Goal: Task Accomplishment & Management: Manage account settings

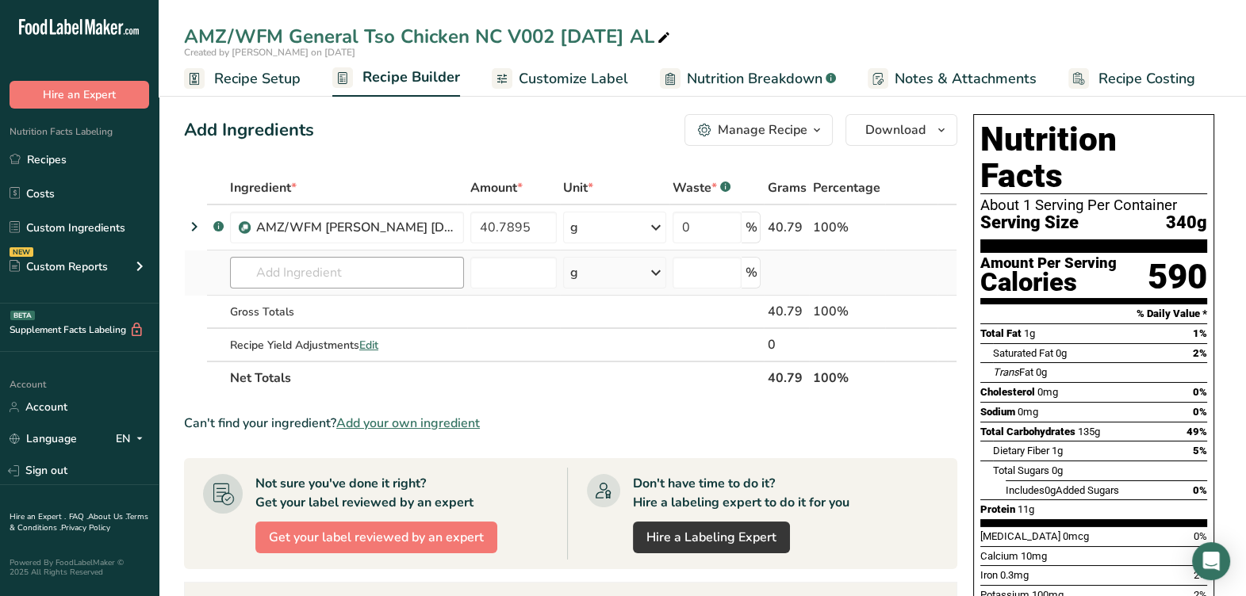
click at [270, 255] on td "RST140/ F43073 IQF Jasmine Rice, Nippon Industries 03-06-20 AC F21120 F21120 Lo…" at bounding box center [347, 273] width 240 height 45
click at [274, 263] on input "text" at bounding box center [347, 273] width 234 height 32
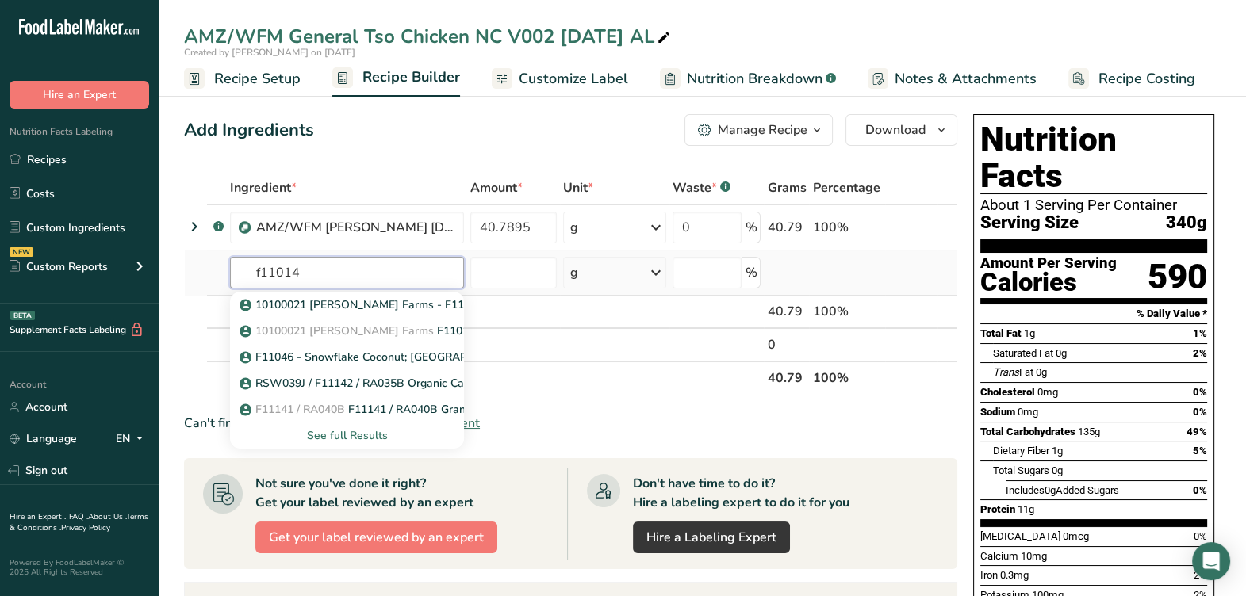
type input "f11014"
click at [377, 435] on div "See full Results" at bounding box center [347, 436] width 209 height 17
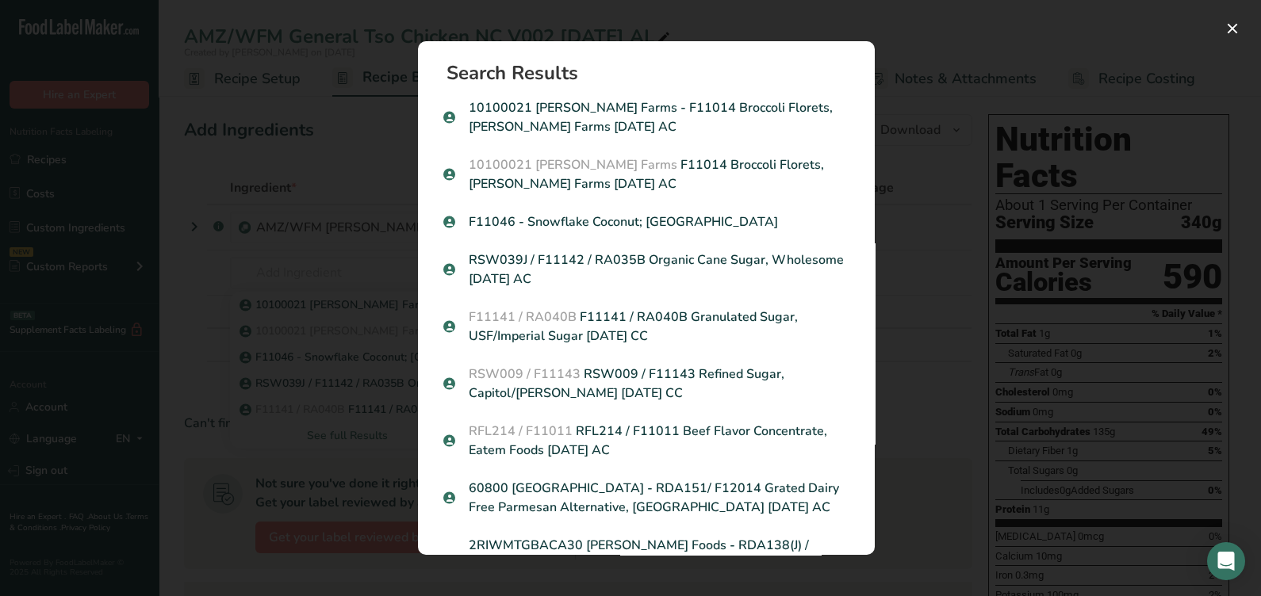
click at [708, 171] on p "10100021 Taylor Farms F11014 Broccoli Florets, Taylor Farms 11-10-20 AC" at bounding box center [646, 174] width 406 height 38
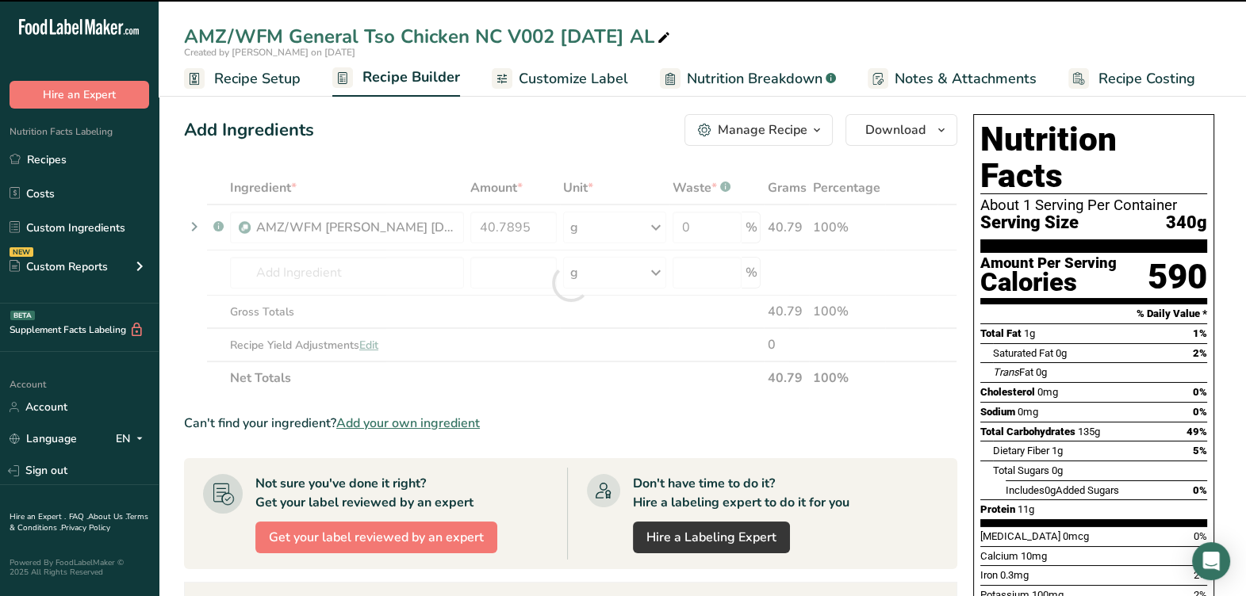
type input "0"
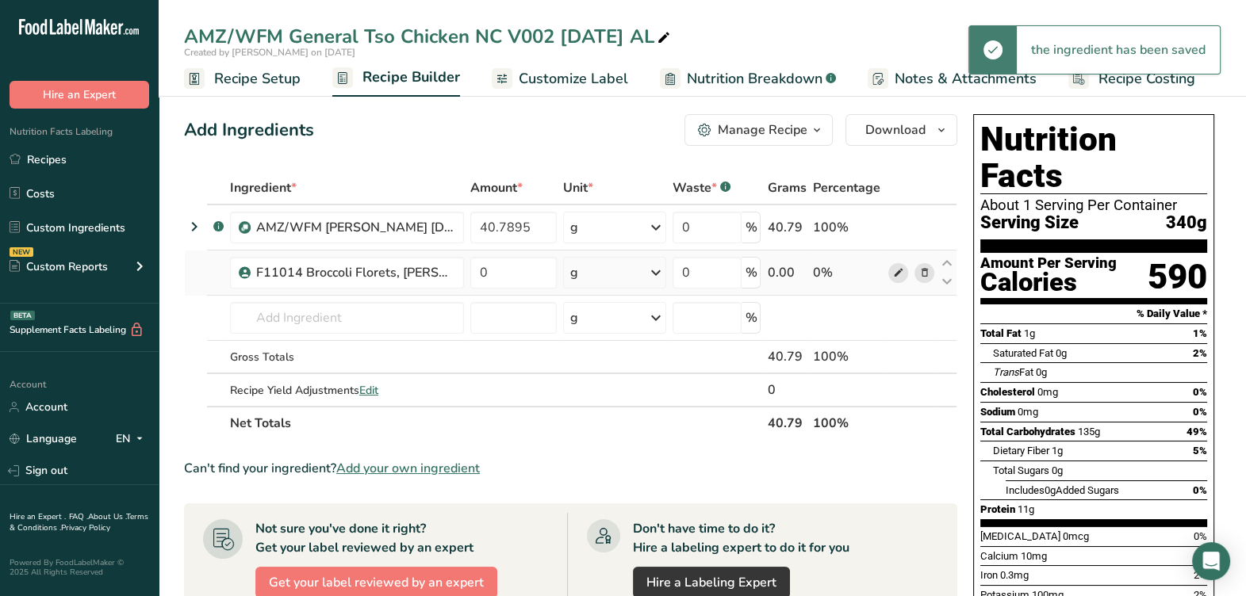
click at [904, 273] on span at bounding box center [897, 272] width 19 height 19
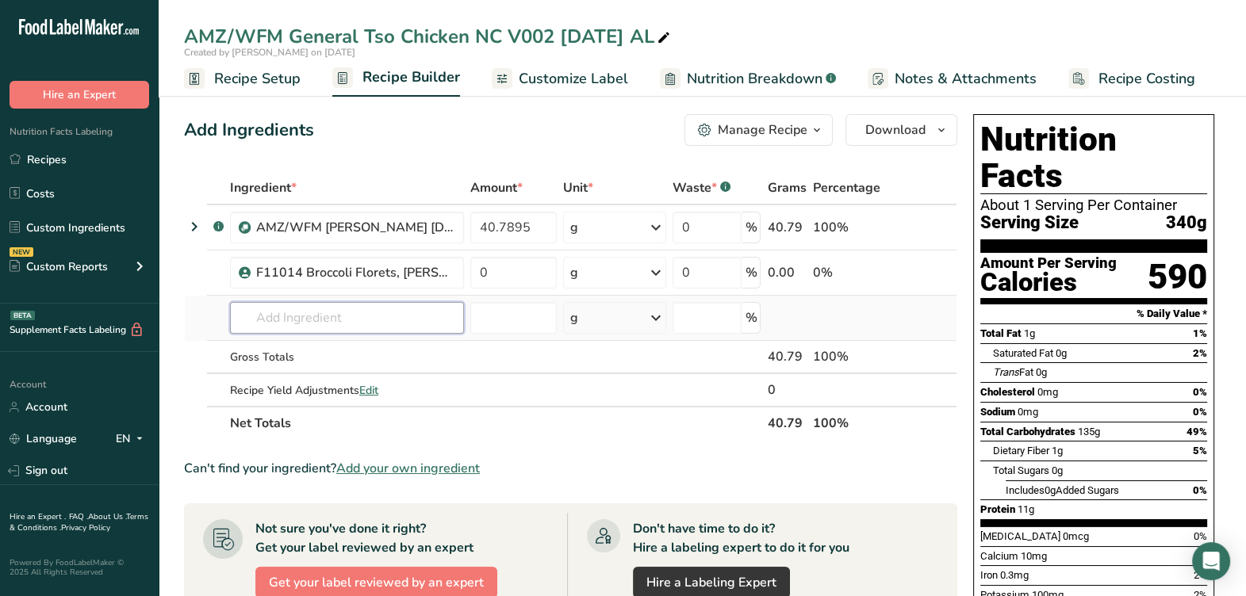
click at [344, 327] on input "text" at bounding box center [347, 318] width 234 height 32
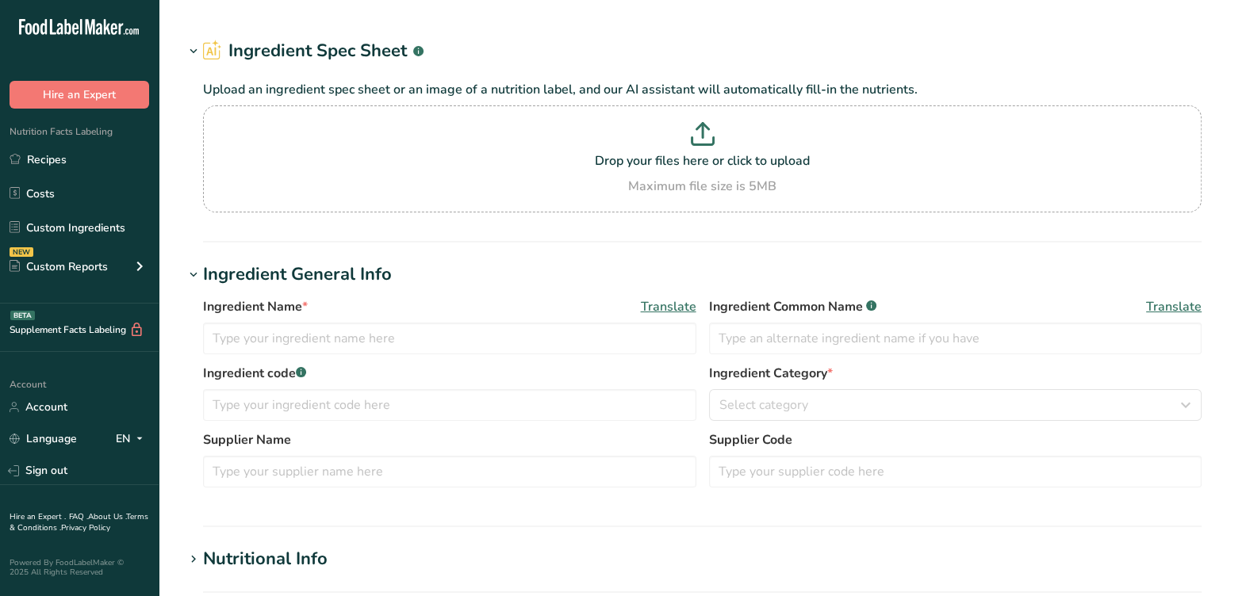
type input "F11014 Broccoli Florets, Taylor Farms 11-10-20 AC"
type input "Broccoli"
type input "10100021 Taylor Farms"
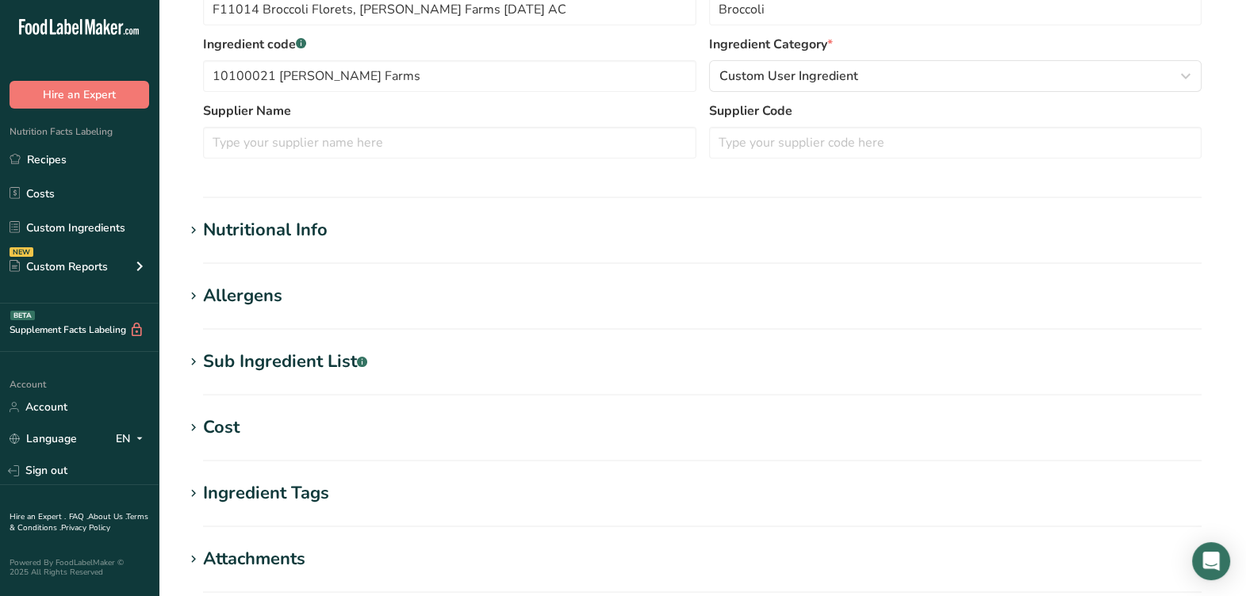
scroll to position [396, 0]
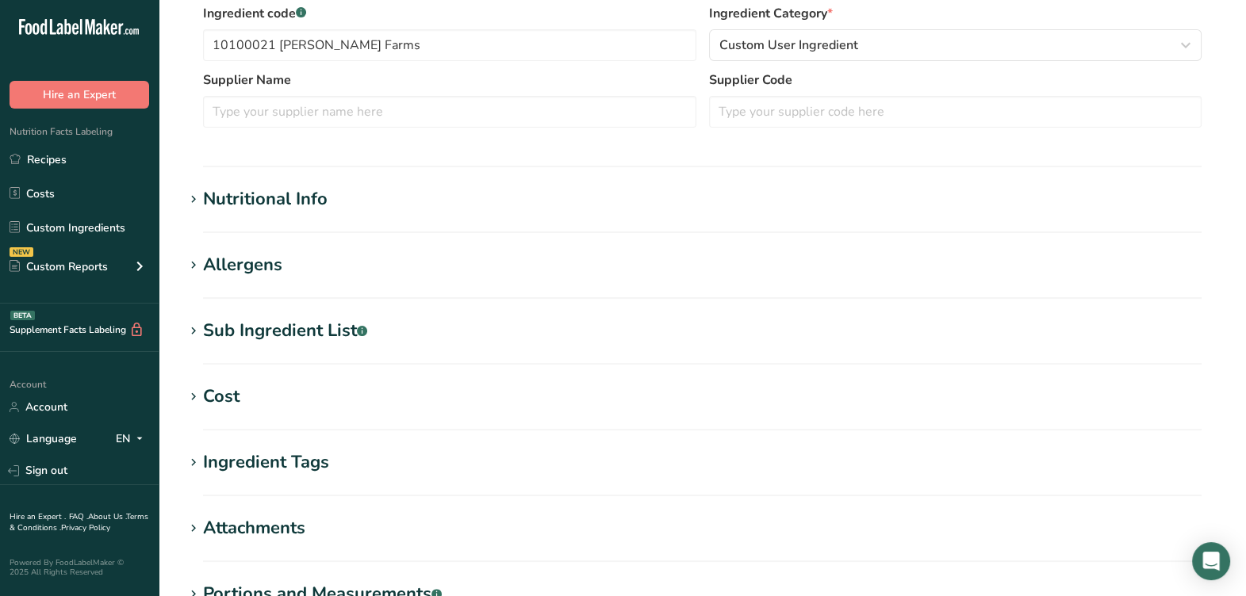
click at [302, 201] on div "Nutritional Info" at bounding box center [265, 199] width 125 height 26
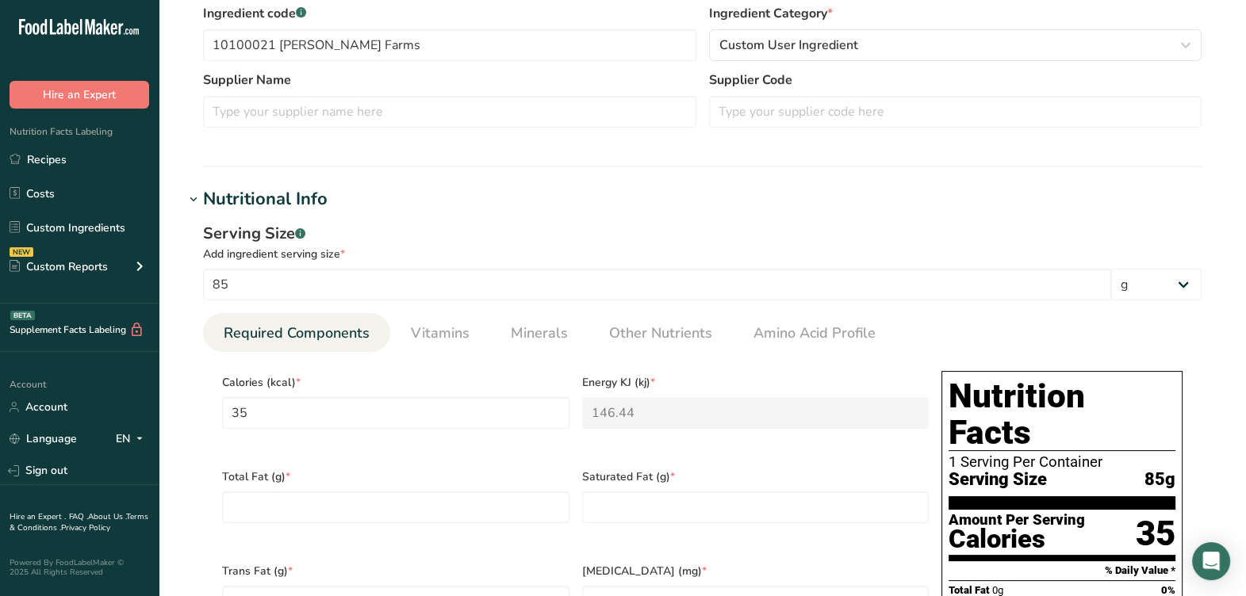
scroll to position [198, 0]
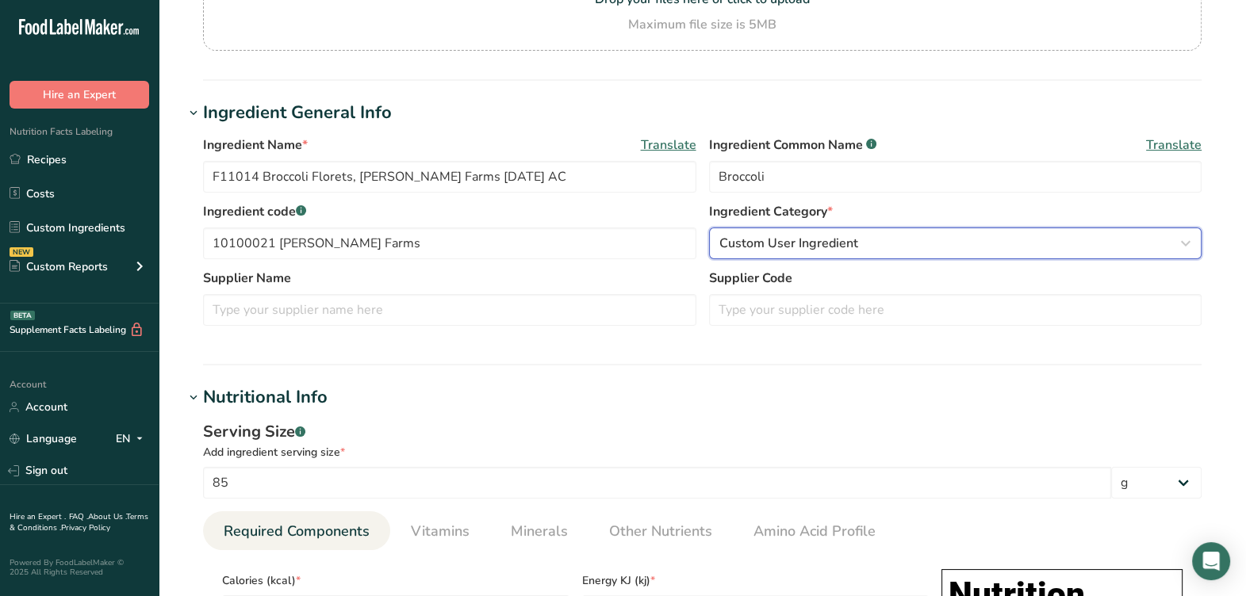
click at [1065, 245] on div "Custom User Ingredient" at bounding box center [950, 243] width 463 height 19
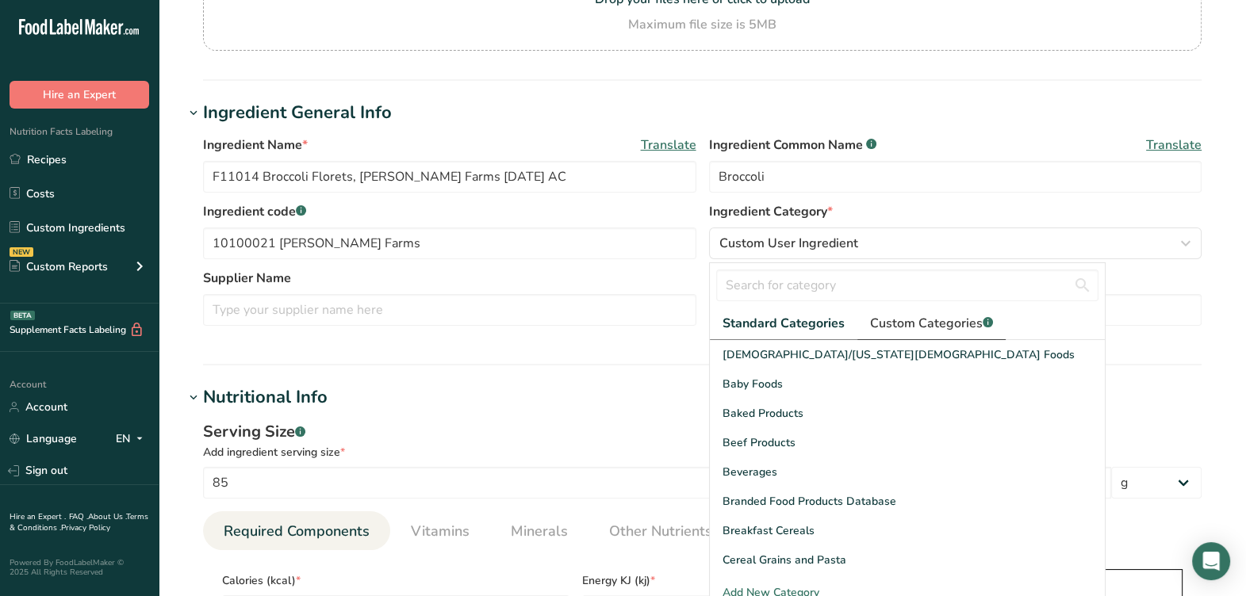
click at [939, 323] on span "Custom Categories .a-a{fill:#347362;}.b-a{fill:#fff;}" at bounding box center [931, 323] width 123 height 19
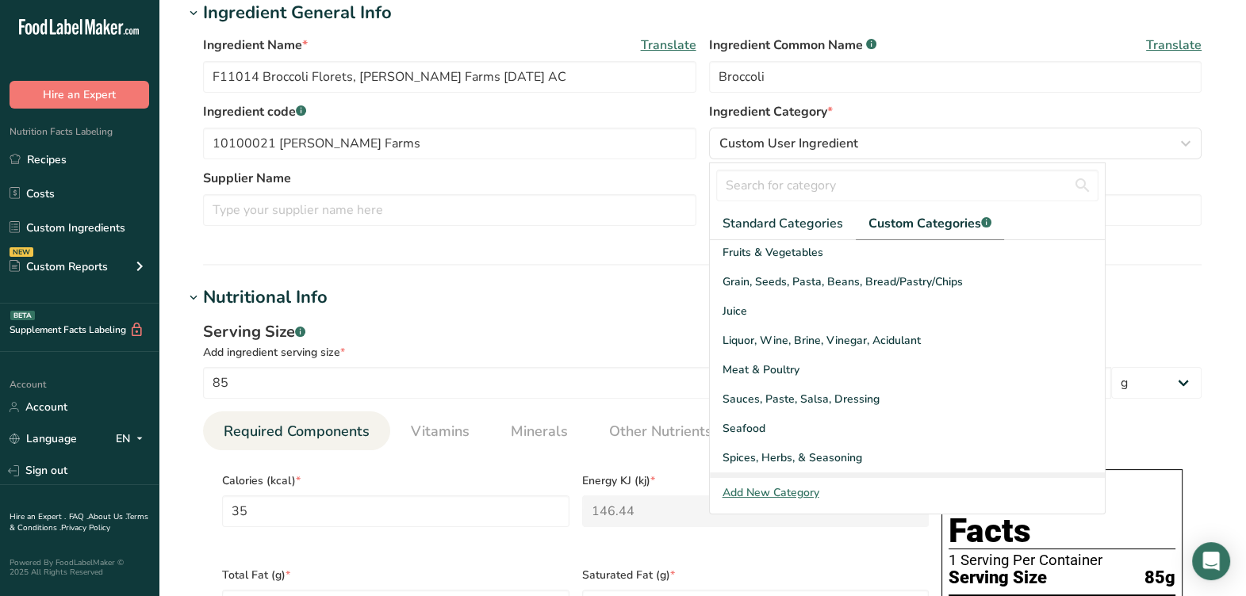
scroll to position [103, 0]
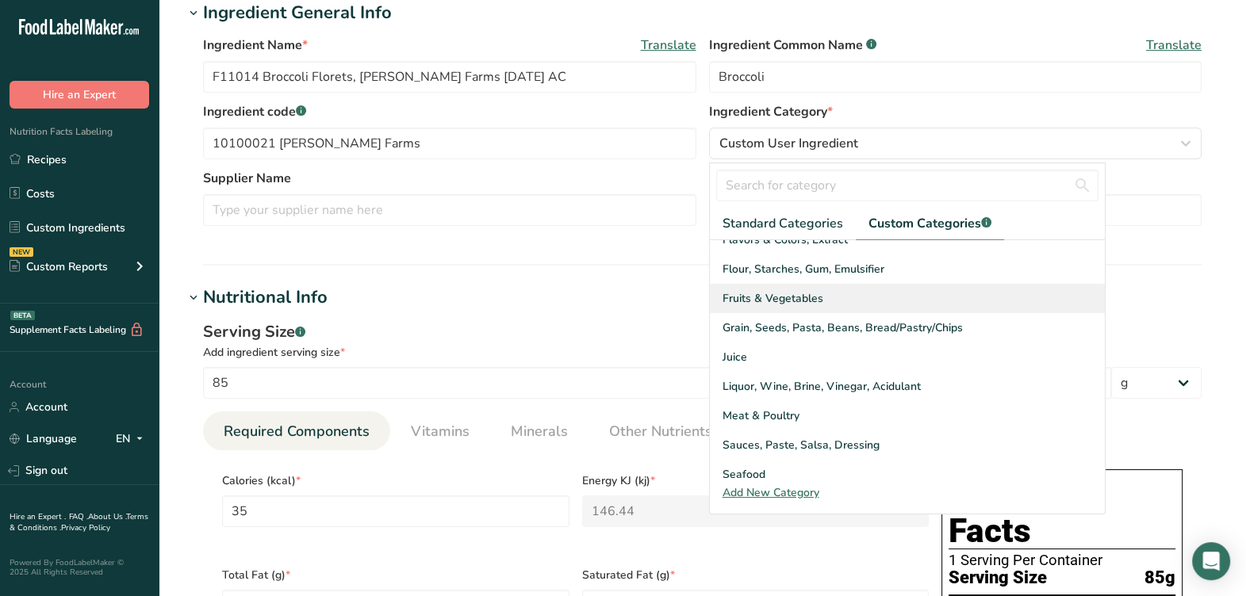
click at [790, 294] on span "Fruits & Vegetables" at bounding box center [773, 298] width 101 height 17
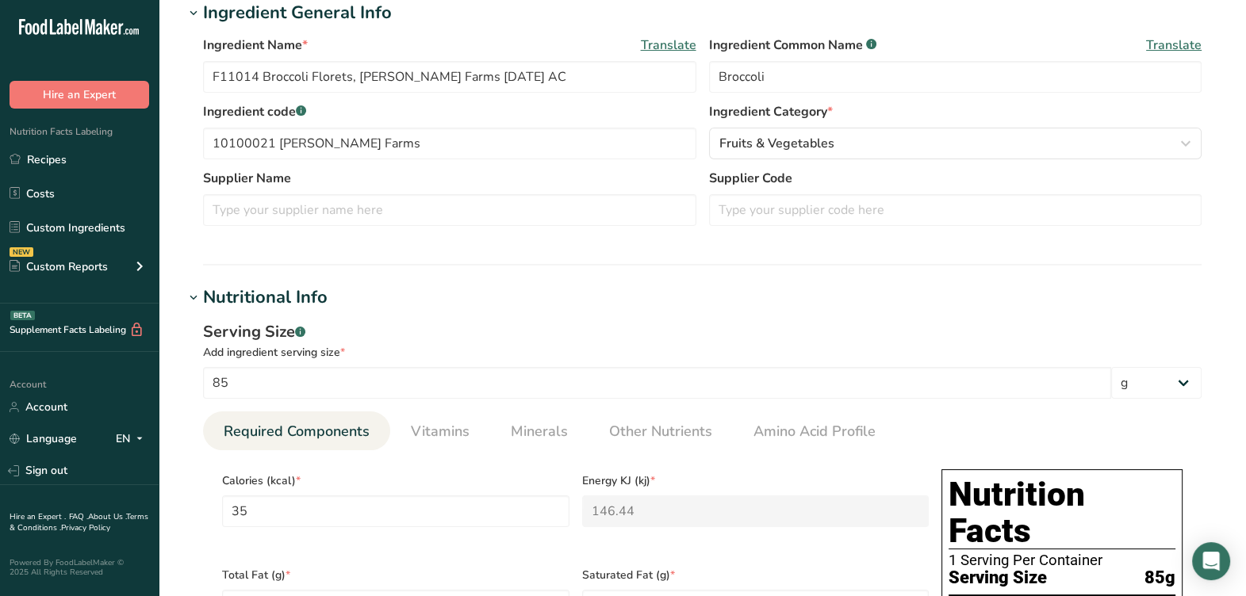
click at [674, 249] on section "Ingredient General Info Ingredient Name * Translate F11014 Broccoli Florets, Ta…" at bounding box center [702, 133] width 1037 height 266
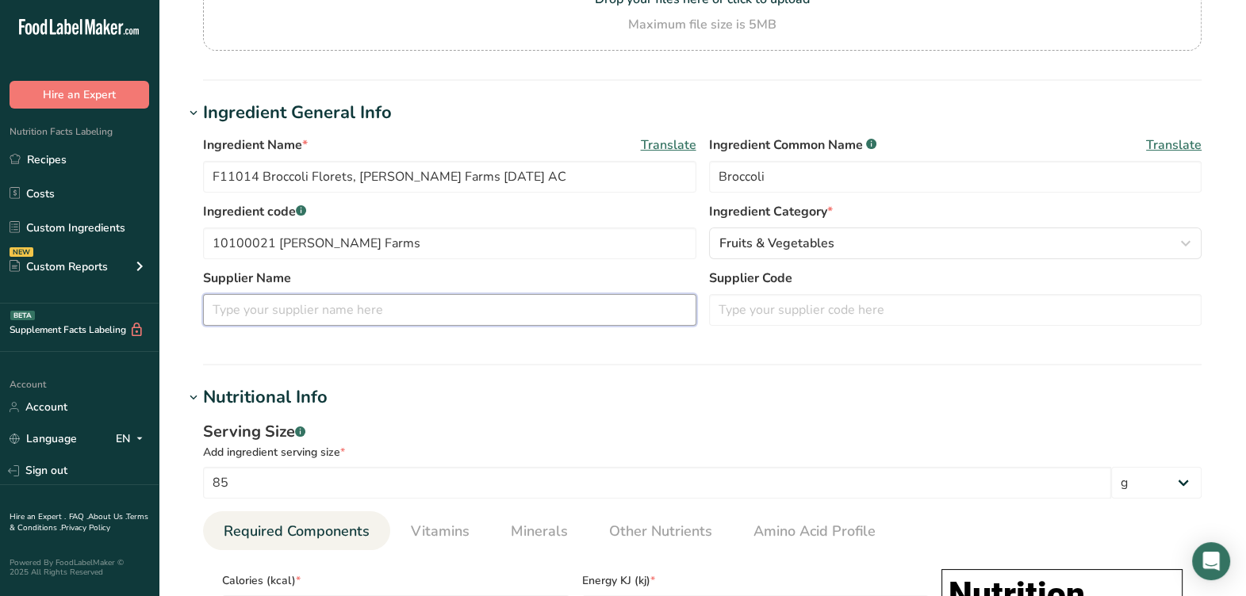
click at [377, 317] on input "text" at bounding box center [449, 310] width 493 height 32
click at [738, 306] on input "text" at bounding box center [955, 310] width 493 height 32
click at [738, 307] on input "text" at bounding box center [955, 310] width 493 height 32
type input "110918"
click at [691, 342] on div "Ingredient Name * Translate F11014 Broccoli Florets, Taylor Farms 11-10-20 AC I…" at bounding box center [702, 235] width 1037 height 219
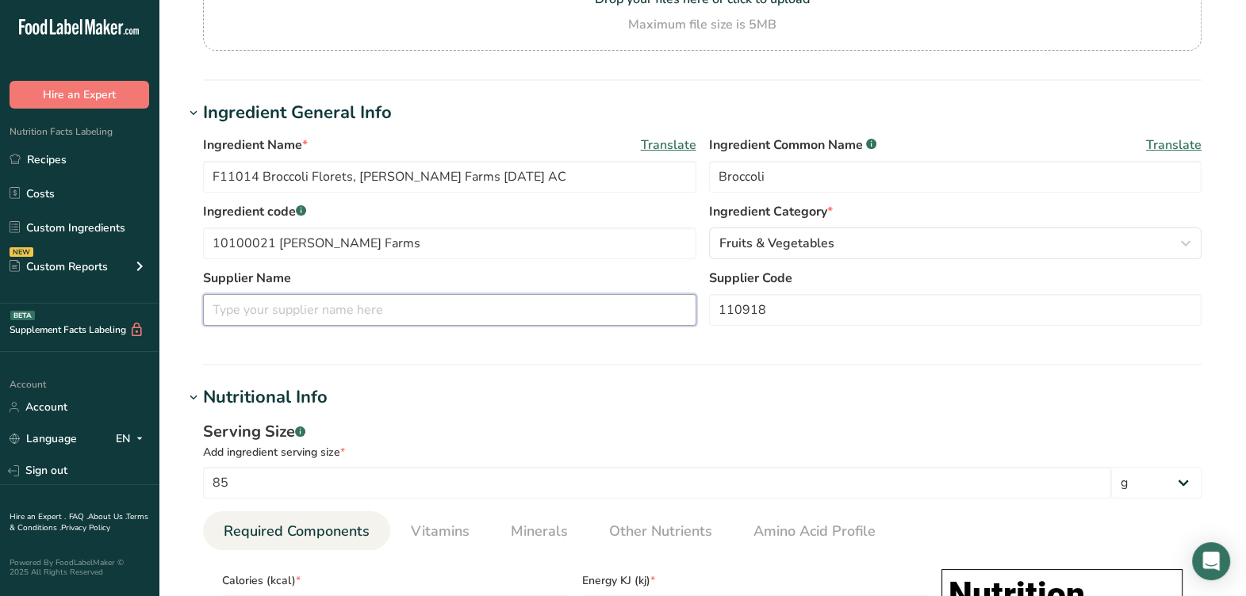
click at [666, 310] on input "text" at bounding box center [449, 310] width 493 height 32
drag, startPoint x: 507, startPoint y: 242, endPoint x: 278, endPoint y: 251, distance: 228.6
click at [278, 251] on input "10100021 Taylor Farms" at bounding box center [449, 244] width 493 height 32
click at [313, 312] on input "text" at bounding box center [449, 310] width 493 height 32
paste input "Taylor Farms"
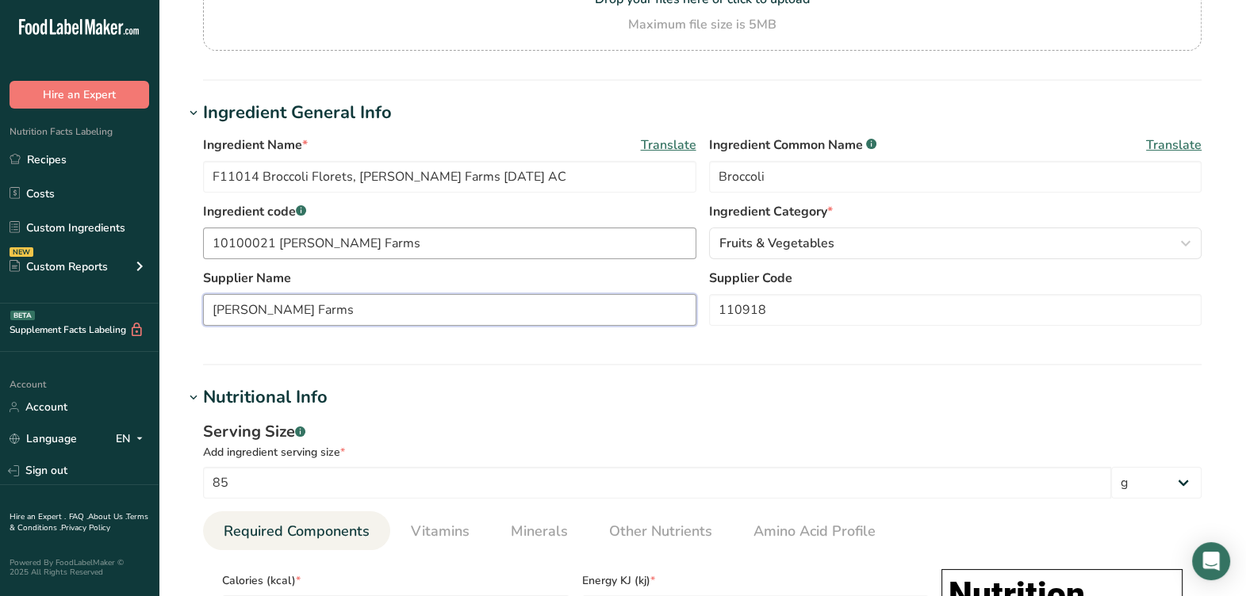
type input "Taylor Farms"
click at [480, 246] on input "10100021 Taylor Farms" at bounding box center [449, 244] width 493 height 32
click at [480, 247] on input "10100021 Taylor Farms" at bounding box center [449, 244] width 493 height 32
drag, startPoint x: 336, startPoint y: 252, endPoint x: 248, endPoint y: 221, distance: 93.6
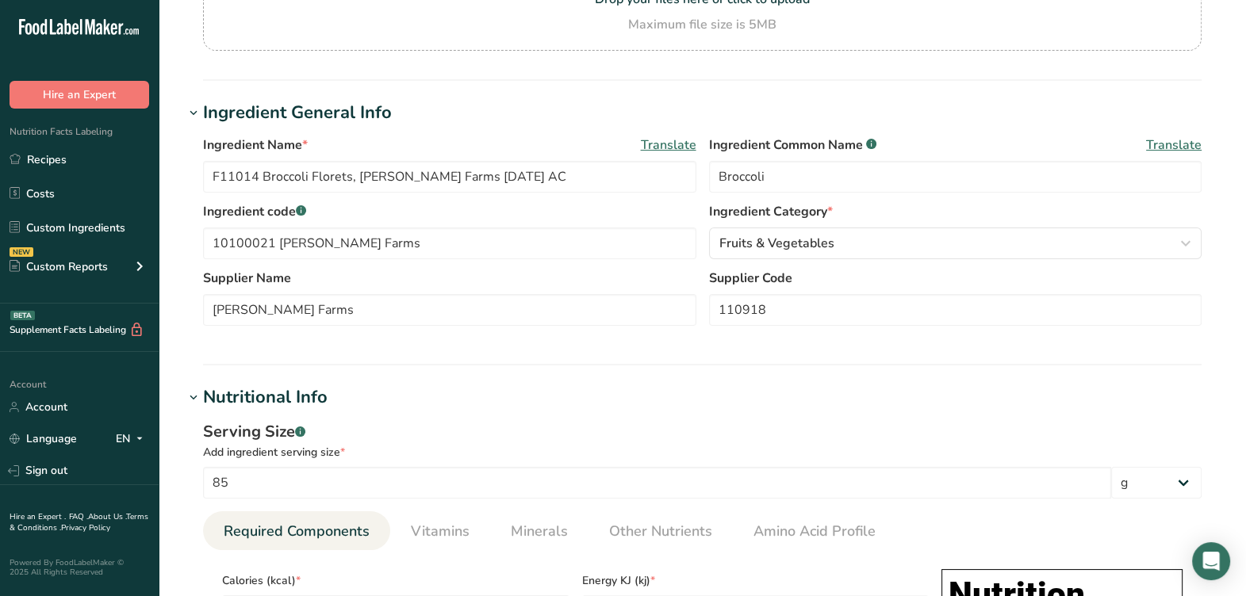
click at [313, 221] on div "Ingredient code .a-a{fill:#347362;}.b-a{fill:#fff;} 10100021 Taylor Farms" at bounding box center [449, 230] width 493 height 57
click at [455, 206] on label "Ingredient code .a-a{fill:#347362;}.b-a{fill:#fff;}" at bounding box center [449, 211] width 493 height 19
drag, startPoint x: 249, startPoint y: 171, endPoint x: 168, endPoint y: 182, distance: 81.6
paste input "F11014"
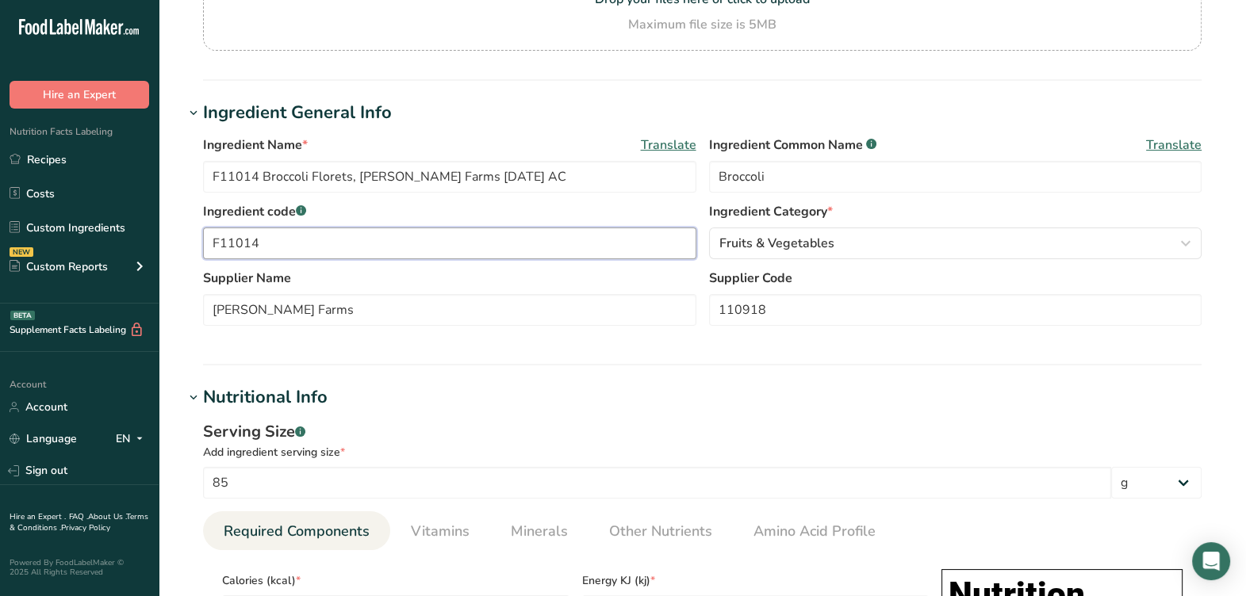
drag, startPoint x: 358, startPoint y: 244, endPoint x: 175, endPoint y: 265, distance: 184.4
type input "F11014"
click at [312, 271] on label "Supplier Name" at bounding box center [449, 278] width 493 height 19
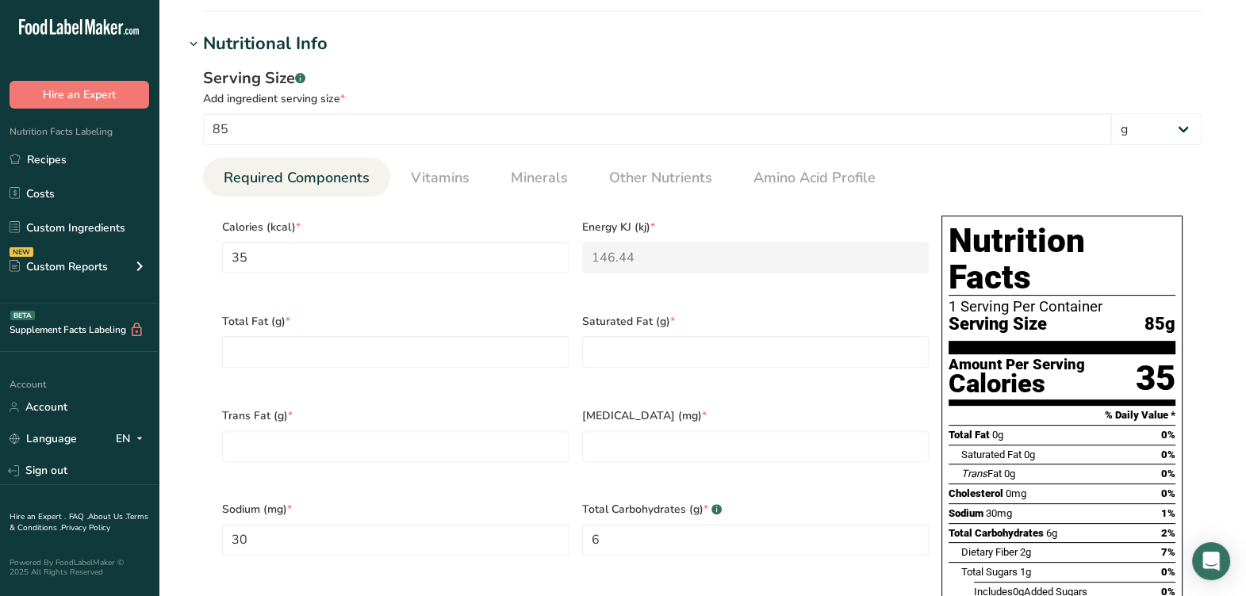
scroll to position [693, 0]
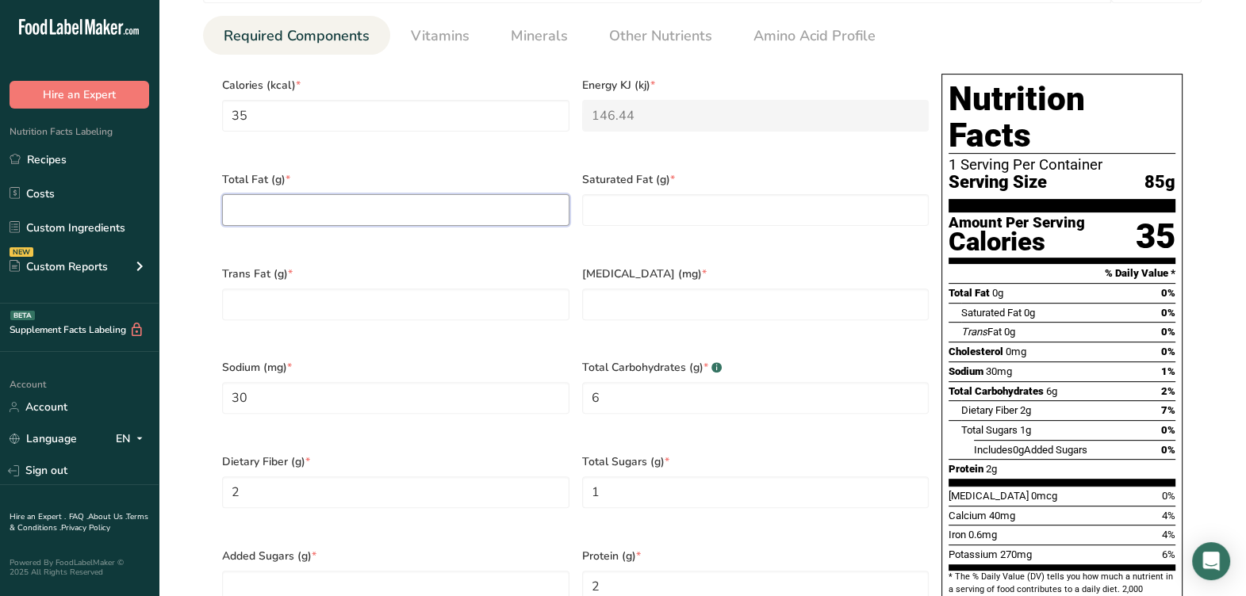
click at [323, 206] on Fat "number" at bounding box center [395, 210] width 347 height 32
type Fat "0"
click at [688, 204] on Fat "number" at bounding box center [755, 210] width 347 height 32
type Fat "0"
click at [625, 304] on input "number" at bounding box center [755, 305] width 347 height 32
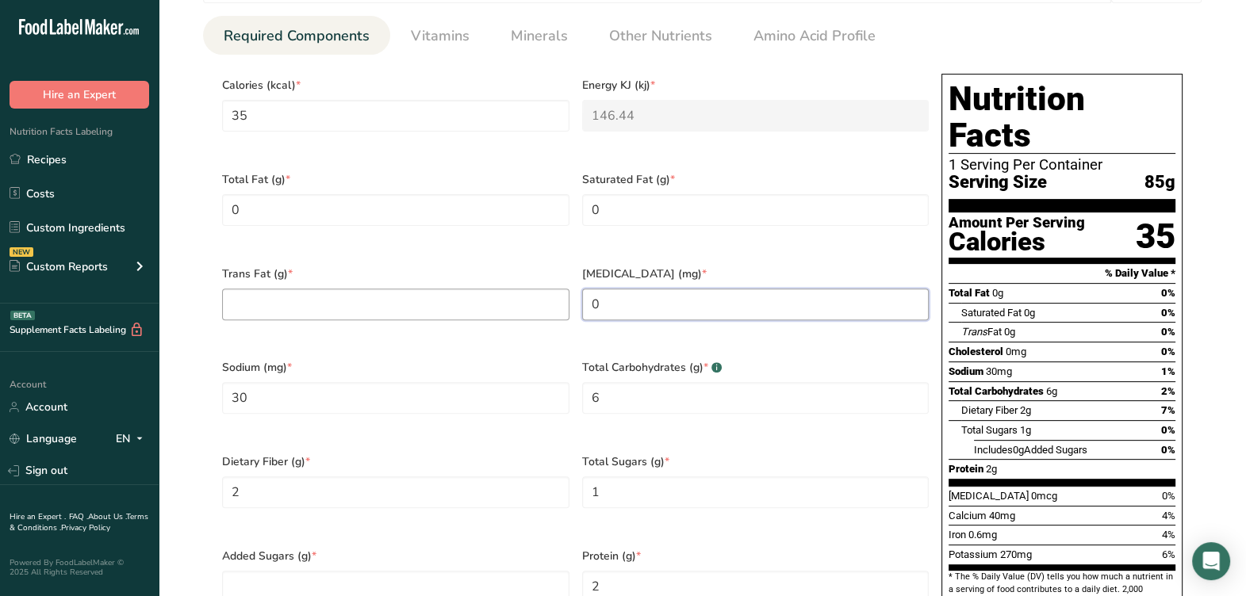
type input "0"
drag, startPoint x: 501, startPoint y: 291, endPoint x: 508, endPoint y: 309, distance: 19.6
click at [500, 291] on Fat "number" at bounding box center [395, 305] width 347 height 32
type Fat "0"
click at [519, 359] on span "Sodium (mg) *" at bounding box center [395, 367] width 347 height 17
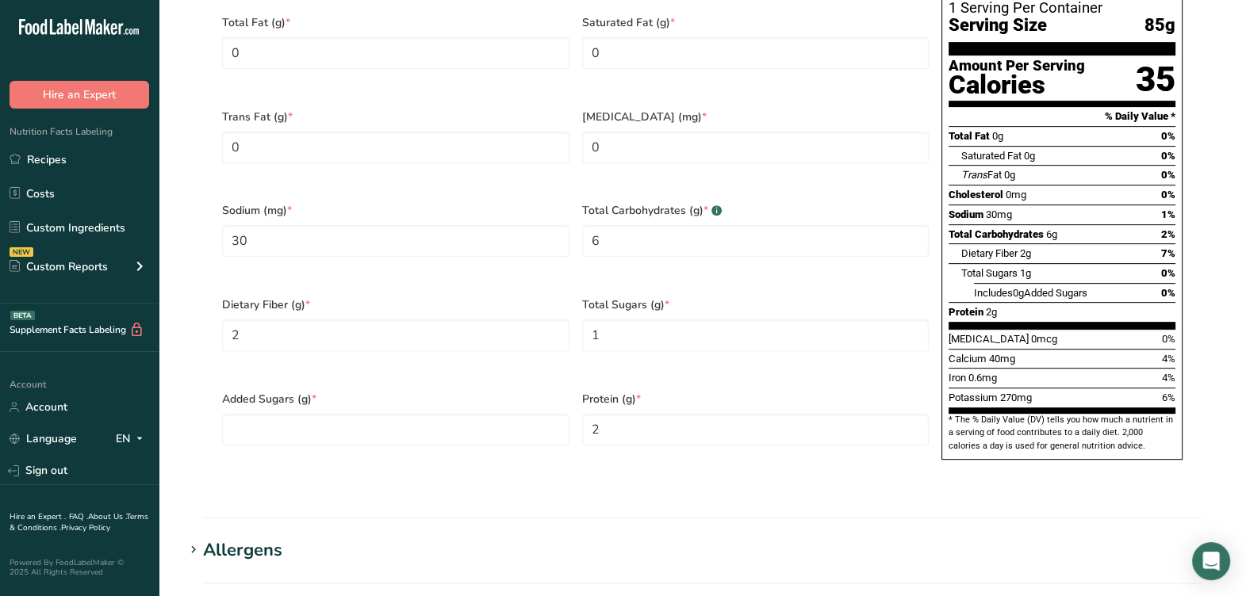
scroll to position [892, 0]
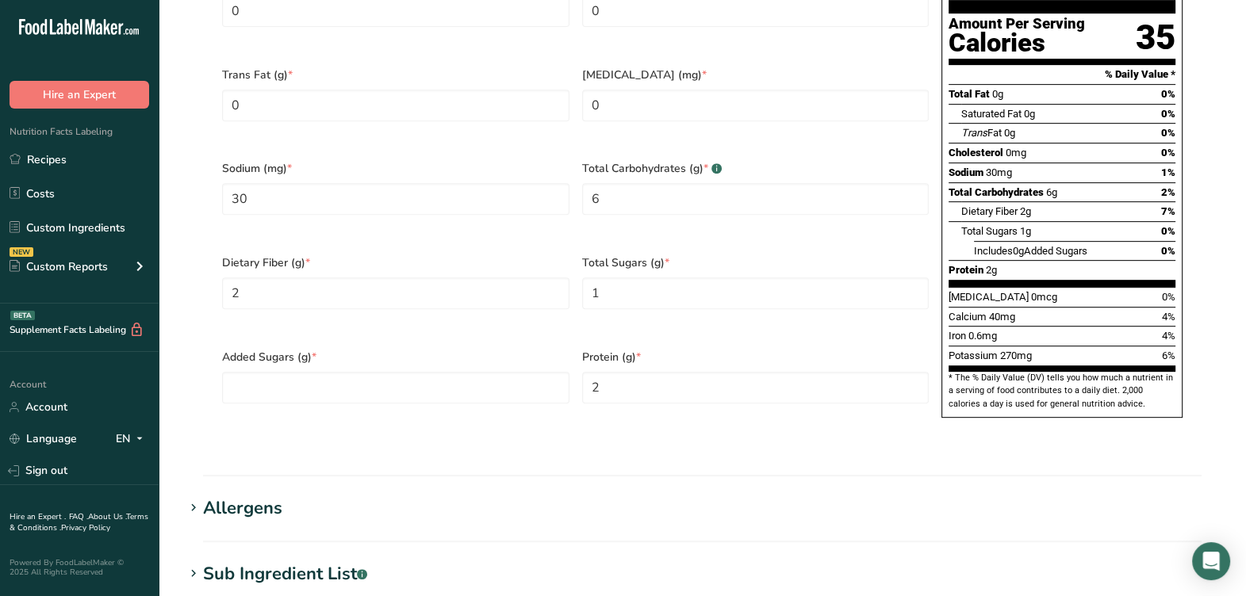
drag, startPoint x: 274, startPoint y: 329, endPoint x: 590, endPoint y: 309, distance: 316.3
click at [590, 309] on div "Serving Size .a-a{fill:#347362;}.b-a{fill:#fff;} Add ingredient serving size * …" at bounding box center [702, 86] width 1037 height 740
click at [313, 372] on Sugars "number" at bounding box center [395, 388] width 347 height 32
click at [413, 278] on Fiber "2" at bounding box center [395, 294] width 347 height 32
click at [386, 372] on Sugars "number" at bounding box center [395, 388] width 347 height 32
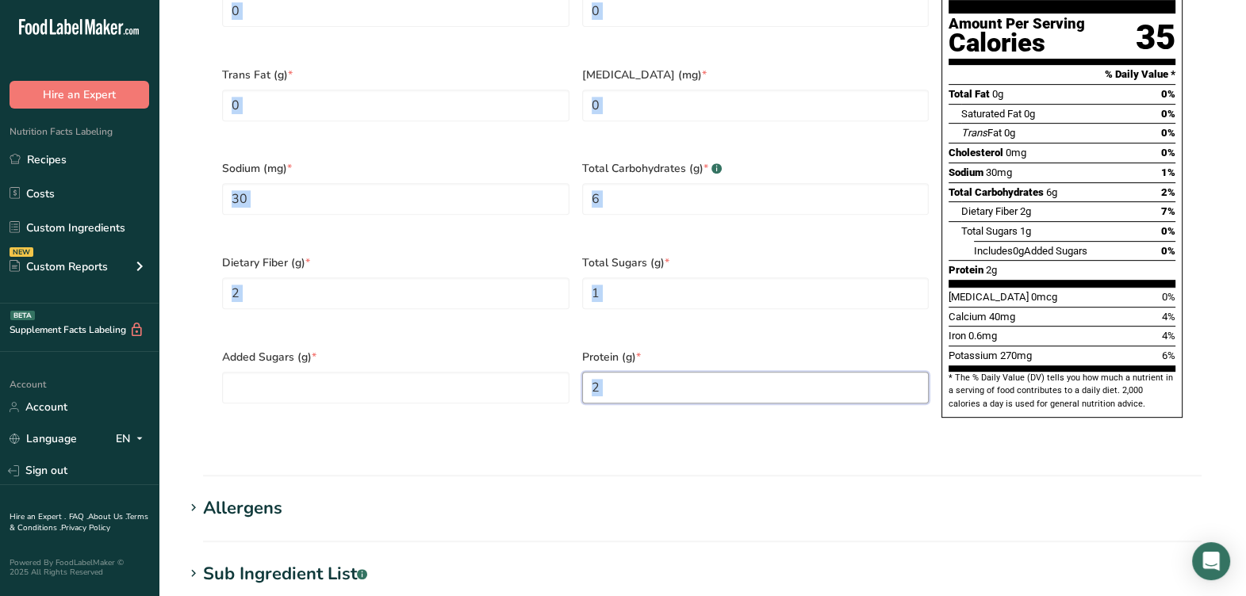
drag, startPoint x: 636, startPoint y: 370, endPoint x: 635, endPoint y: 362, distance: 8.1
click at [636, 372] on input "2" at bounding box center [755, 388] width 347 height 32
click at [601, 349] on span "Protein (g) *" at bounding box center [755, 357] width 347 height 17
click at [600, 349] on span "Protein (g) *" at bounding box center [755, 357] width 347 height 17
click at [599, 349] on span "Protein (g) *" at bounding box center [755, 357] width 347 height 17
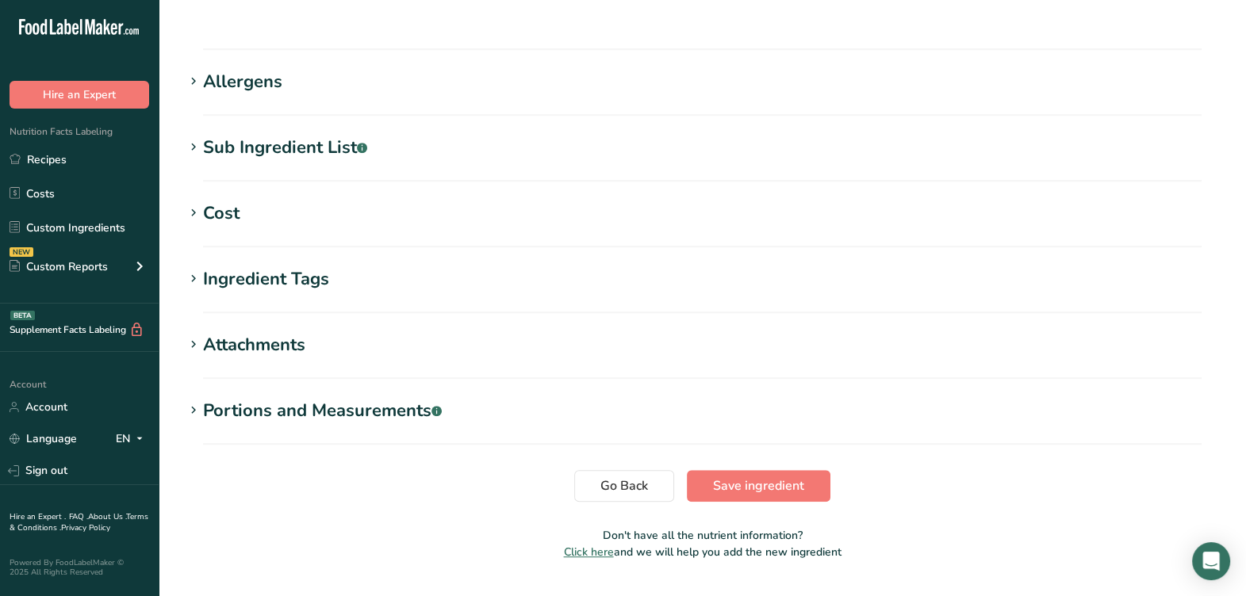
click at [459, 332] on h1 "Attachments" at bounding box center [702, 345] width 1037 height 26
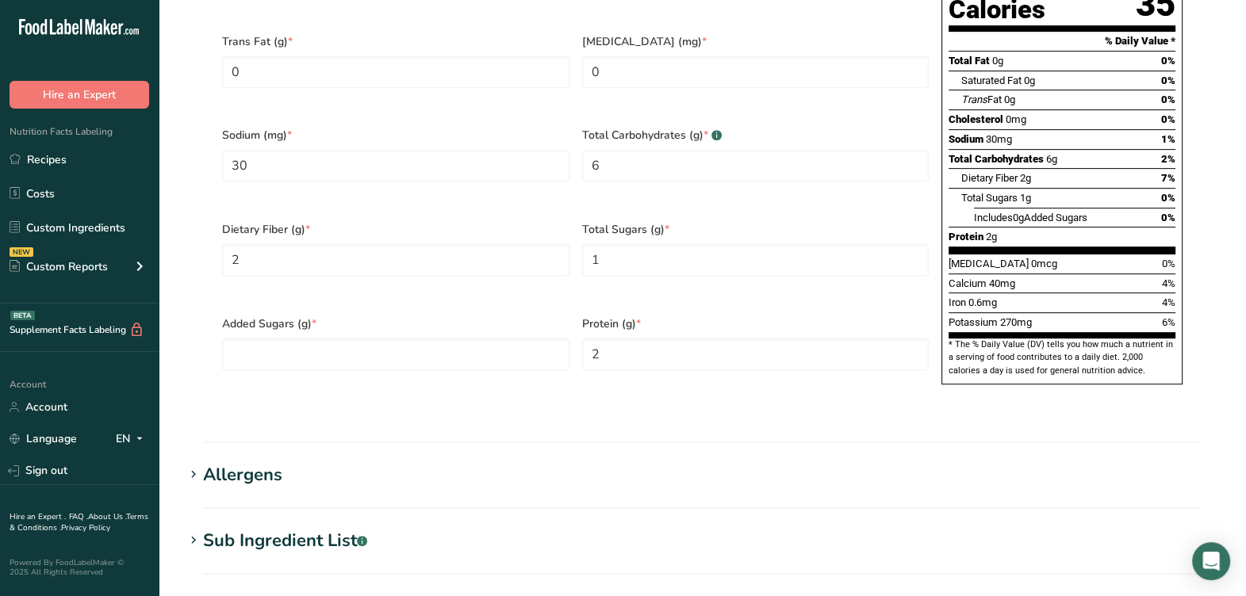
scroll to position [923, 0]
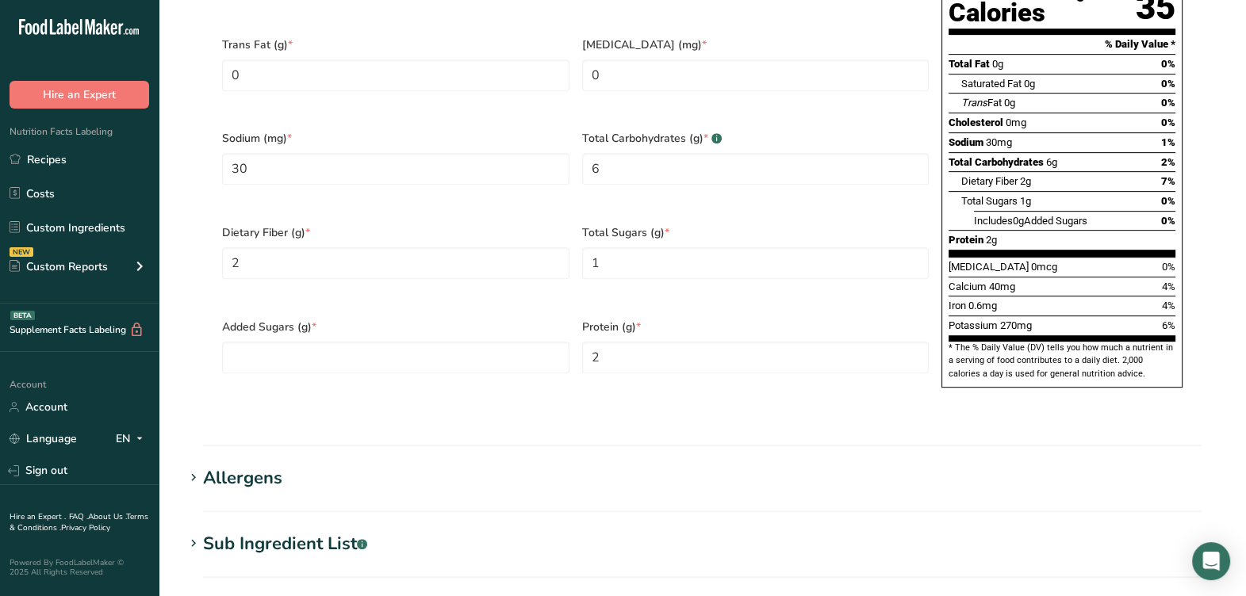
click at [424, 267] on div "Dietary Fiber (g) * 2" at bounding box center [396, 262] width 360 height 94
click at [416, 309] on div "Added Sugars (g) *" at bounding box center [396, 356] width 360 height 94
click at [416, 342] on Sugars "number" at bounding box center [395, 358] width 347 height 32
type Sugars "0"
click at [413, 352] on div "Added Sugars (g) * 0" at bounding box center [396, 356] width 360 height 94
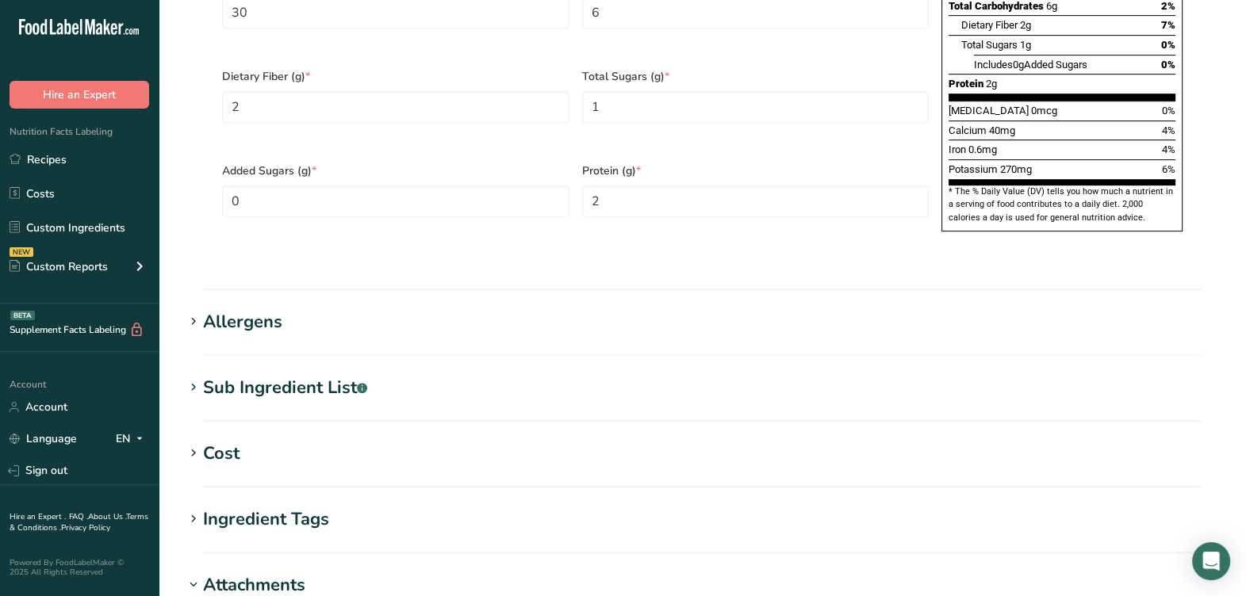
scroll to position [1121, 0]
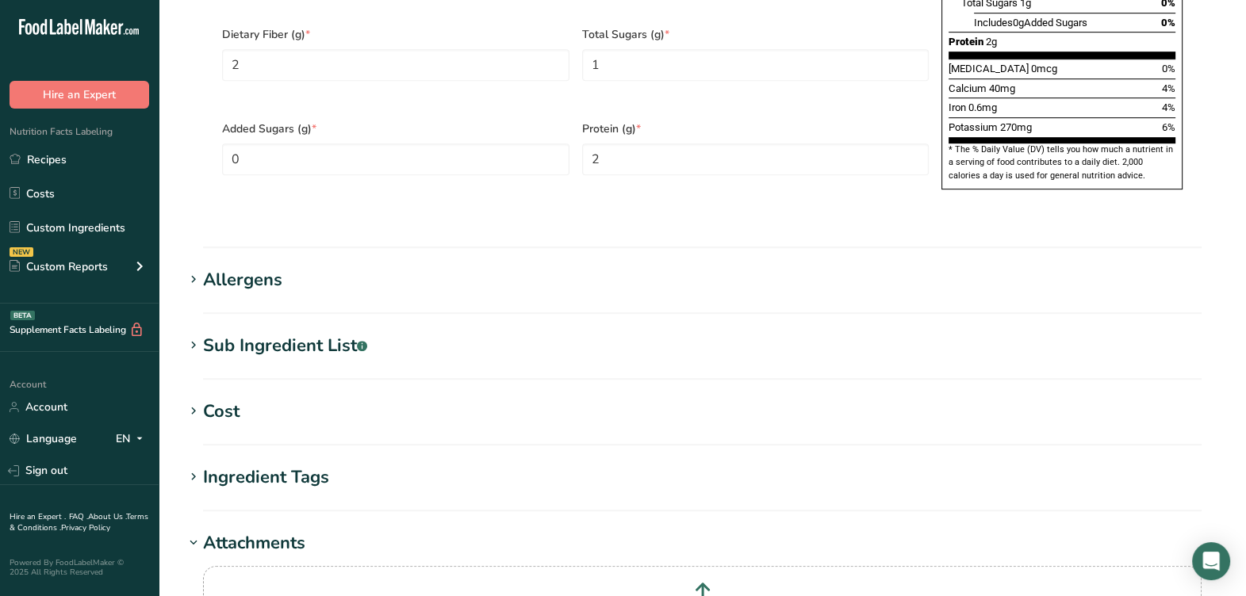
click at [264, 267] on div "Allergens" at bounding box center [242, 280] width 79 height 26
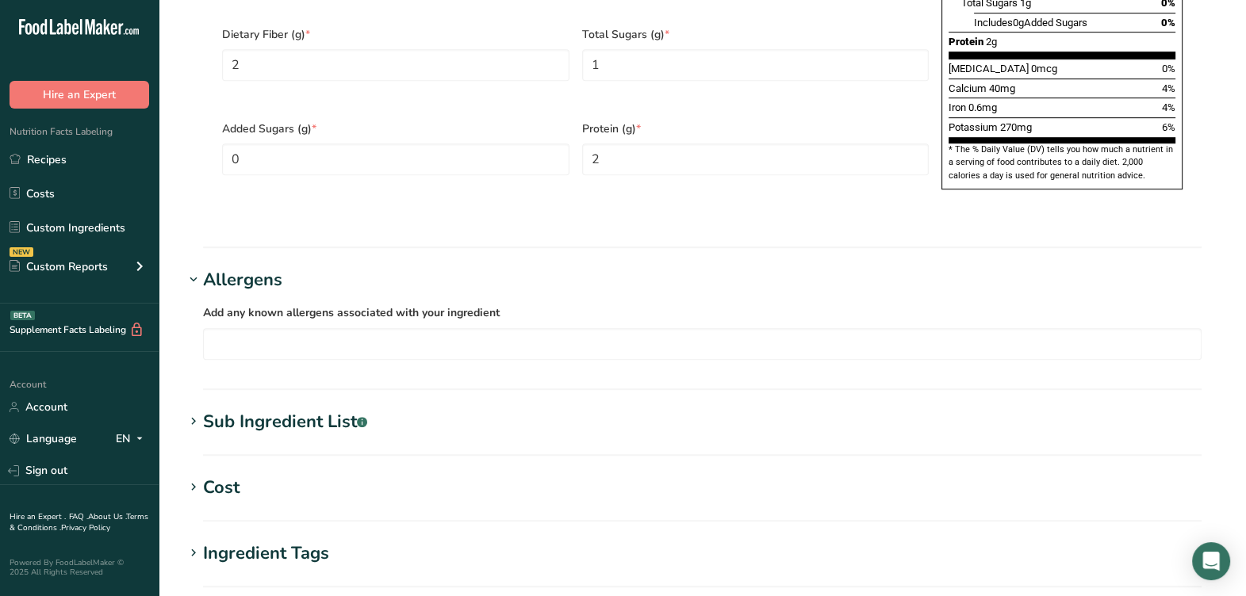
click at [334, 409] on section "Sub Ingredient List .a-a{fill:#347362;}.b-a{fill:#fff;} Translate Broccoli" at bounding box center [702, 432] width 1037 height 47
click at [333, 409] on div "Sub Ingredient List .a-a{fill:#347362;}.b-a{fill:#fff;}" at bounding box center [285, 422] width 164 height 26
drag, startPoint x: 313, startPoint y: 442, endPoint x: 178, endPoint y: 462, distance: 136.4
click at [178, 462] on section "Edit F11014 Broccoli Florets, Taylor Farms 11-10-20 AC Ingredient Spec Sheet .a…" at bounding box center [702, 1] width 1087 height 2244
click at [361, 409] on div "Sub Ingredient List .a-a{fill:#347362;}.b-a{fill:#fff;}" at bounding box center [285, 422] width 164 height 26
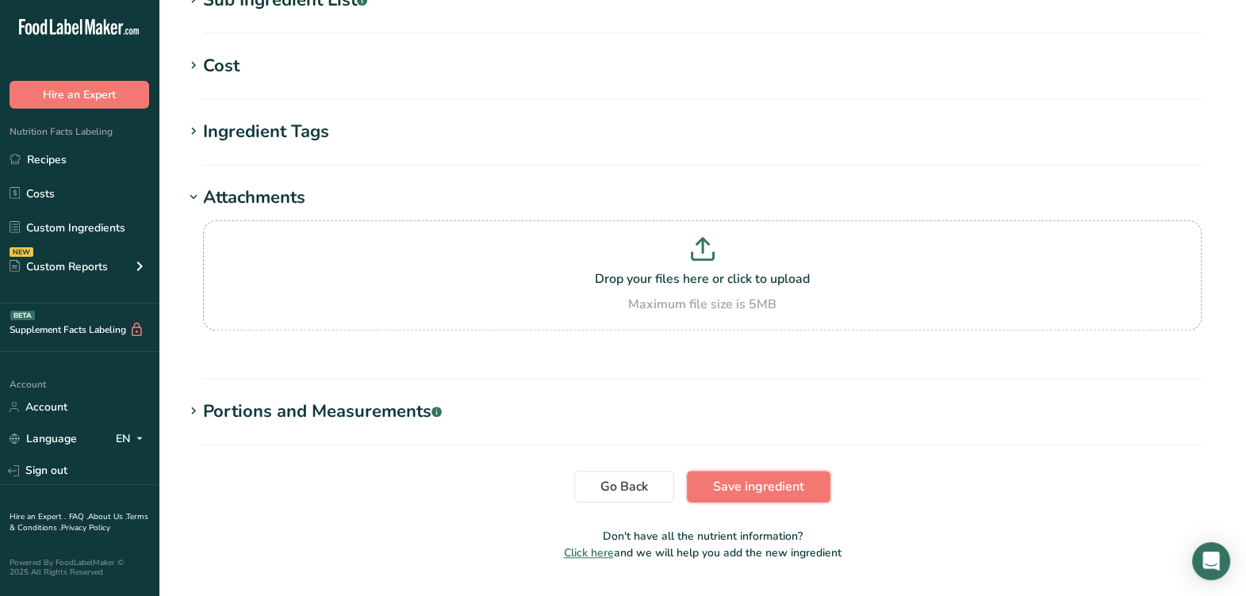
click at [765, 478] on span "Save ingredient" at bounding box center [758, 487] width 91 height 19
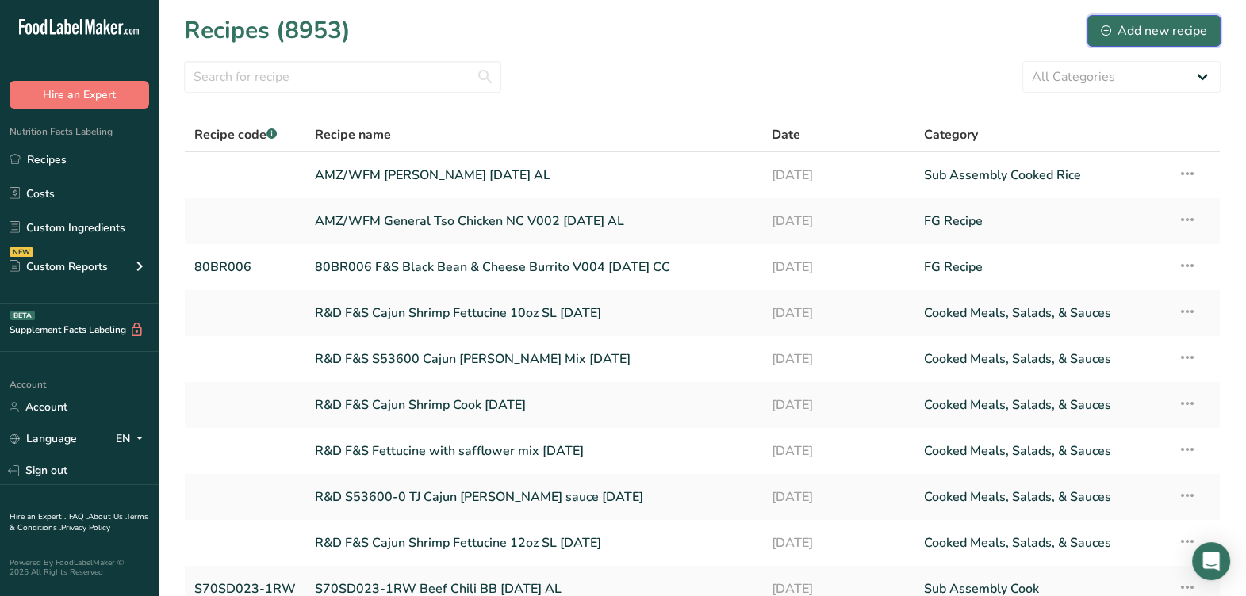
click at [1107, 25] on icon at bounding box center [1106, 30] width 10 height 10
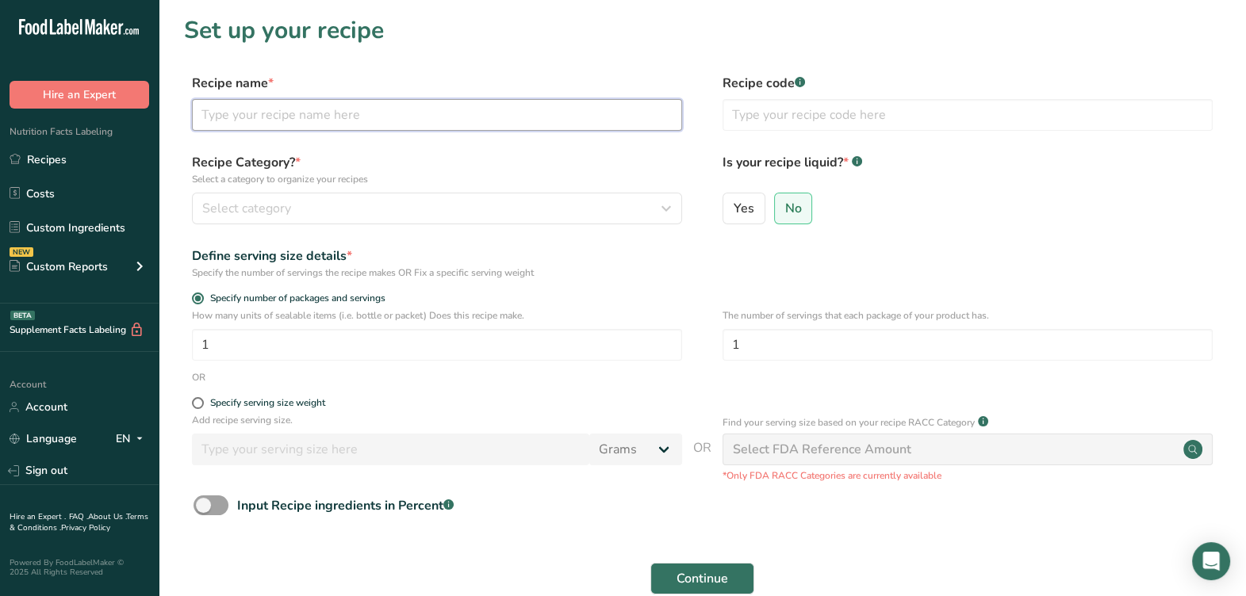
click at [527, 105] on input "text" at bounding box center [437, 115] width 490 height 32
click at [570, 106] on input "text" at bounding box center [437, 115] width 490 height 32
type input "AMZ/WFM General Tso Sauce [DATE] AL"
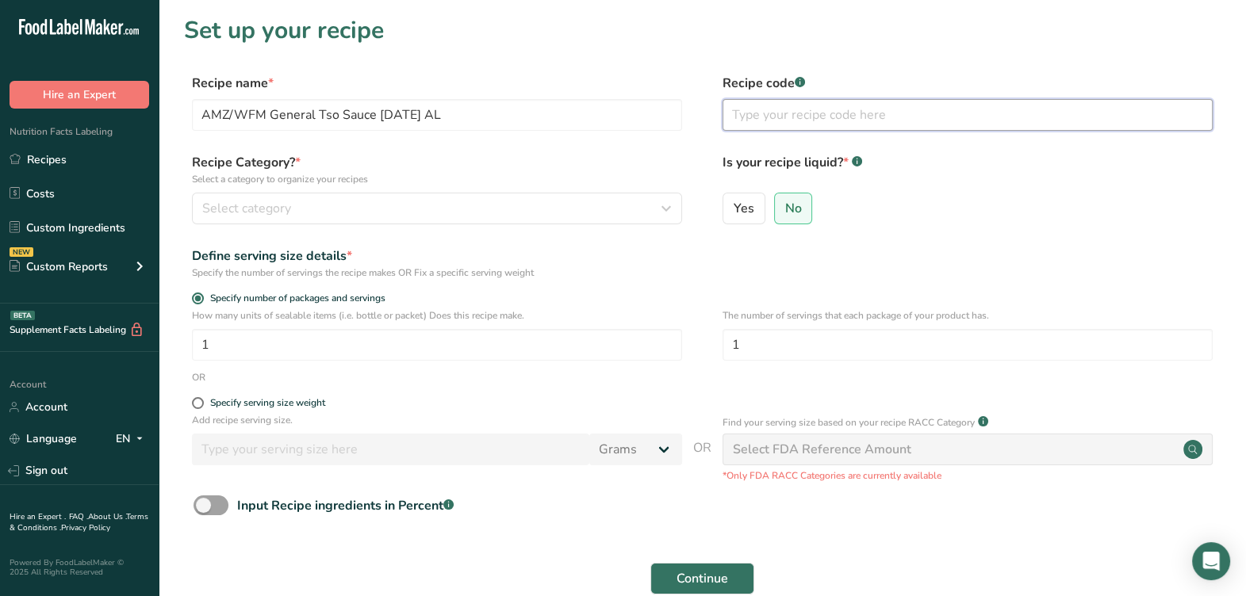
click at [764, 99] on input "text" at bounding box center [968, 115] width 490 height 32
click at [713, 147] on form "Recipe name * AMZ/WFM General Tso Sauce [DATE] AL Recipe code .a-a{fill:#347362…" at bounding box center [702, 355] width 1037 height 562
drag, startPoint x: 737, startPoint y: 125, endPoint x: 727, endPoint y: 130, distance: 11.4
click at [727, 130] on input "text" at bounding box center [968, 115] width 490 height 32
click at [654, 140] on form "Recipe name * AMZ/WFM General Tso Sauce [DATE] AL Recipe code .a-a{fill:#347362…" at bounding box center [702, 355] width 1037 height 562
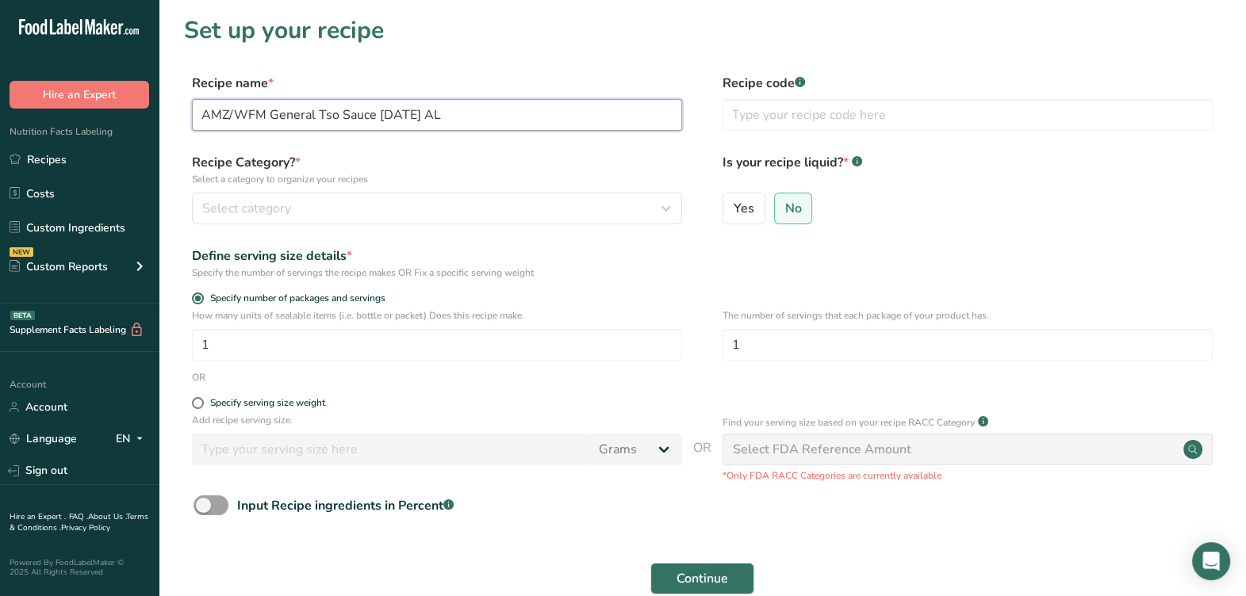
click at [650, 99] on input "AMZ/WFM General Tso Sauce [DATE] AL" at bounding box center [437, 115] width 490 height 32
click at [632, 165] on label "Recipe Category? * Select a category to organize your recipes" at bounding box center [437, 169] width 490 height 33
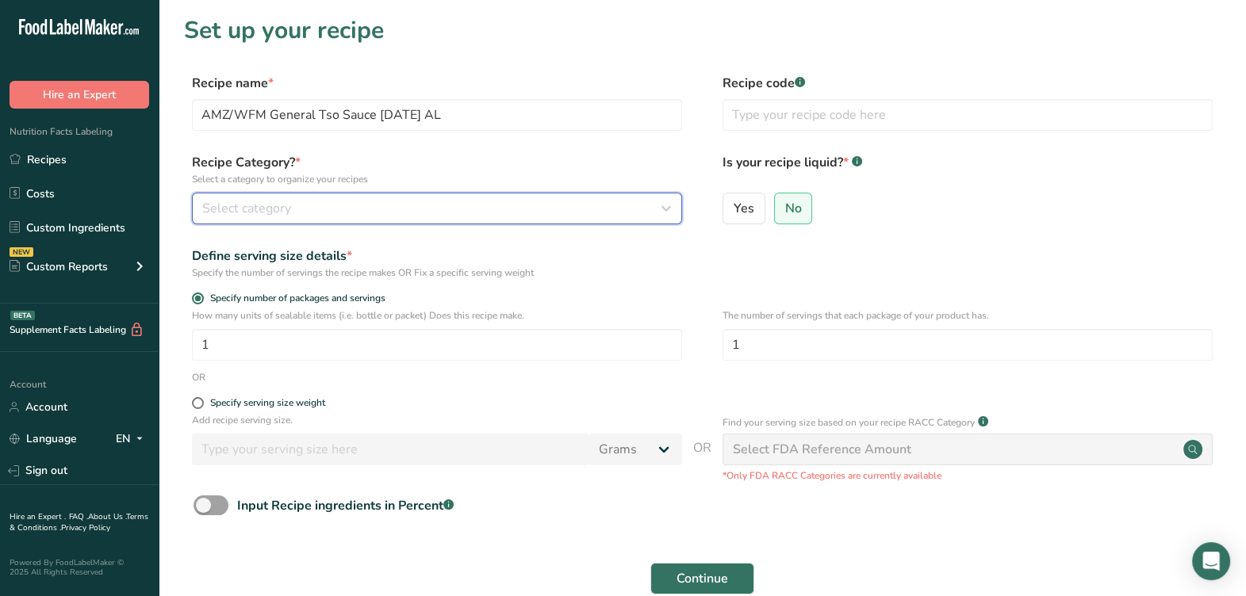
click at [349, 209] on div "Select category" at bounding box center [432, 208] width 460 height 19
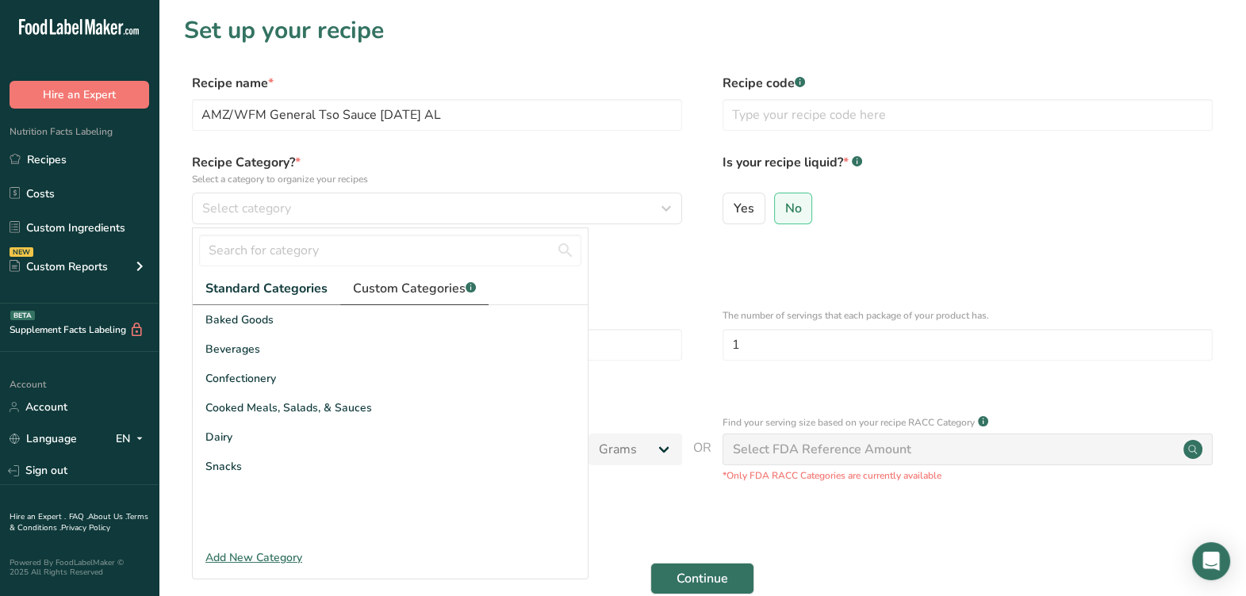
click at [397, 284] on span "Custom Categories .a-a{fill:#347362;}.b-a{fill:#fff;}" at bounding box center [414, 288] width 123 height 19
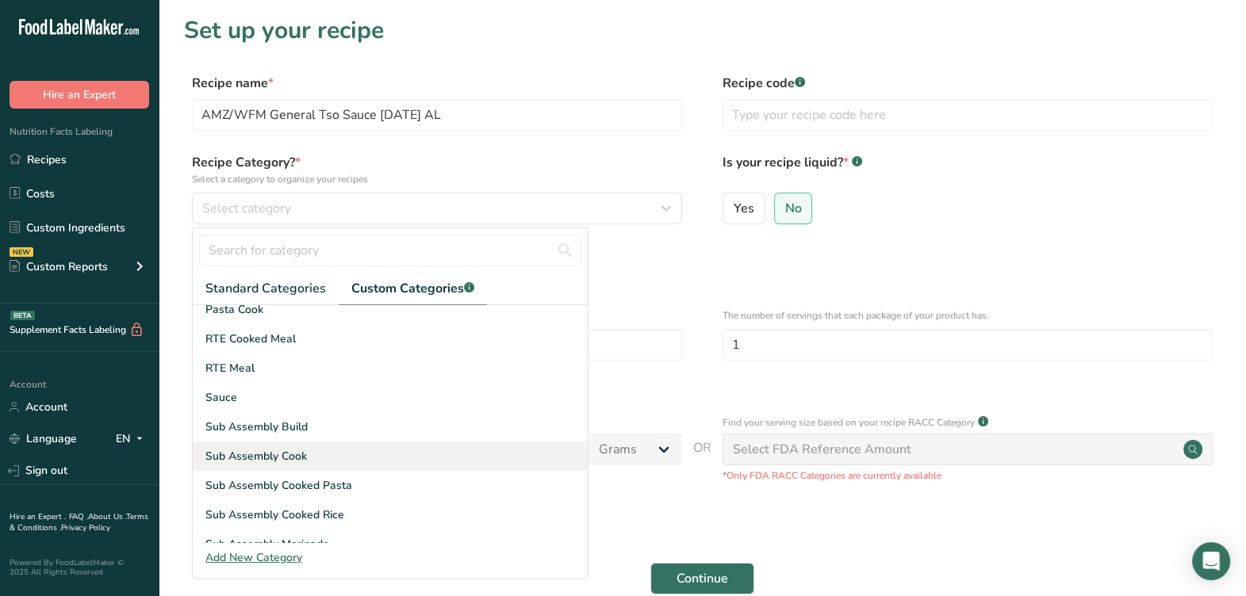
scroll to position [198, 0]
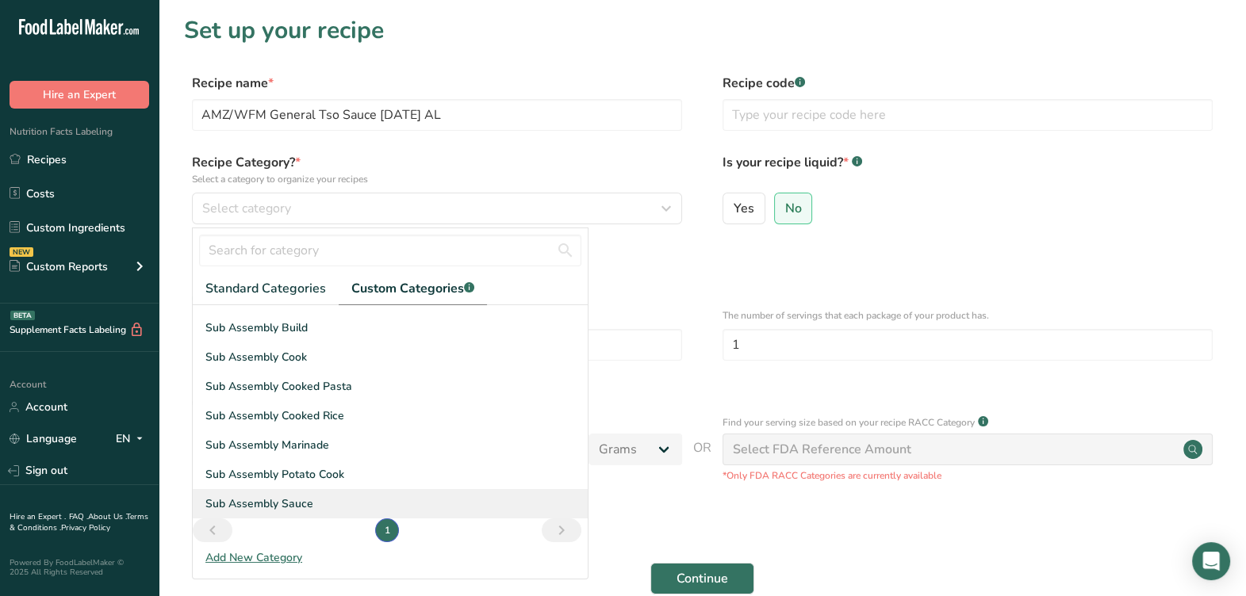
click at [294, 501] on span "Sub Assembly Sauce" at bounding box center [259, 504] width 108 height 17
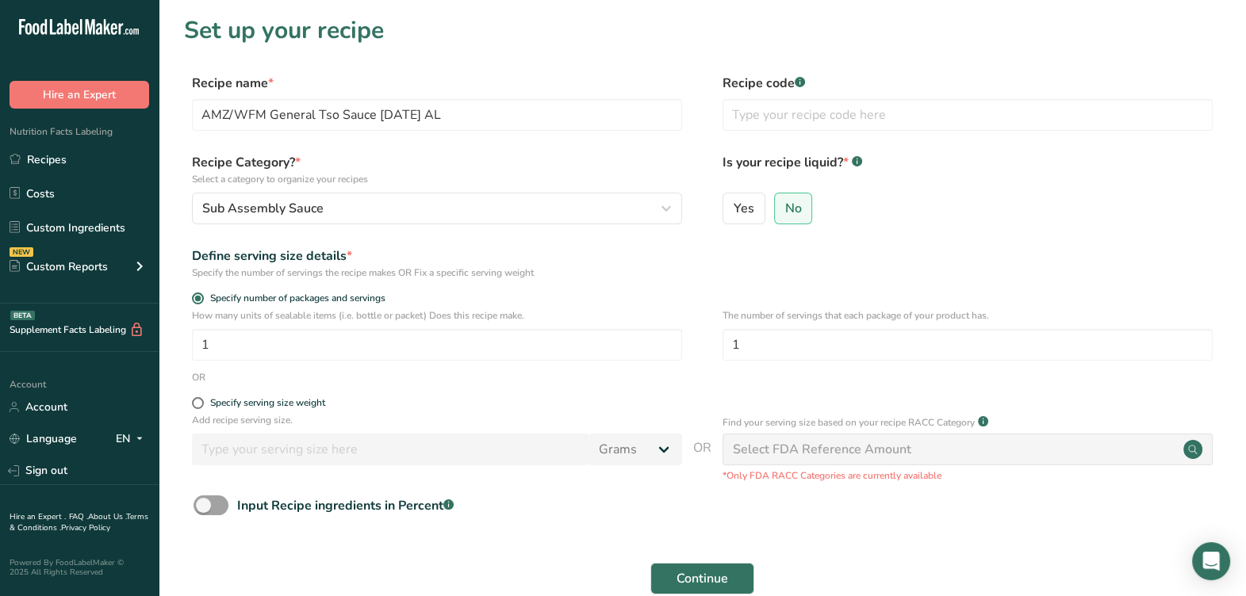
click at [681, 251] on div "Define serving size details *" at bounding box center [437, 256] width 490 height 19
click at [317, 401] on div "Specify serving size weight" at bounding box center [267, 403] width 115 height 12
click at [202, 401] on input "Specify serving size weight" at bounding box center [197, 403] width 10 height 10
radio input "true"
radio input "false"
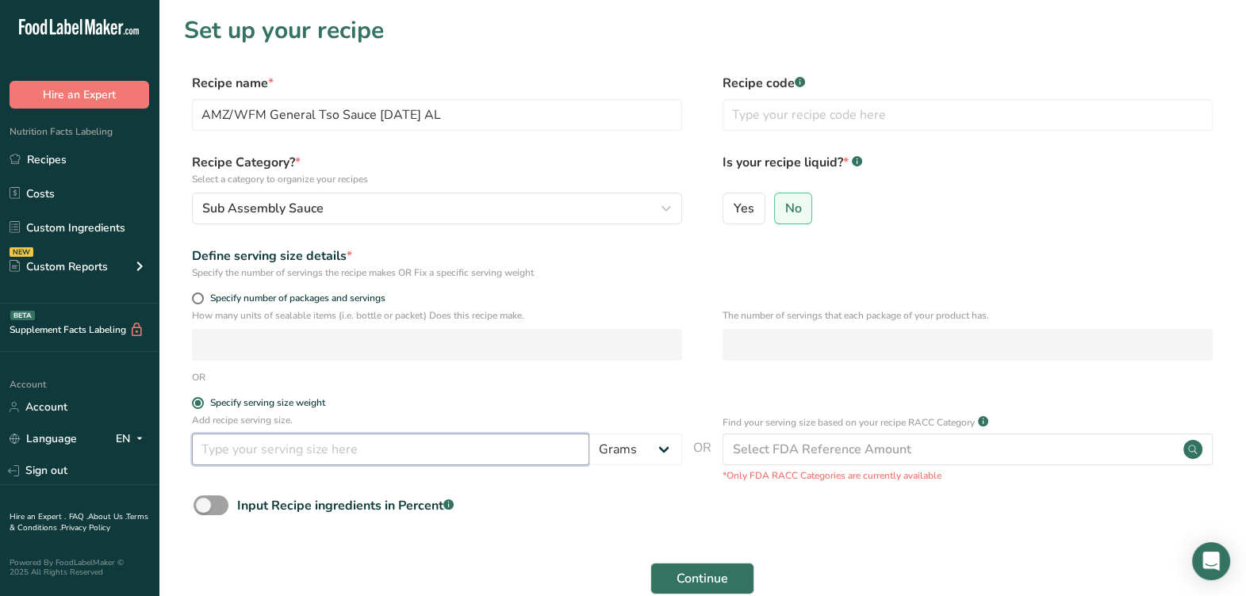
click at [319, 454] on input "number" at bounding box center [390, 450] width 397 height 32
type input "100"
click at [679, 582] on span "Continue" at bounding box center [703, 579] width 52 height 19
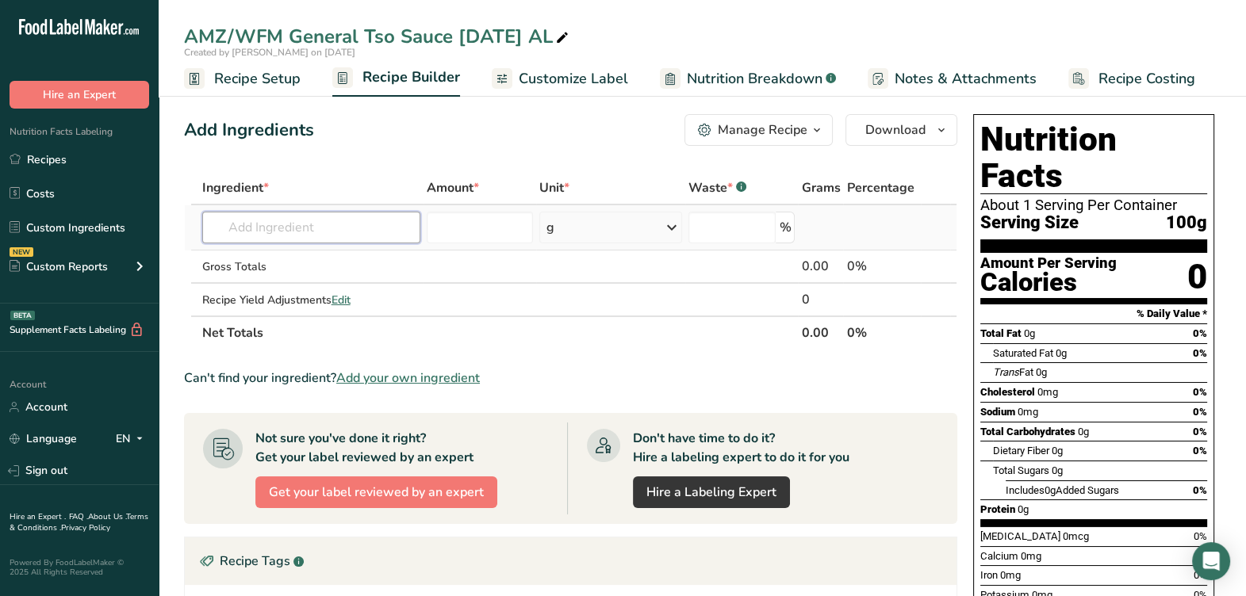
click at [222, 232] on input "text" at bounding box center [311, 228] width 218 height 32
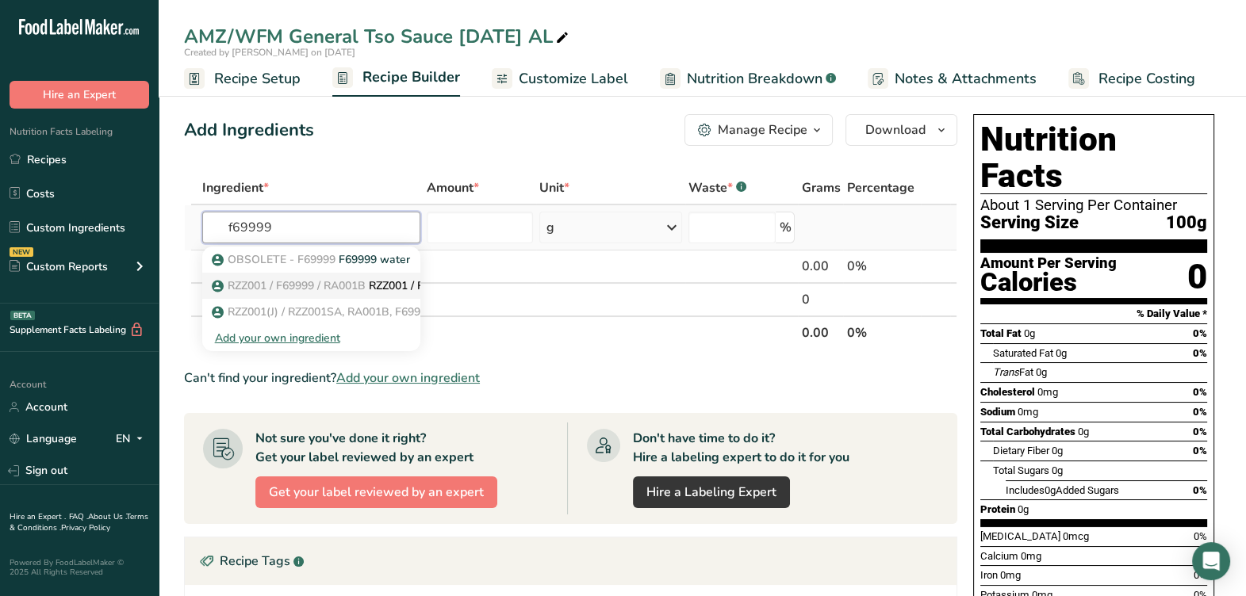
type input "RZZ001 / F69999 / RA001B / RZZ001SA Water, Tap"
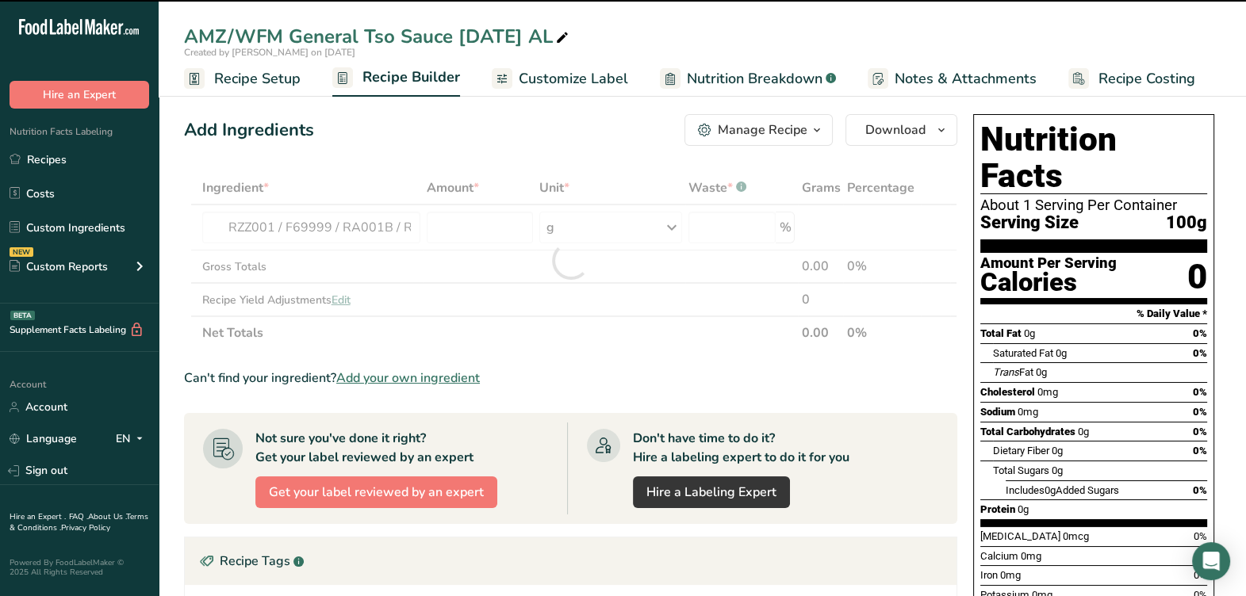
type input "0"
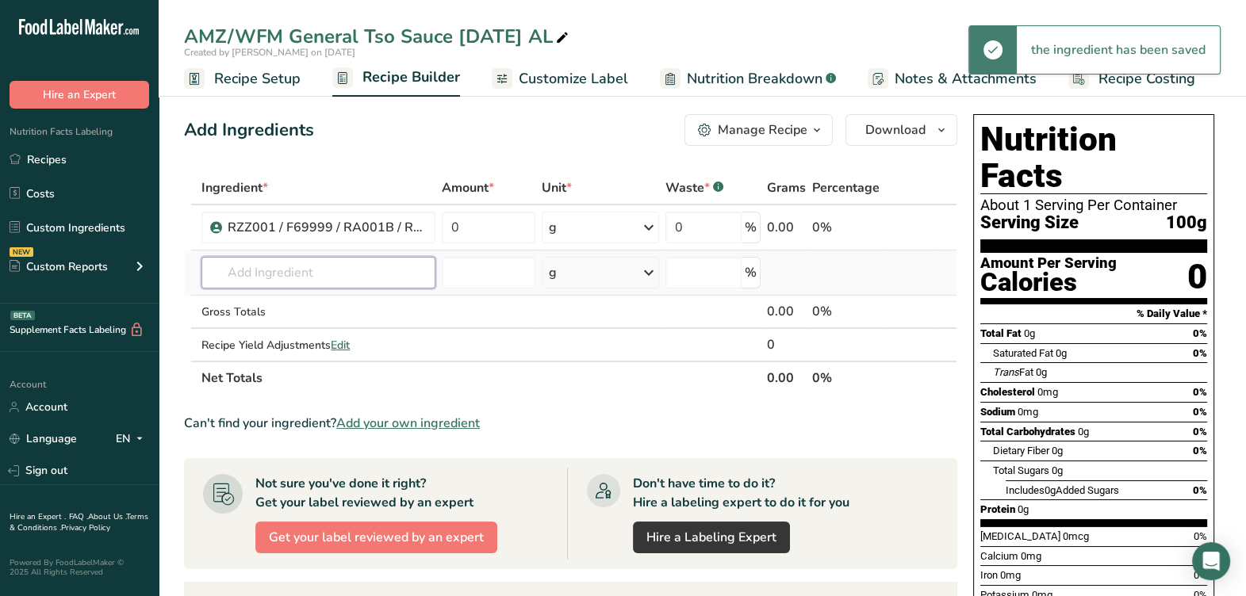
click at [256, 270] on input "text" at bounding box center [318, 273] width 234 height 32
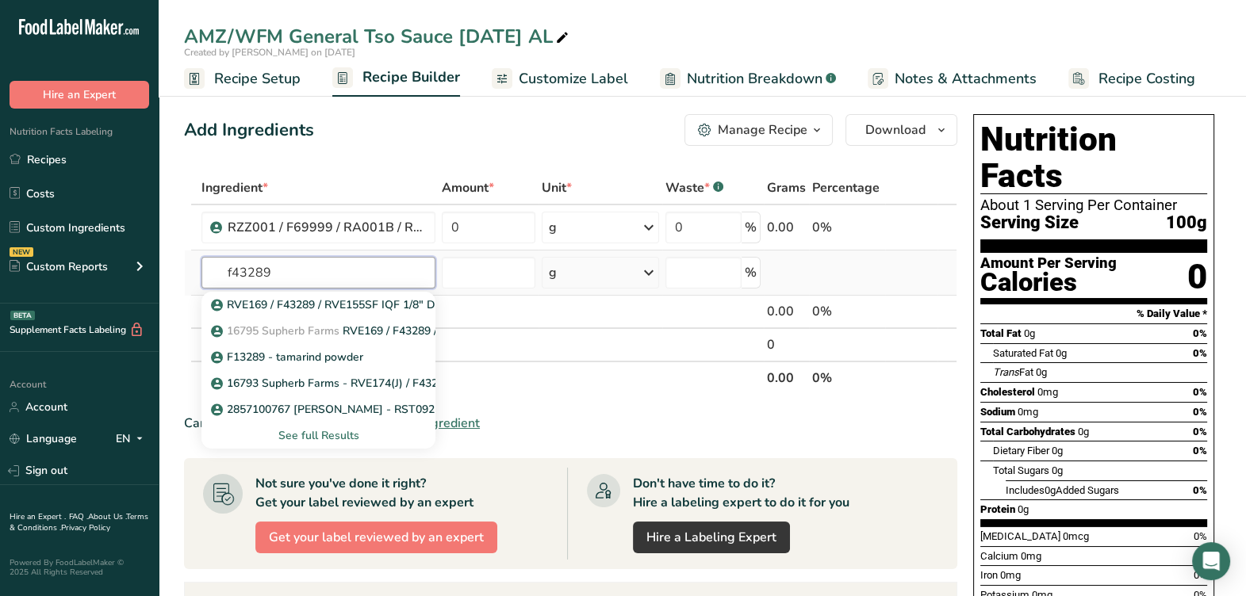
type input "f43289"
click at [320, 432] on div "See full Results" at bounding box center [318, 436] width 209 height 17
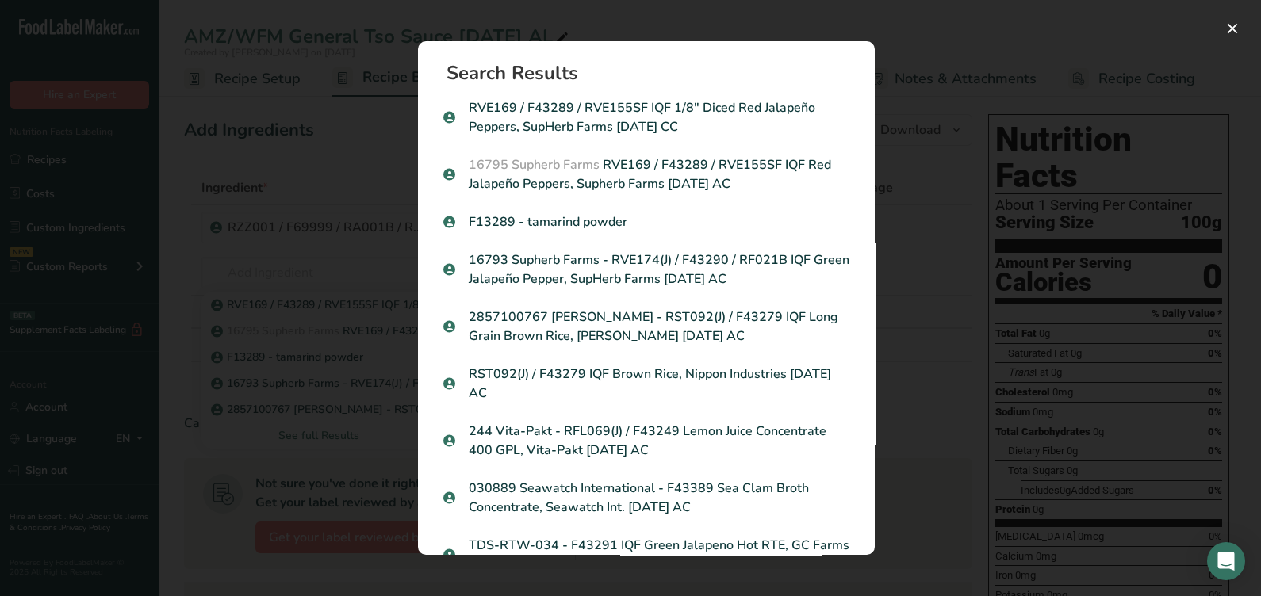
click at [631, 126] on p "RVE169 / F43289 / RVE155SF IQF 1/8" Diced Red Jalapeño Peppers, SupHerb Farms […" at bounding box center [646, 117] width 406 height 38
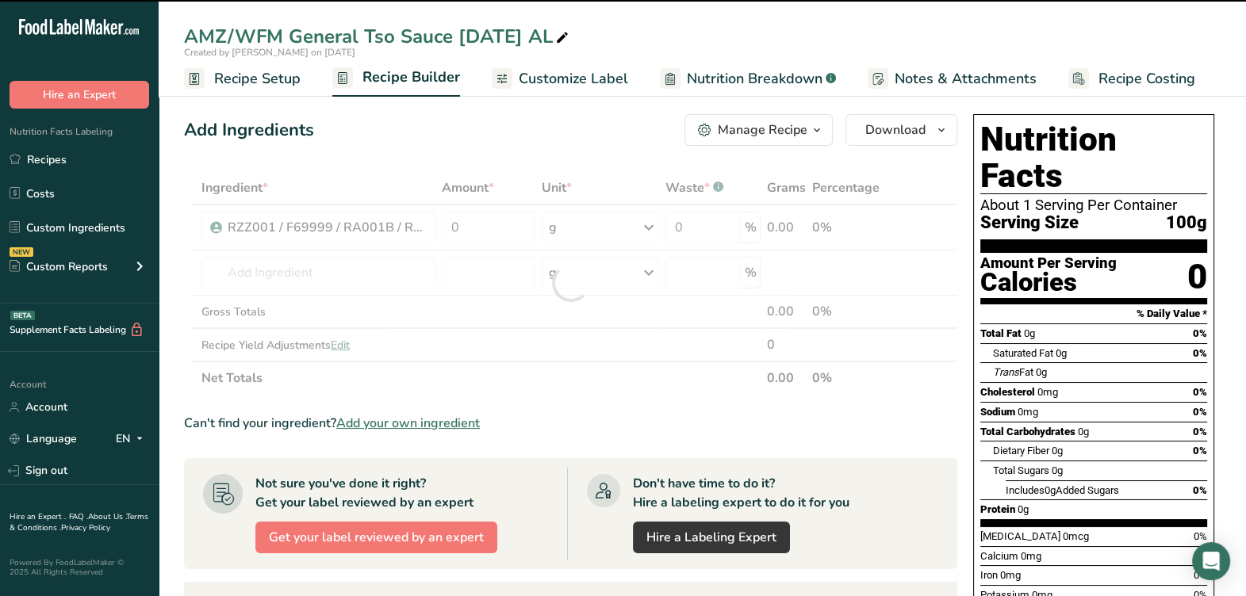
type input "0"
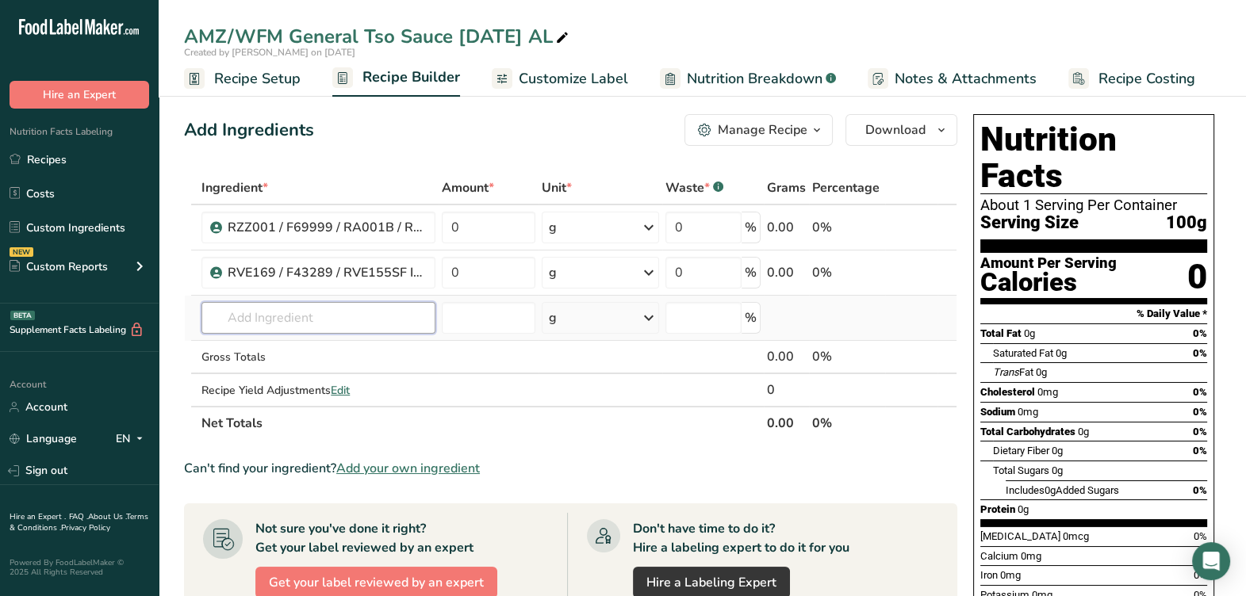
click at [373, 335] on td "RVE169 / F43289 / RVE155SF IQF 1/8" Diced Red Jalapeño Peppers, SupHerb Farms 0…" at bounding box center [318, 318] width 240 height 45
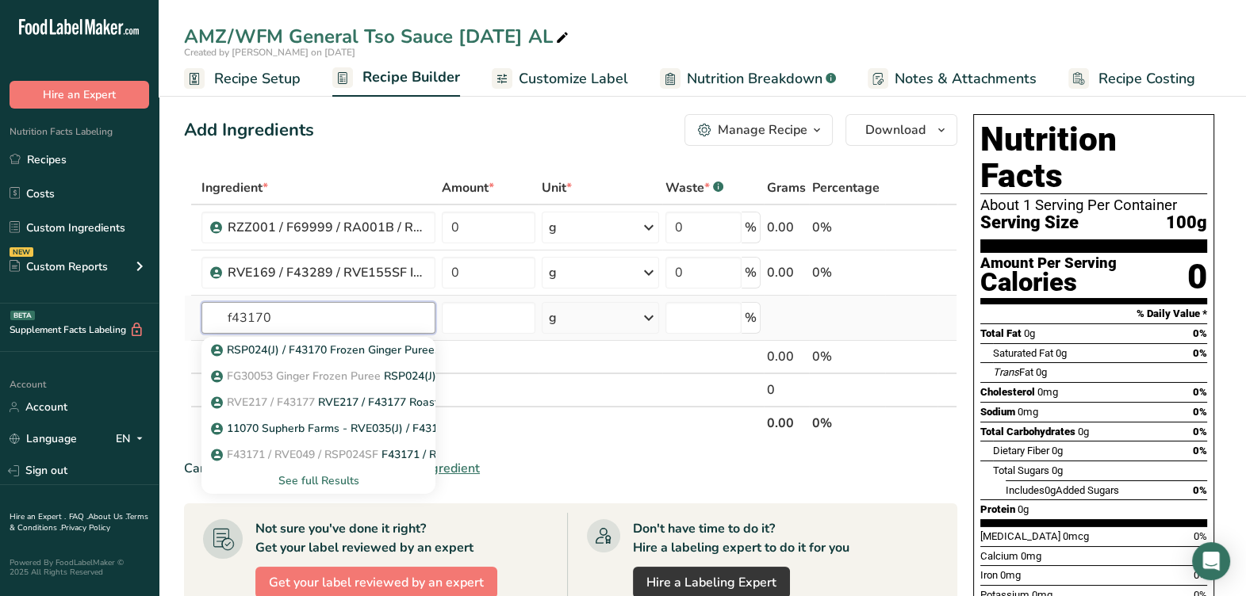
type input "f43170"
click at [329, 476] on div "See full Results" at bounding box center [318, 481] width 209 height 17
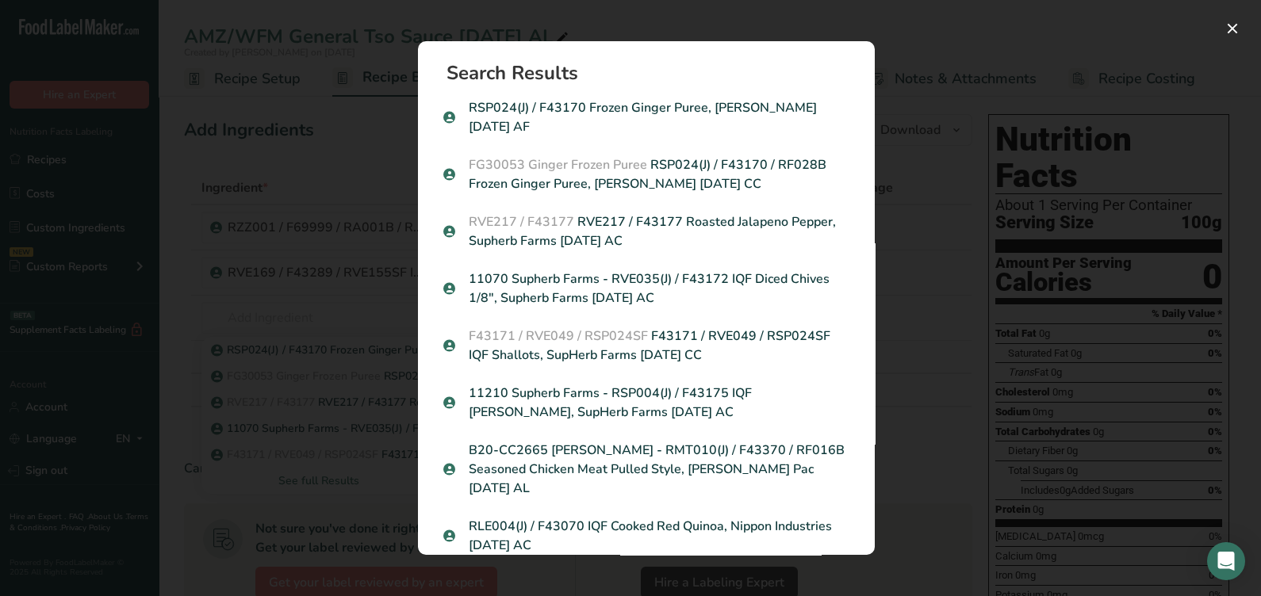
click at [620, 160] on span "FG30053 Ginger Frozen Puree" at bounding box center [558, 164] width 178 height 17
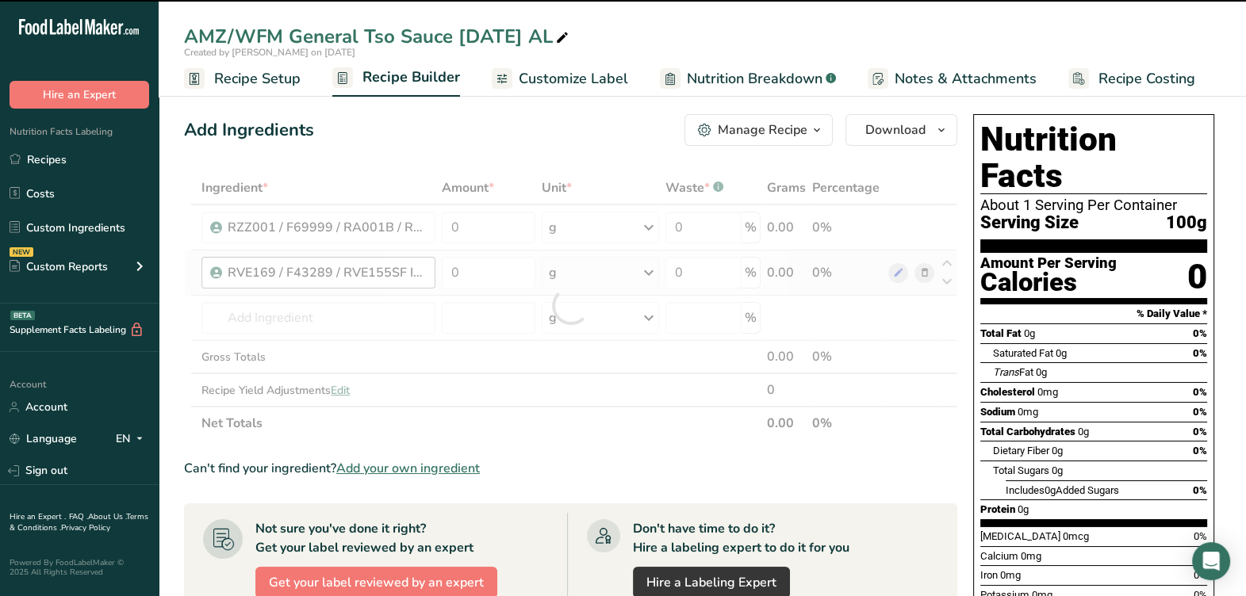
type input "0"
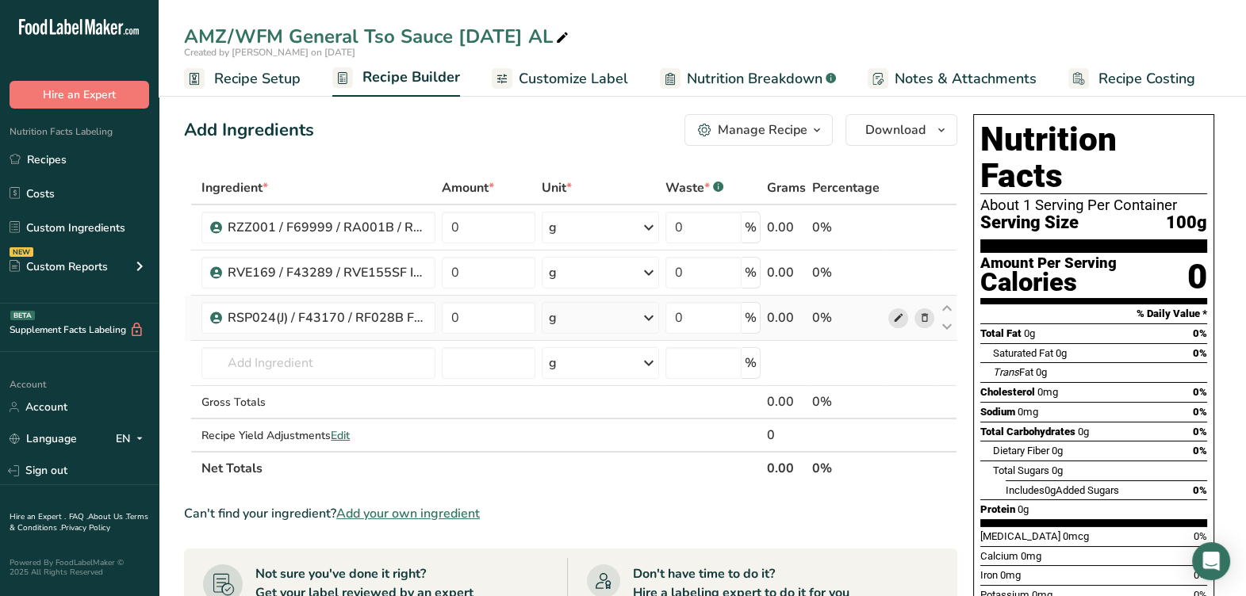
click at [898, 316] on icon at bounding box center [897, 318] width 11 height 17
click at [409, 373] on input "text" at bounding box center [318, 363] width 234 height 32
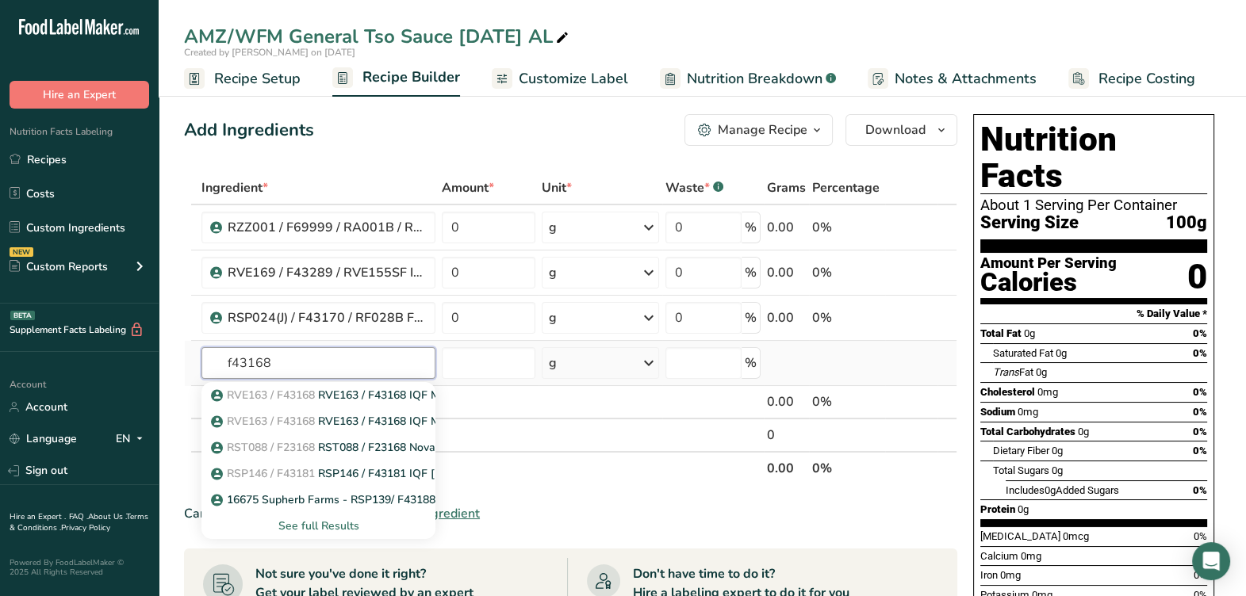
type input "f43168"
click at [357, 524] on div "See full Results" at bounding box center [318, 526] width 209 height 17
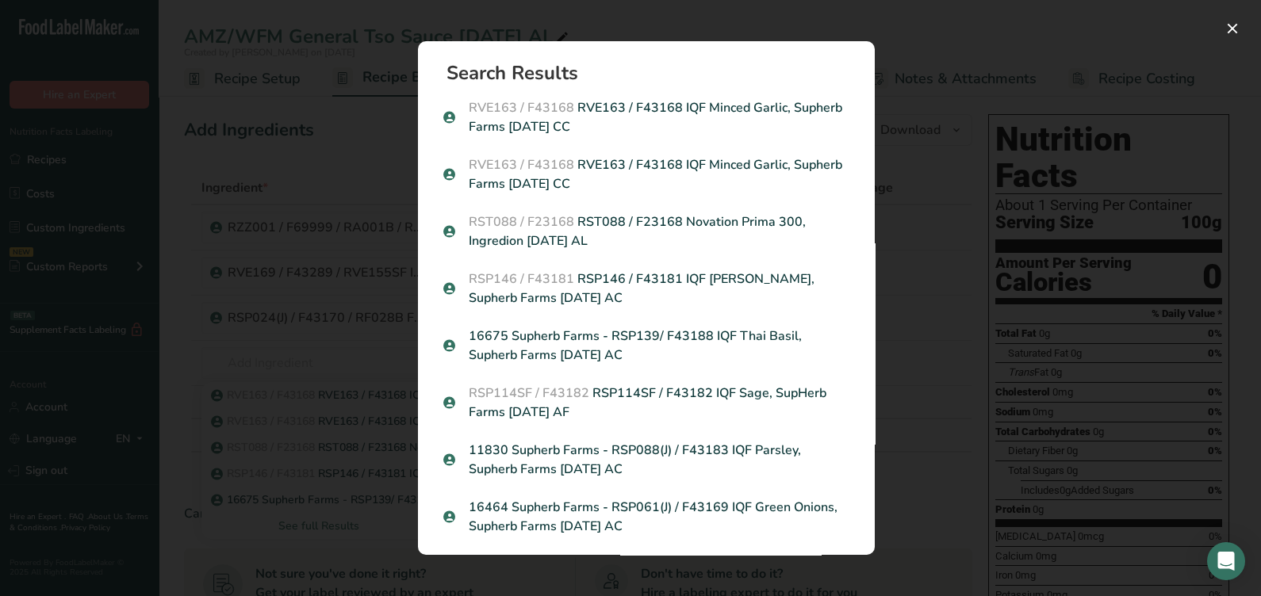
click at [675, 179] on p "RVE163 / F43168 RVE163 / F43168 IQF Minced Garlic, Supherb Farms 01-23-24 CC" at bounding box center [646, 174] width 406 height 38
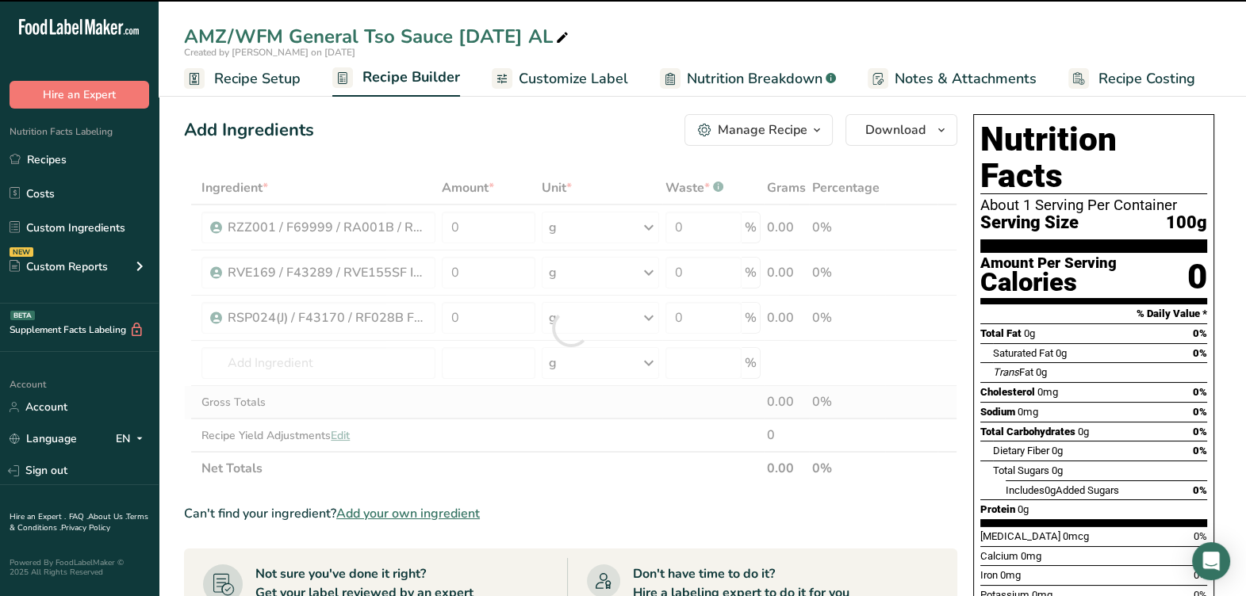
type input "0"
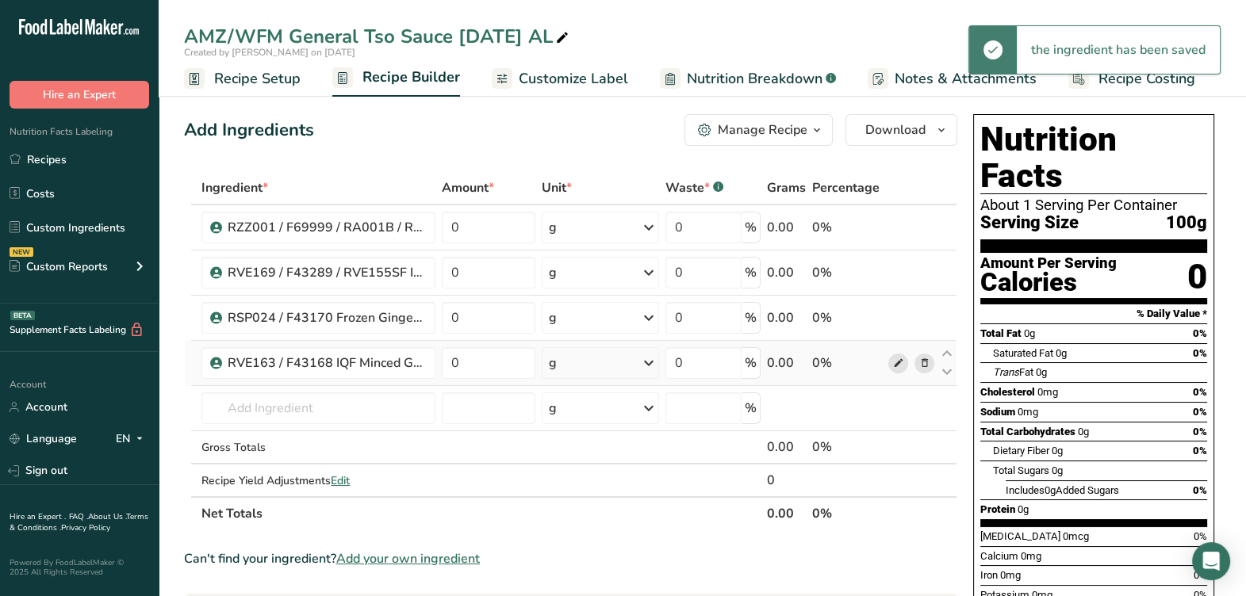
click at [897, 365] on icon at bounding box center [897, 363] width 11 height 17
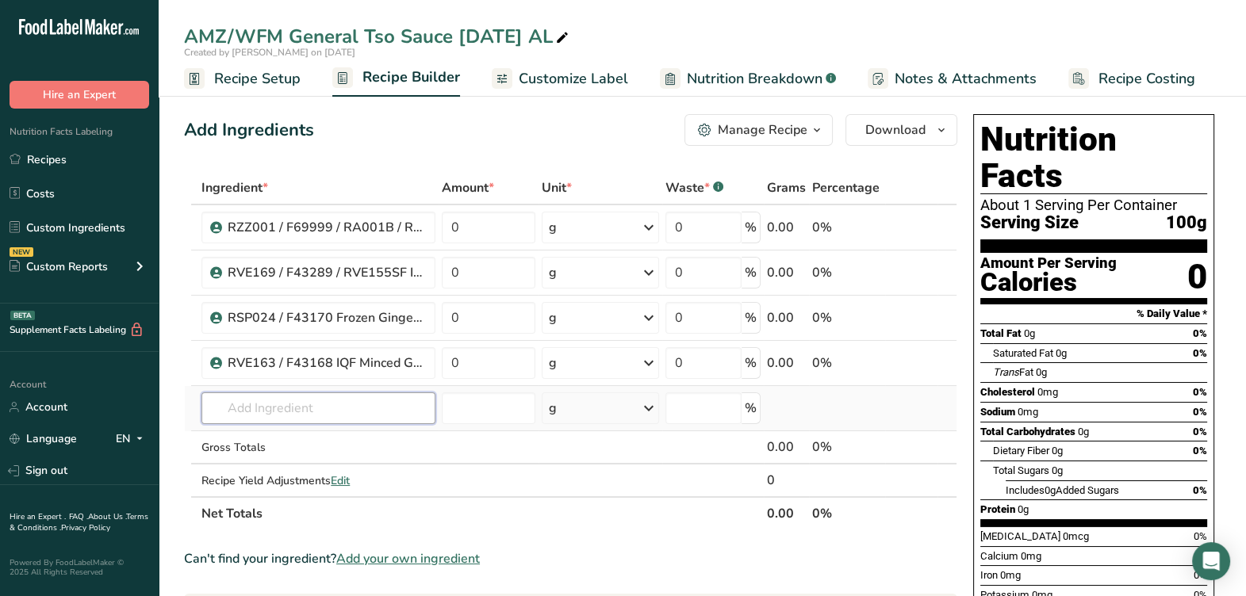
click at [359, 403] on input "text" at bounding box center [318, 409] width 234 height 32
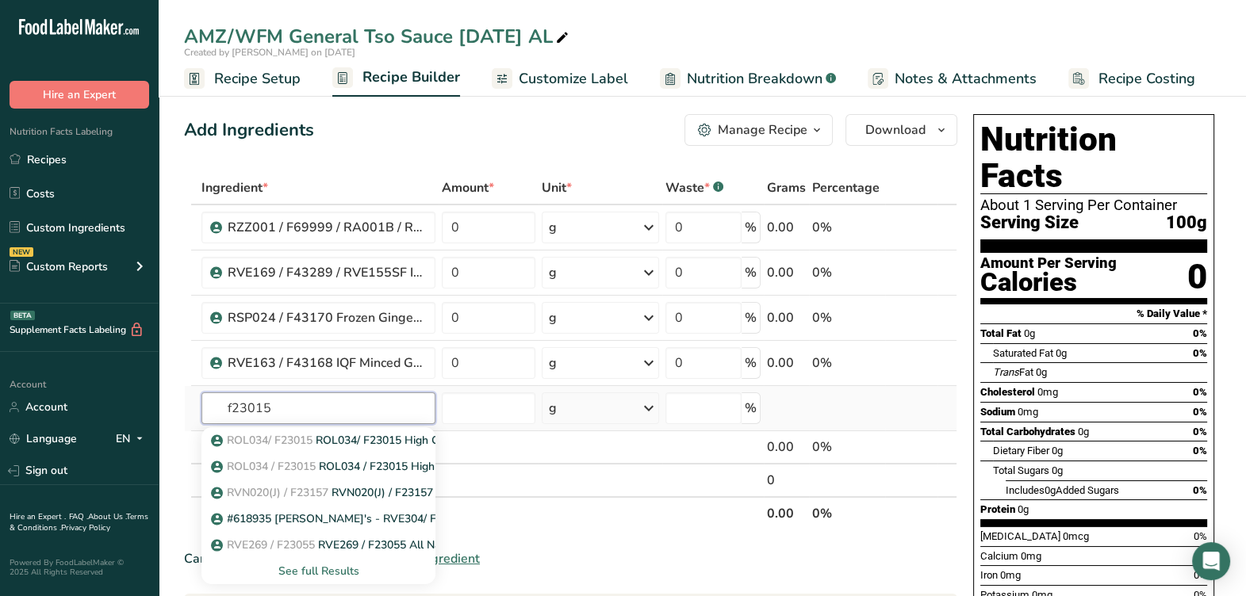
type input "f23015"
click at [359, 566] on div "See full Results" at bounding box center [318, 571] width 209 height 17
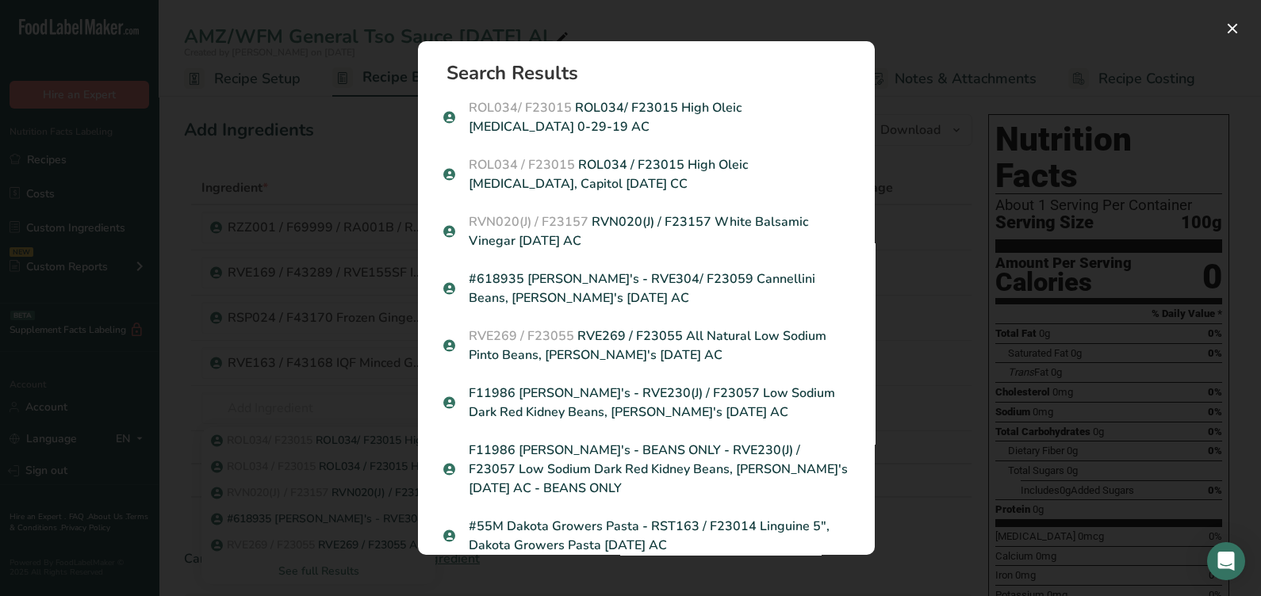
click at [687, 178] on p "ROL034 / F23015 ROL034 / F23015 High Oleic Safflower Oil, Capitol 02-20-24 CC" at bounding box center [646, 174] width 406 height 38
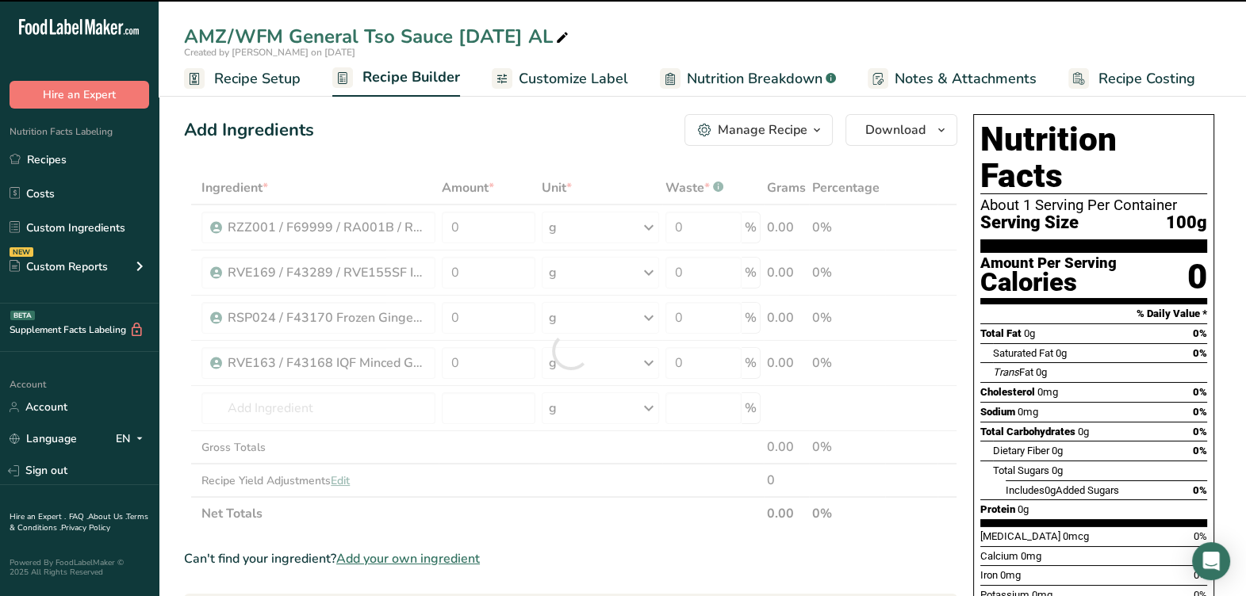
type input "0"
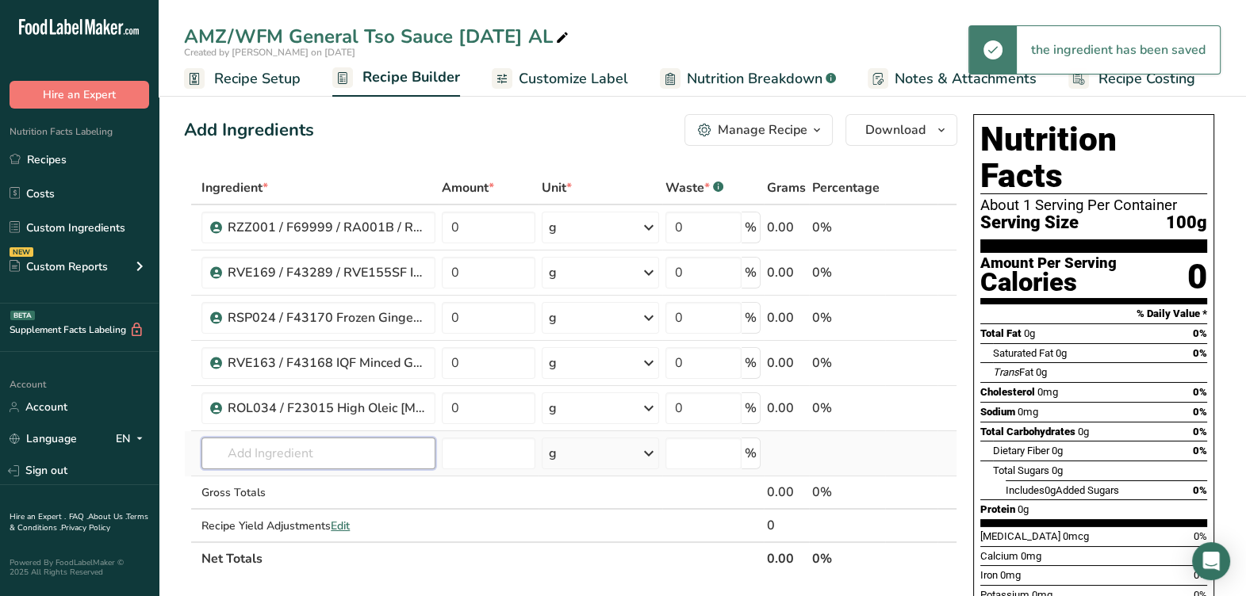
click at [328, 439] on input "text" at bounding box center [318, 454] width 234 height 32
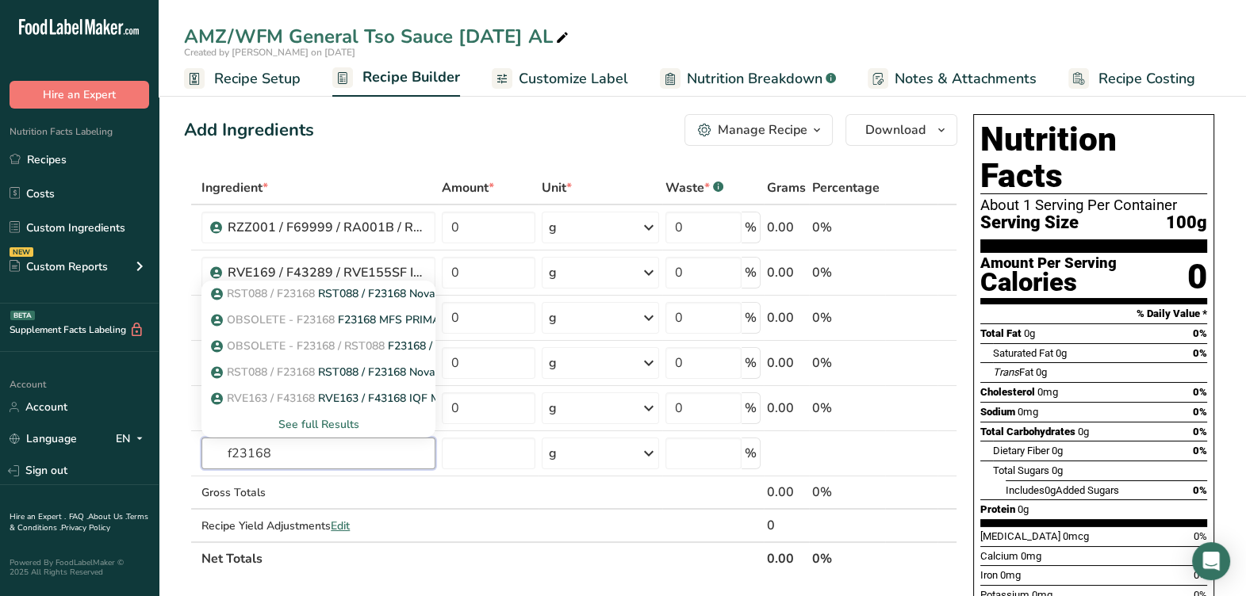
type input "f23168"
click at [328, 422] on div "See full Results" at bounding box center [318, 424] width 209 height 17
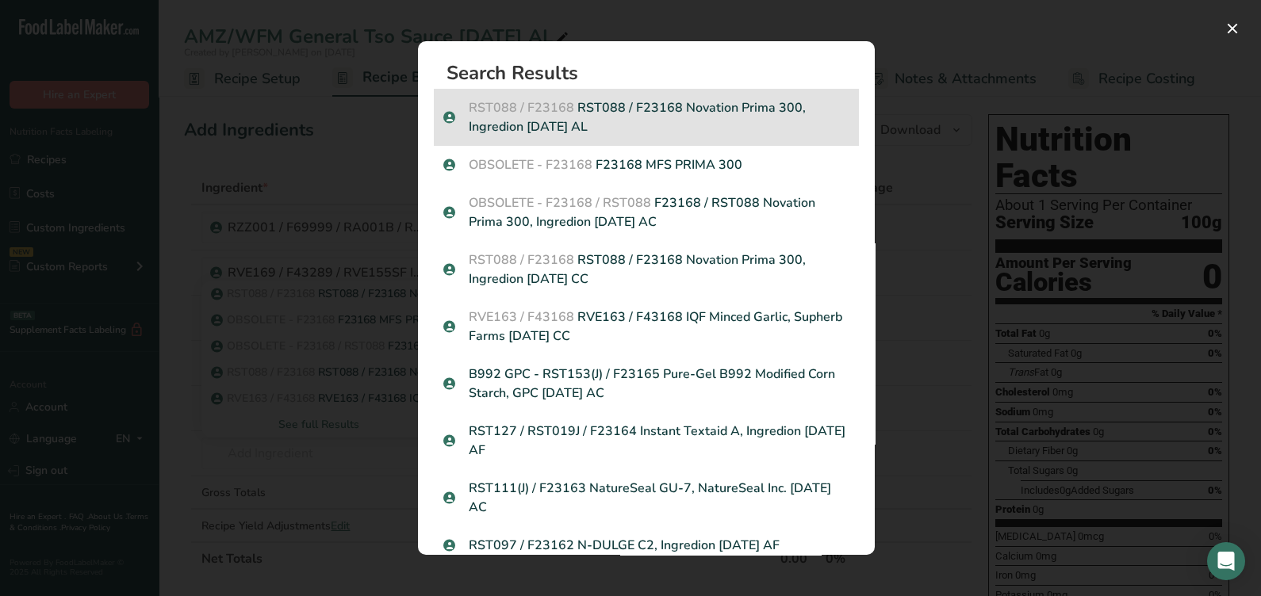
click at [653, 121] on p "RST088 / F23168 RST088 / F23168 Novation Prima 300, Ingredion 6-19-23 AL" at bounding box center [646, 117] width 406 height 38
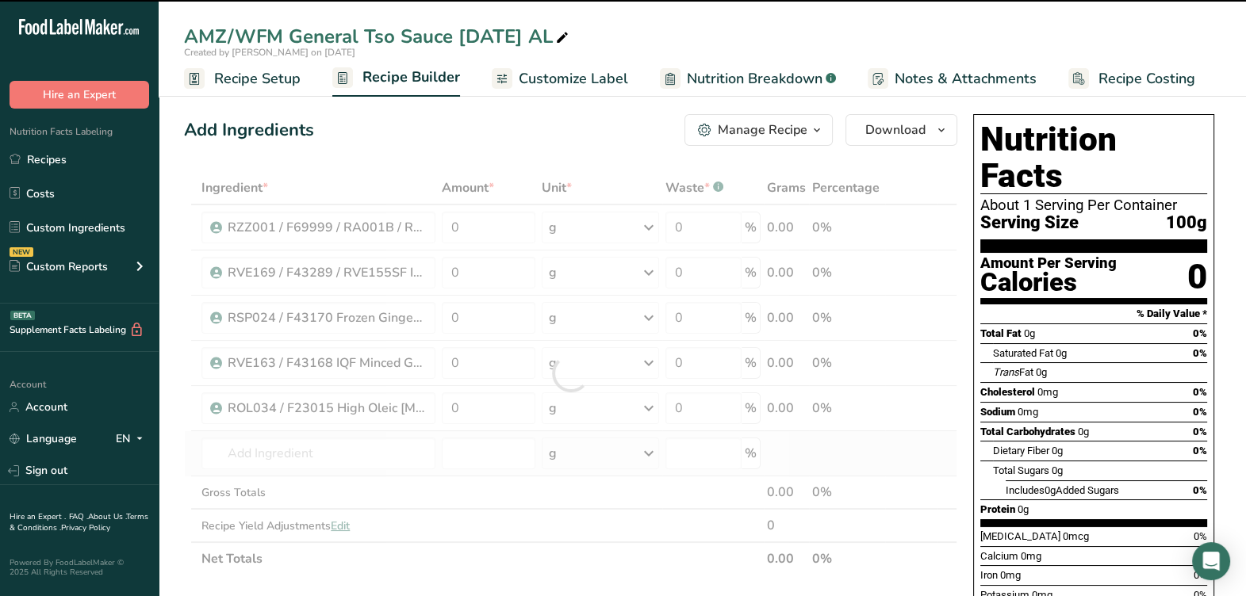
type input "0"
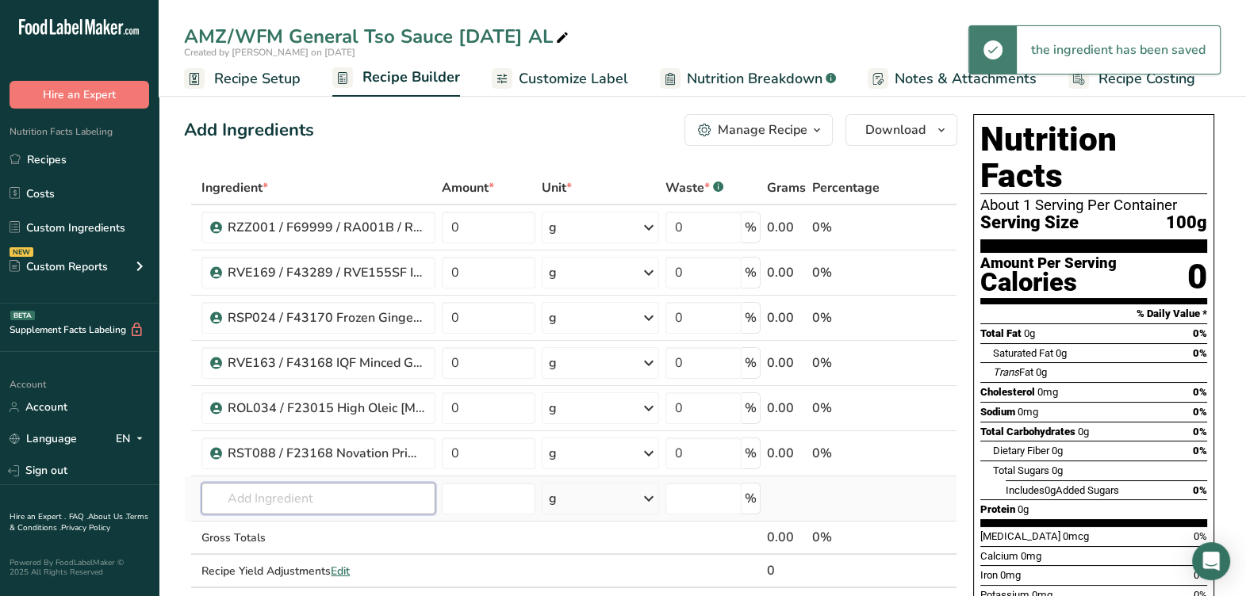
click at [331, 493] on input "text" at bounding box center [318, 499] width 234 height 32
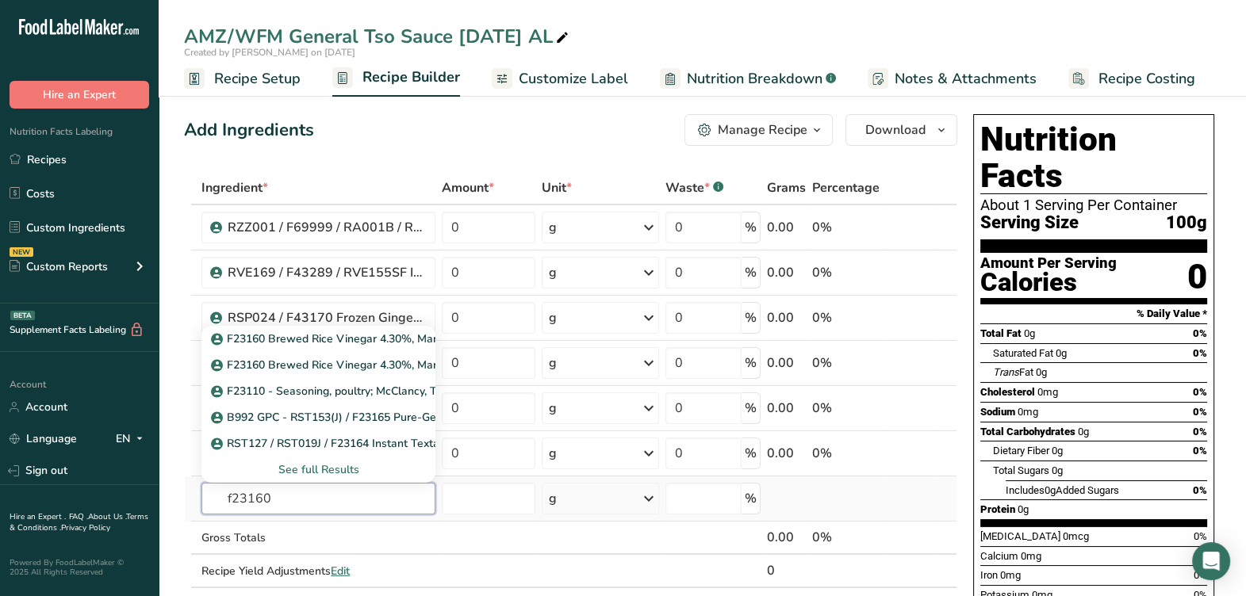
type input "f23160"
click at [330, 474] on div "See full Results" at bounding box center [318, 470] width 209 height 17
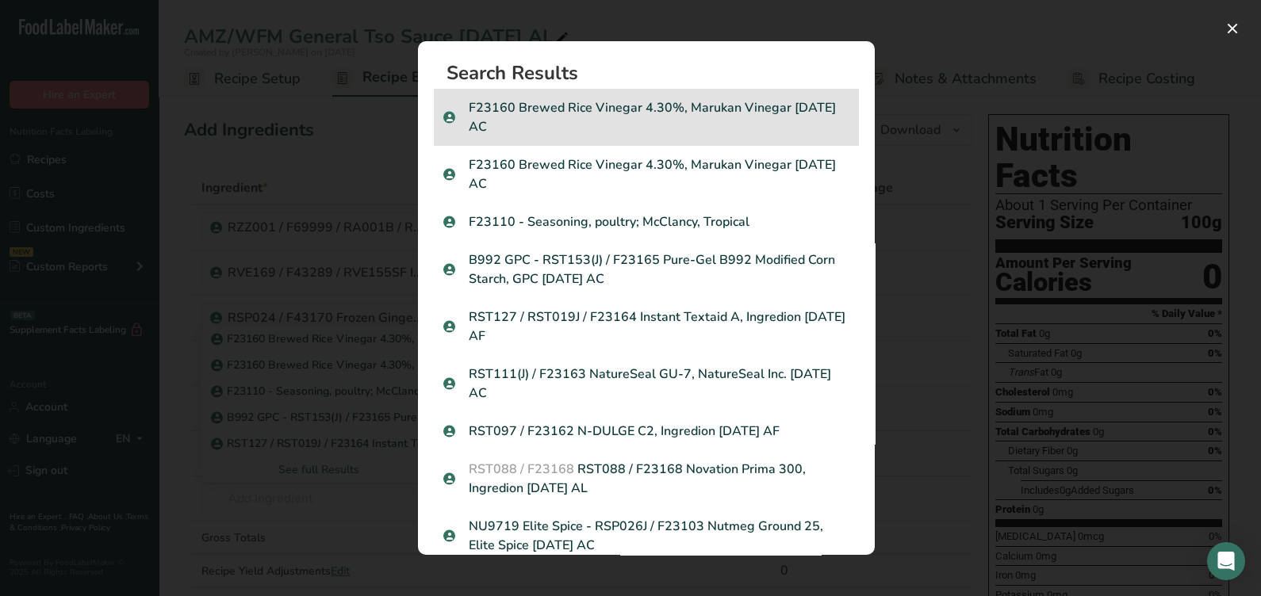
click at [706, 115] on p "F23160 Brewed Rice Vinegar 4.30%, Marukan Vinegar 07-13-21 AC" at bounding box center [646, 117] width 406 height 38
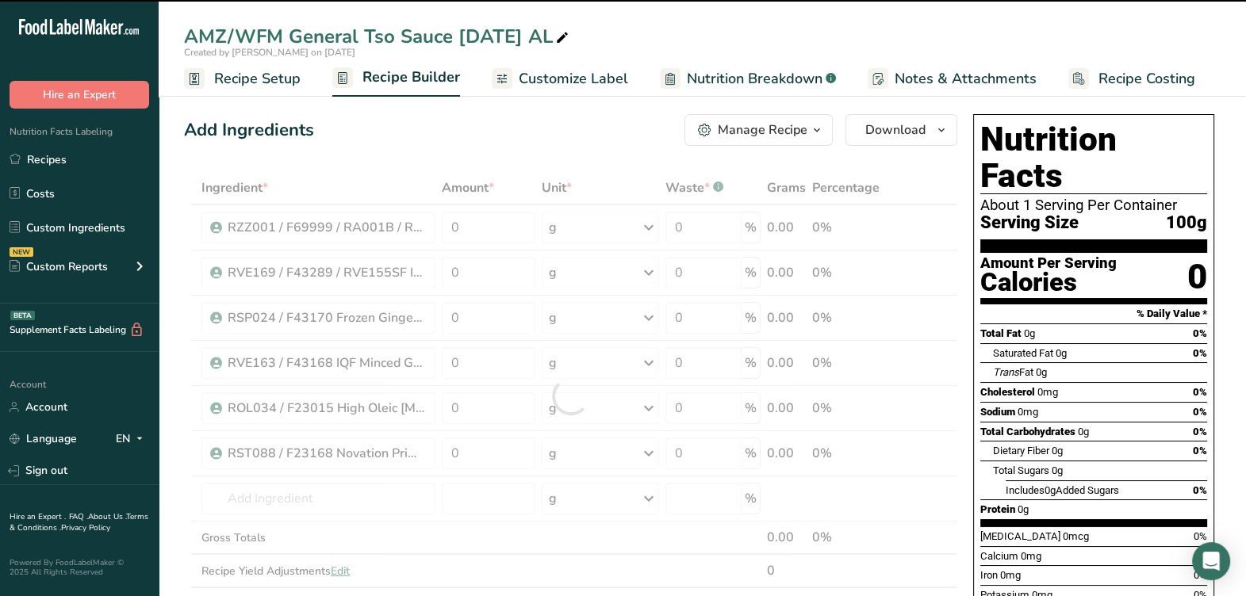
type input "0"
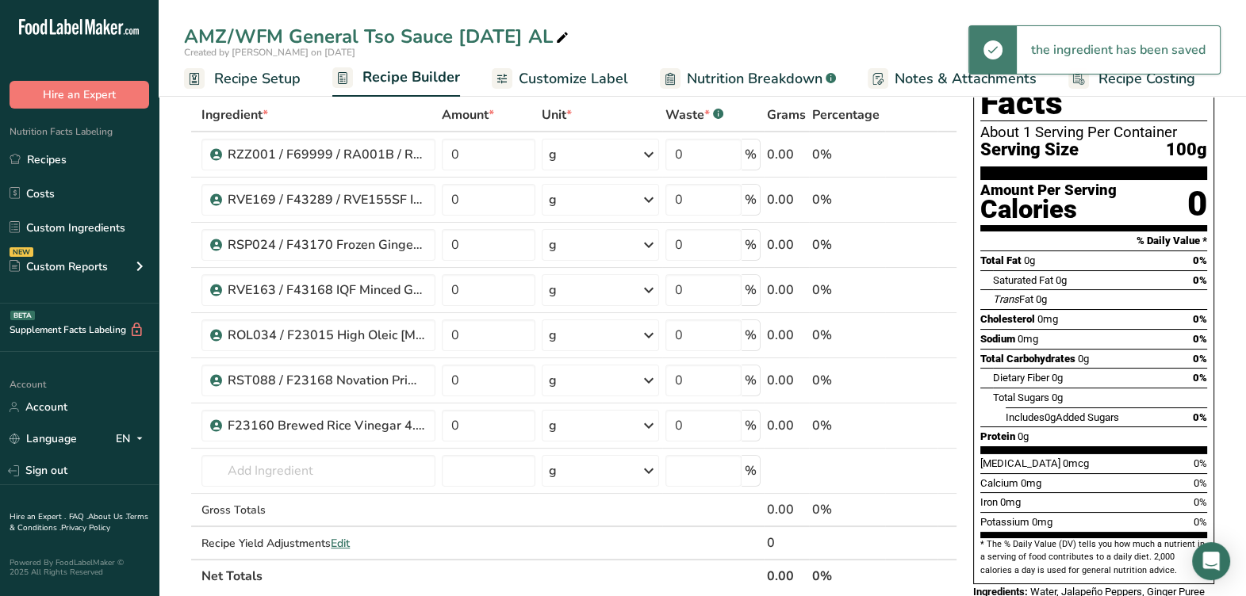
scroll to position [198, 0]
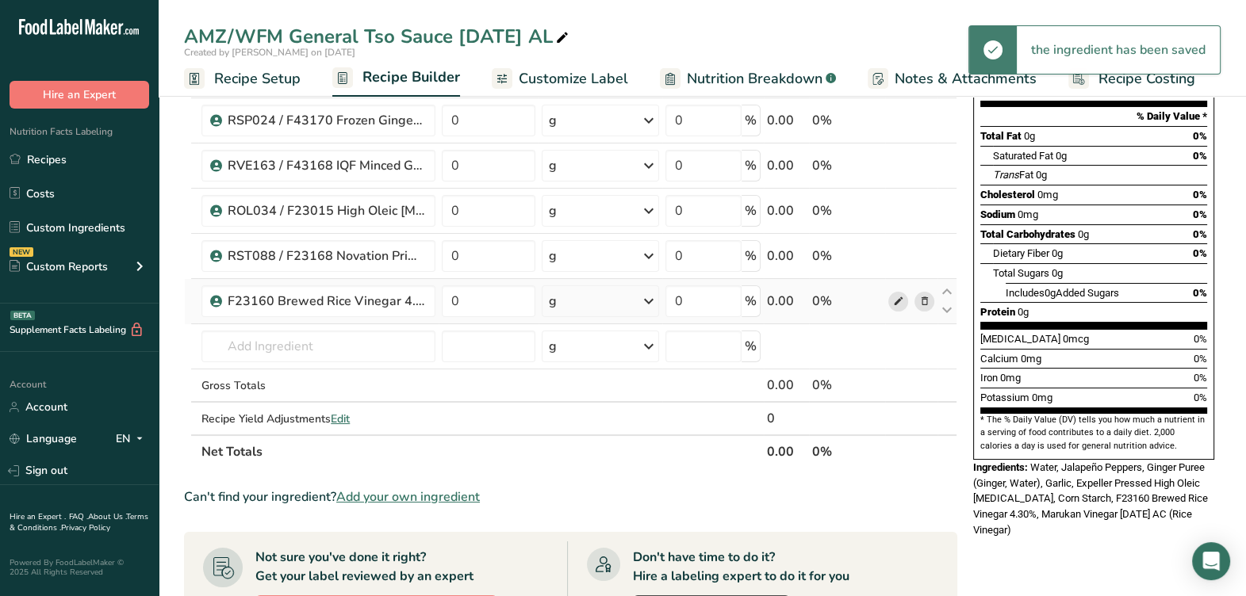
click at [893, 293] on icon at bounding box center [897, 301] width 11 height 17
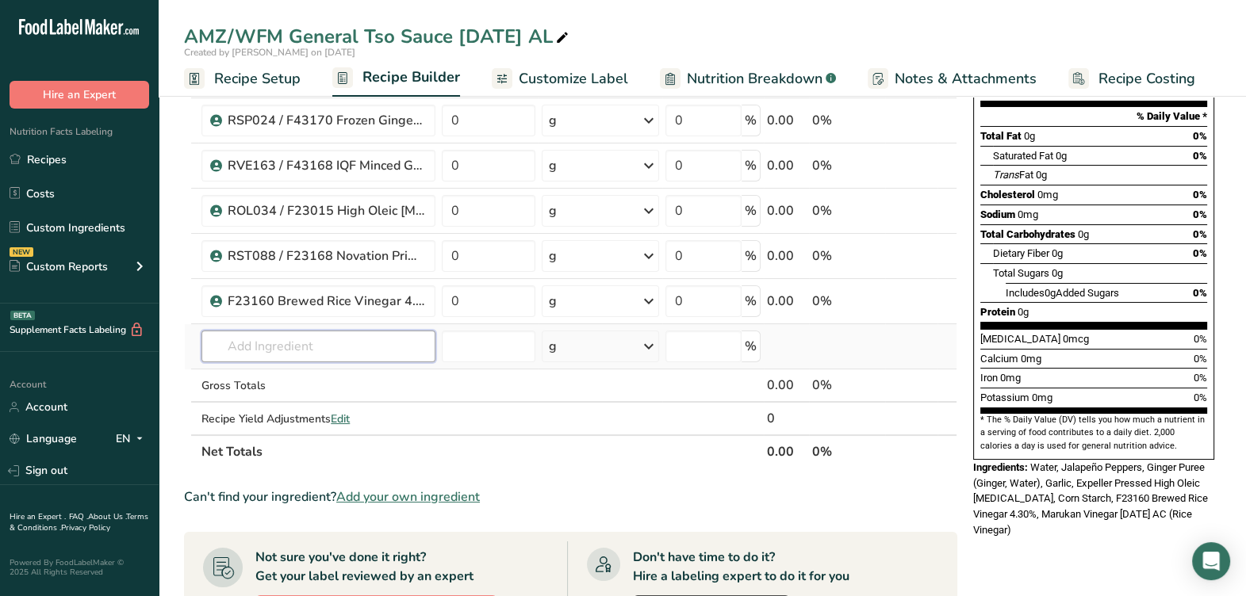
click at [304, 355] on input "text" at bounding box center [318, 347] width 234 height 32
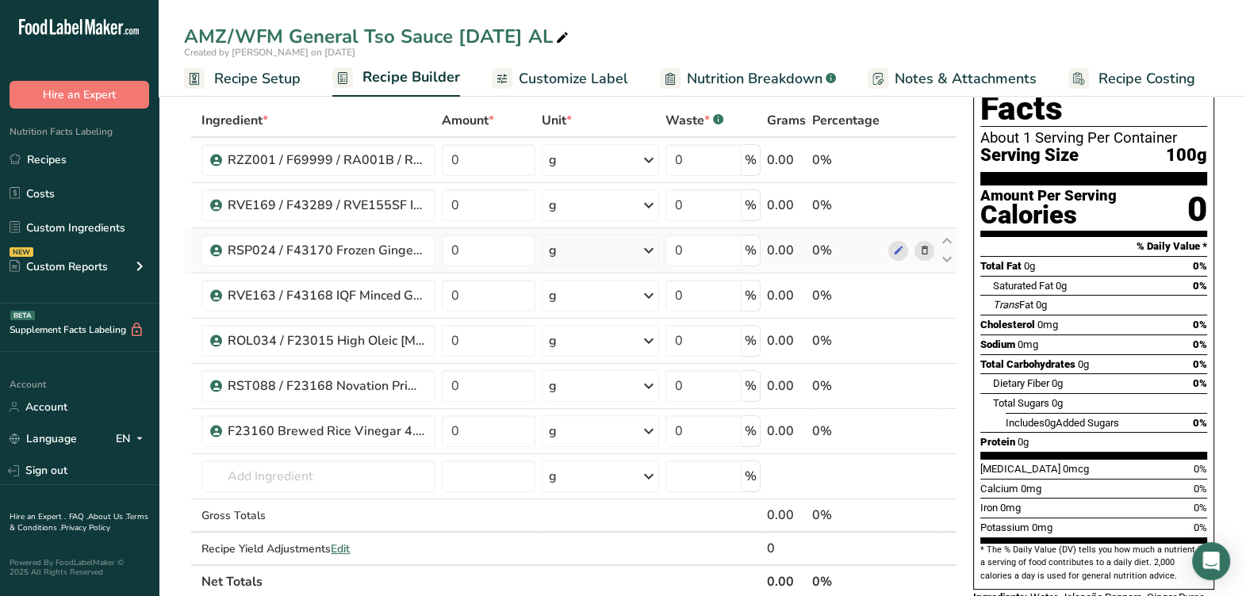
scroll to position [98, 0]
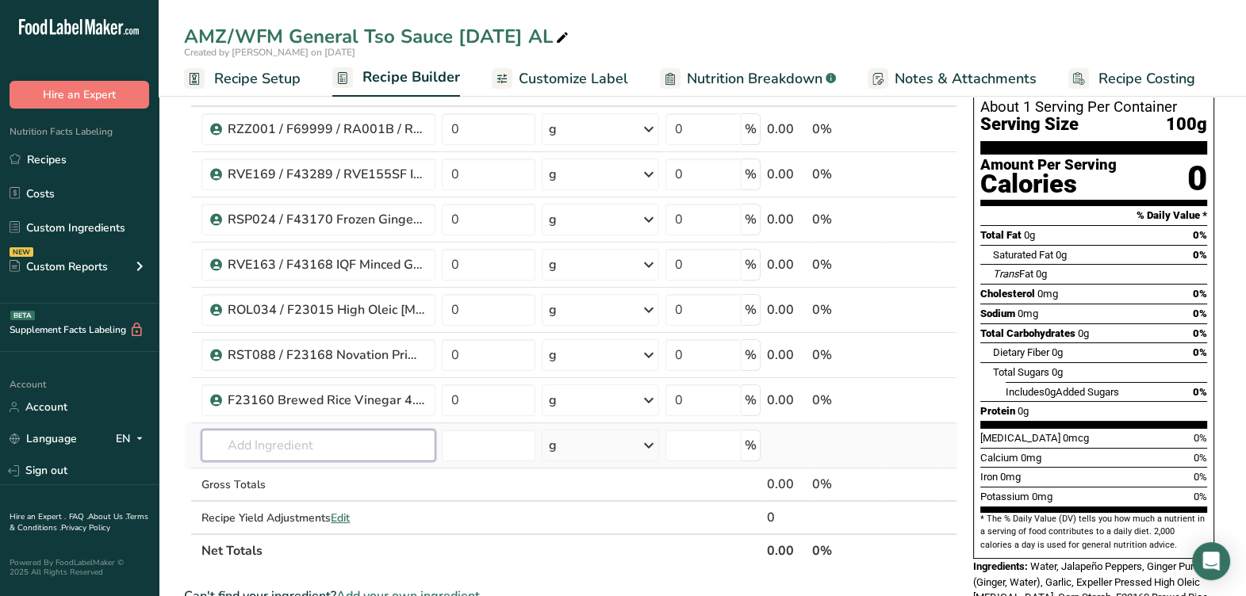
click at [282, 458] on input "text" at bounding box center [318, 446] width 234 height 32
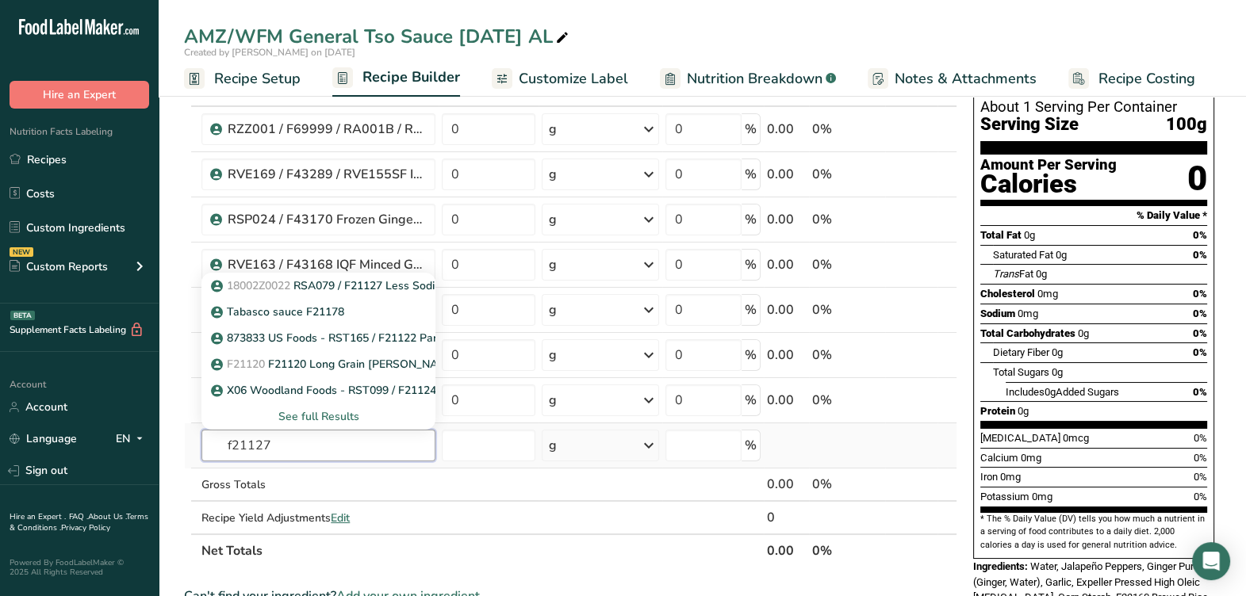
type input "f21127"
click at [336, 410] on div "See full Results" at bounding box center [318, 417] width 209 height 17
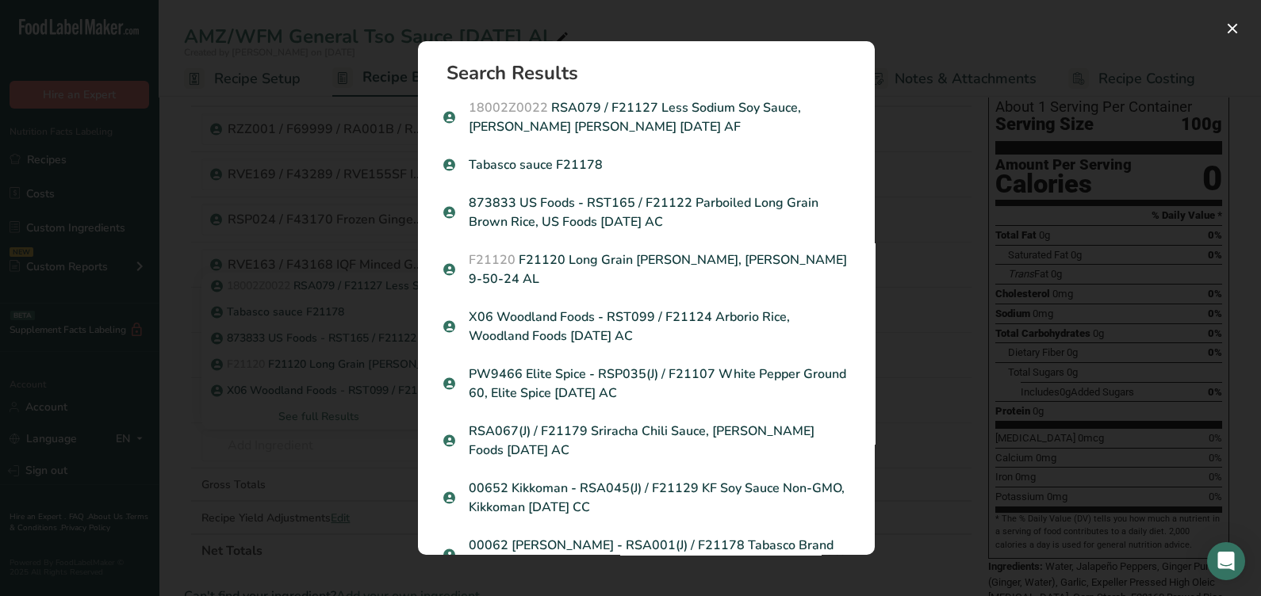
click at [562, 117] on p "18002Z0022 RSA079 / F21127 Less Sodium Soy Sauce, Lee Kum Kee 04-14-23 AF" at bounding box center [646, 117] width 406 height 38
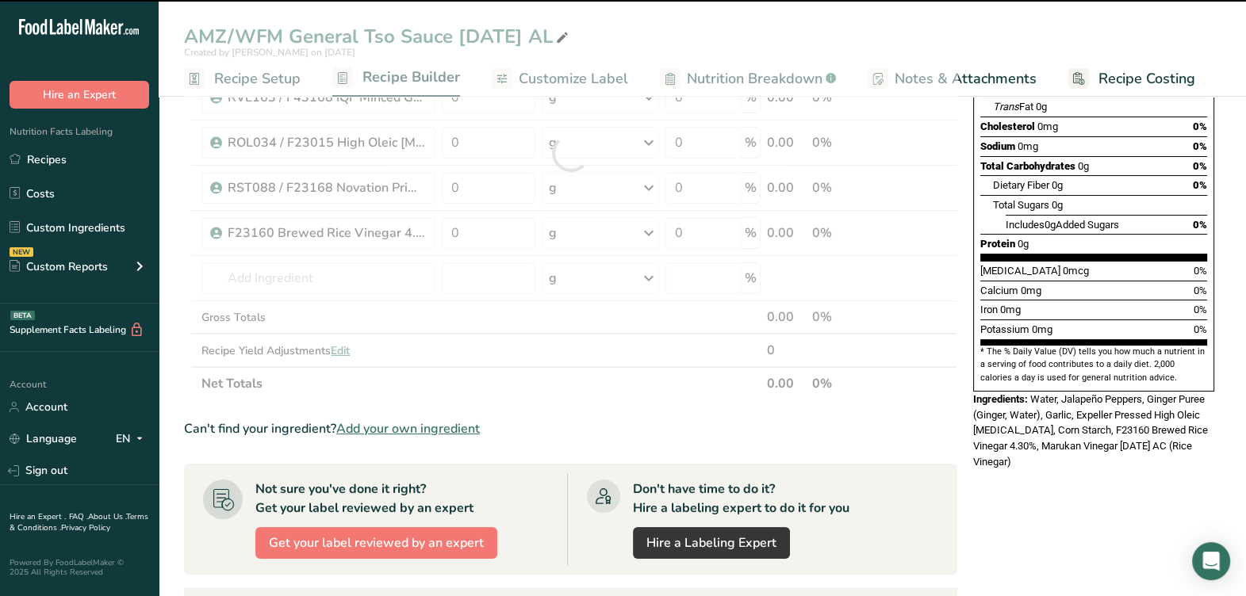
type input "0"
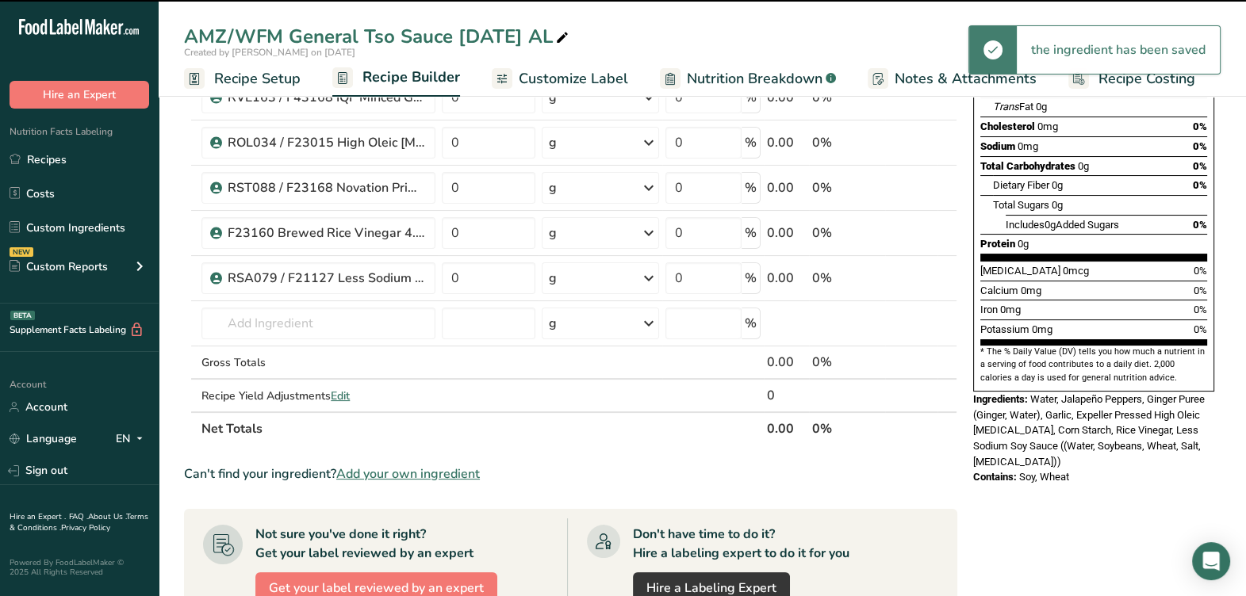
scroll to position [297, 0]
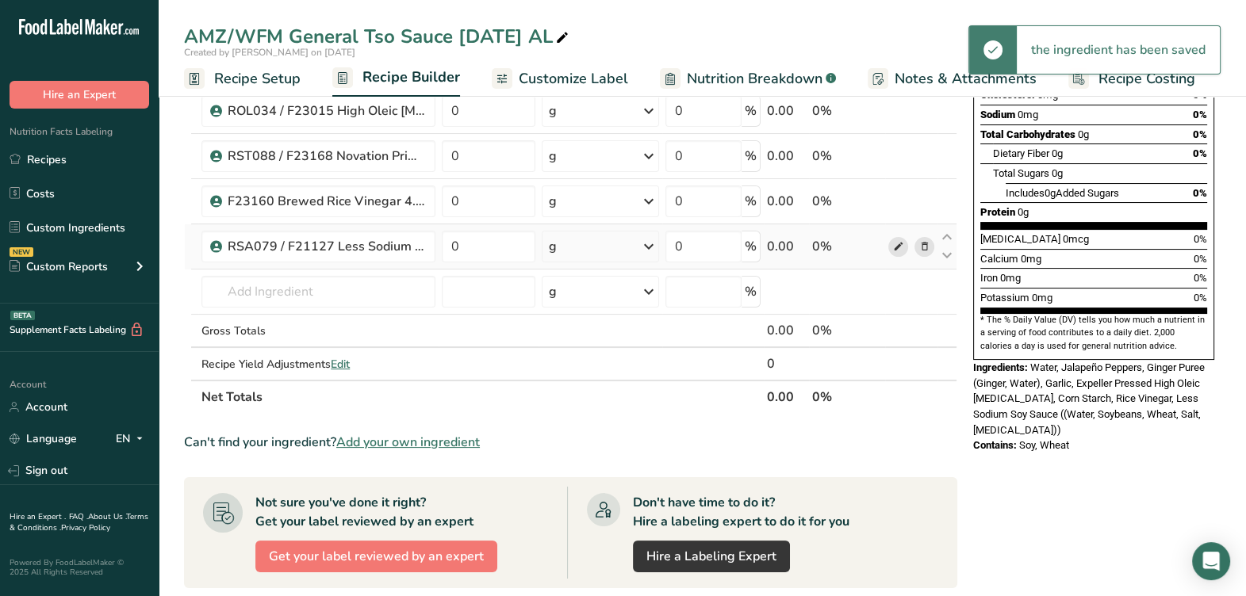
click at [895, 248] on icon at bounding box center [897, 247] width 11 height 17
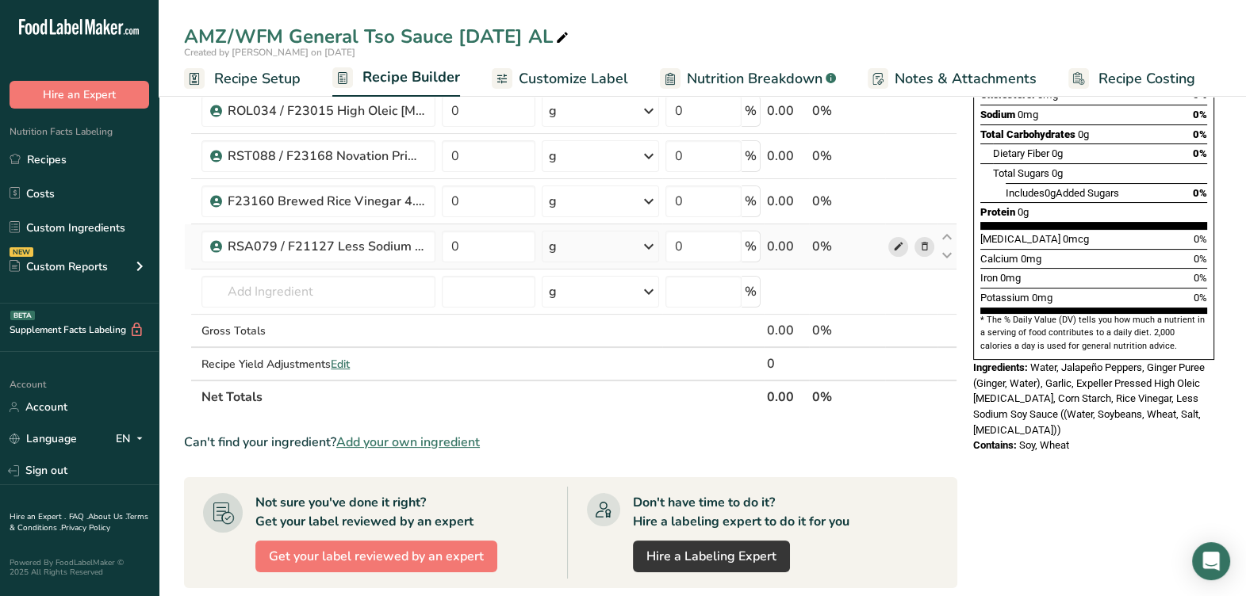
click at [896, 252] on icon at bounding box center [897, 247] width 11 height 17
click at [402, 297] on input "text" at bounding box center [318, 292] width 234 height 32
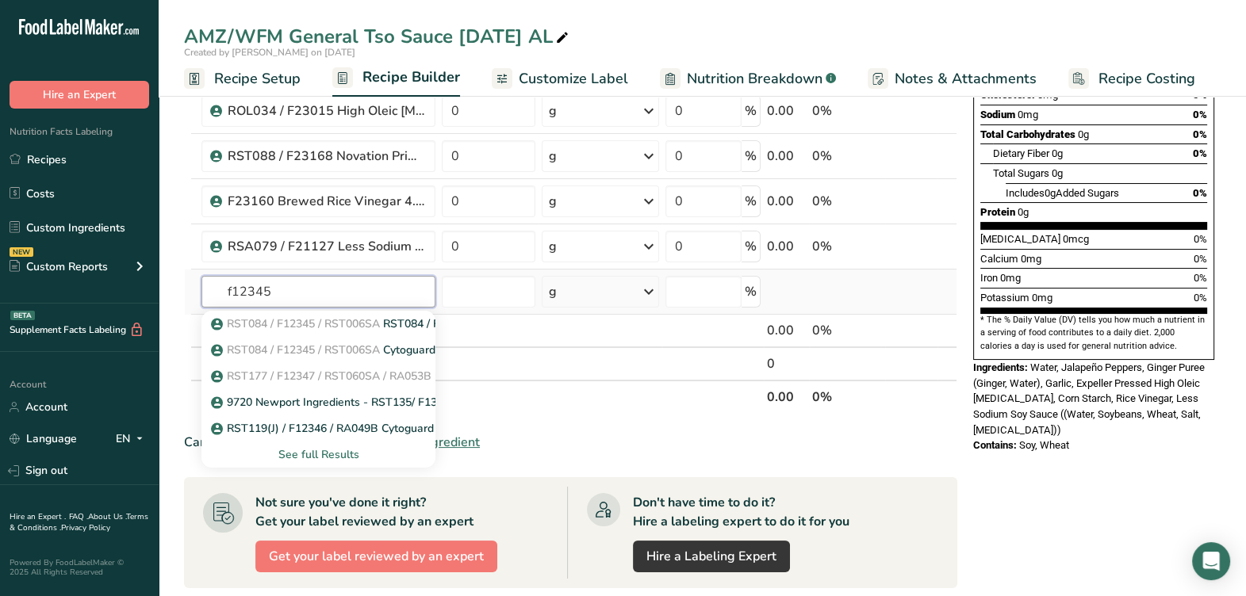
type input "f12345"
click at [345, 450] on div "See full Results" at bounding box center [318, 455] width 209 height 17
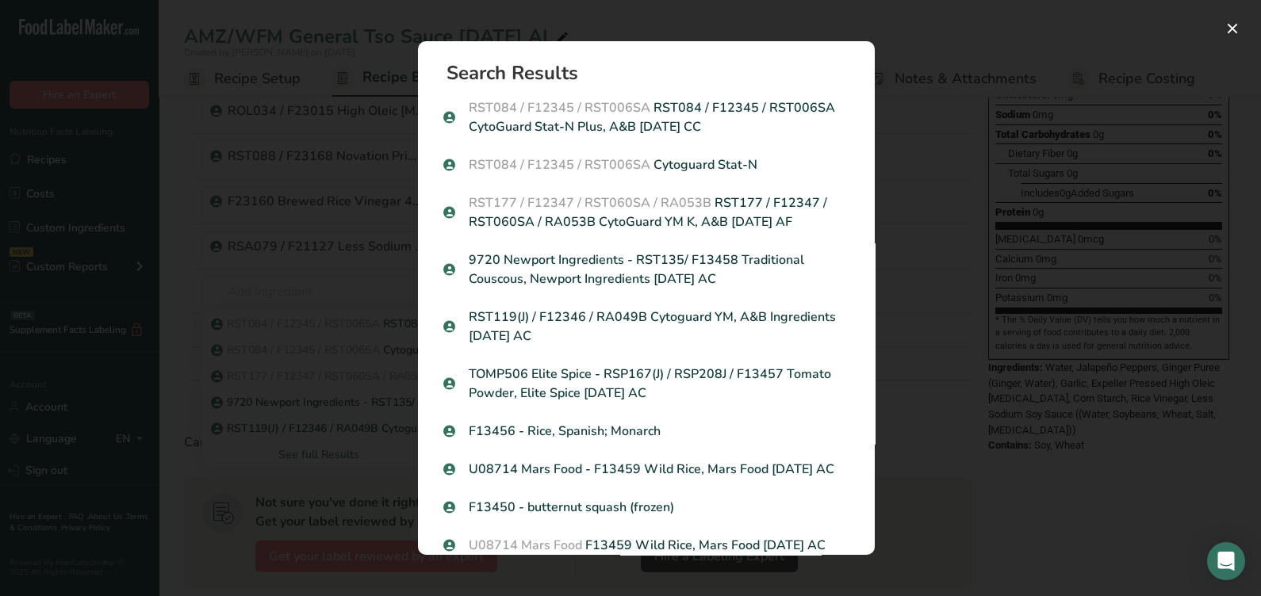
click at [653, 120] on p "RST084 / F12345 / RST006SA RST084 / F12345 / RST006SA CytoGuard Stat-N Plus, A&…" at bounding box center [646, 117] width 406 height 38
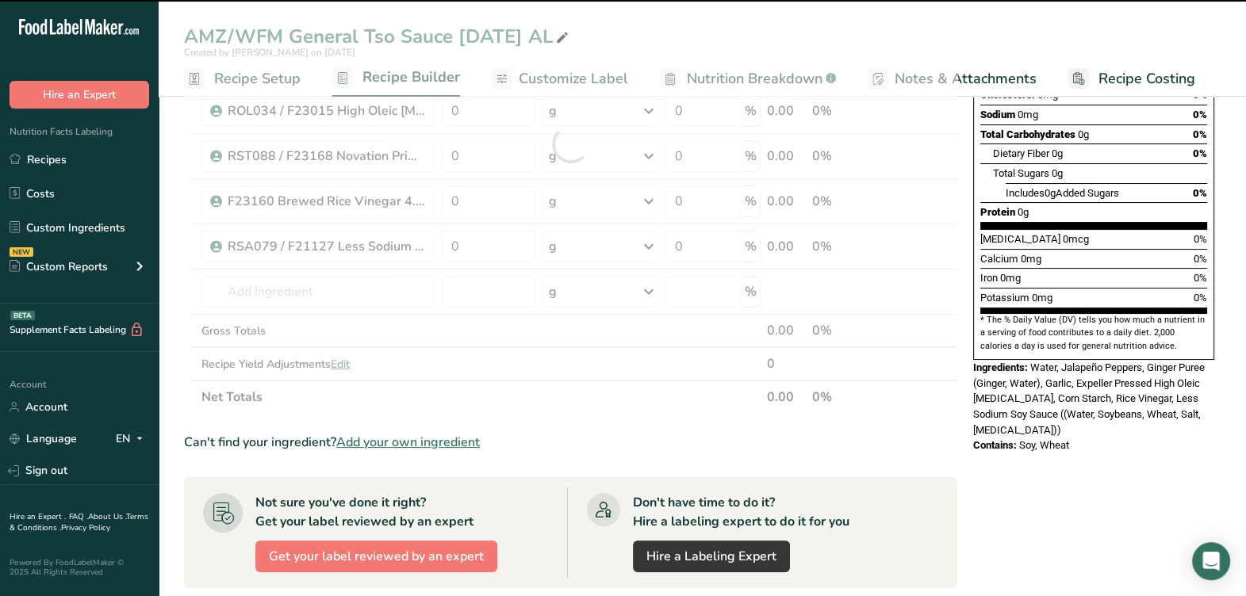
type input "0"
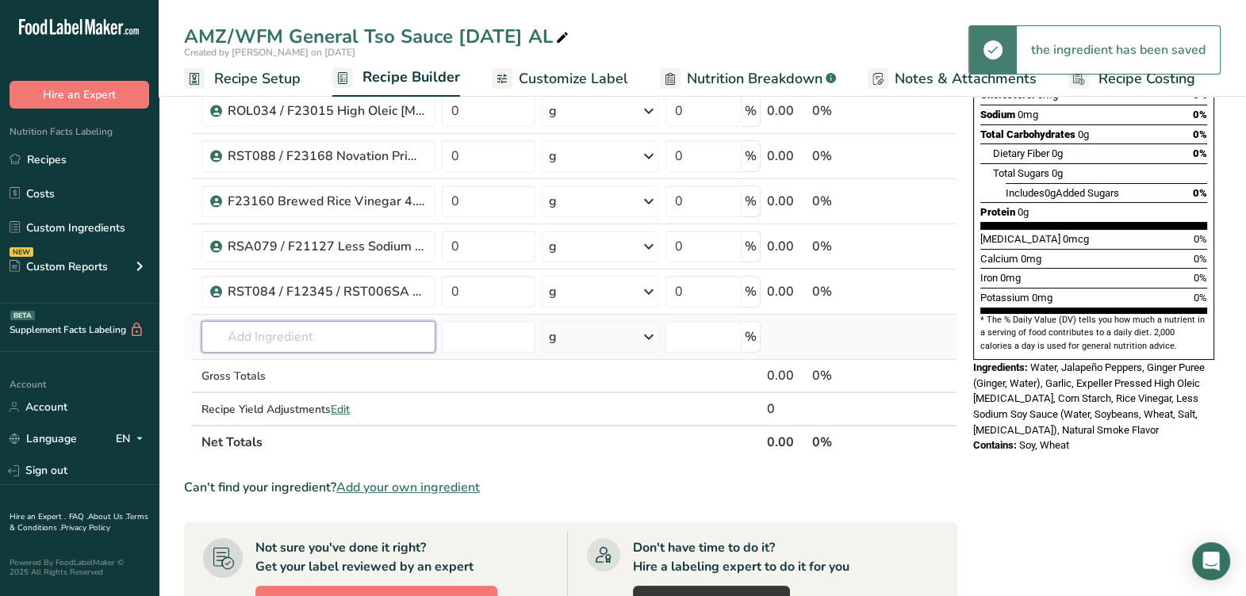
click at [347, 332] on input "text" at bounding box center [318, 337] width 234 height 32
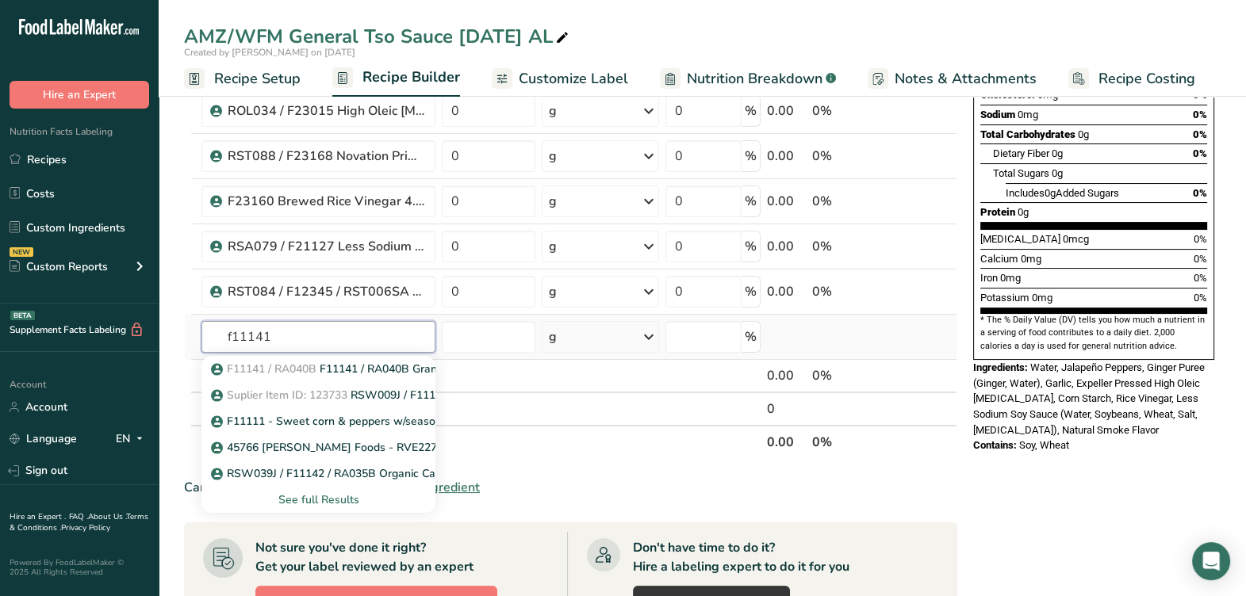
type input "f11141"
click at [345, 500] on div "See full Results" at bounding box center [318, 500] width 209 height 17
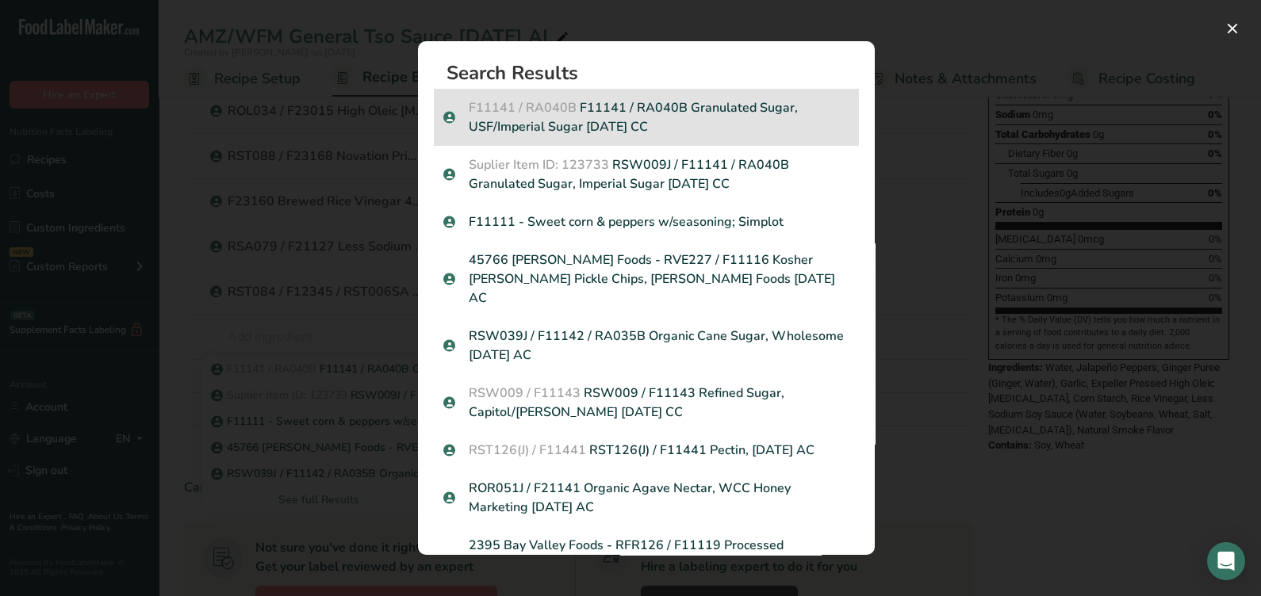
click at [668, 113] on p "F11141 / RA040B F11141 / RA040B Granulated Sugar, USF/Imperial Sugar 05-25-20 CC" at bounding box center [646, 117] width 406 height 38
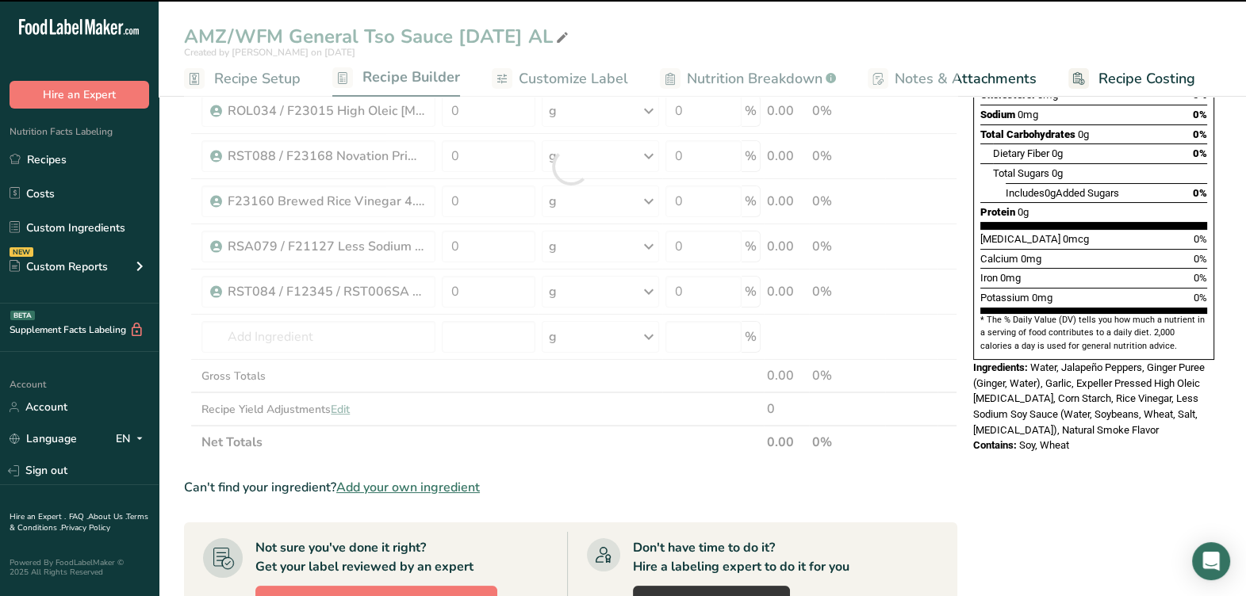
type input "0"
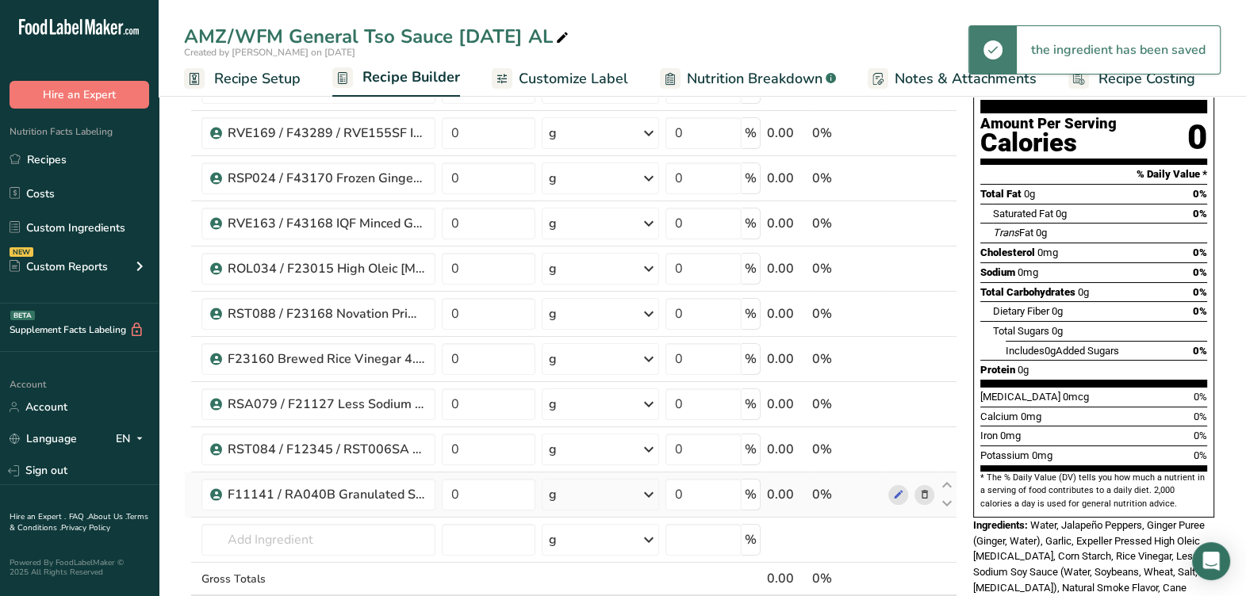
scroll to position [98, 0]
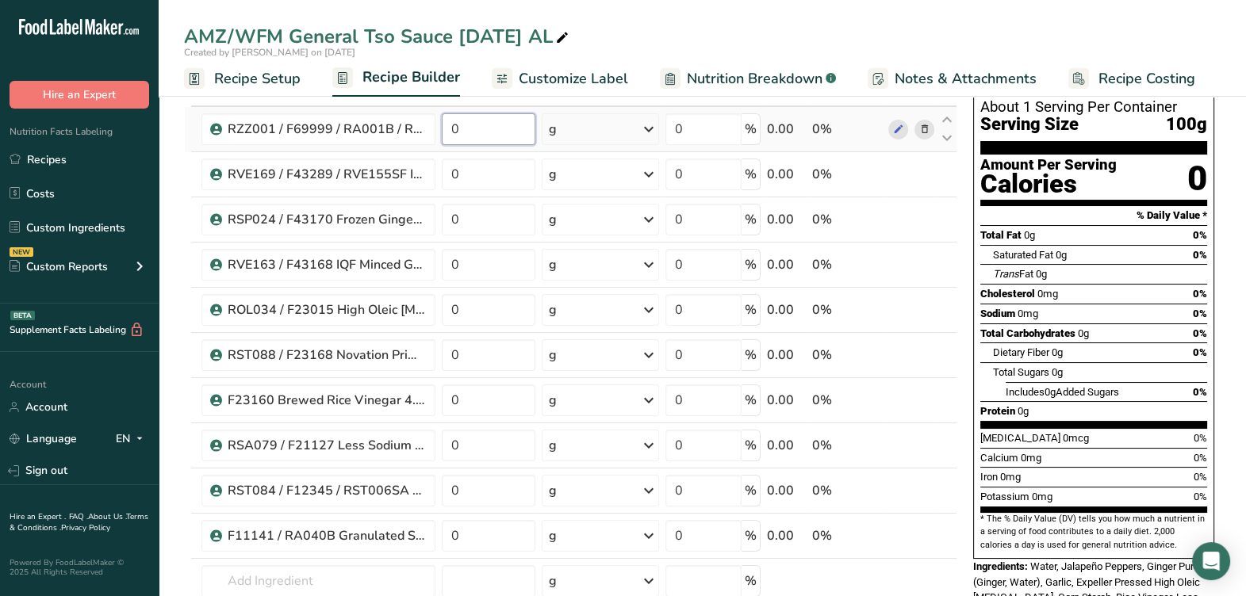
click at [493, 132] on input "0" at bounding box center [489, 129] width 94 height 32
type input "21.219"
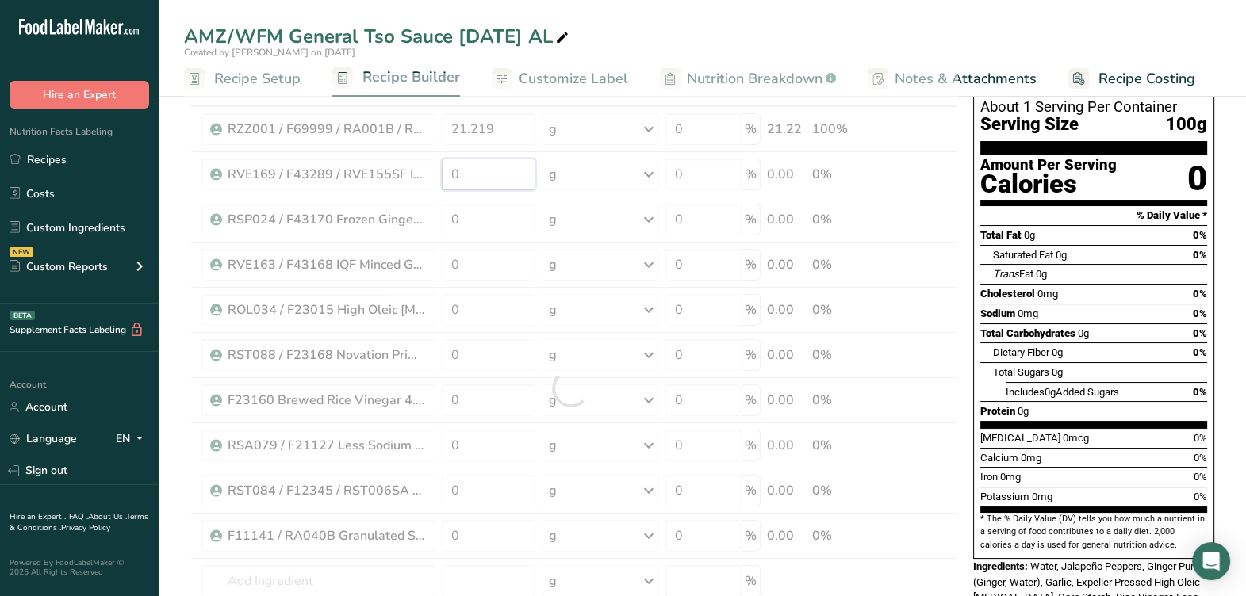
click at [498, 166] on div "Ingredient * Amount * Unit * Waste * .a-a{fill:#347362;}.b-a{fill:#fff;} Grams …" at bounding box center [570, 388] width 773 height 631
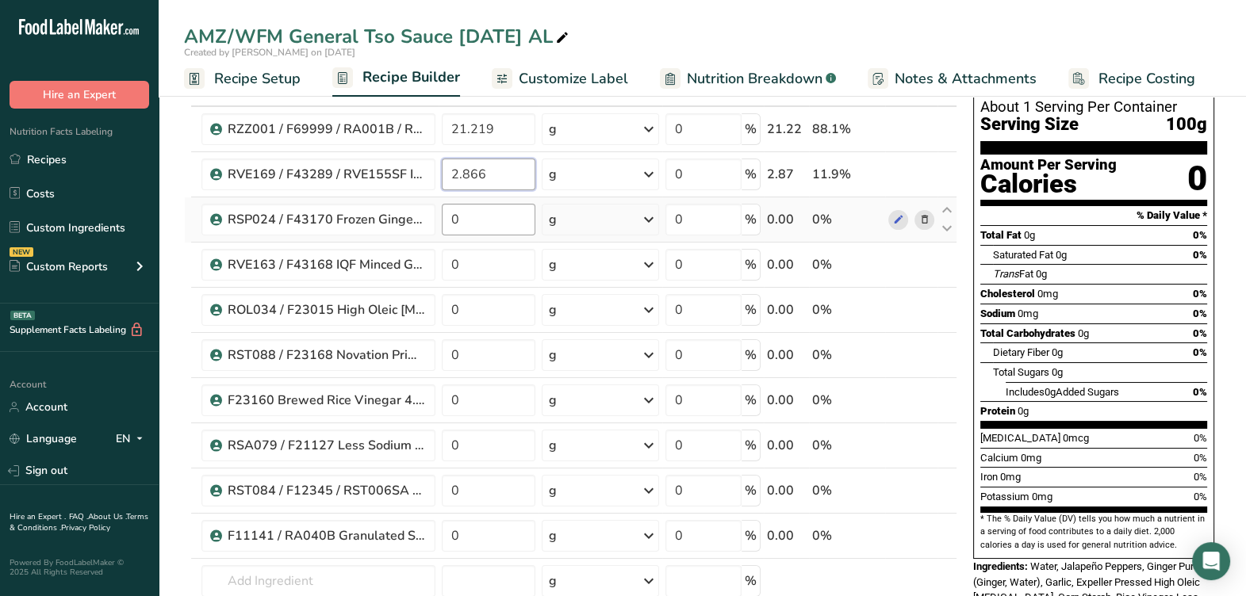
type input "2.866"
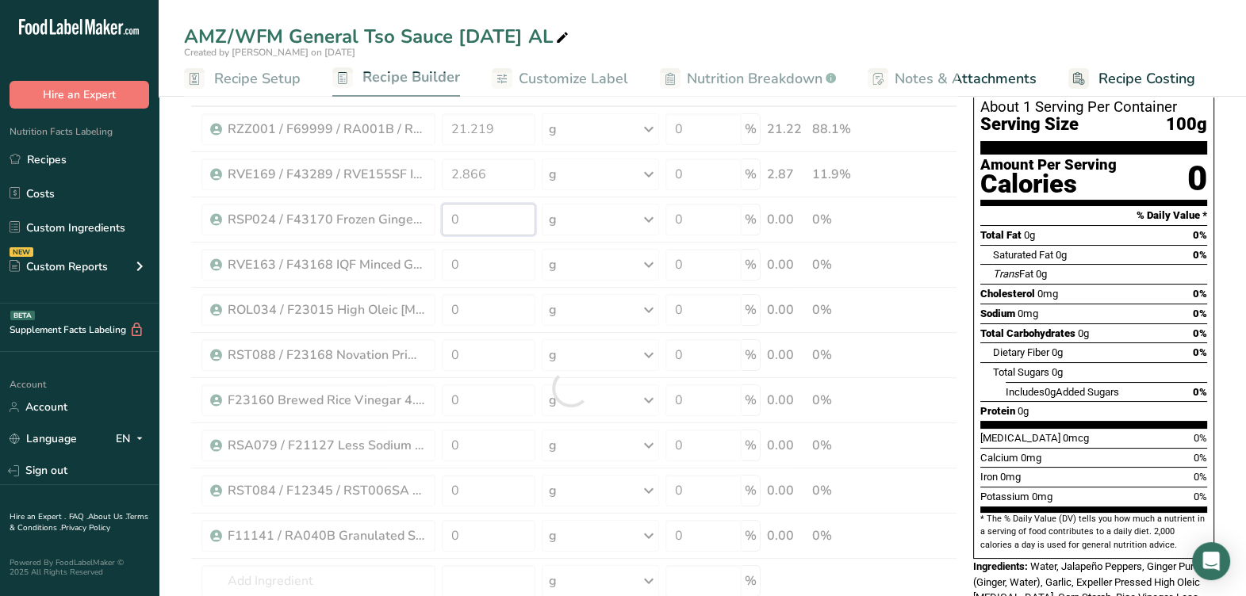
click at [509, 222] on div "Ingredient * Amount * Unit * Waste * .a-a{fill:#347362;}.b-a{fill:#fff;} Grams …" at bounding box center [570, 388] width 773 height 631
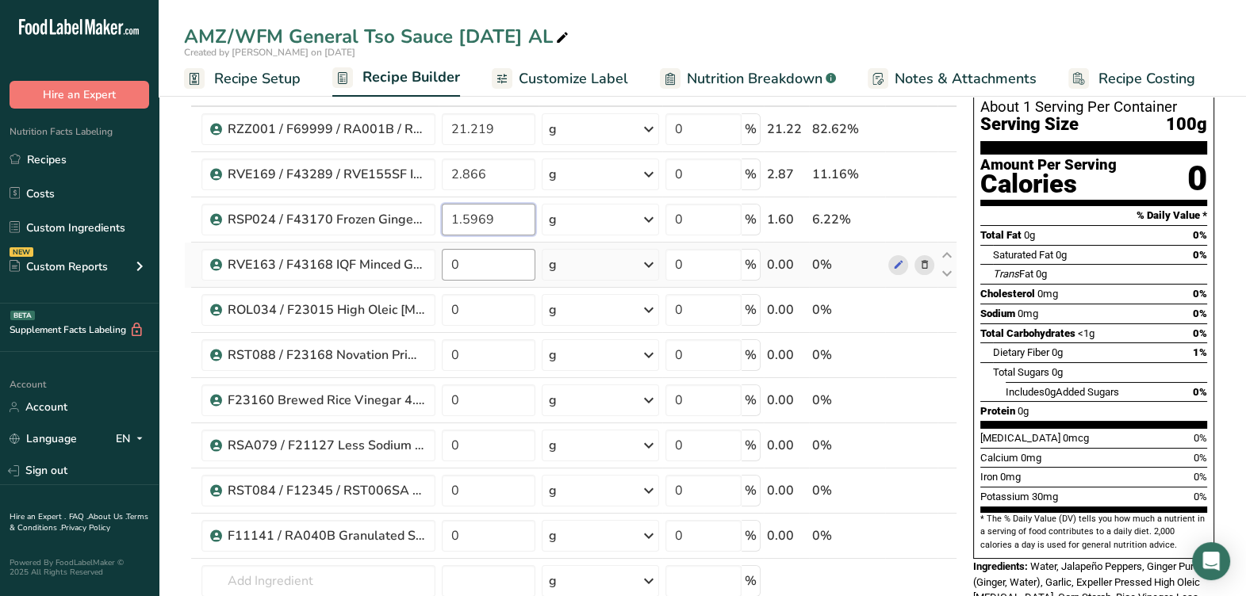
type input "1.5969"
click at [509, 248] on div "Ingredient * Amount * Unit * Waste * .a-a{fill:#347362;}.b-a{fill:#fff;} Grams …" at bounding box center [570, 388] width 773 height 631
type input "1.5742"
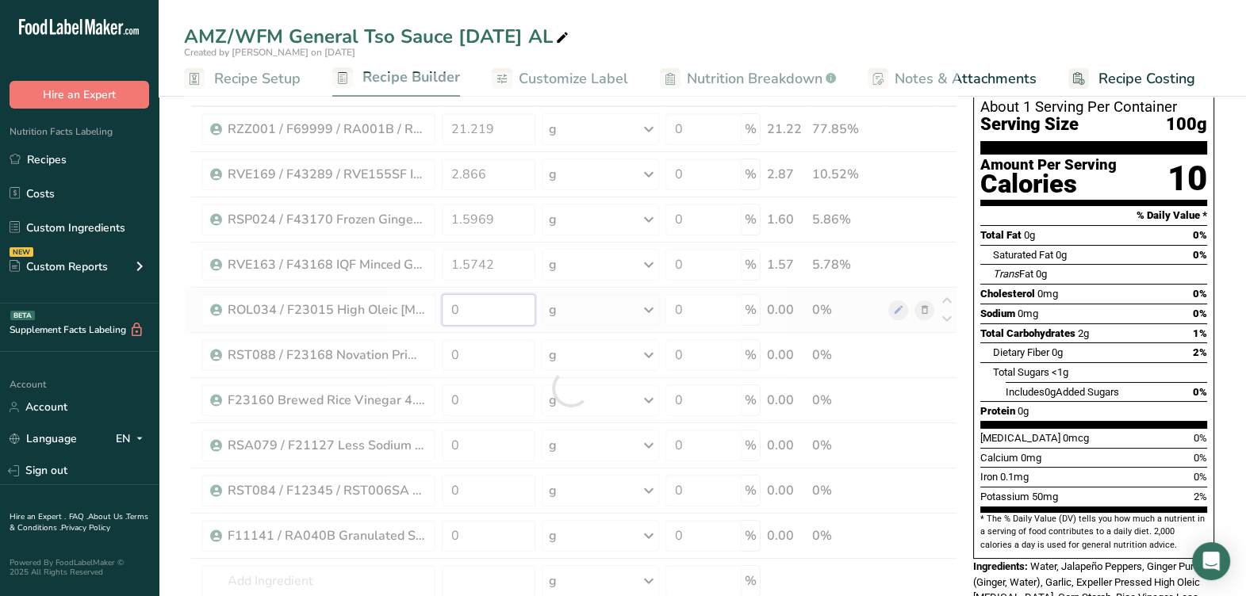
click at [485, 306] on div "Ingredient * Amount * Unit * Waste * .a-a{fill:#347362;}.b-a{fill:#fff;} Grams …" at bounding box center [570, 388] width 773 height 631
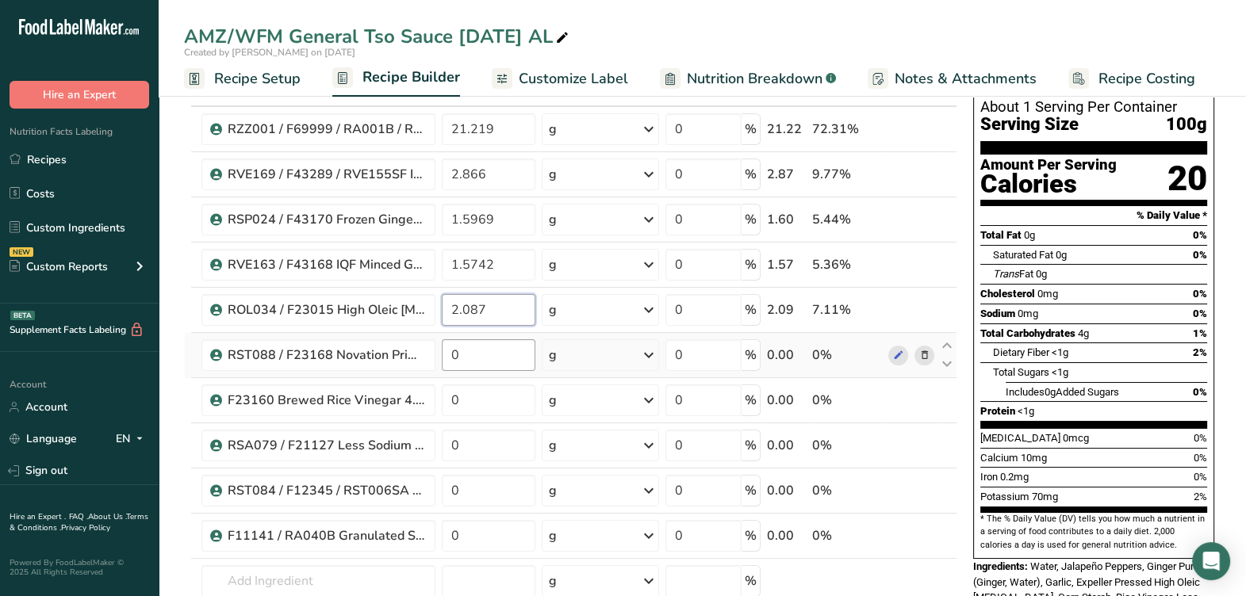
type input "2.087"
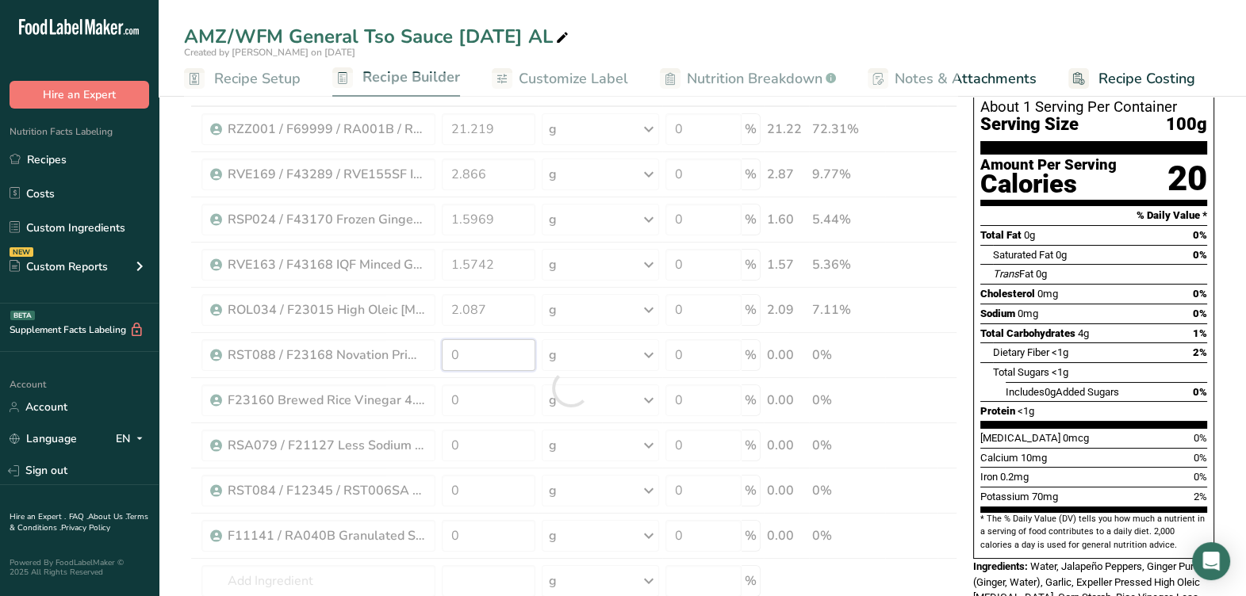
click at [500, 361] on div "Ingredient * Amount * Unit * Waste * .a-a{fill:#347362;}.b-a{fill:#fff;} Grams …" at bounding box center [570, 388] width 773 height 631
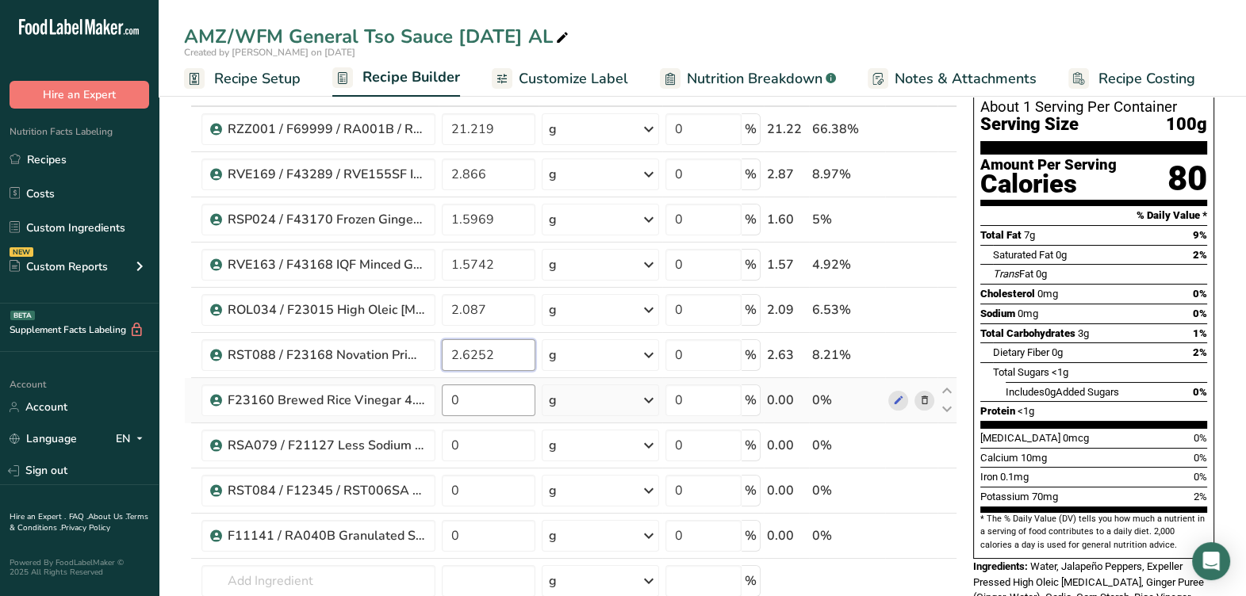
type input "2.6252"
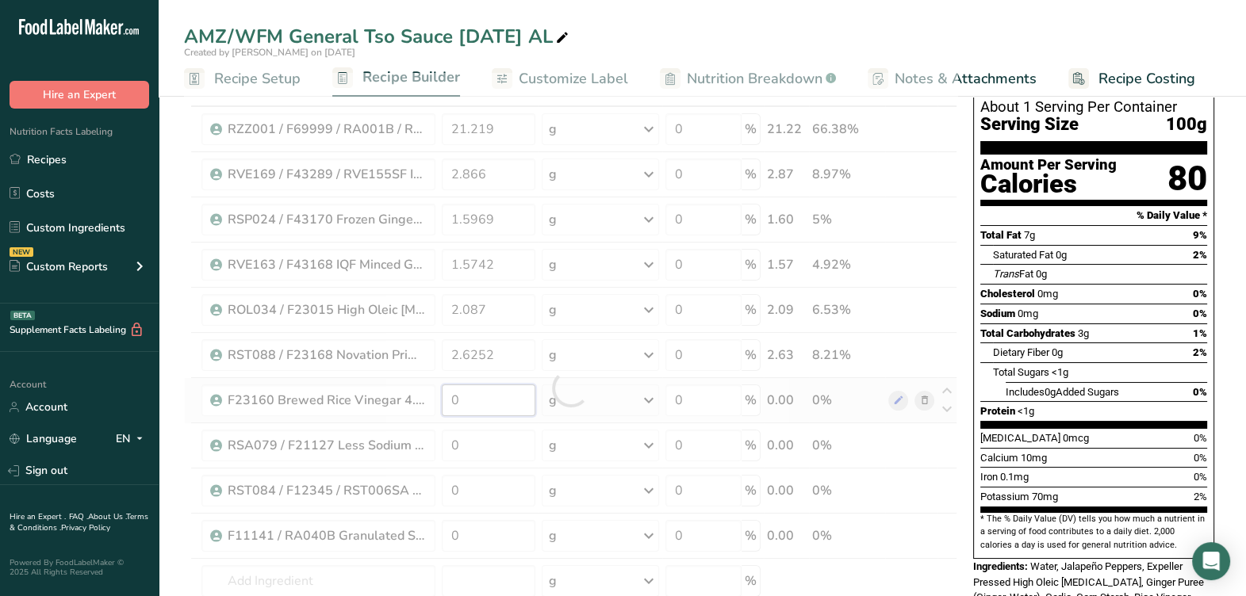
click at [504, 403] on div "Ingredient * Amount * Unit * Waste * .a-a{fill:#347362;}.b-a{fill:#fff;} Grams …" at bounding box center [570, 388] width 773 height 631
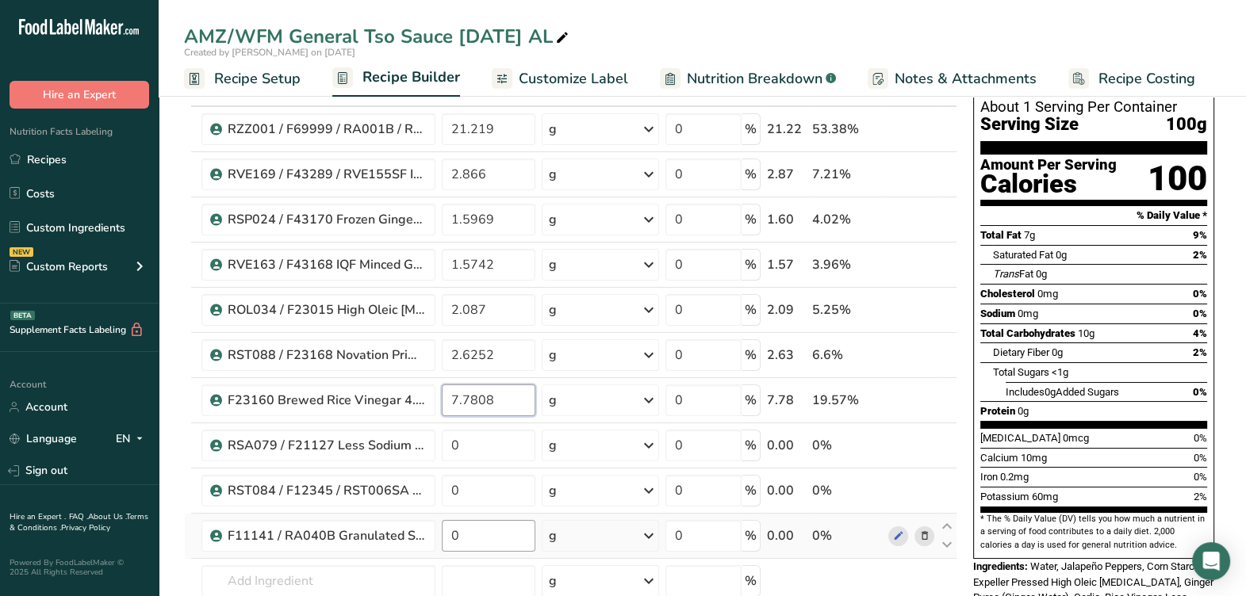
type input "7.7808"
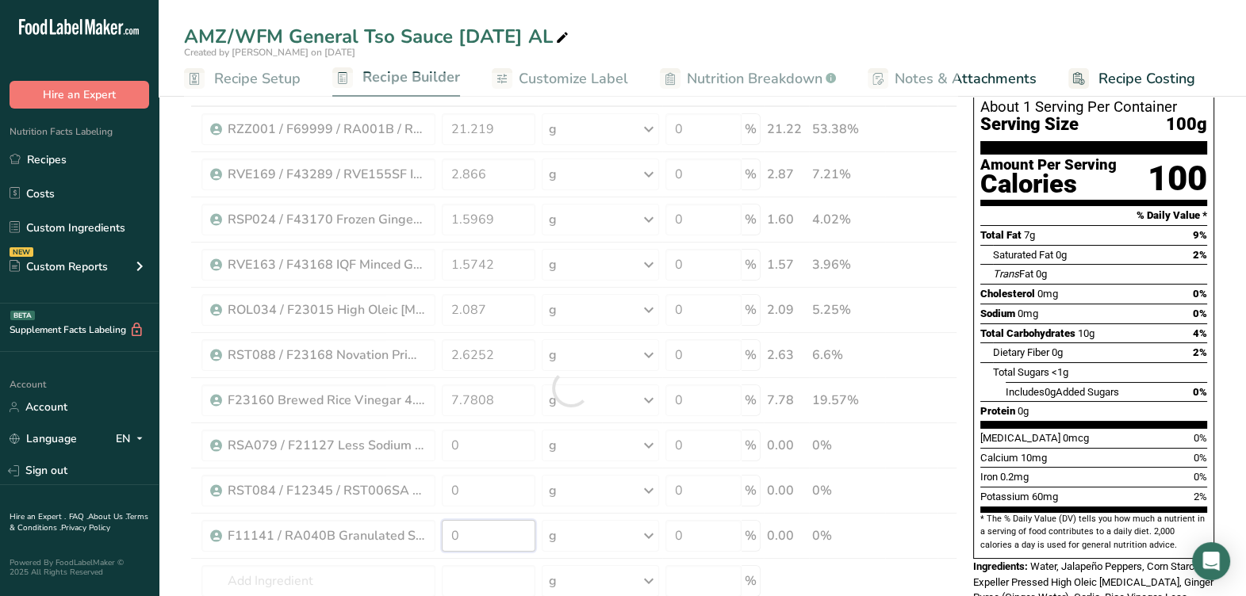
click at [476, 543] on div "Ingredient * Amount * Unit * Waste * .a-a{fill:#347362;}.b-a{fill:#fff;} Grams …" at bounding box center [570, 388] width 773 height 631
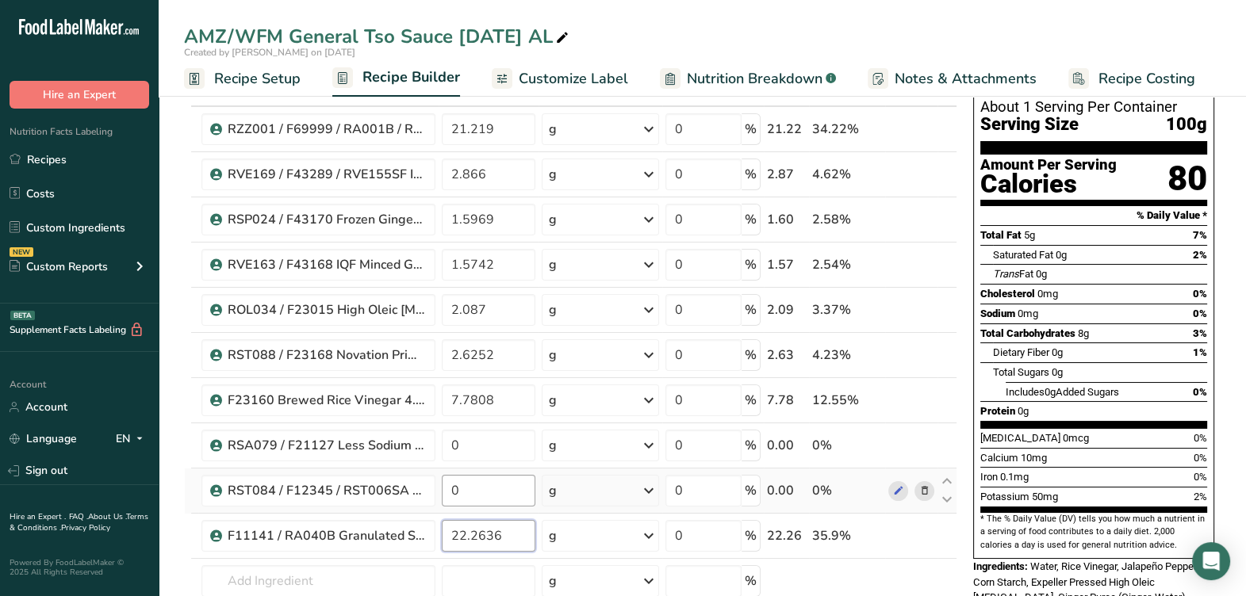
type input "22.2636"
click at [489, 496] on div "Ingredient * Amount * Unit * Waste * .a-a{fill:#347362;}.b-a{fill:#fff;} Grams …" at bounding box center [570, 388] width 773 height 631
type input "0.989"
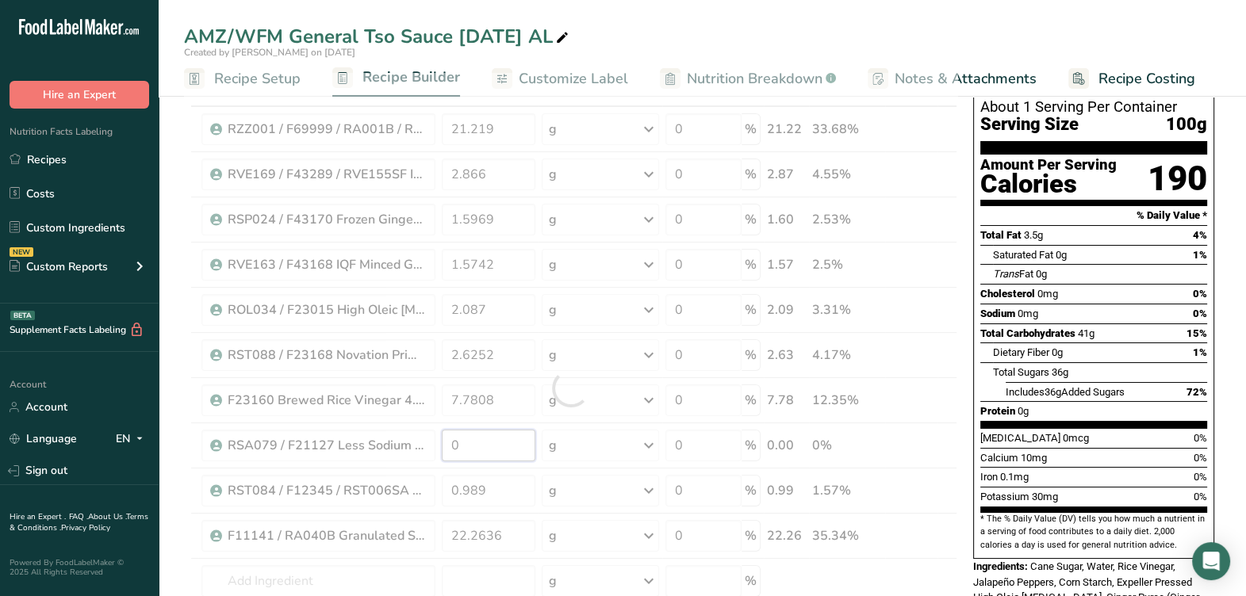
click at [504, 444] on div "Ingredient * Amount * Unit * Waste * .a-a{fill:#347362;}.b-a{fill:#fff;} Grams …" at bounding box center [570, 388] width 773 height 631
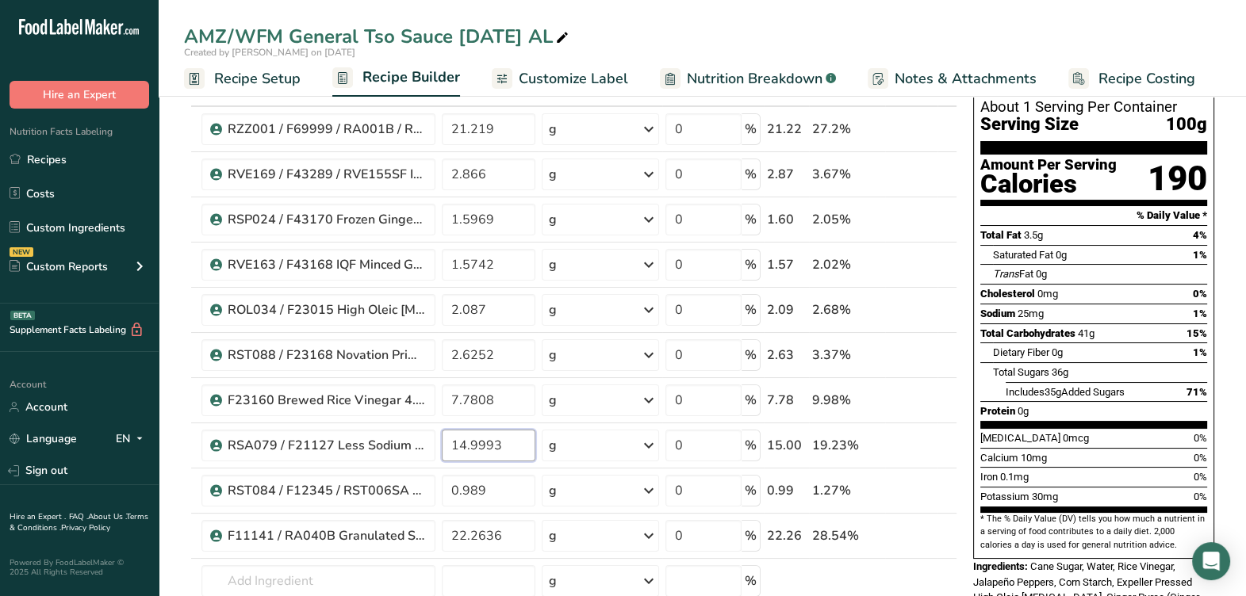
type input "14.9993"
click at [1009, 267] on div "Trans Fat 0g" at bounding box center [1020, 275] width 54 height 16
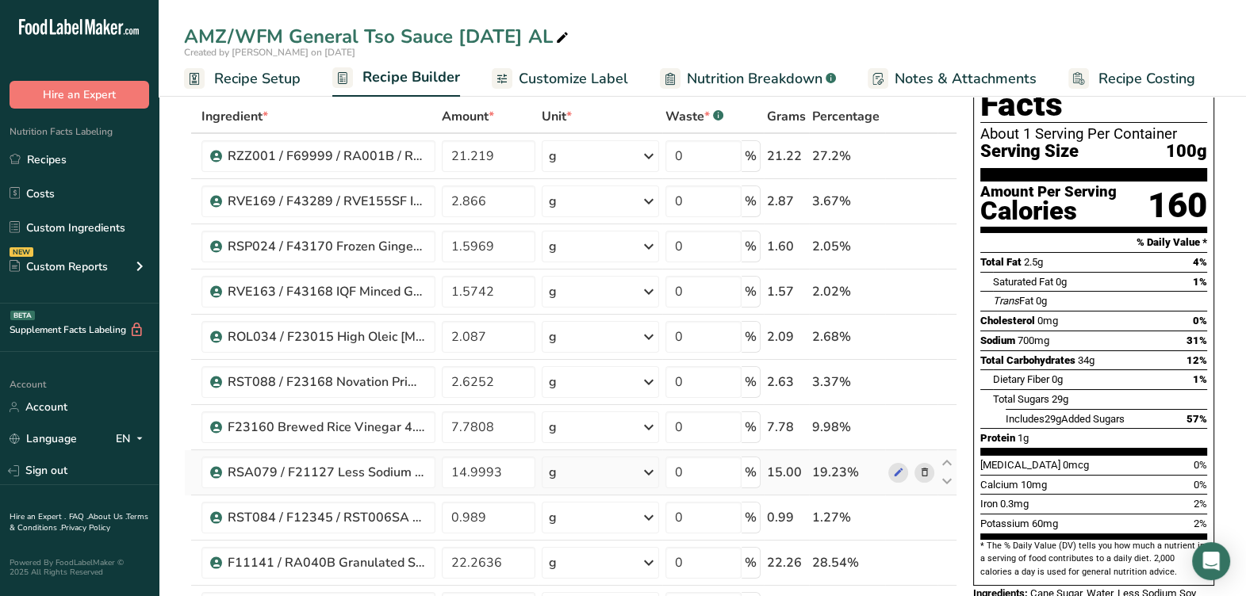
scroll to position [0, 0]
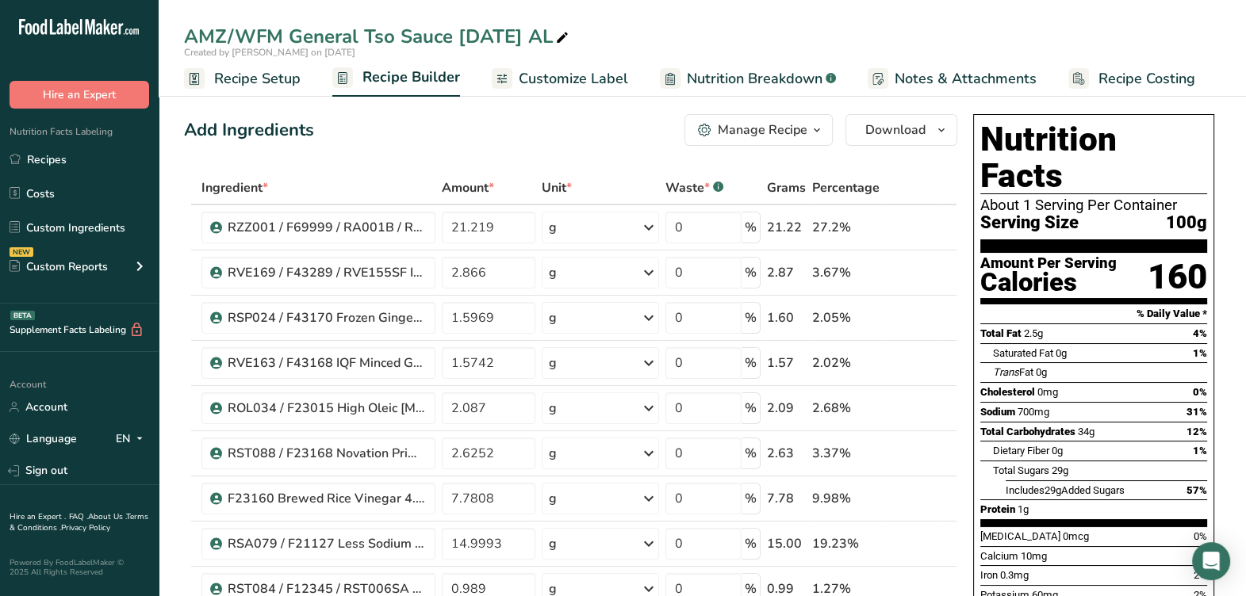
click at [781, 135] on div "Manage Recipe" at bounding box center [763, 130] width 90 height 19
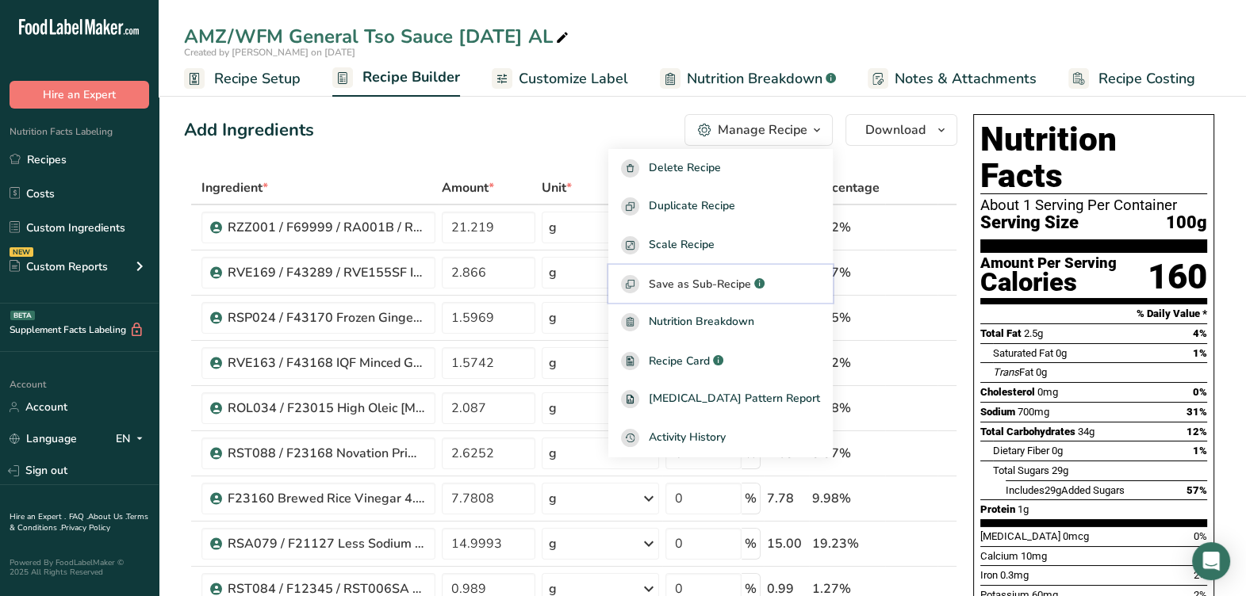
click at [751, 285] on span "Save as Sub-Recipe" at bounding box center [700, 284] width 102 height 17
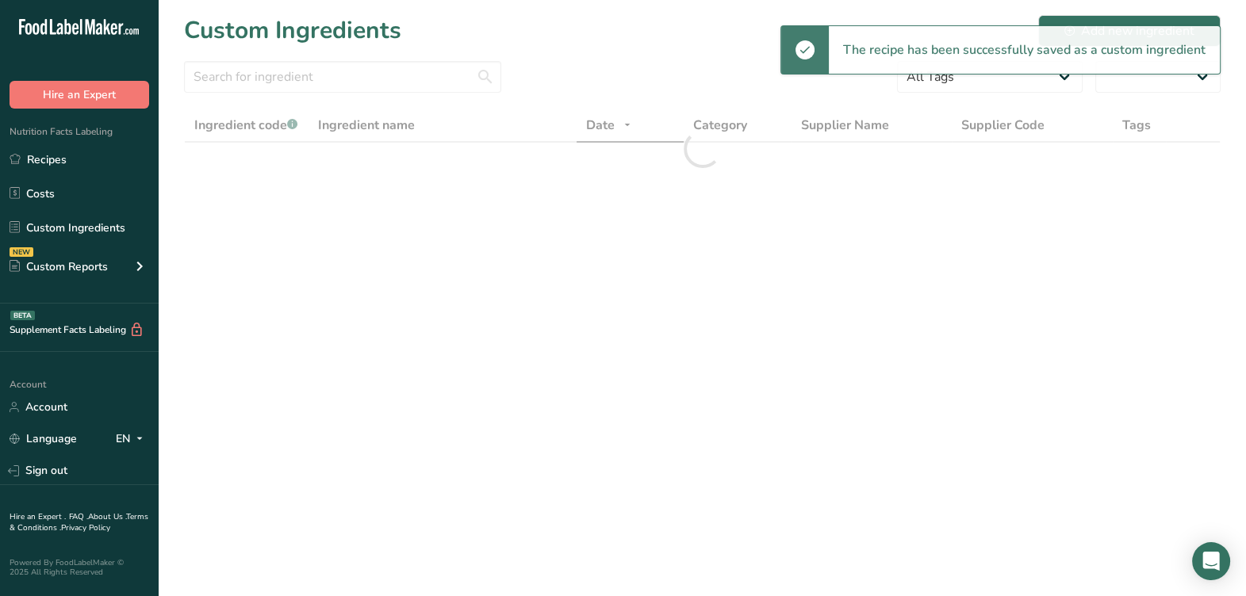
select select "30"
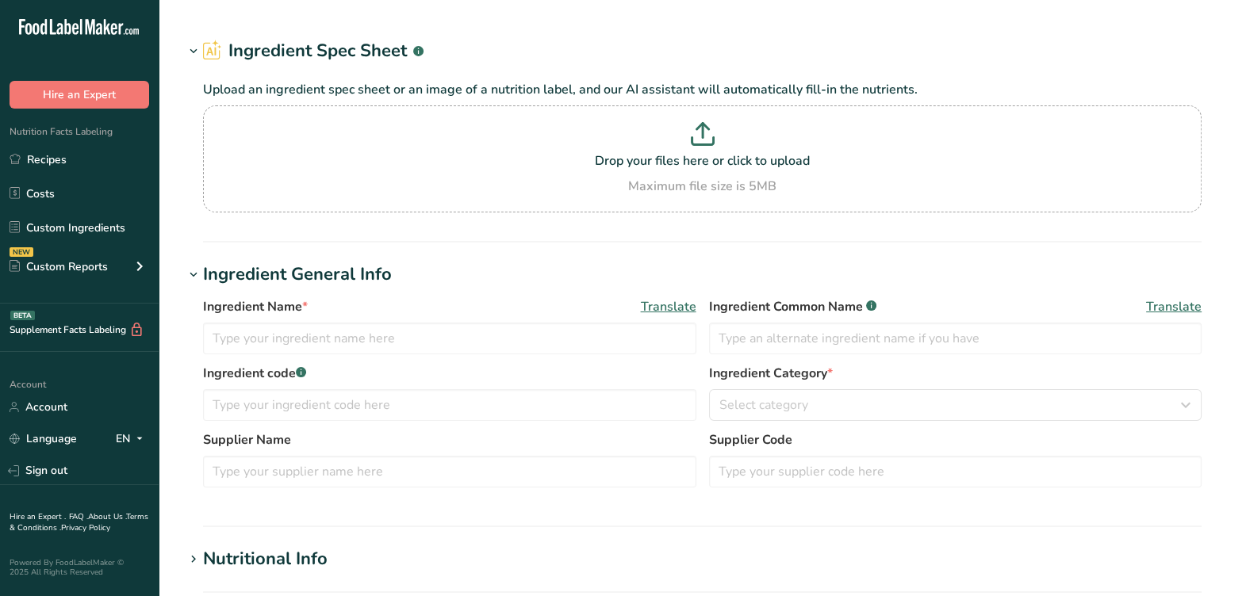
type input "RSP024(J) / F43170 / RF028B Frozen Ginger Puree, [PERSON_NAME] [DATE] CC"
type input "Ginger Puree"
type input "FG30053 Ginger Frozen Puree"
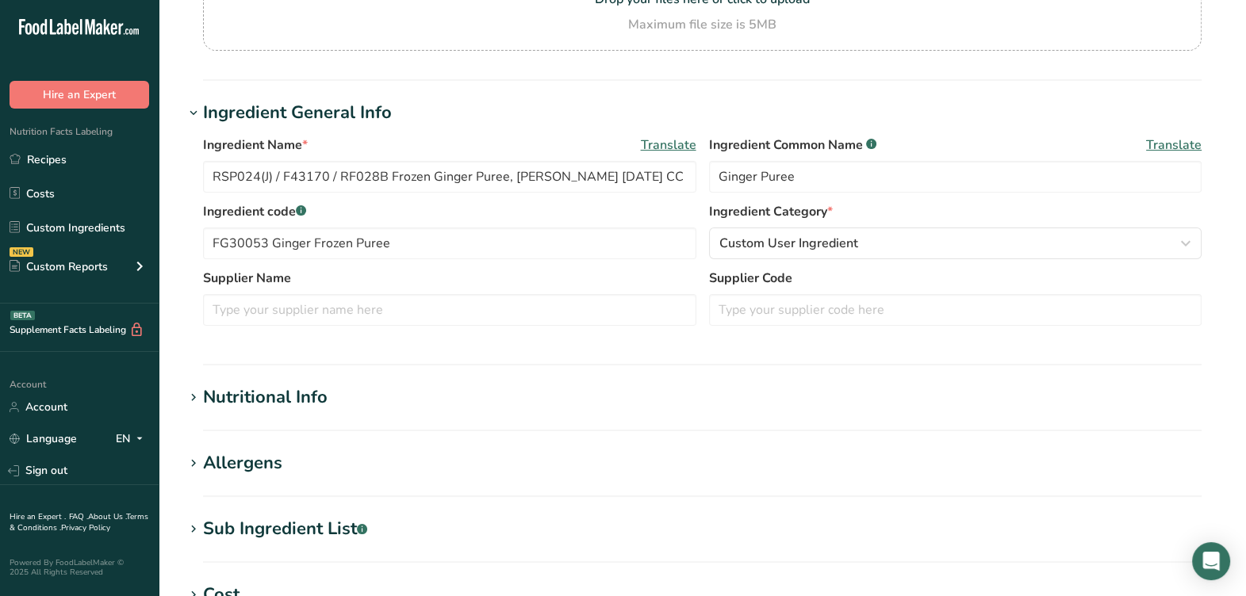
scroll to position [198, 0]
click at [274, 164] on input "RSP024(J) / F43170 / RF028B Frozen Ginger Puree, [PERSON_NAME] [DATE] CC" at bounding box center [449, 177] width 493 height 32
type input "RSP024 / F43170 Frozen Ginger Puree, [PERSON_NAME] [DATE] CC"
drag, startPoint x: 397, startPoint y: 246, endPoint x: 267, endPoint y: 246, distance: 130.1
click at [267, 246] on input "FG30053 Ginger Frozen Puree" at bounding box center [449, 244] width 493 height 32
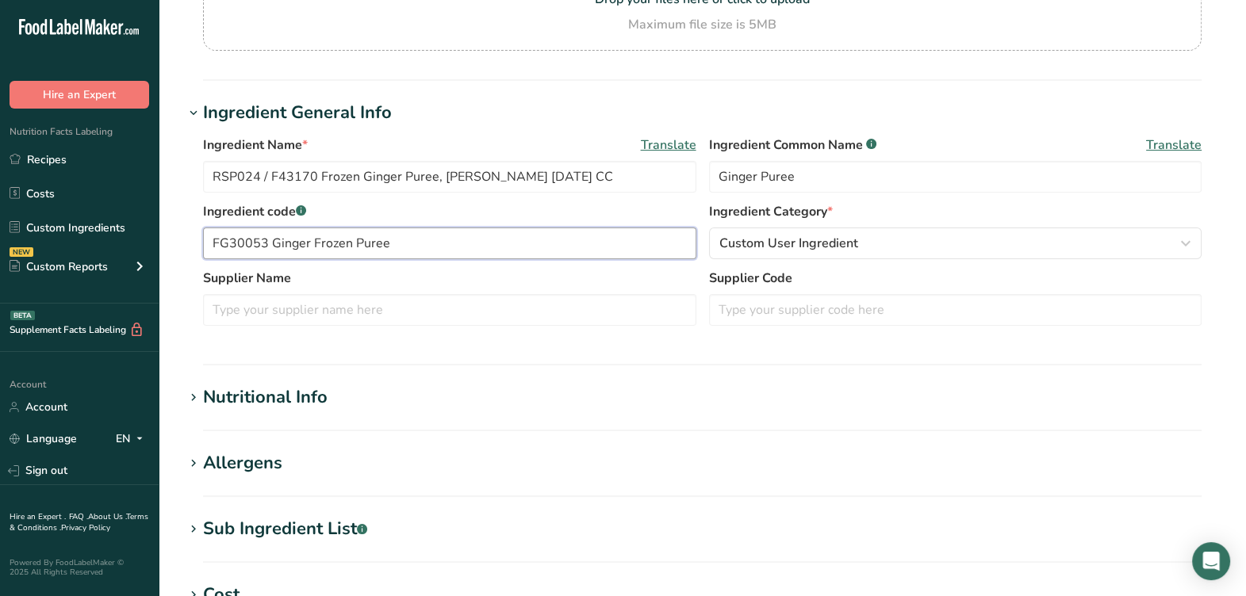
type input "FG30053"
drag, startPoint x: 377, startPoint y: 250, endPoint x: -20, endPoint y: 282, distance: 397.9
click at [0, 282] on html ".a-20{fill:#fff;} Hire an Expert Nutrition Facts Labeling Recipes Costs Custom …" at bounding box center [623, 410] width 1246 height 1216
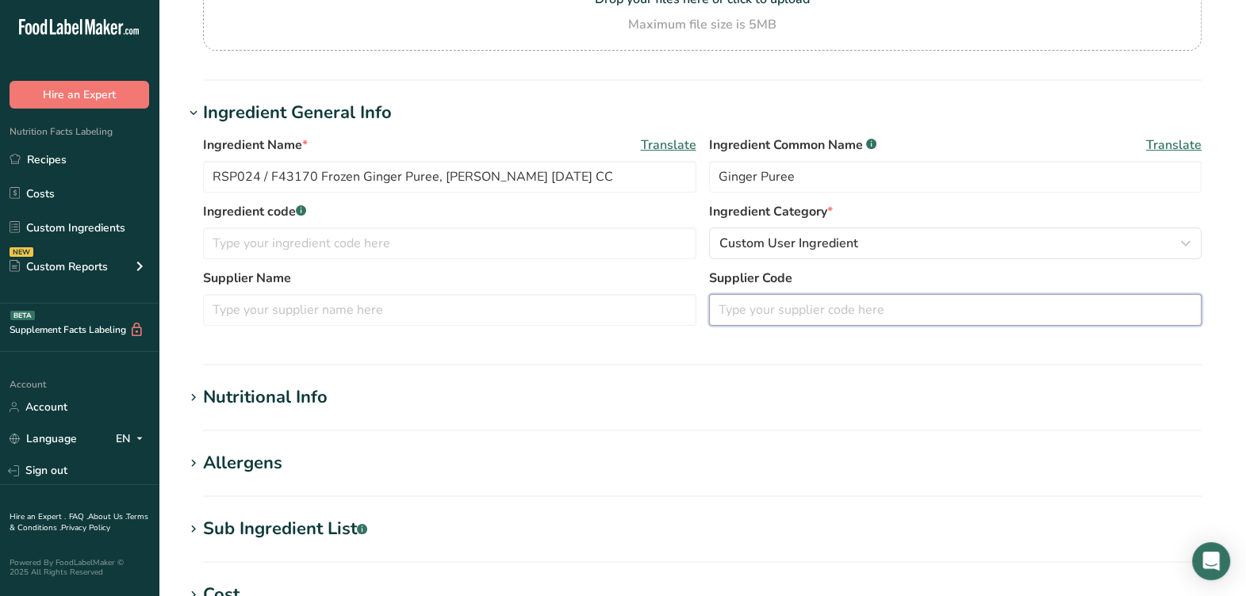
click at [875, 312] on input "text" at bounding box center [955, 310] width 493 height 32
paste input "FG30053"
type input "FG30053"
drag, startPoint x: 313, startPoint y: 168, endPoint x: 160, endPoint y: 170, distance: 152.3
click at [159, 169] on section "Edit RSP024 / F43170 Frozen Ginger Puree, George Chiala 03-22-23 CC Ingredient …" at bounding box center [702, 384] width 1087 height 1165
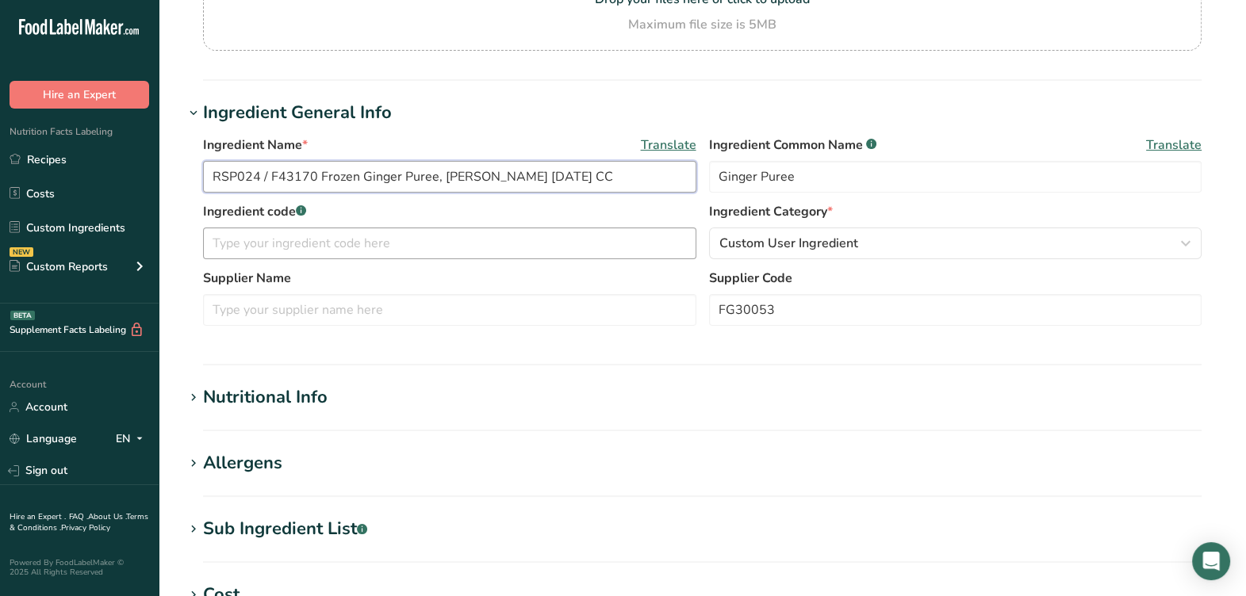
paste input "FG30053"
type input "RSP024 / F43170 Frozen Ginger Puree, [PERSON_NAME] [DATE] CC"
click at [325, 236] on input "text" at bounding box center [449, 244] width 493 height 32
paste input "RSP024 / F43170"
type input "RSP024 / F43170"
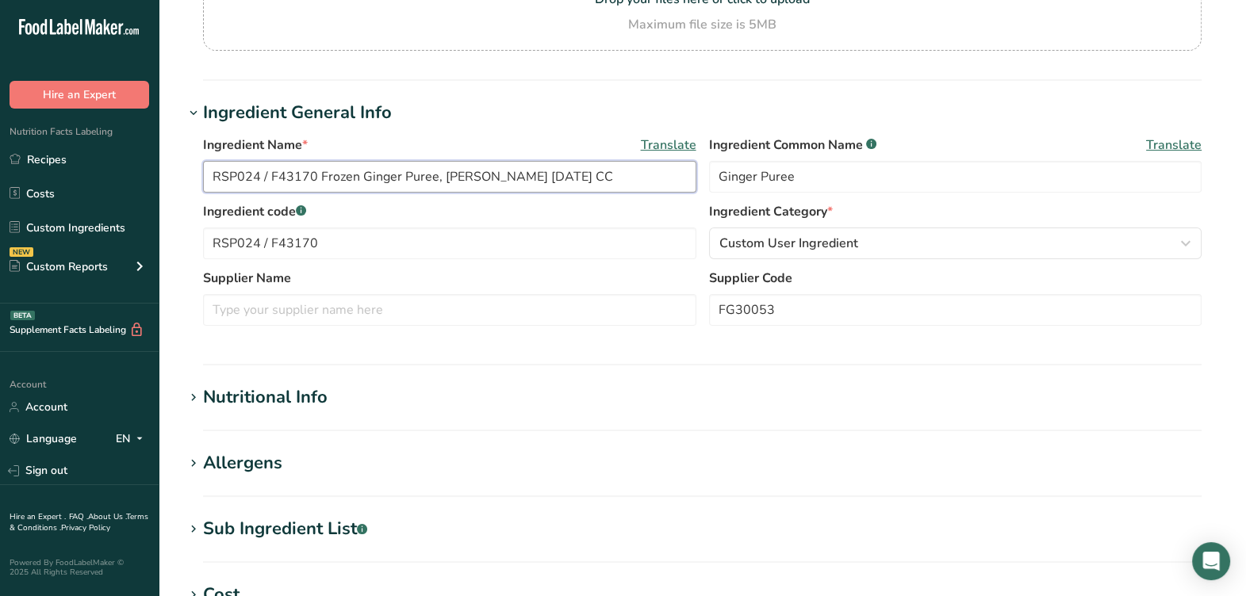
drag, startPoint x: 440, startPoint y: 176, endPoint x: 521, endPoint y: 186, distance: 81.5
click at [521, 186] on input "RSP024 / F43170 Frozen Ginger Puree, [PERSON_NAME] [DATE] CC" at bounding box center [449, 177] width 493 height 32
click at [413, 306] on input "text" at bounding box center [449, 310] width 493 height 32
paste input "George Chiala"
type input "George Chiala"
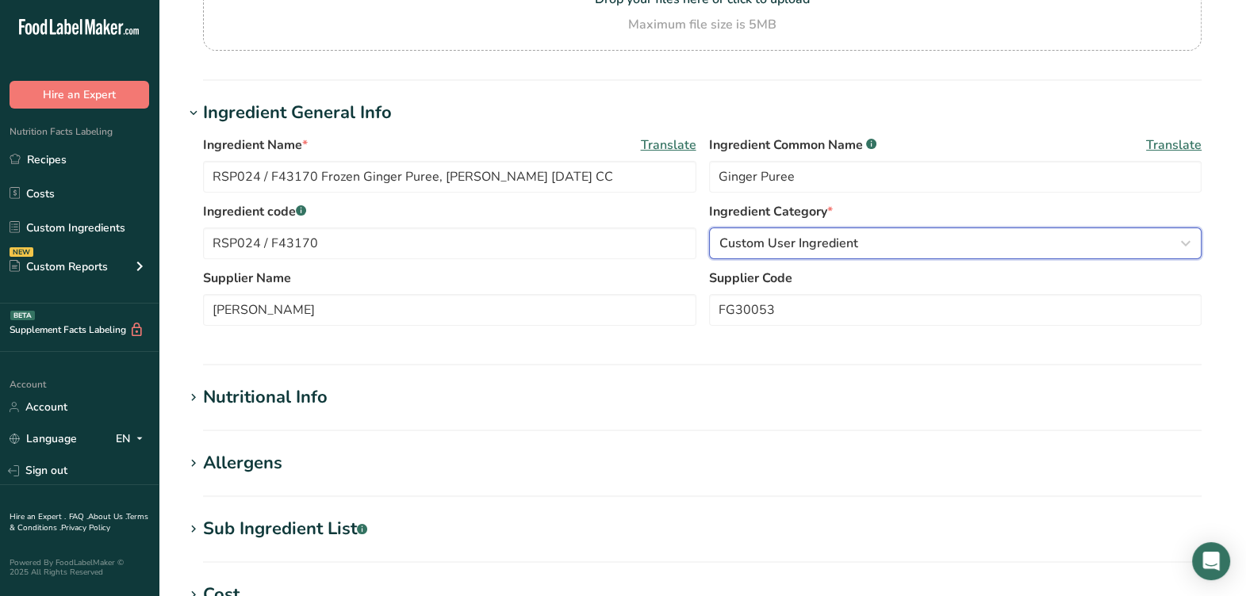
click at [847, 245] on span "Custom User Ingredient" at bounding box center [788, 243] width 139 height 19
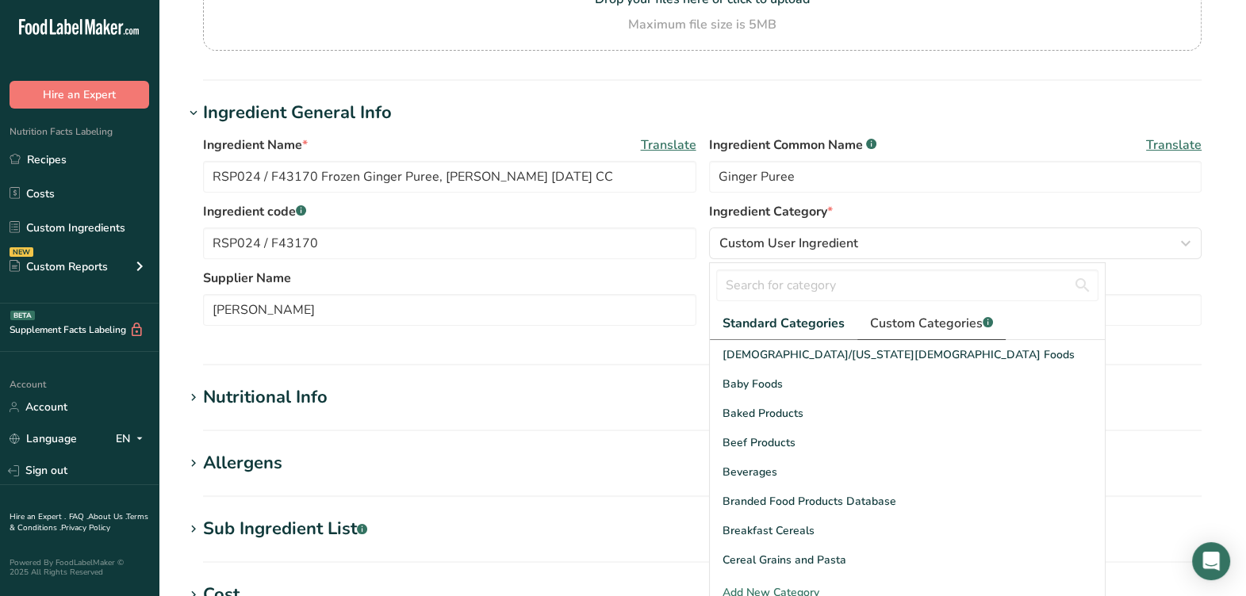
click at [963, 317] on span "Custom Categories .a-a{fill:#347362;}.b-a{fill:#fff;}" at bounding box center [931, 323] width 123 height 19
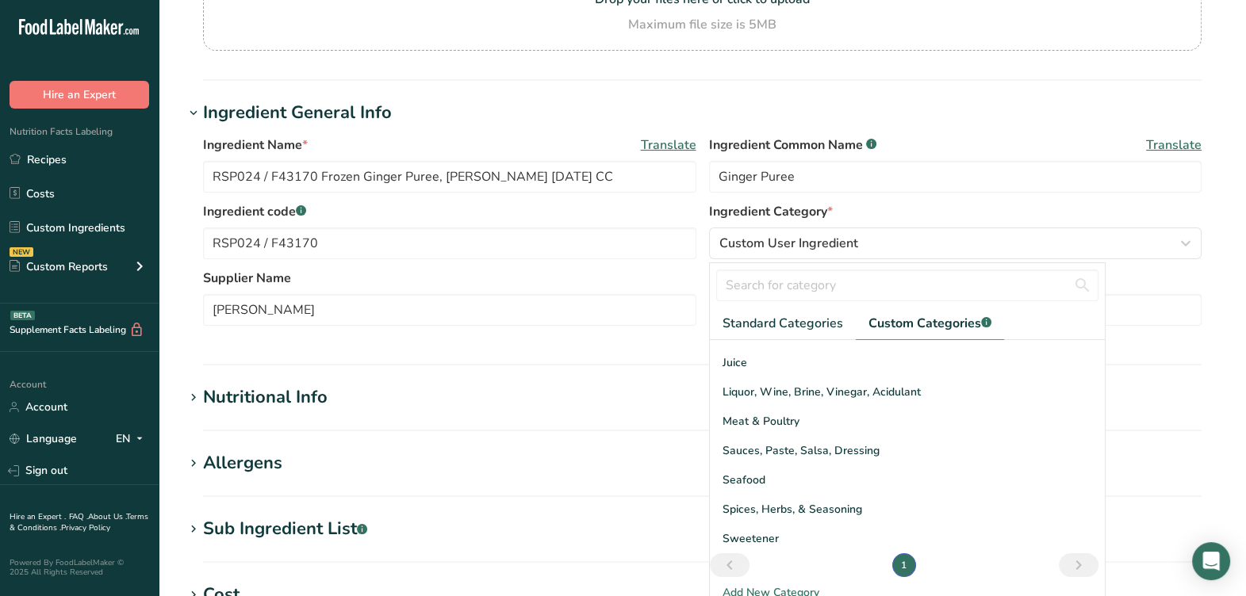
scroll to position [0, 0]
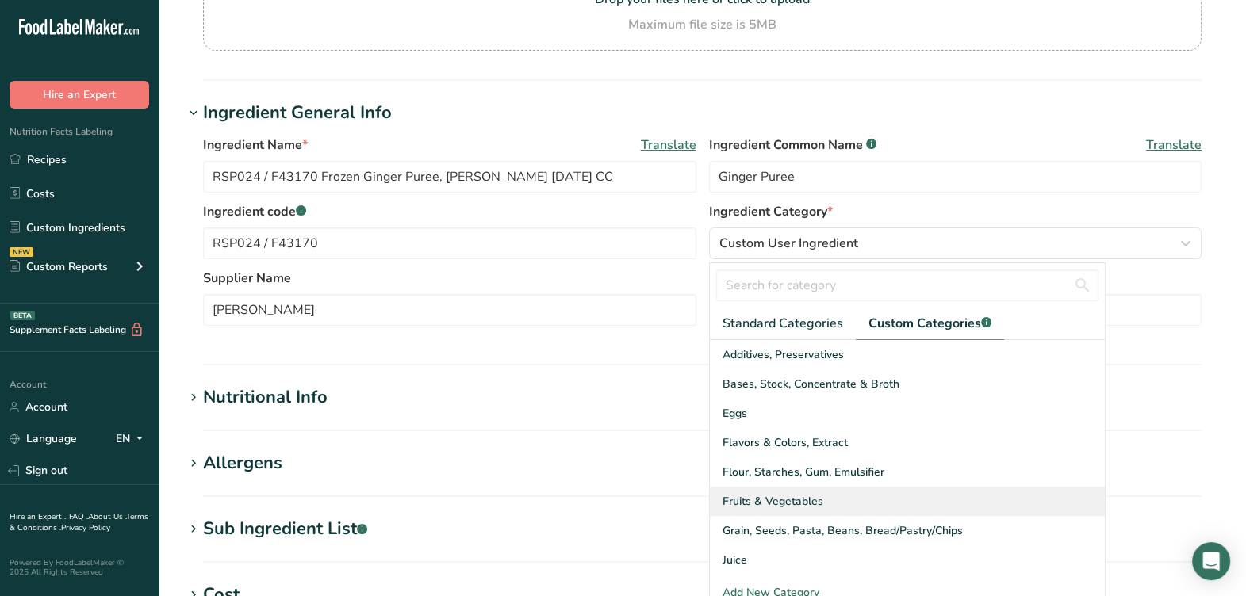
click at [786, 496] on span "Fruits & Vegetables" at bounding box center [773, 501] width 101 height 17
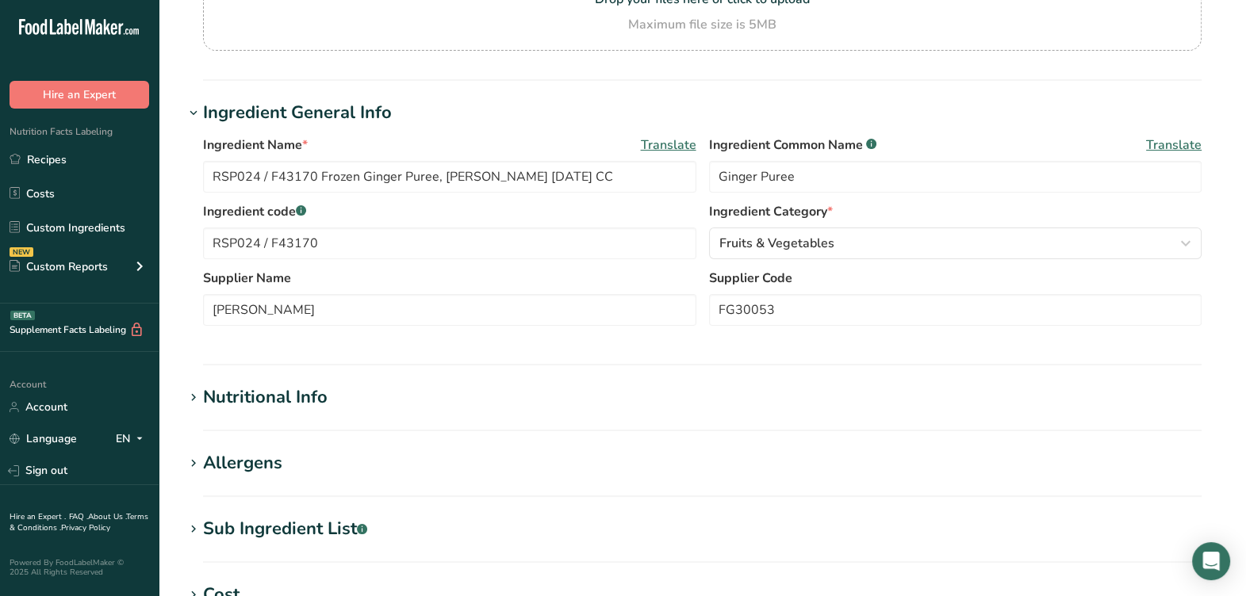
click at [837, 343] on div "Ingredient Name * Translate RSP024 / F43170 Frozen Ginger Puree, George Chiala …" at bounding box center [702, 235] width 1037 height 219
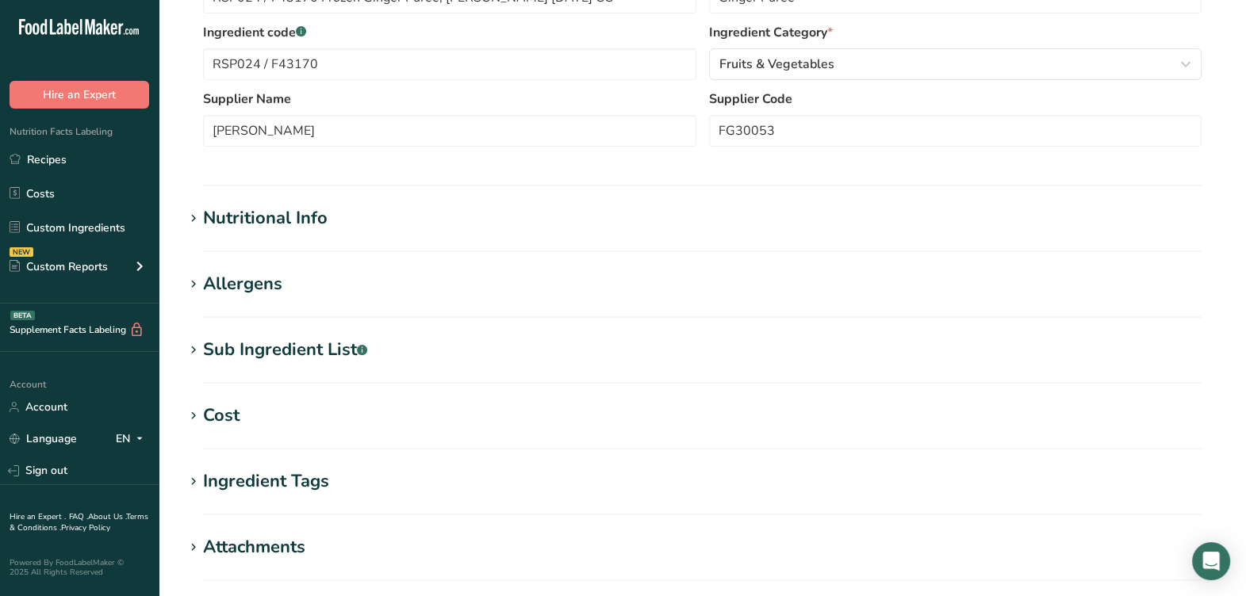
scroll to position [396, 0]
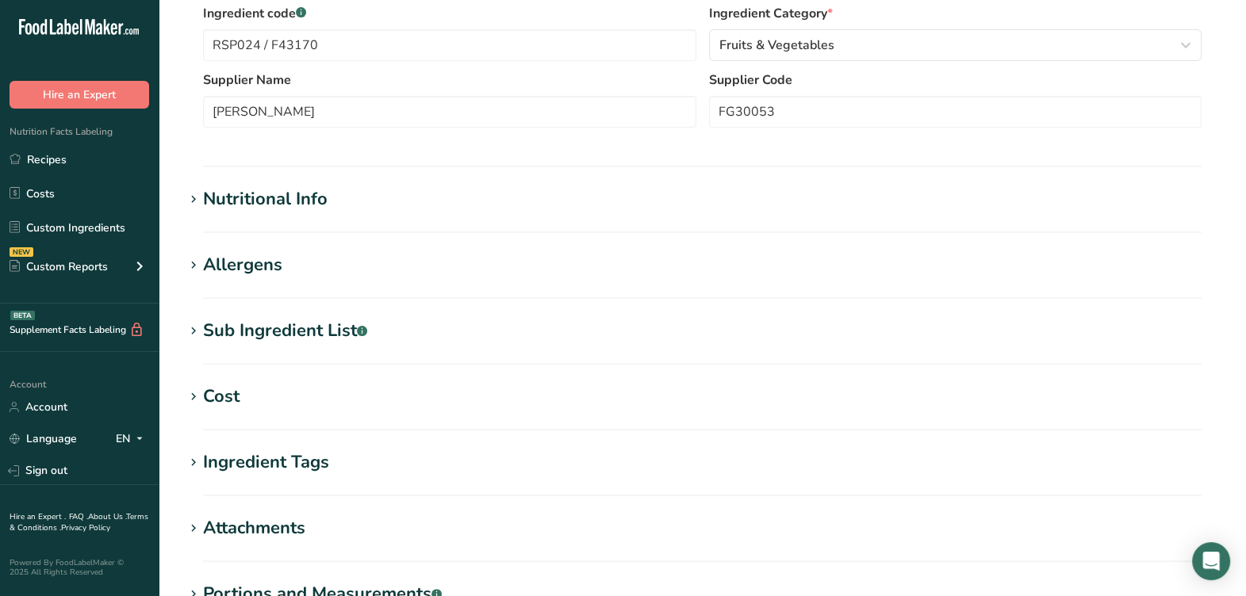
click at [305, 199] on div "Nutritional Info" at bounding box center [265, 199] width 125 height 26
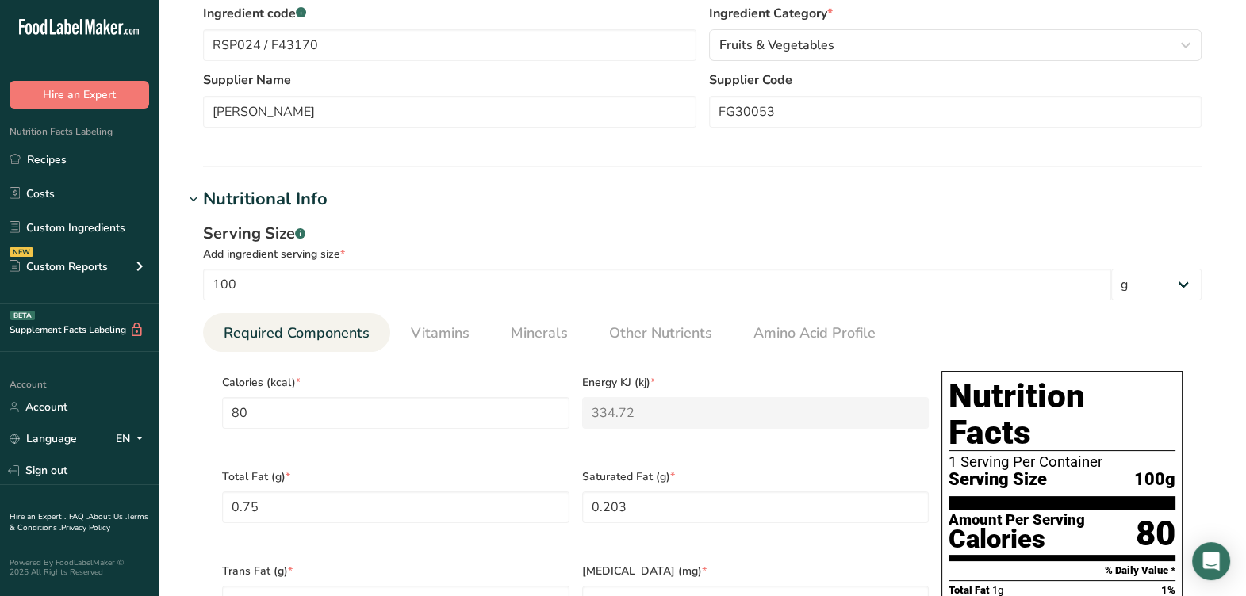
click at [304, 201] on div "Nutritional Info" at bounding box center [265, 199] width 125 height 26
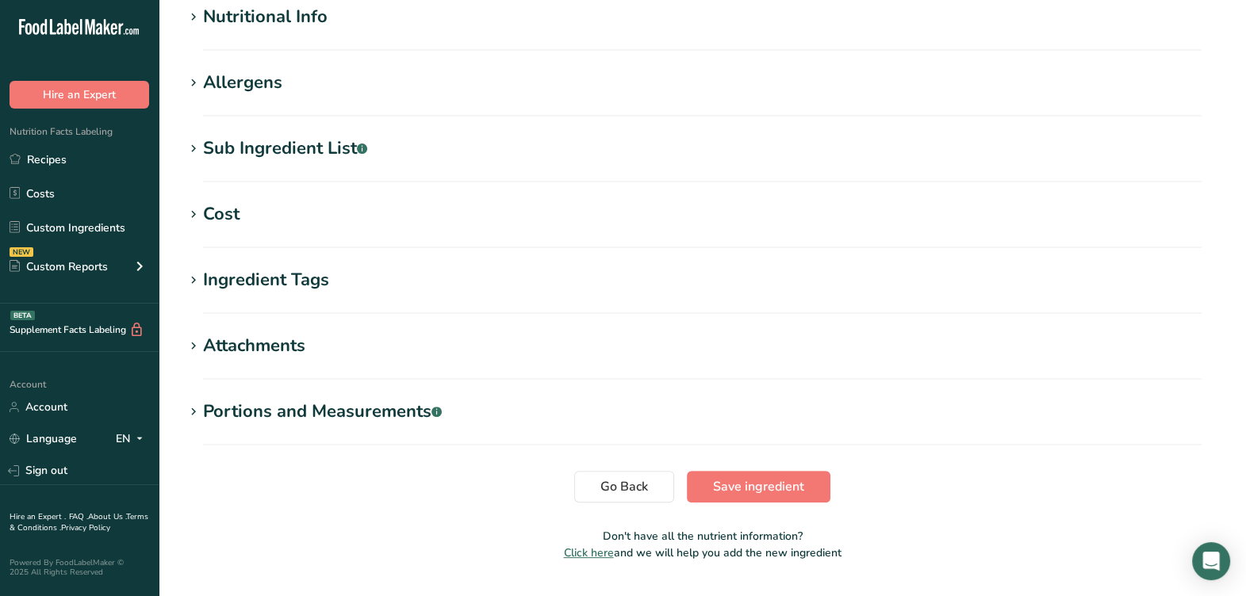
scroll to position [595, 0]
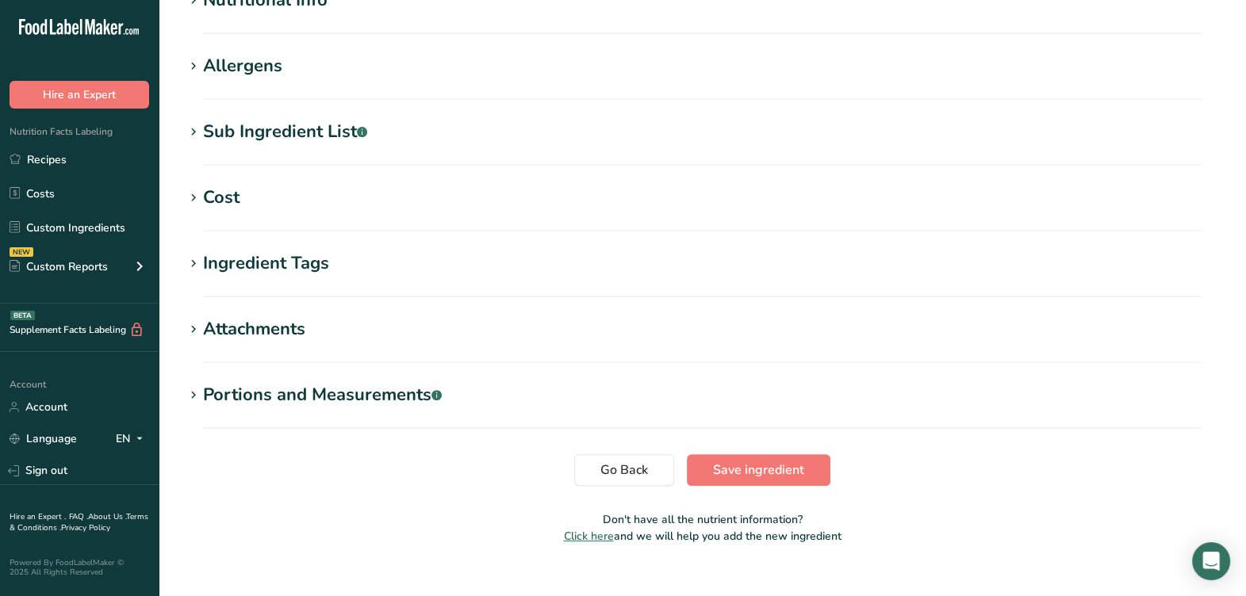
drag, startPoint x: 286, startPoint y: 119, endPoint x: 285, endPoint y: 132, distance: 13.6
click at [285, 132] on div "Sub Ingredient List .a-a{fill:#347362;}.b-a{fill:#fff;}" at bounding box center [285, 132] width 164 height 26
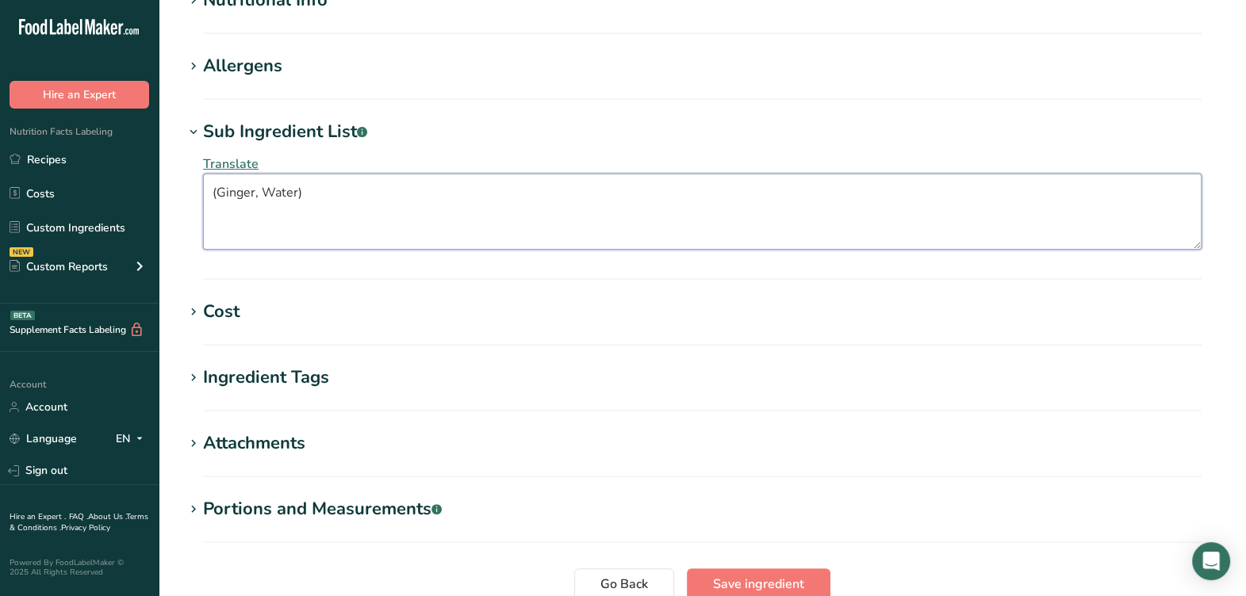
drag, startPoint x: 349, startPoint y: 188, endPoint x: 545, endPoint y: 269, distance: 212.0
click at [116, 210] on div ".a-20{fill:#fff;} Hire an Expert Nutrition Facts Labeling Recipes Costs Custom …" at bounding box center [623, 70] width 1246 height 1330
click at [469, 198] on textarea "(Ginger, Water)" at bounding box center [702, 212] width 999 height 76
click at [426, 202] on textarea "(Ginger, Water)" at bounding box center [702, 212] width 999 height 76
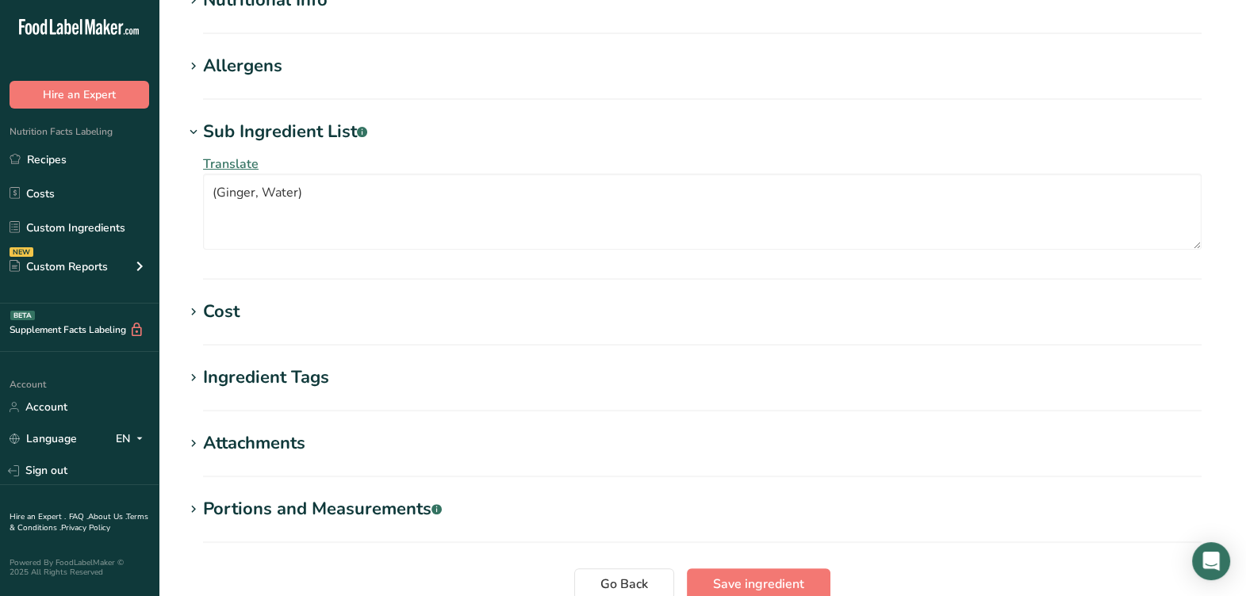
click at [332, 261] on section "Sub Ingredient List .a-a{fill:#347362;}.b-a{fill:#fff;} Translate (Ginger, Wate…" at bounding box center [702, 199] width 1037 height 161
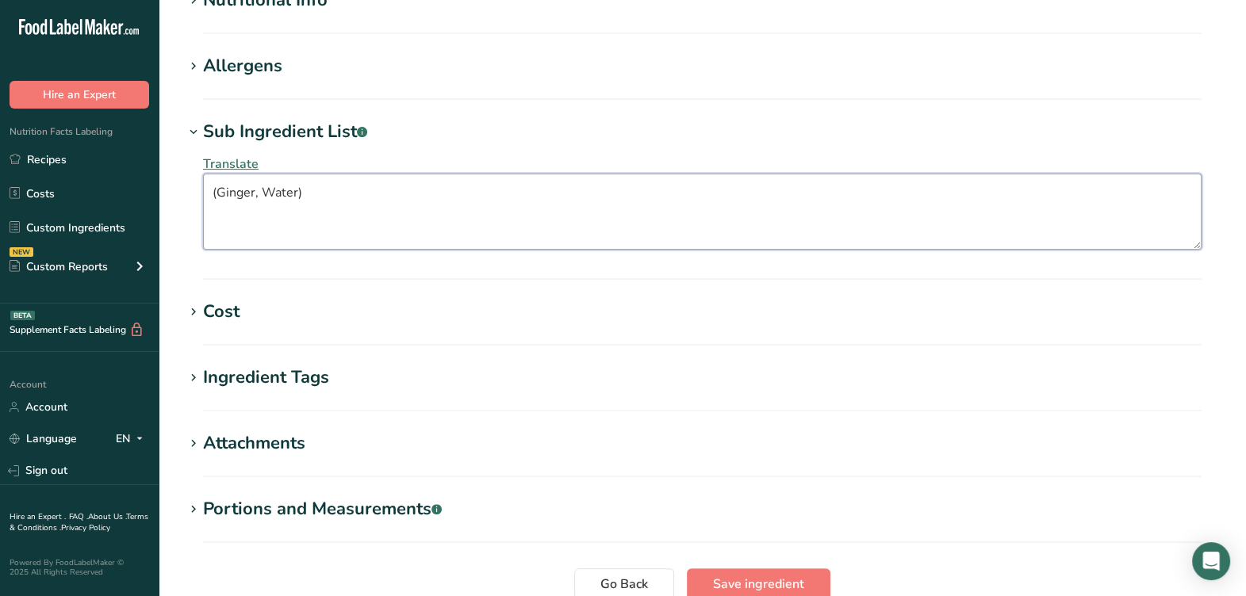
click at [289, 188] on textarea "(Ginger, Water)" at bounding box center [702, 212] width 999 height 76
click at [316, 194] on textarea "(Ginger, Water)" at bounding box center [702, 212] width 999 height 76
type textarea "Ginger, Water"
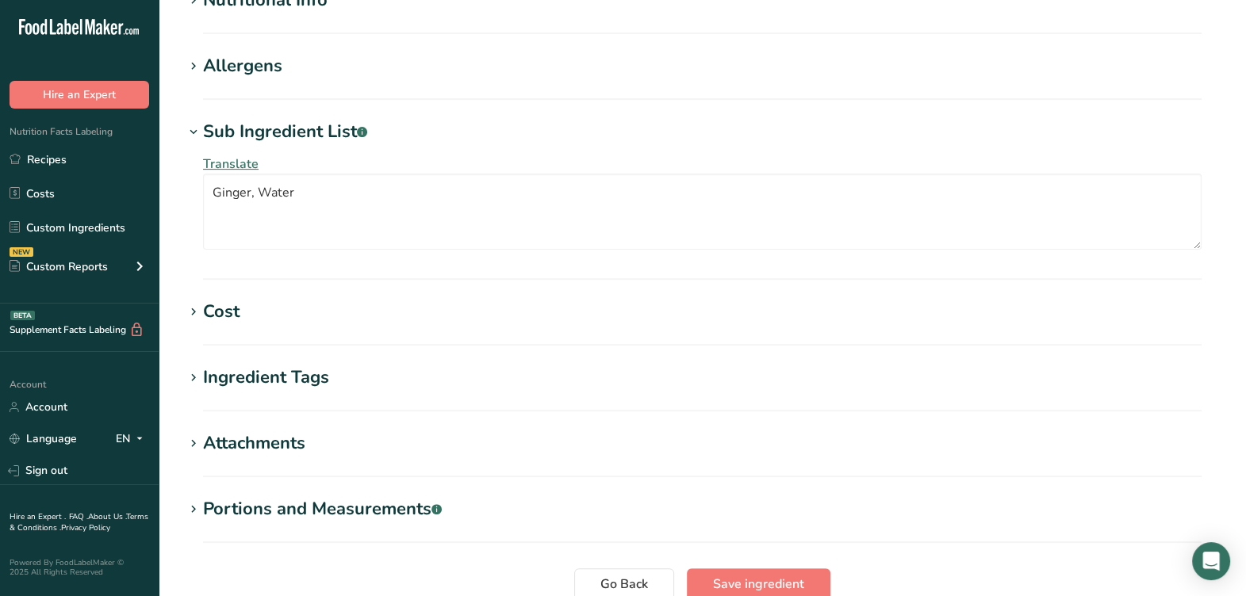
click at [341, 262] on section "Sub Ingredient List .a-a{fill:#347362;}.b-a{fill:#fff;} Translate Ginger, Water" at bounding box center [702, 199] width 1037 height 161
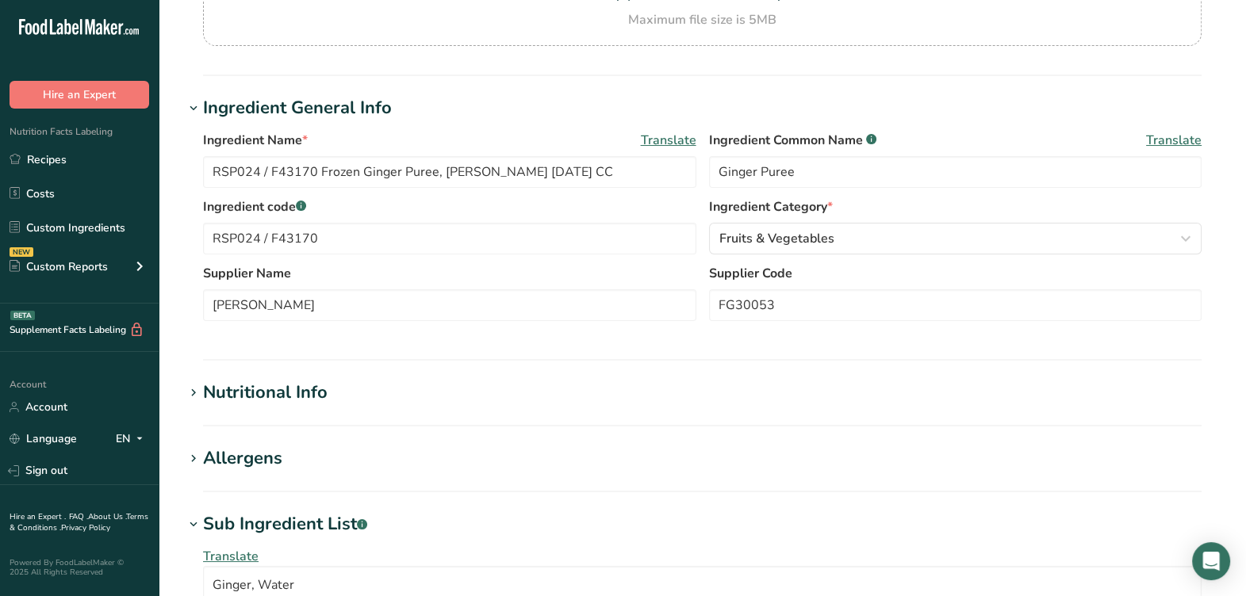
scroll to position [0, 0]
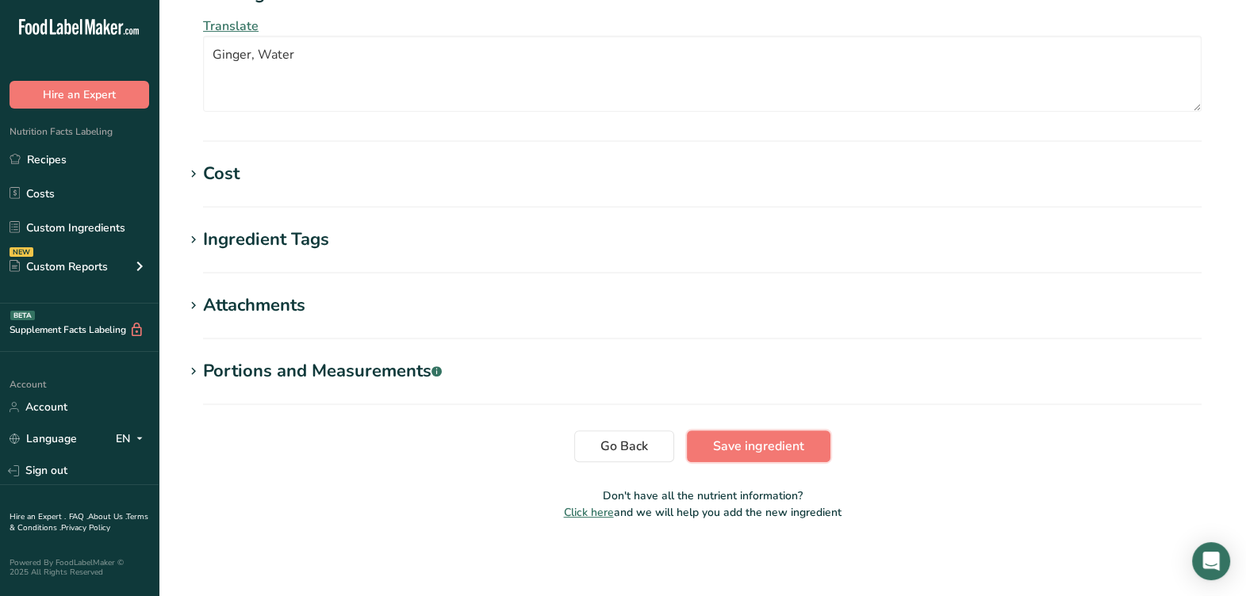
click at [800, 447] on span "Save ingredient" at bounding box center [758, 446] width 91 height 19
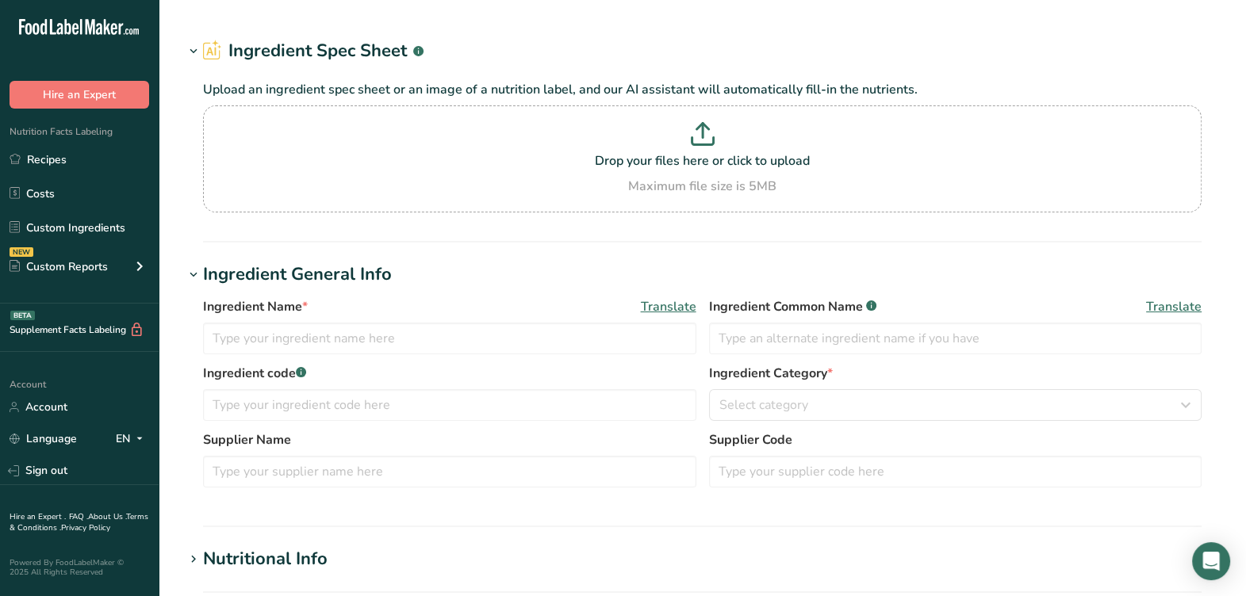
type input "RVE163 / F43168 IQF Minced Garlic, Supherb Farms [DATE] CC"
type input "Garlic"
type input "RVE163 / F43168"
type input "Supherb Farms"
type input "16674"
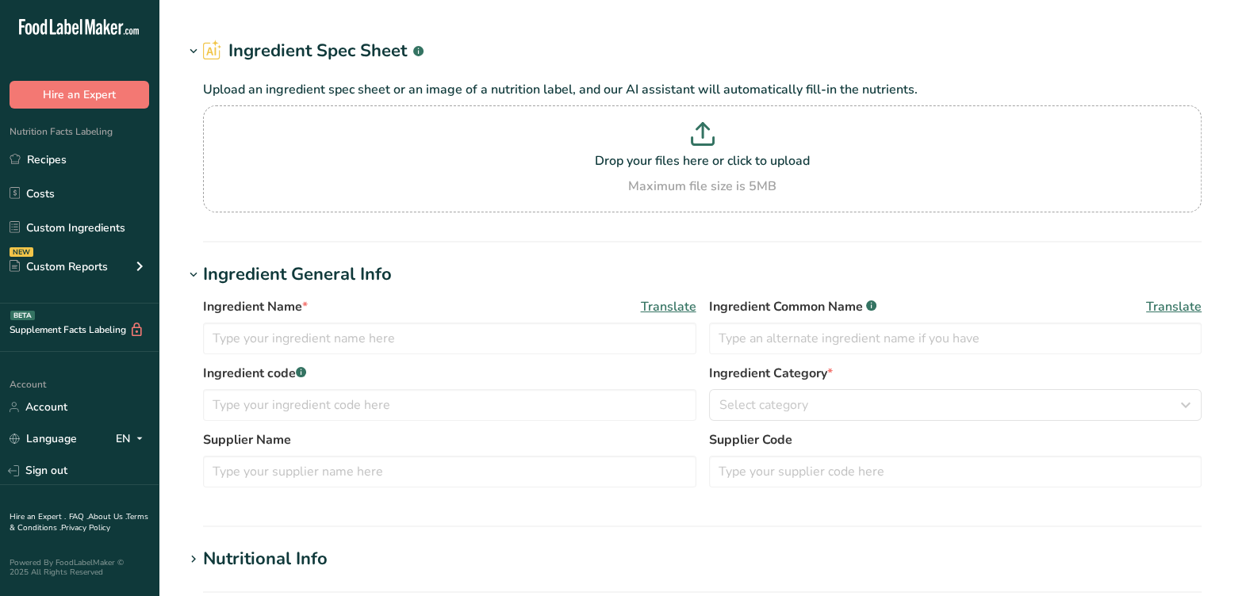
type input "F23160 Brewed Rice Vinegar 4.30%, Marukan Vinegar [DATE] AC"
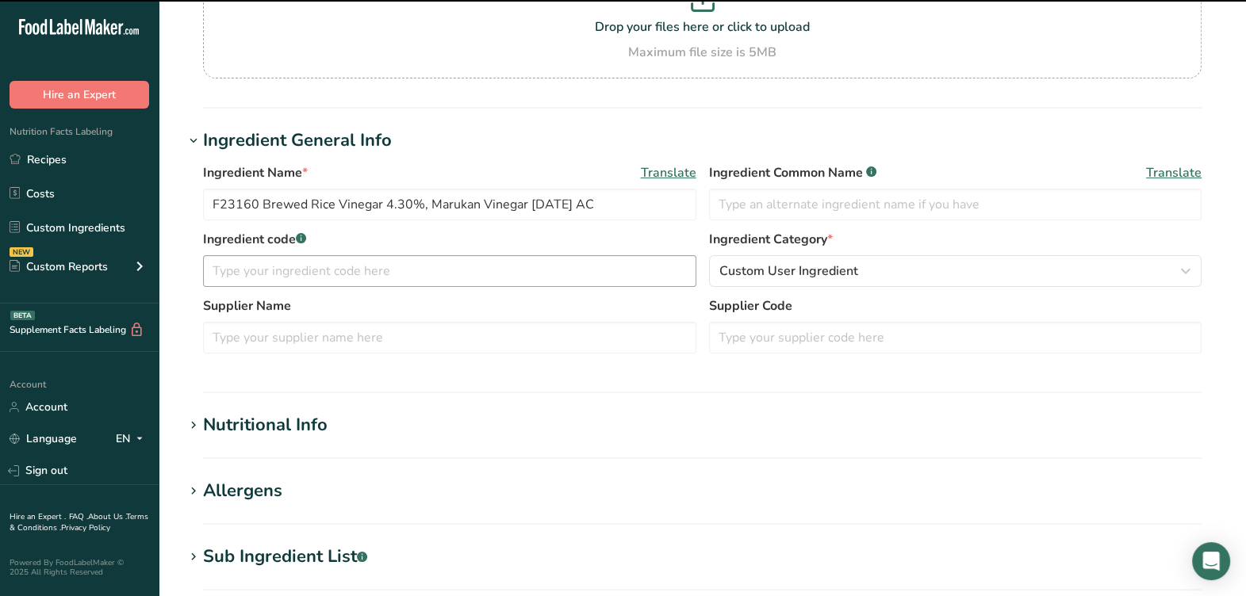
scroll to position [198, 0]
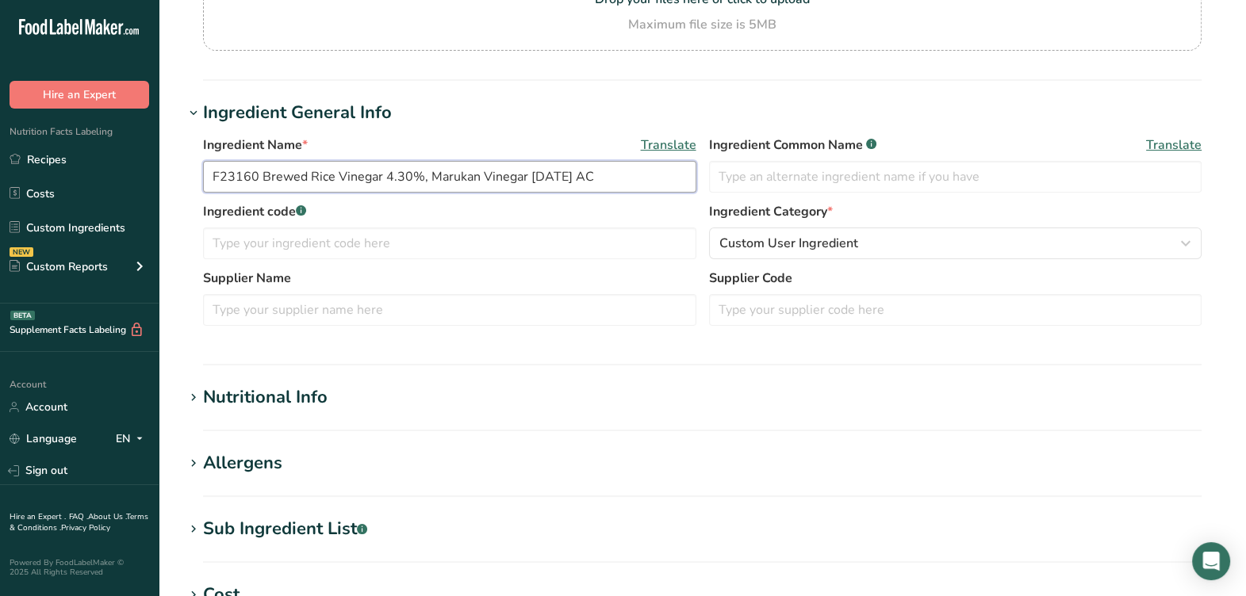
drag, startPoint x: 256, startPoint y: 171, endPoint x: 198, endPoint y: 175, distance: 58.0
click at [198, 175] on div "Ingredient Name * Translate F23160 Brewed Rice Vinegar 4.30%, Marukan Vinegar […" at bounding box center [702, 235] width 1037 height 219
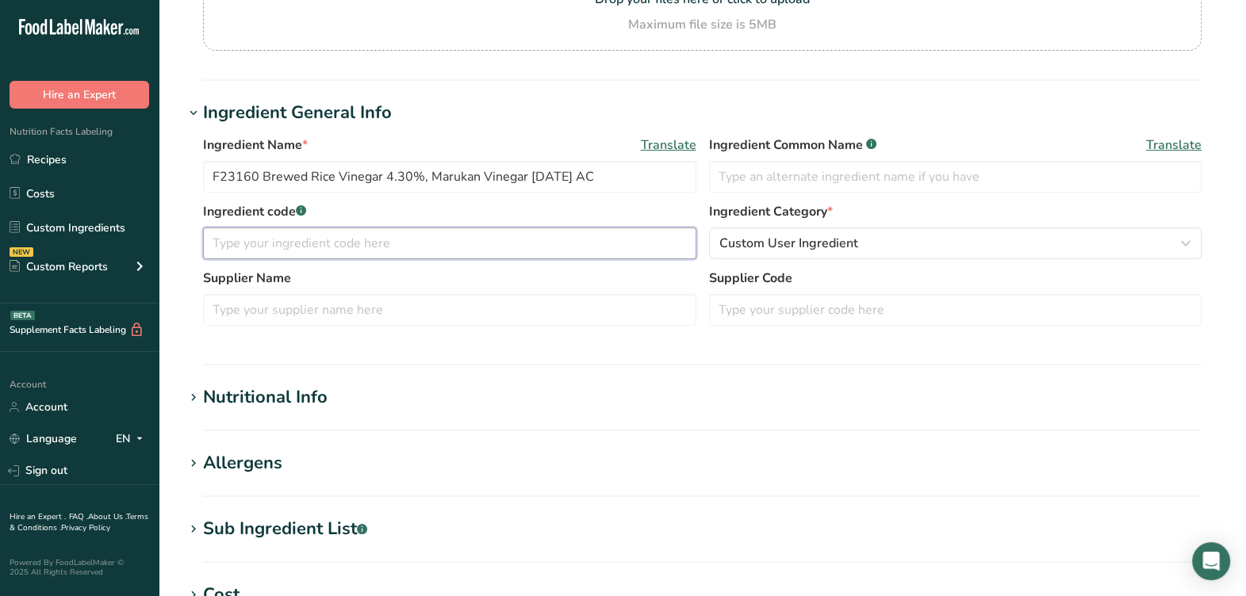
click at [264, 232] on input "text" at bounding box center [449, 244] width 493 height 32
paste input "F23160"
type input "F23160"
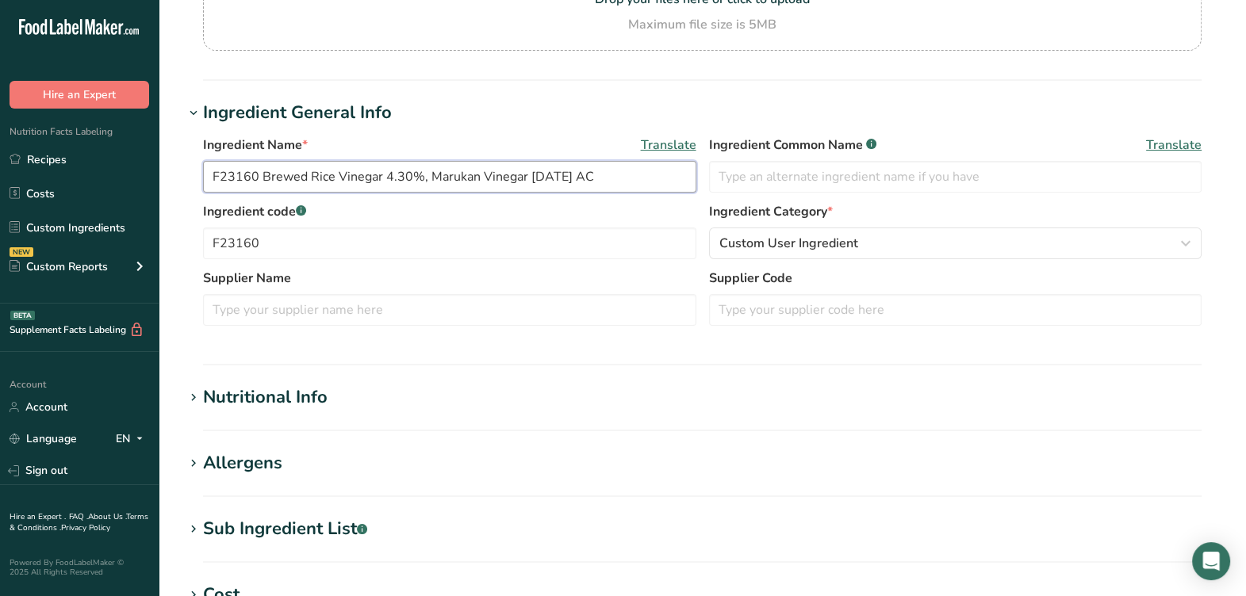
drag, startPoint x: 430, startPoint y: 178, endPoint x: 508, endPoint y: 177, distance: 77.8
click at [524, 178] on input "F23160 Brewed Rice Vinegar 4.30%, Marukan Vinegar 07-13-21 AC" at bounding box center [449, 177] width 493 height 32
click at [267, 299] on input "text" at bounding box center [449, 310] width 493 height 32
paste input "Marukan Vinegar"
type input "Marukan Vinegar"
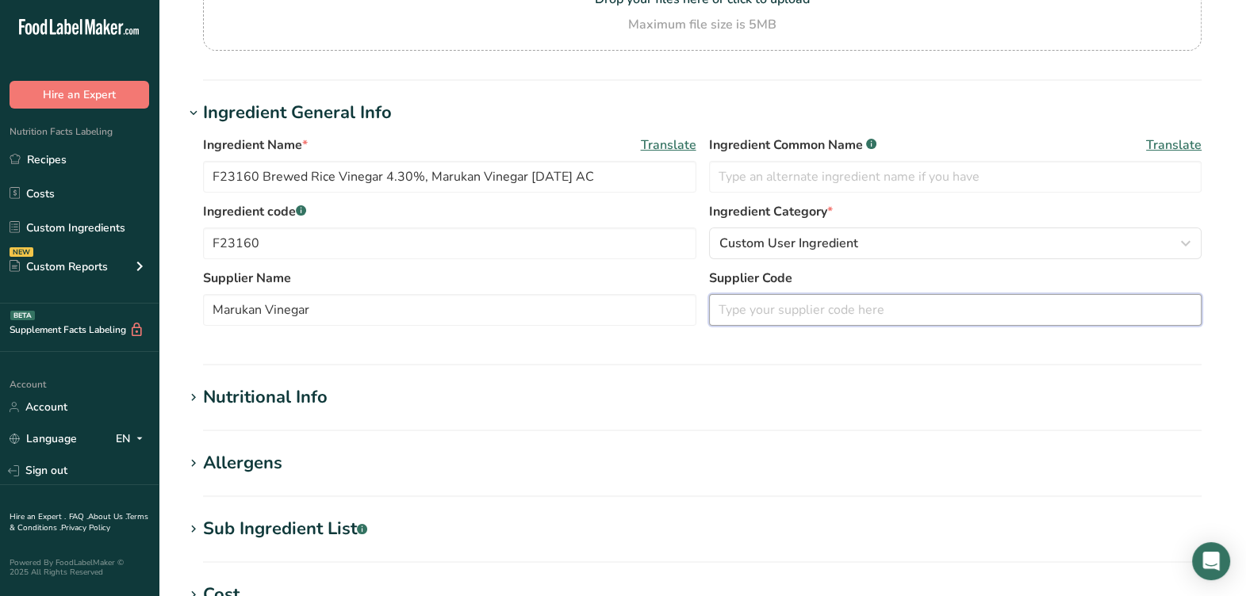
click at [789, 307] on input "text" at bounding box center [955, 310] width 493 height 32
type input "04110"
click at [825, 171] on input "text" at bounding box center [955, 177] width 493 height 32
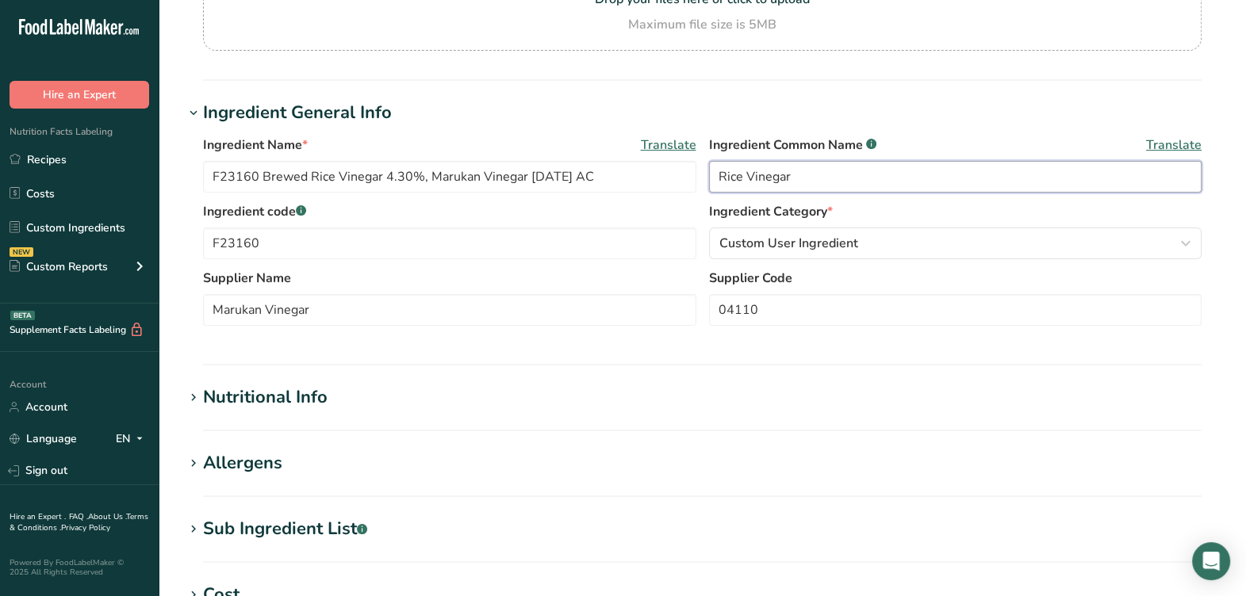
type input "Rice Vinegar"
click at [609, 357] on section "Ingredient General Info Ingredient Name * Translate F23160 Brewed Rice Vinegar …" at bounding box center [702, 233] width 1037 height 266
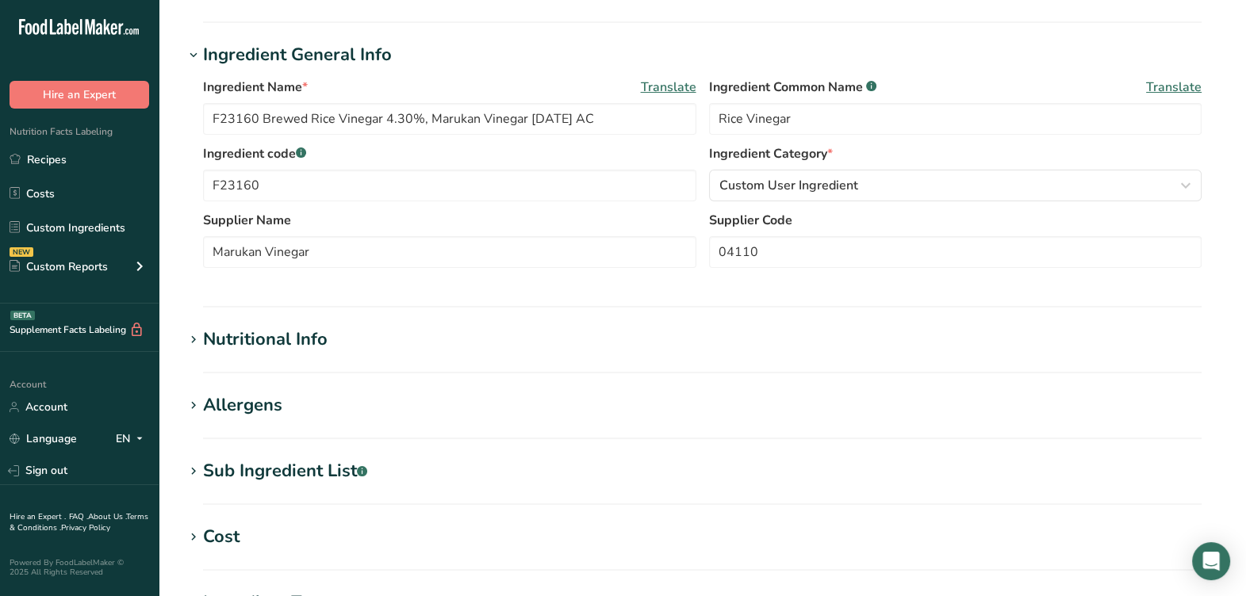
scroll to position [297, 0]
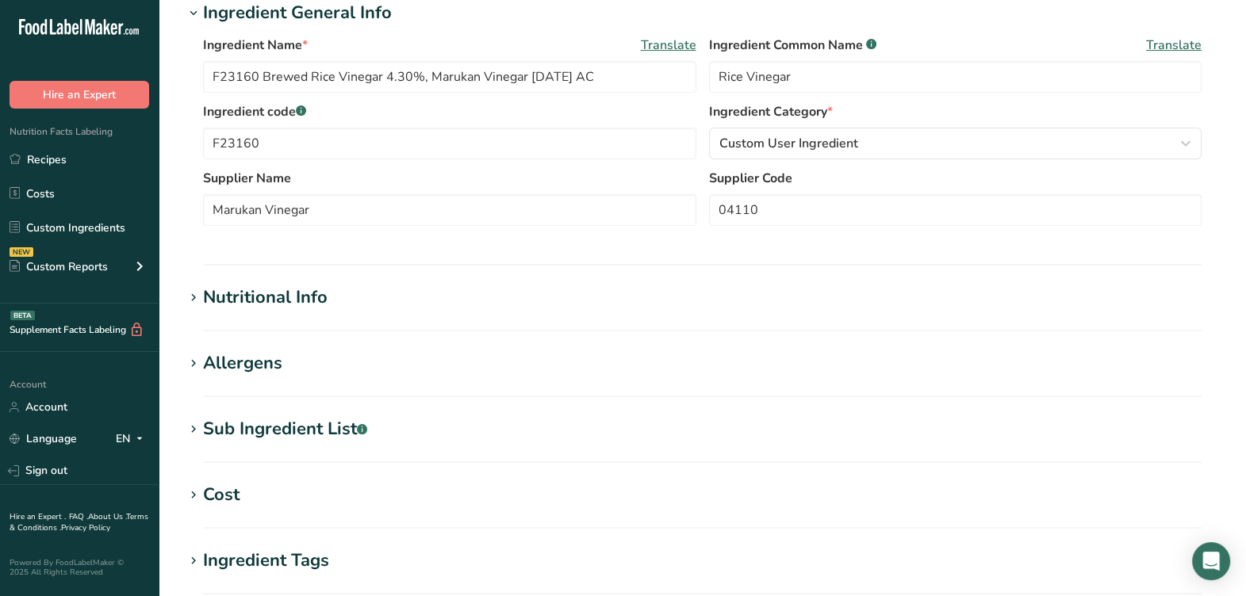
click at [333, 428] on div "Sub Ingredient List .a-a{fill:#347362;}.b-a{fill:#fff;}" at bounding box center [285, 429] width 164 height 26
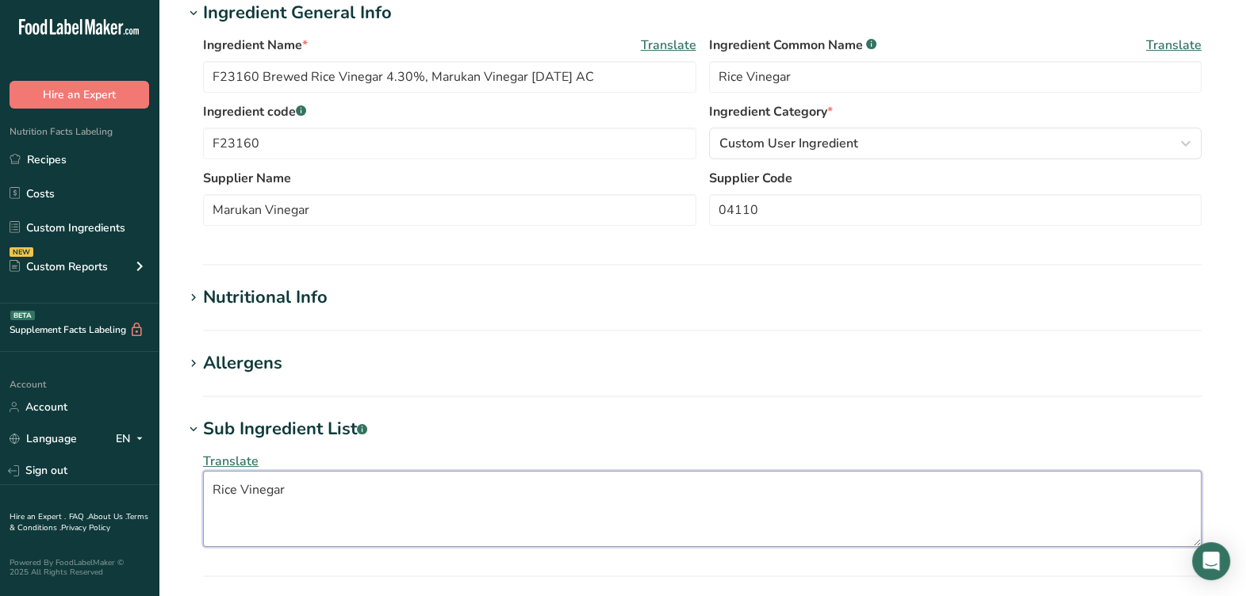
drag, startPoint x: 332, startPoint y: 428, endPoint x: 308, endPoint y: 501, distance: 77.8
click at [309, 500] on textarea "Rice Vinegar" at bounding box center [702, 509] width 999 height 76
drag, startPoint x: 310, startPoint y: 501, endPoint x: 40, endPoint y: 501, distance: 270.5
click at [40, 501] on div ".a-20{fill:#fff;} Hire an Expert Nutrition Facts Labeling Recipes Costs Custom …" at bounding box center [623, 368] width 1246 height 1330
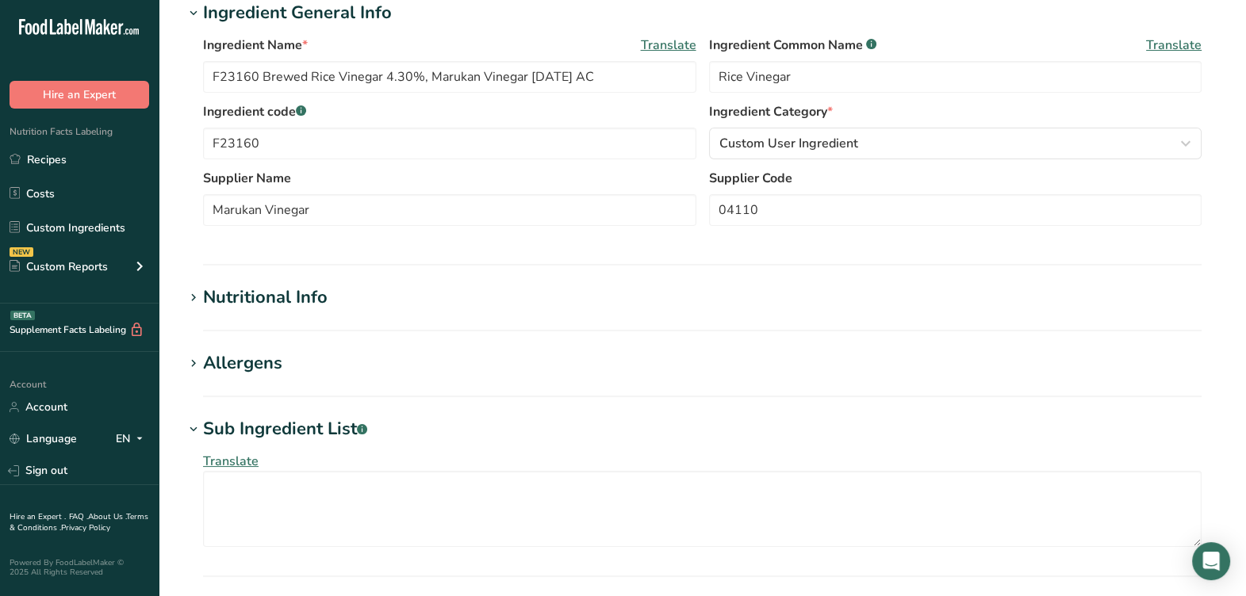
click at [295, 424] on div "Sub Ingredient List .a-a{fill:#347362;}.b-a{fill:#fff;}" at bounding box center [285, 429] width 164 height 26
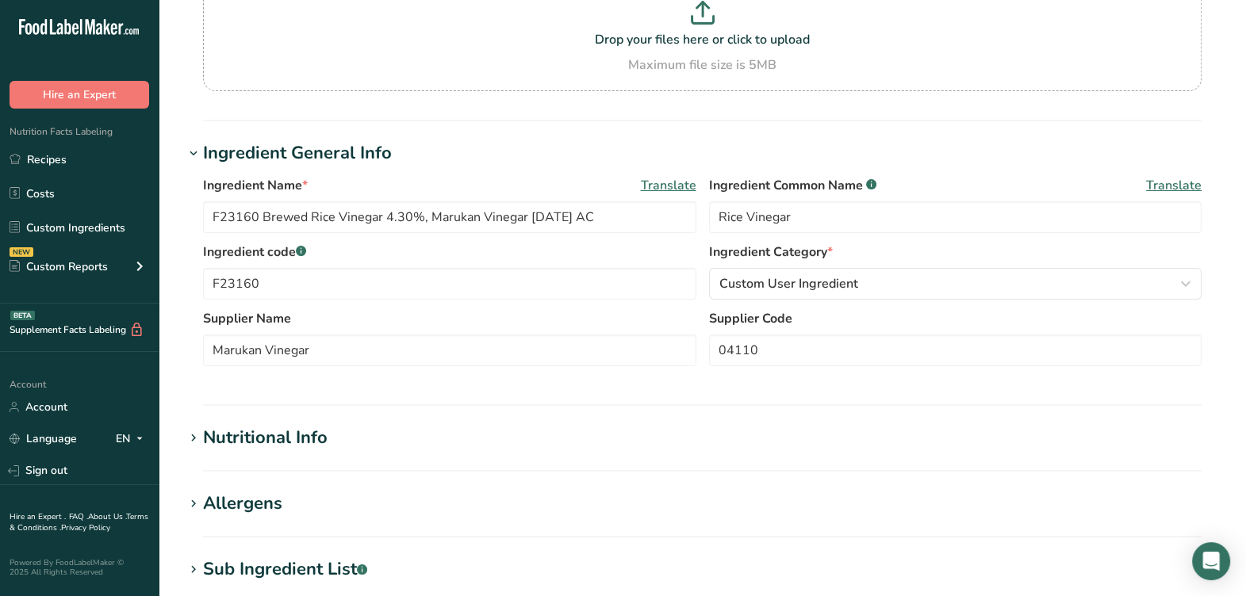
scroll to position [198, 0]
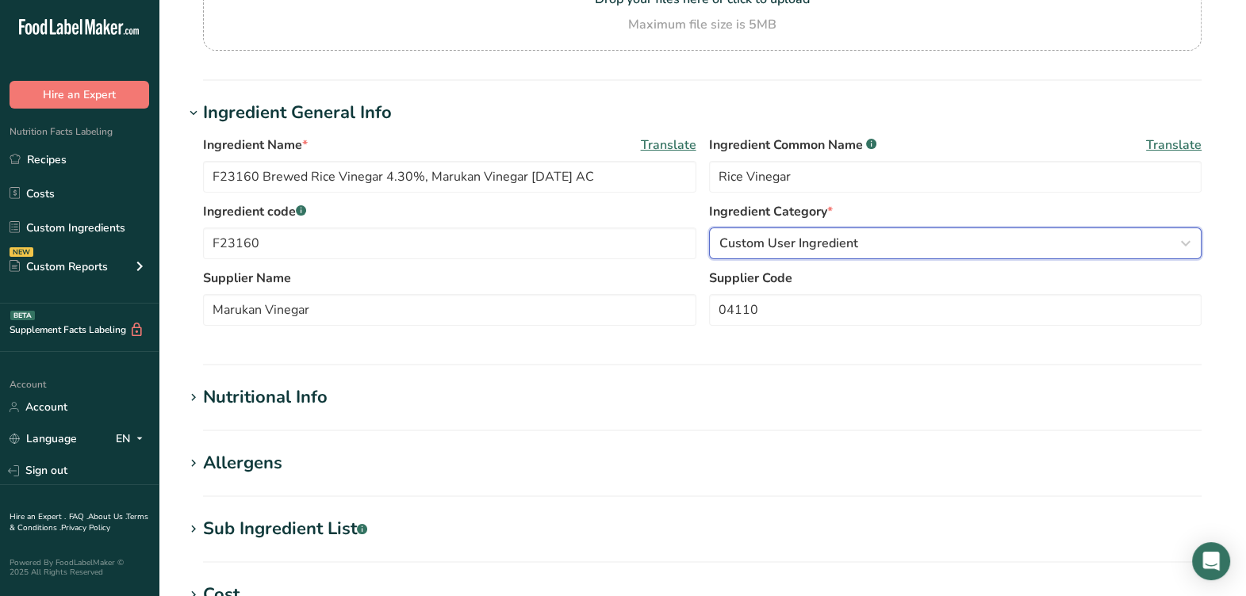
click at [819, 240] on span "Custom User Ingredient" at bounding box center [788, 243] width 139 height 19
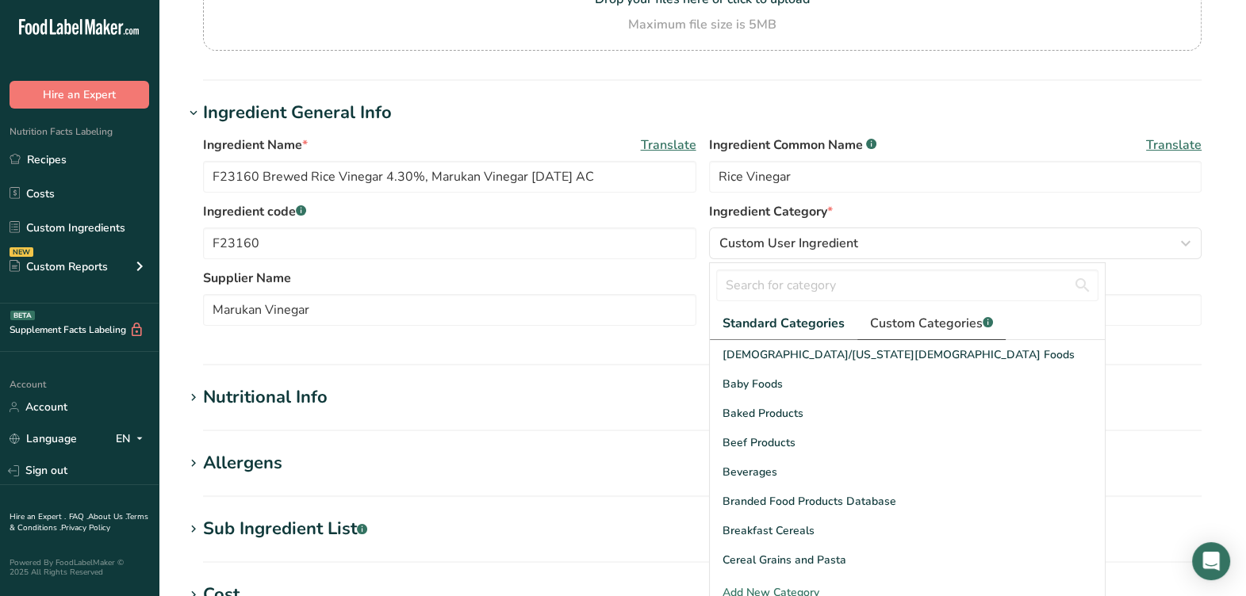
click at [878, 315] on span "Custom Categories .a-a{fill:#347362;}.b-a{fill:#fff;}" at bounding box center [931, 323] width 123 height 19
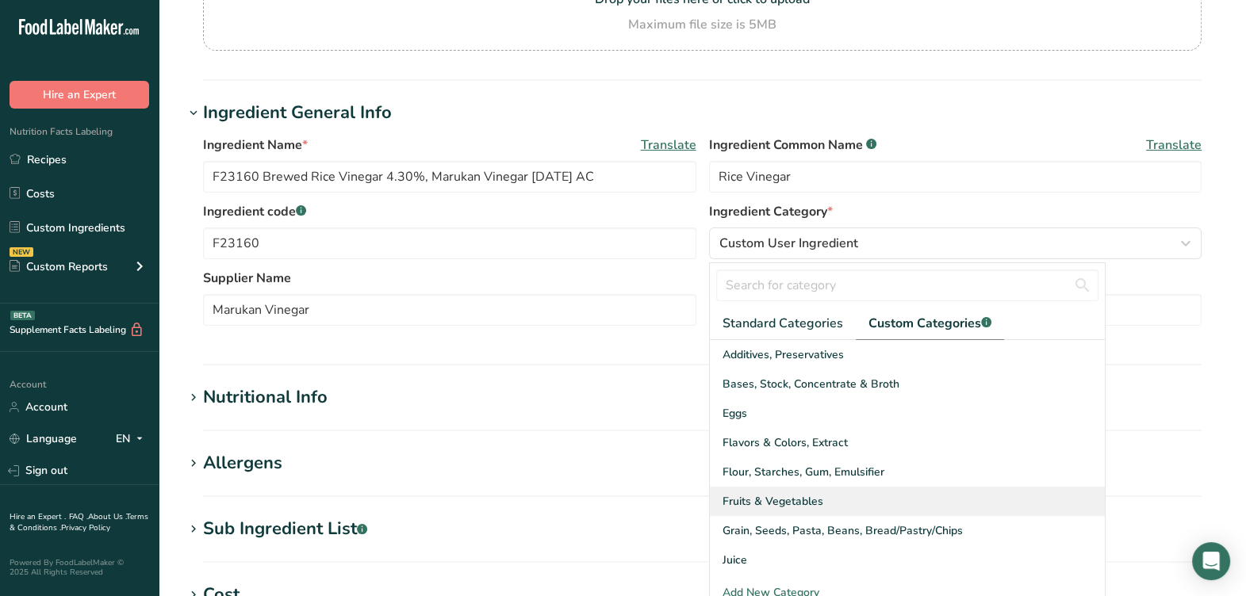
scroll to position [98, 0]
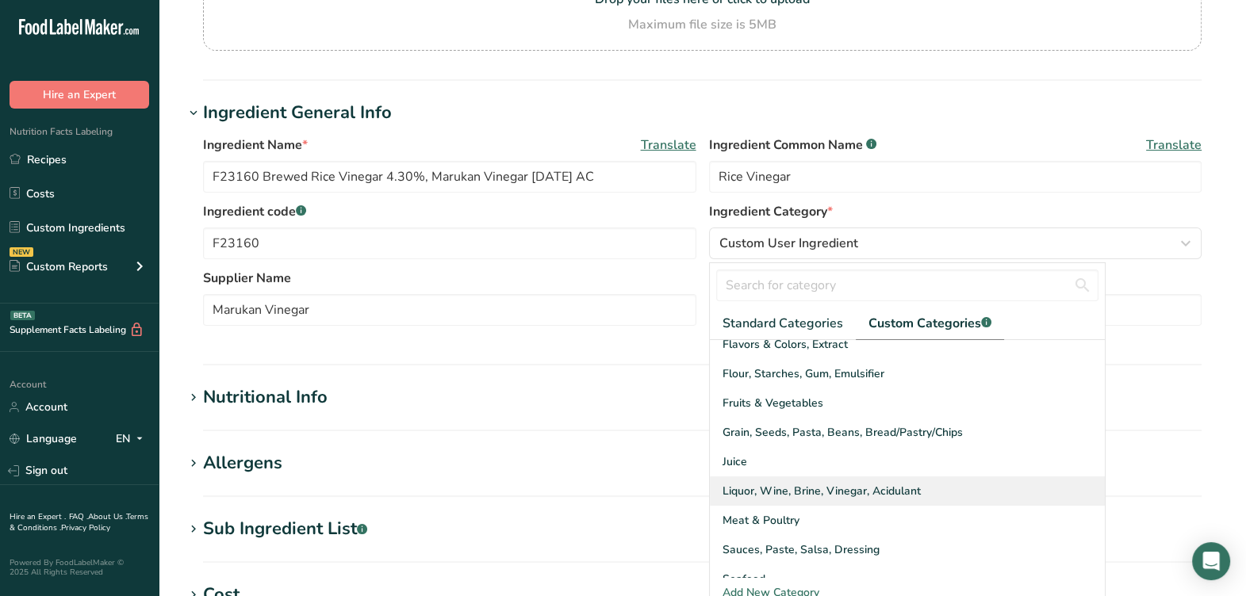
click at [869, 493] on span "Liquor, Wine, Brine, Vinegar, Acidulant" at bounding box center [822, 491] width 198 height 17
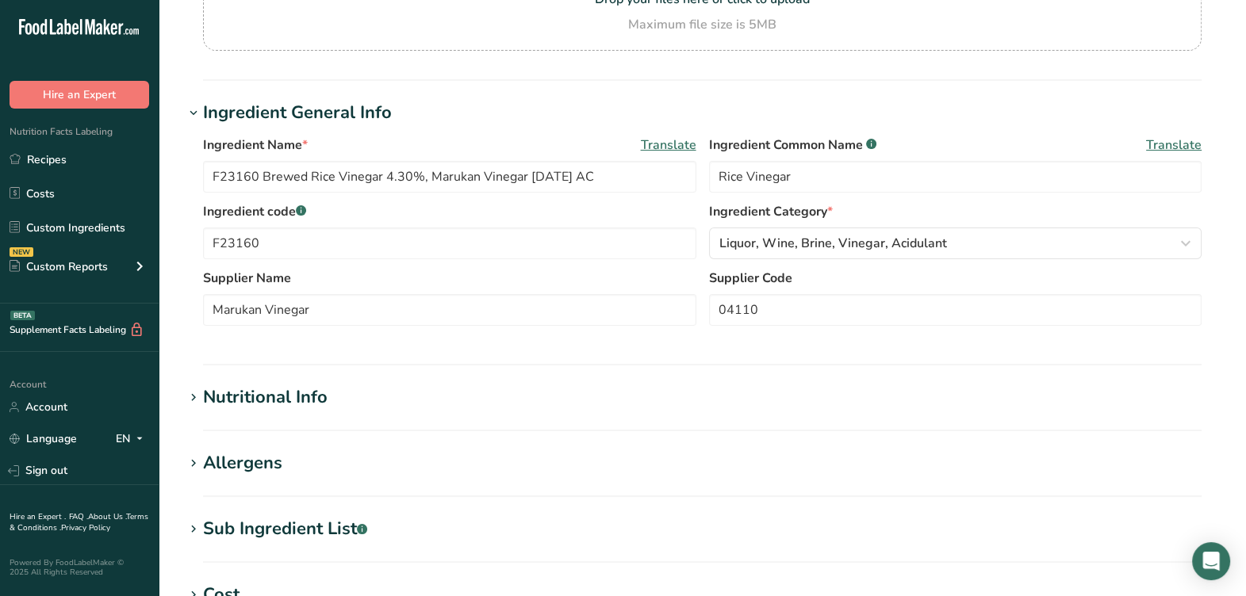
click at [624, 347] on section "Ingredient General Info Ingredient Name * Translate F23160 Brewed Rice Vinegar …" at bounding box center [702, 233] width 1037 height 266
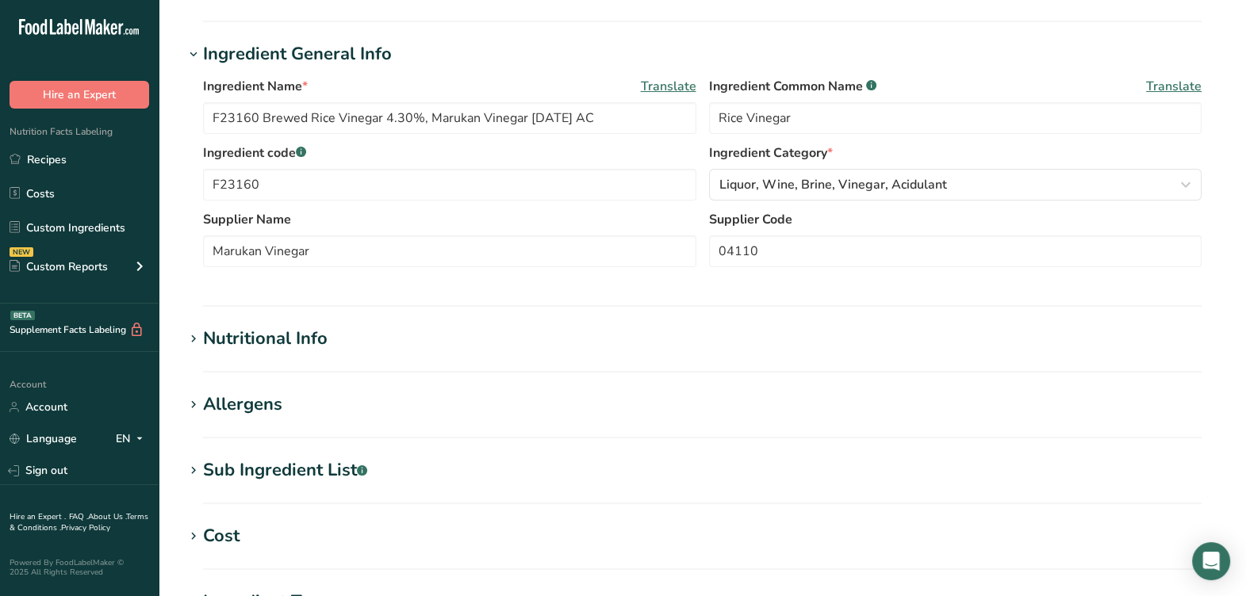
scroll to position [297, 0]
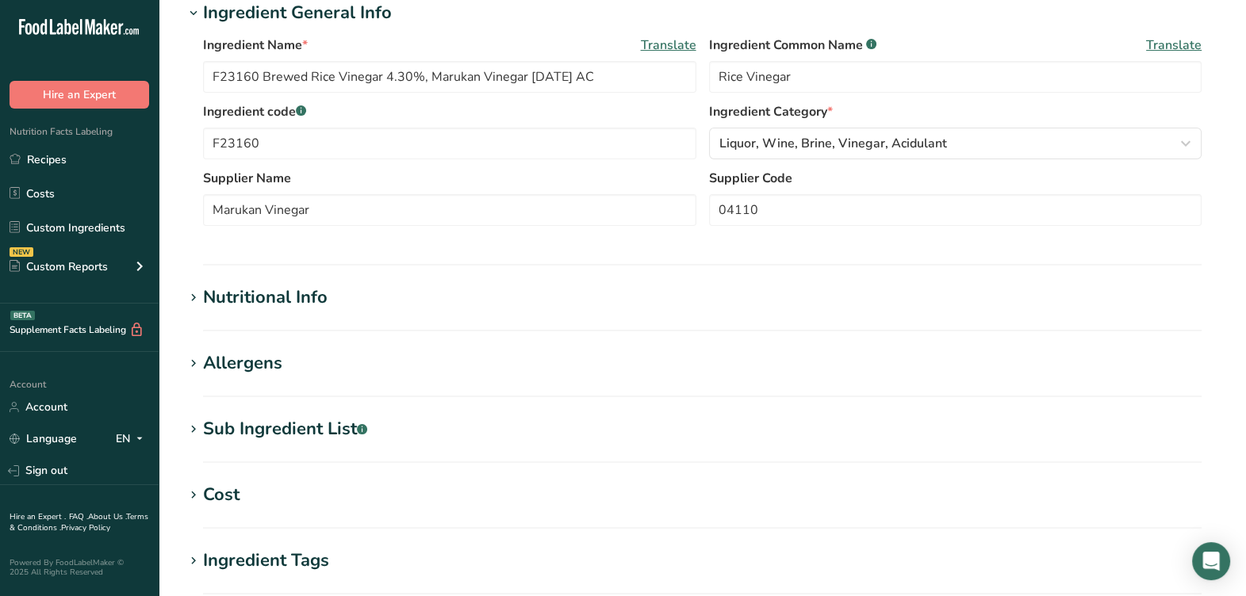
click at [261, 286] on div "Nutritional Info" at bounding box center [265, 298] width 125 height 26
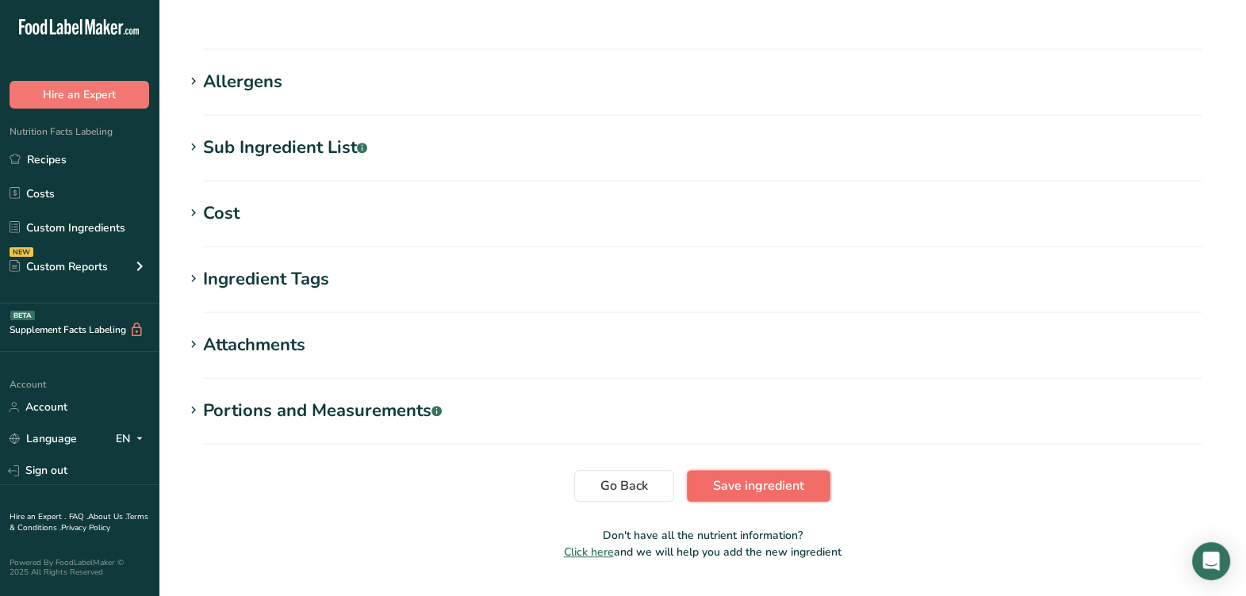
click at [741, 470] on button "Save ingredient" at bounding box center [759, 486] width 144 height 32
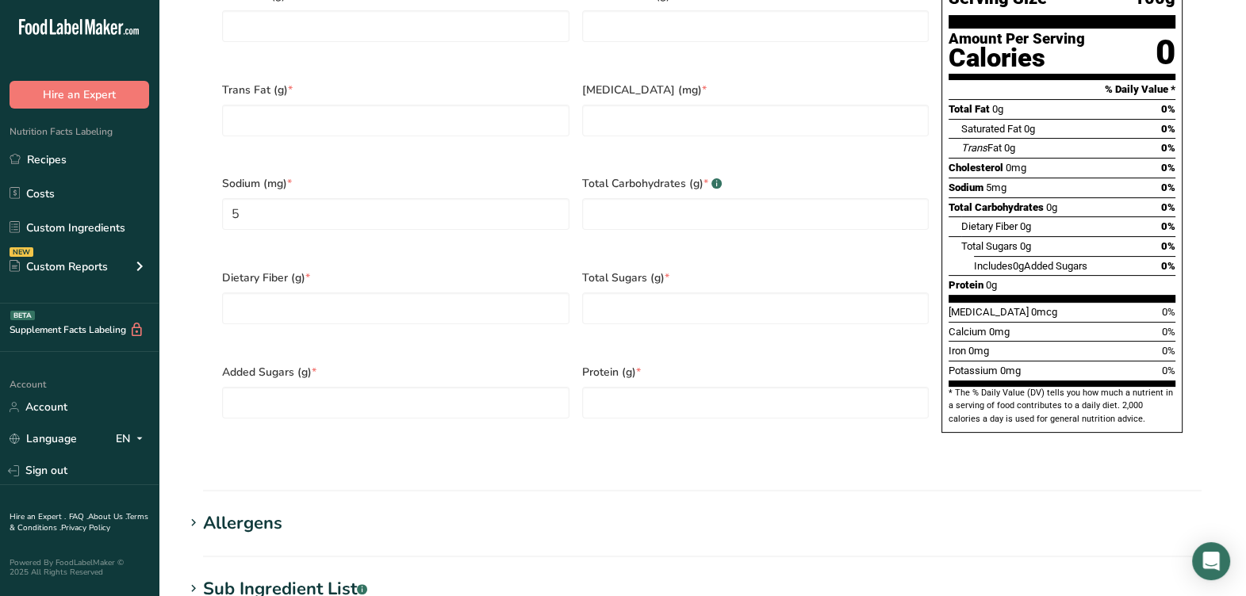
scroll to position [396, 0]
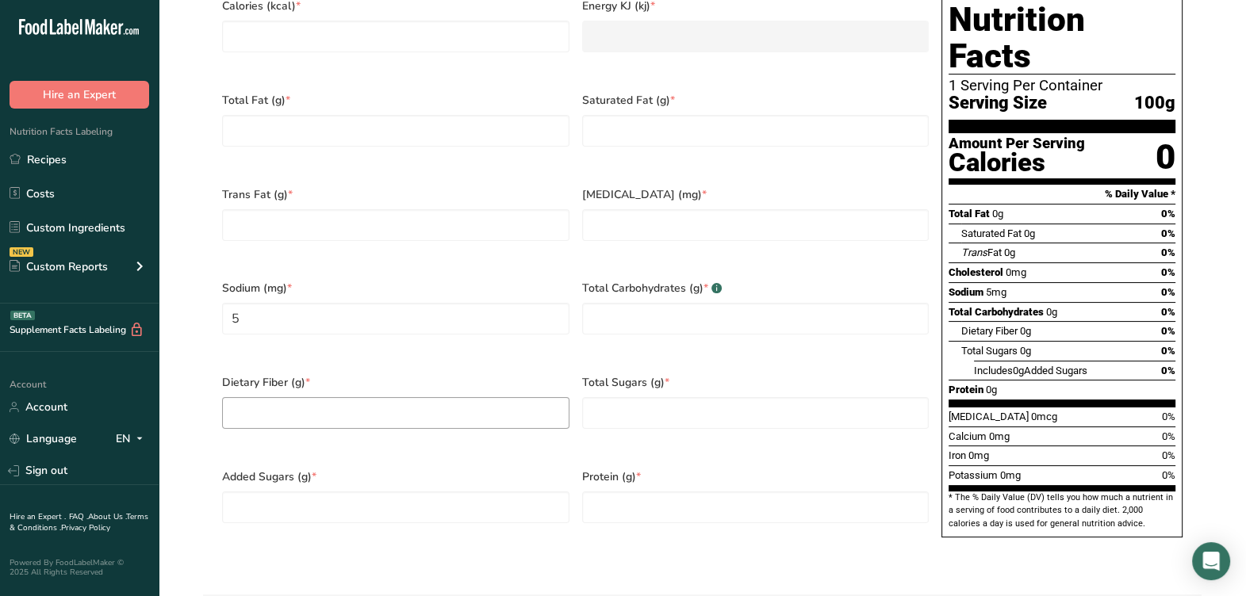
drag, startPoint x: 532, startPoint y: 417, endPoint x: 524, endPoint y: 401, distance: 18.4
click at [531, 419] on div "Dietary Fiber (g) *" at bounding box center [396, 412] width 360 height 94
click at [524, 401] on Fiber "number" at bounding box center [395, 413] width 347 height 32
type Fiber "0"
drag, startPoint x: 787, startPoint y: 397, endPoint x: 666, endPoint y: 297, distance: 157.1
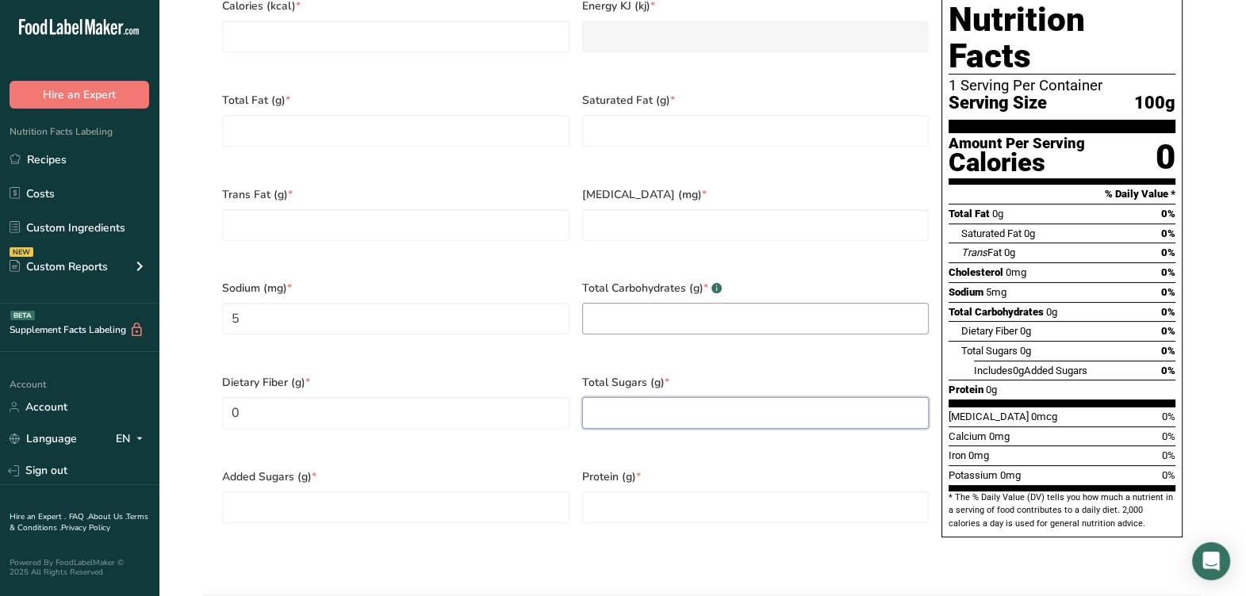
click at [787, 397] on Sugars "number" at bounding box center [755, 413] width 347 height 32
type Sugars "0"
drag, startPoint x: 666, startPoint y: 296, endPoint x: 674, endPoint y: 321, distance: 26.6
click at [666, 303] on Carbohydrates "number" at bounding box center [755, 319] width 347 height 32
type Carbohydrates "0"
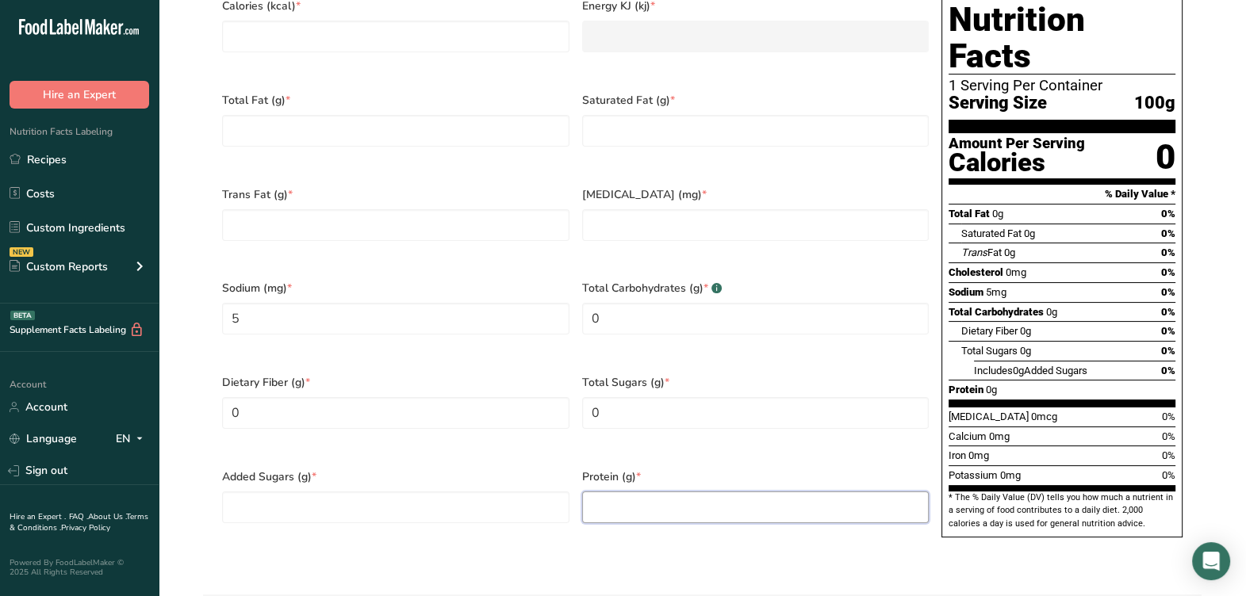
drag, startPoint x: 683, startPoint y: 489, endPoint x: 675, endPoint y: 470, distance: 19.9
click at [683, 492] on input "number" at bounding box center [755, 508] width 347 height 32
type input "0"
drag, startPoint x: 521, startPoint y: 480, endPoint x: 504, endPoint y: 428, distance: 54.4
click at [520, 492] on Sugars "number" at bounding box center [395, 508] width 347 height 32
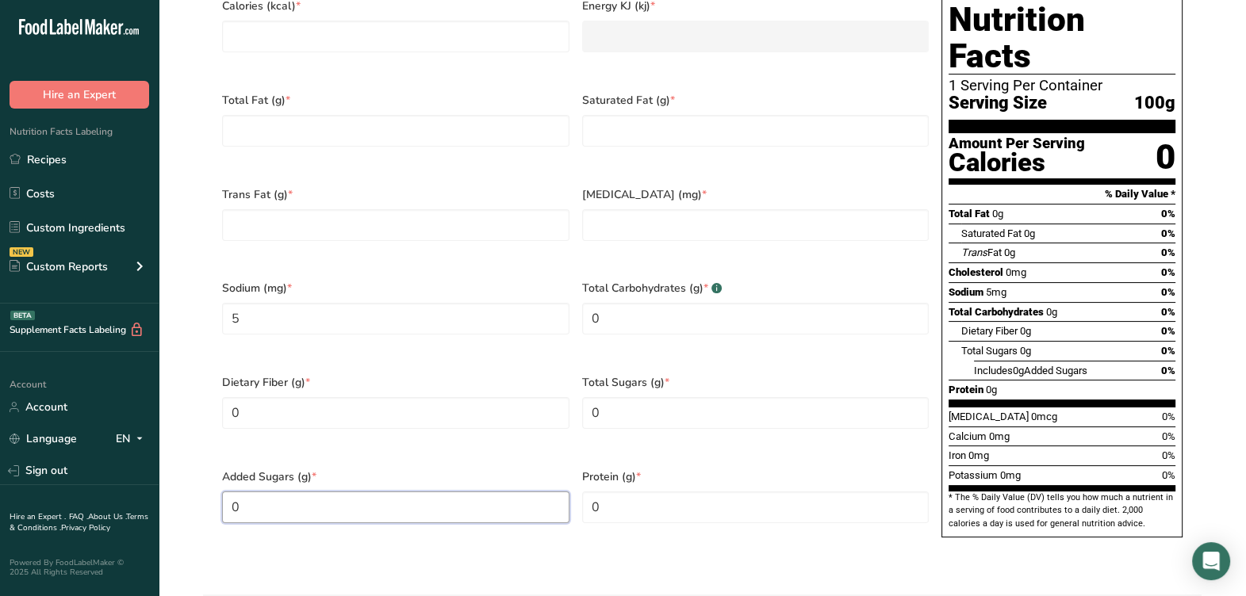
type Sugars "0"
click at [496, 414] on div "Dietary Fiber (g) * 0" at bounding box center [396, 412] width 360 height 94
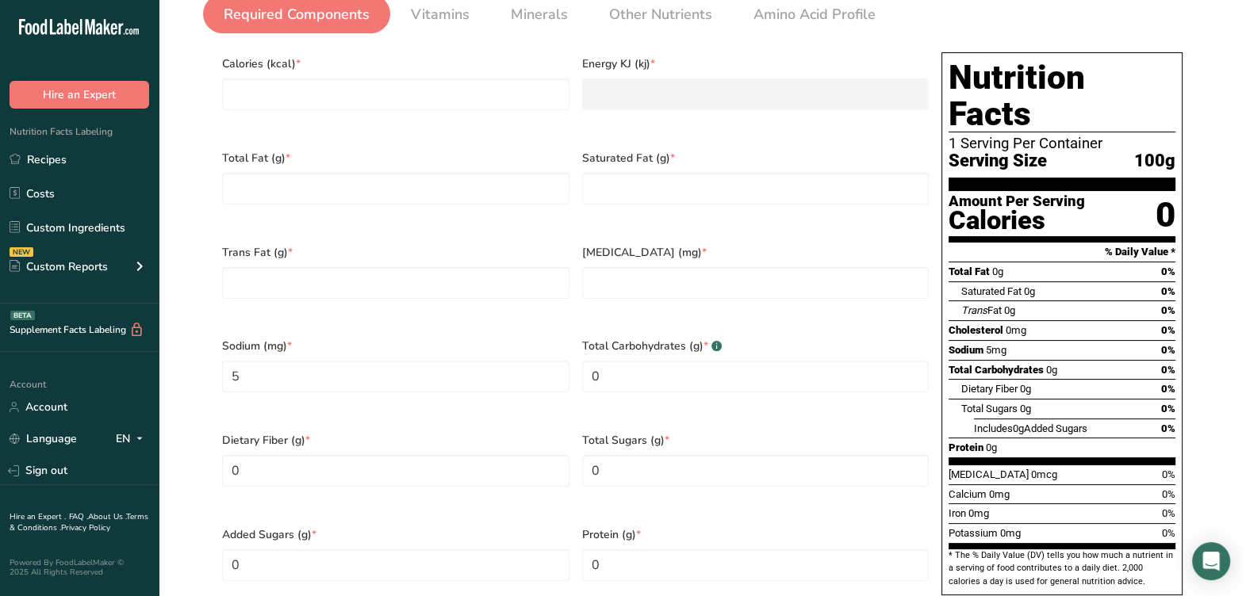
scroll to position [297, 0]
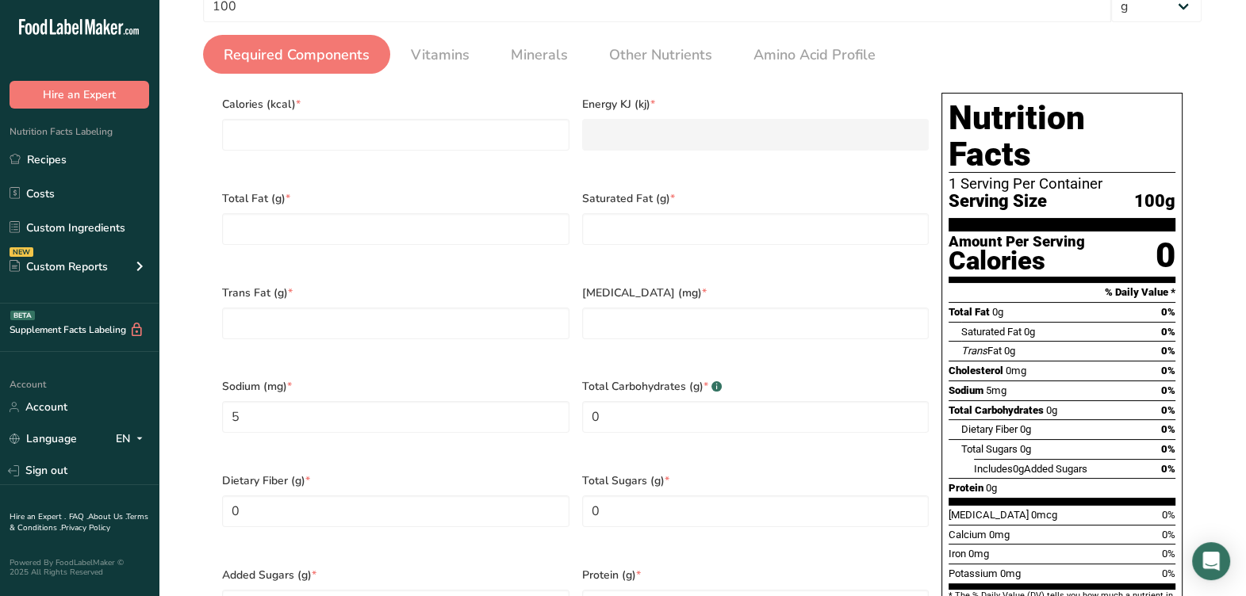
click at [436, 285] on span "Trans Fat (g) *" at bounding box center [395, 293] width 347 height 17
drag, startPoint x: 401, startPoint y: 215, endPoint x: 409, endPoint y: 205, distance: 13.0
click at [401, 215] on Fat "number" at bounding box center [395, 229] width 347 height 32
type Fat "0"
drag, startPoint x: 398, startPoint y: 128, endPoint x: 467, endPoint y: 290, distance: 175.9
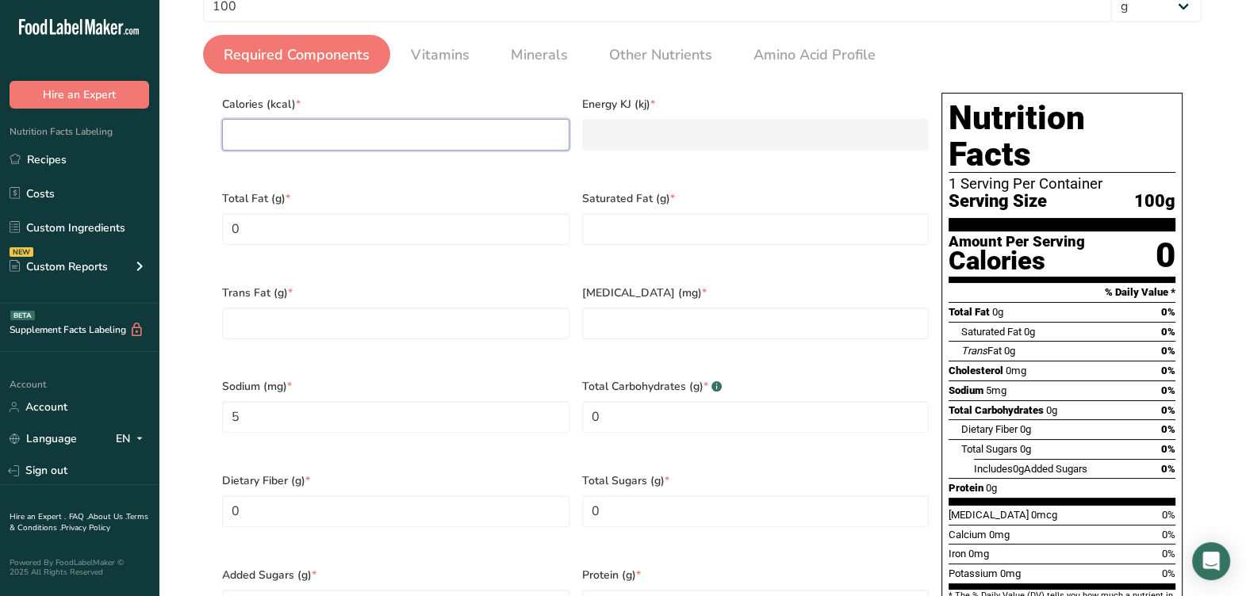
click at [399, 128] on input "number" at bounding box center [395, 135] width 347 height 32
type input "0"
type KJ "0"
type input "0"
click at [472, 308] on Fat "number" at bounding box center [395, 324] width 347 height 32
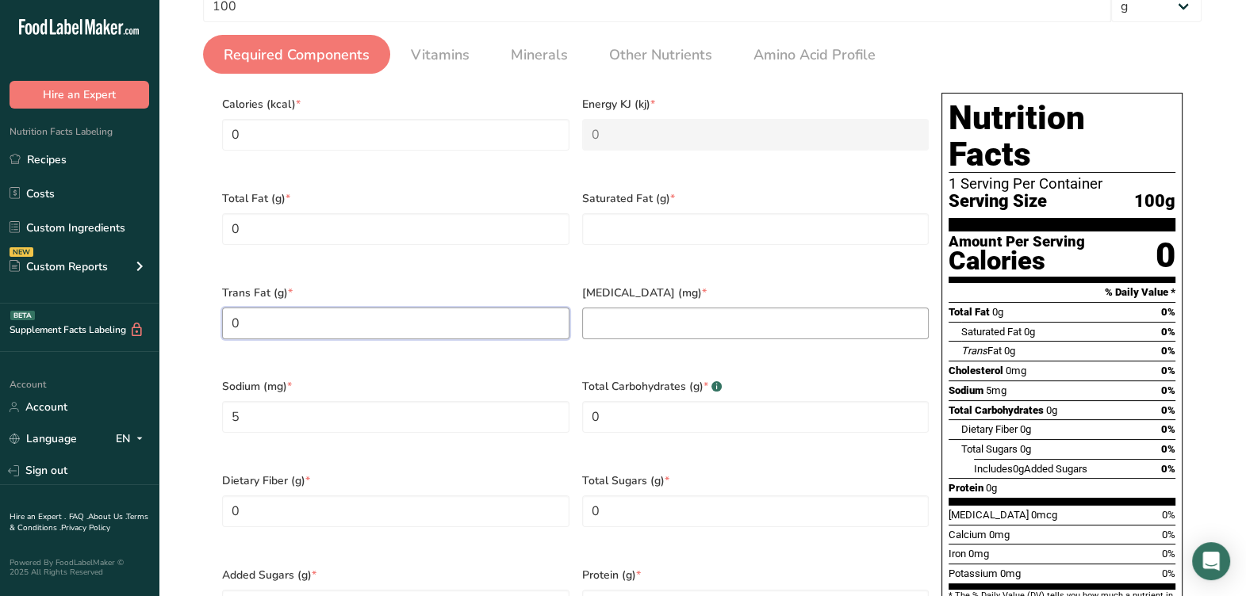
type Fat "0"
click at [712, 319] on input "number" at bounding box center [755, 324] width 347 height 32
type input "0"
click at [646, 219] on Fat "number" at bounding box center [755, 229] width 347 height 32
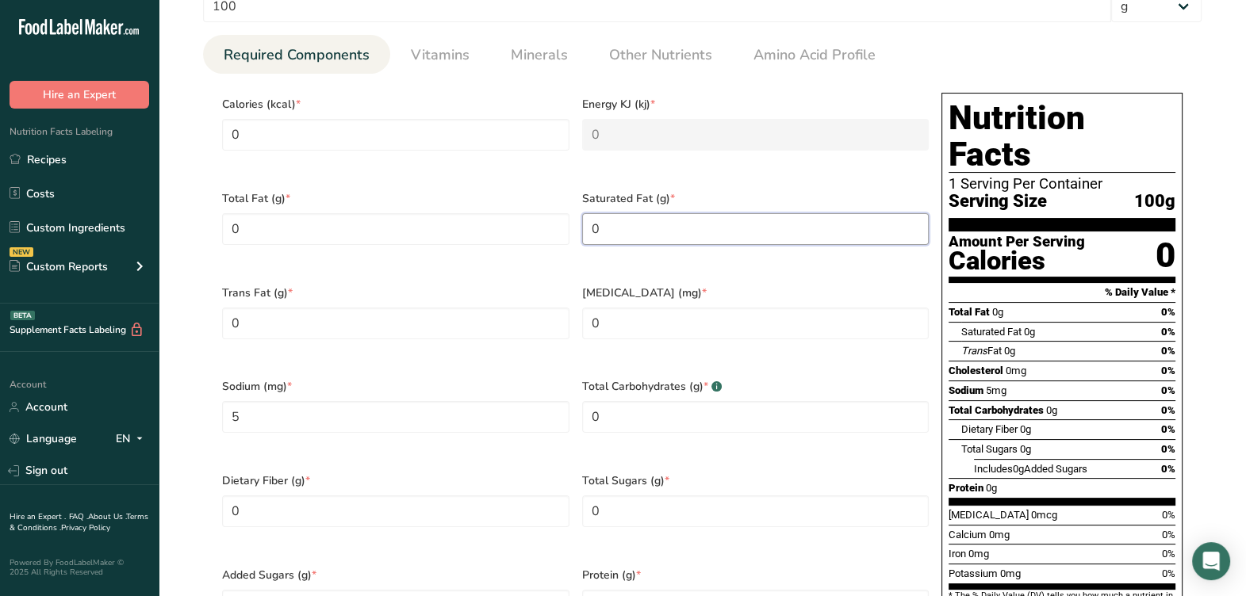
type Fat "0"
click at [631, 286] on div "Cholesterol (mg) * 0" at bounding box center [756, 322] width 360 height 94
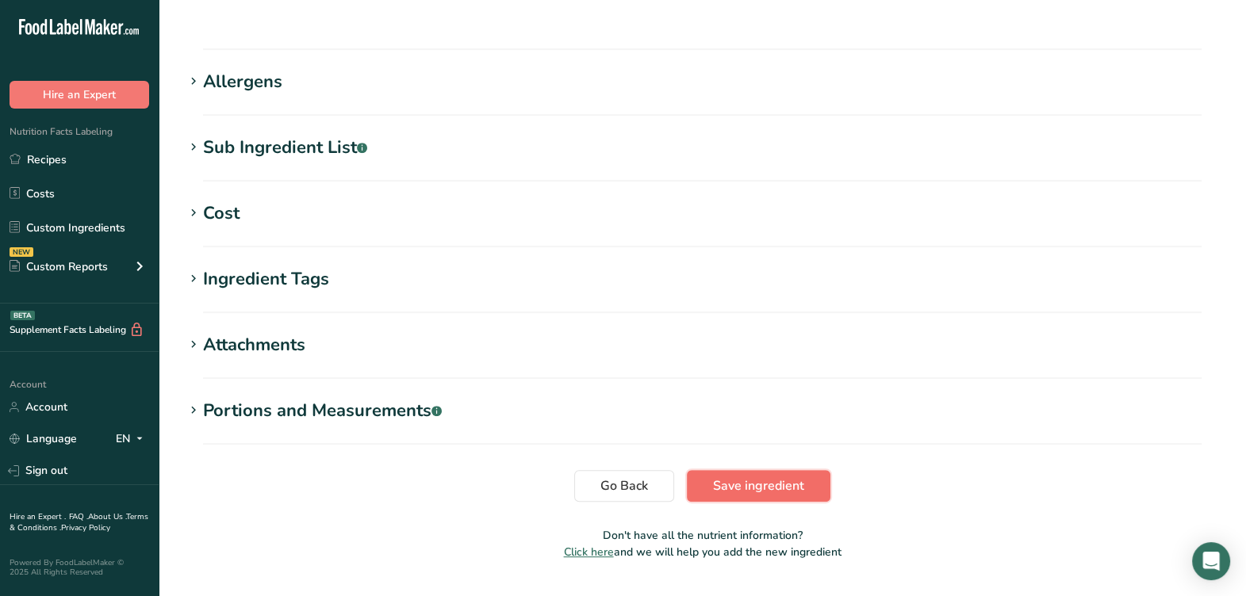
click at [712, 470] on button "Save ingredient" at bounding box center [759, 486] width 144 height 32
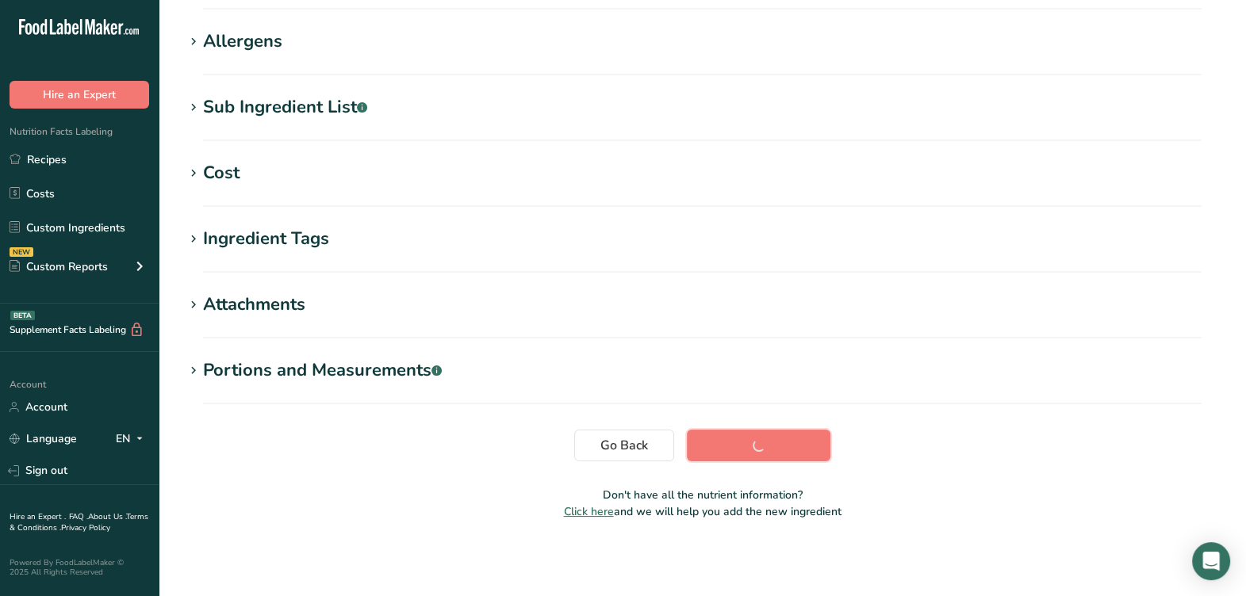
scroll to position [242, 0]
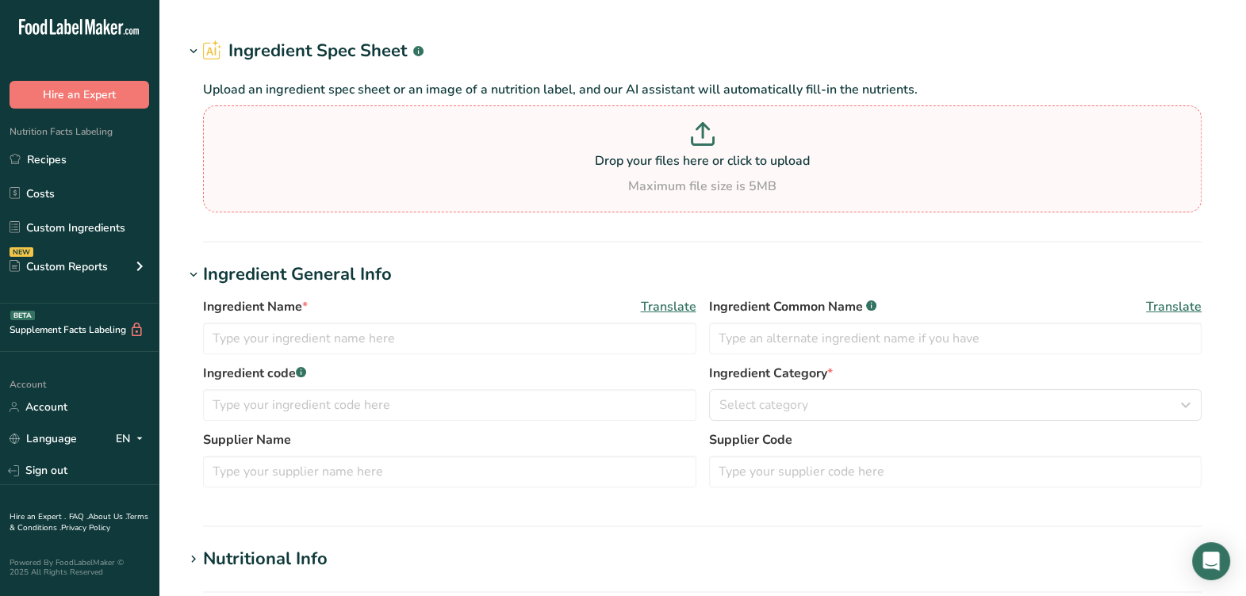
type input "RSA079 / F21127 Less Sodium Soy Sauce, [PERSON_NAME] [PERSON_NAME] [DATE] AF"
type input "Less Sodium Soy Sauce"
type input "18002Z0022"
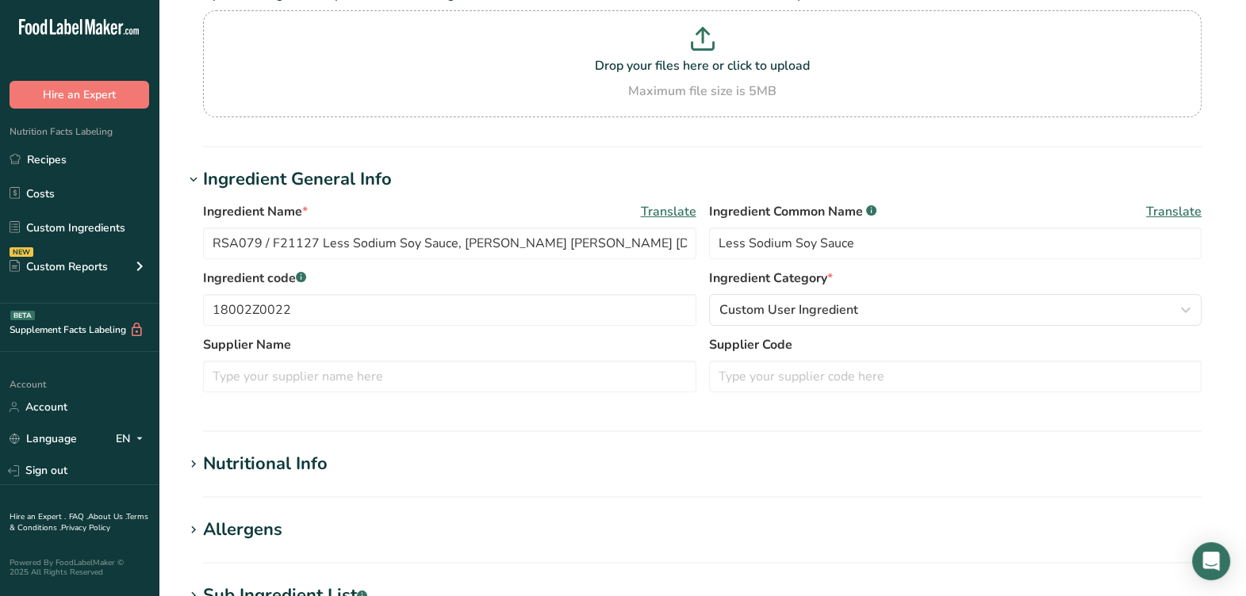
scroll to position [198, 0]
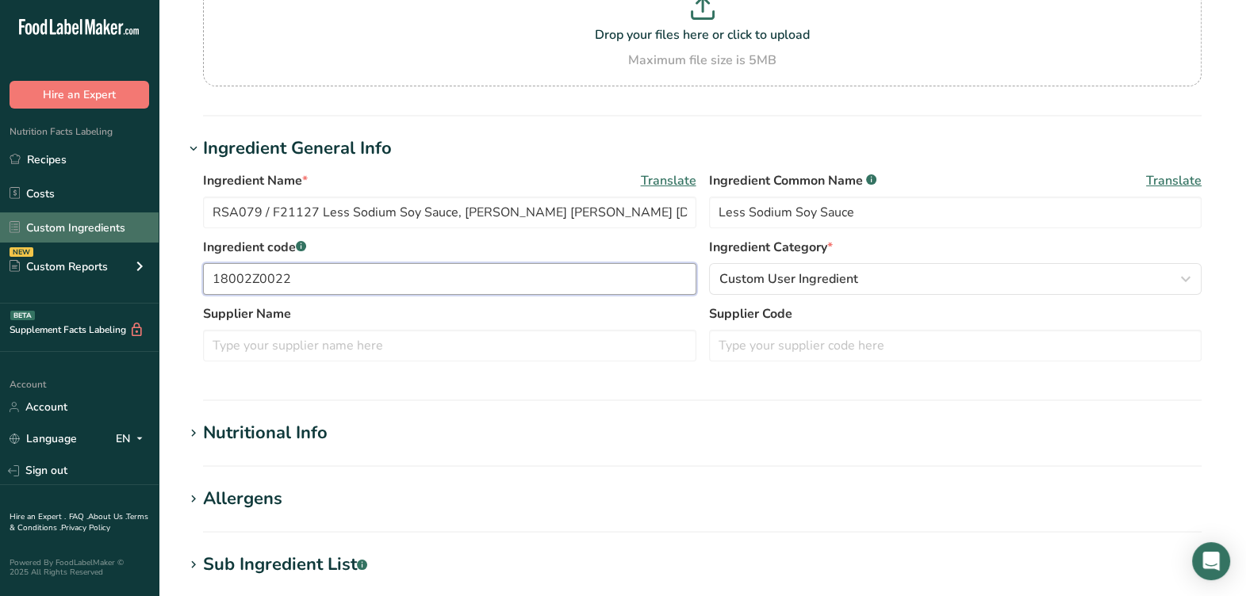
drag, startPoint x: 363, startPoint y: 246, endPoint x: 73, endPoint y: 233, distance: 290.6
click at [73, 233] on div ".a-20{fill:#fff;} Hire an Expert Nutrition Facts Labeling Recipes Costs Custom …" at bounding box center [623, 428] width 1246 height 1252
click at [826, 330] on input "text" at bounding box center [955, 346] width 493 height 32
paste input "18002Z0022"
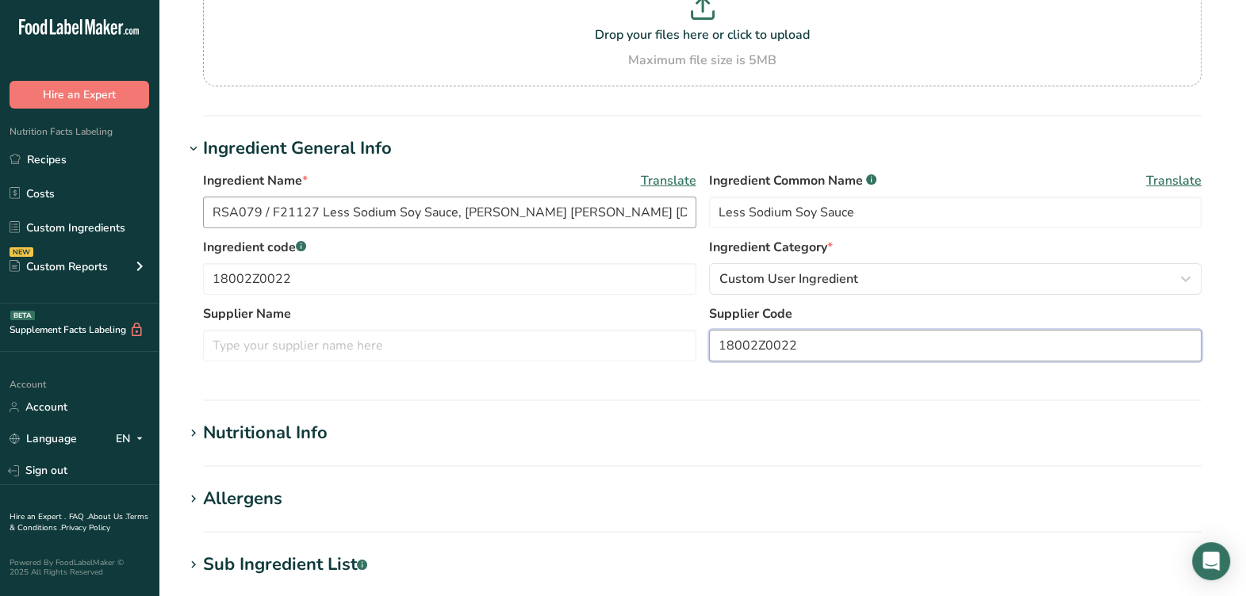
type input "18002Z0022"
drag, startPoint x: 313, startPoint y: 175, endPoint x: 175, endPoint y: 212, distance: 143.0
click at [159, 186] on section "Edit RSA079 / F21127 Less Sodium Soy Sauce, [PERSON_NAME] [PERSON_NAME] [DATE] …" at bounding box center [702, 402] width 1087 height 1201
drag, startPoint x: 355, startPoint y: 245, endPoint x: 125, endPoint y: 222, distance: 231.2
click at [125, 222] on div ".a-20{fill:#fff;} Hire an Expert Nutrition Facts Labeling Recipes Costs Custom …" at bounding box center [623, 428] width 1246 height 1252
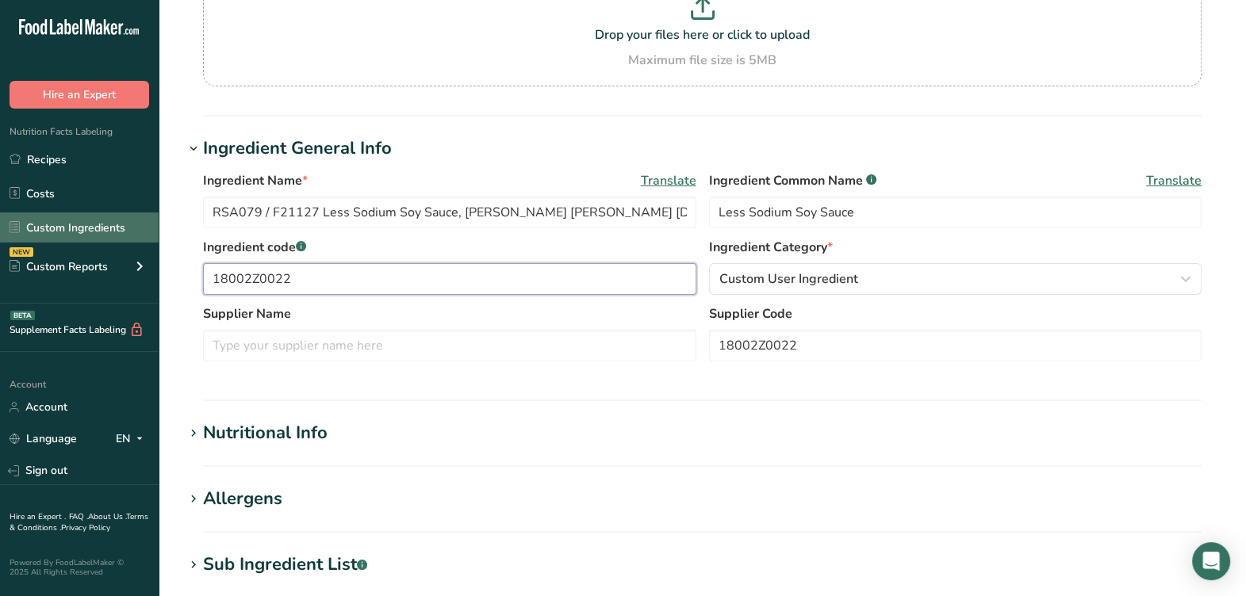
paste input "RSA079 / F21127"
type input "RSA079 / F21127"
drag, startPoint x: 455, startPoint y: 178, endPoint x: 535, endPoint y: 159, distance: 82.3
click at [535, 197] on input "RSA079 / F21127 Less Sodium Soy Sauce, [PERSON_NAME] [PERSON_NAME] [DATE] AF" at bounding box center [449, 213] width 493 height 32
click at [399, 330] on input "text" at bounding box center [449, 346] width 493 height 32
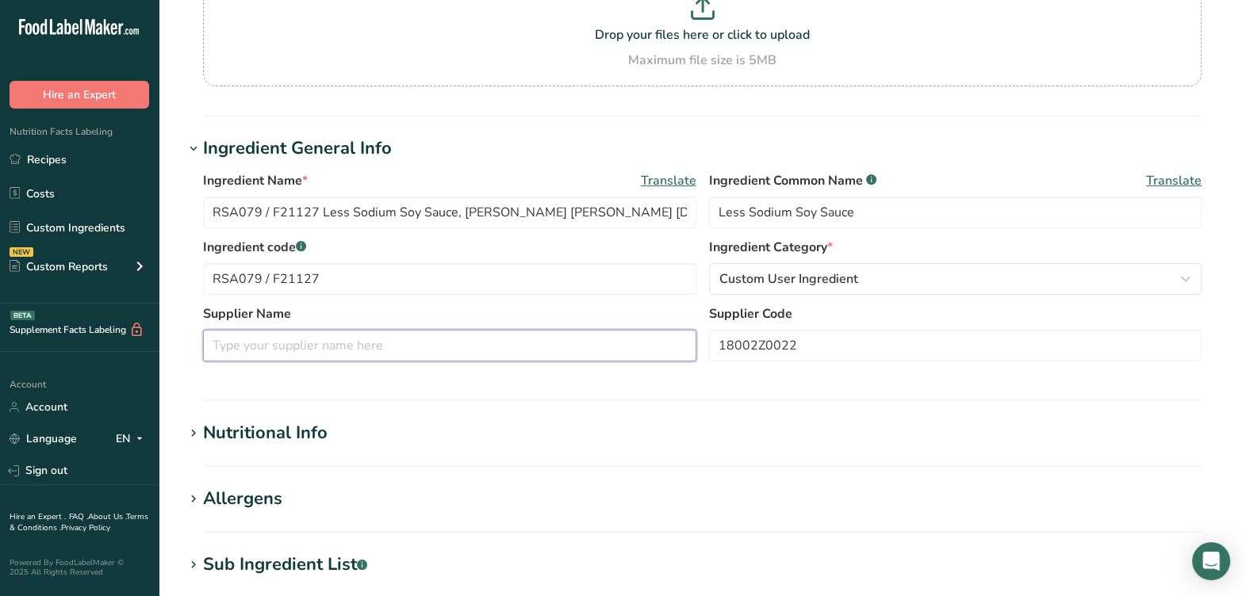
paste input "[PERSON_NAME] [PERSON_NAME]"
click at [221, 330] on input "[PERSON_NAME] [PERSON_NAME]" at bounding box center [449, 346] width 493 height 32
type input "[PERSON_NAME] [PERSON_NAME]"
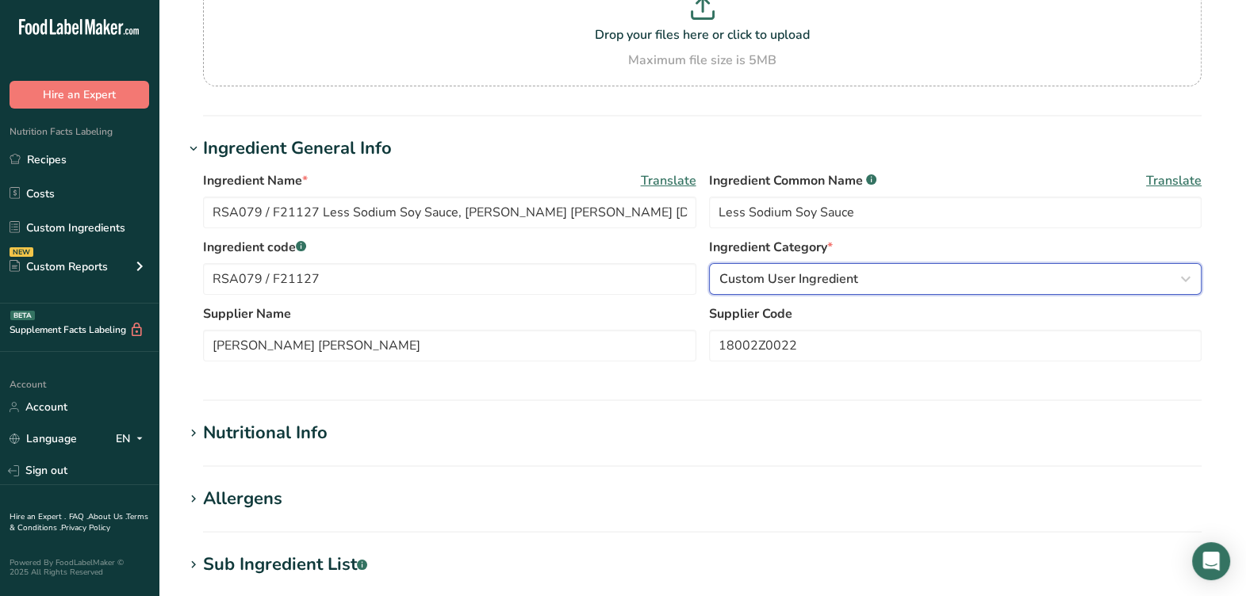
click at [857, 263] on button "Custom User Ingredient" at bounding box center [955, 279] width 493 height 32
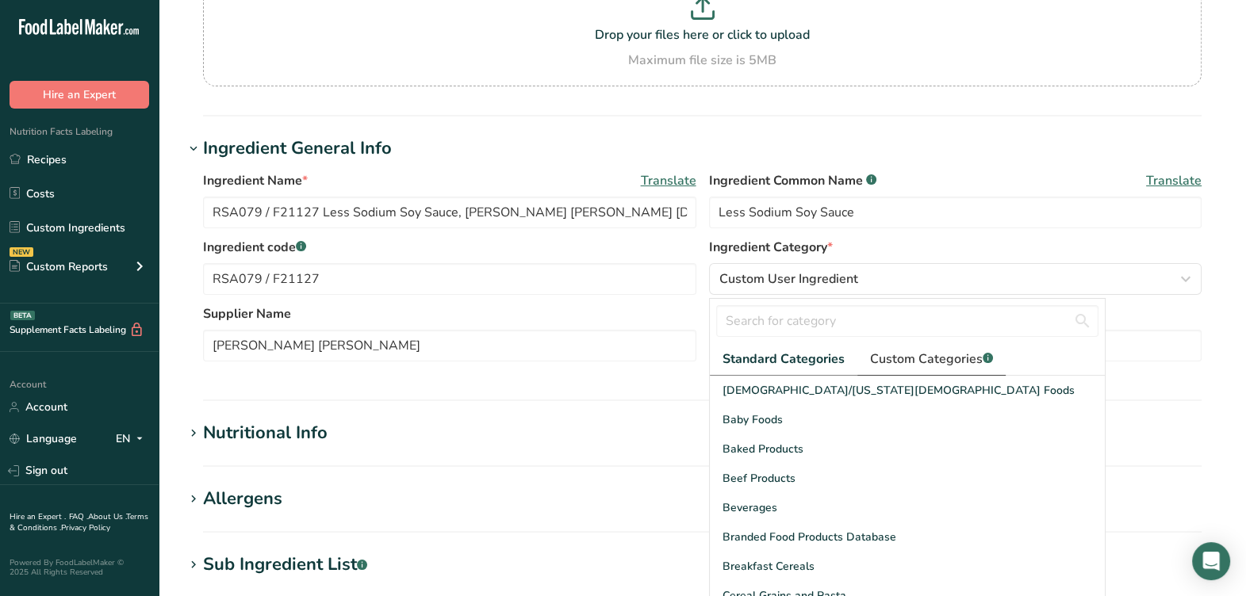
click at [911, 343] on link "Custom Categories .a-a{fill:#347362;}.b-a{fill:#fff;}" at bounding box center [931, 359] width 148 height 33
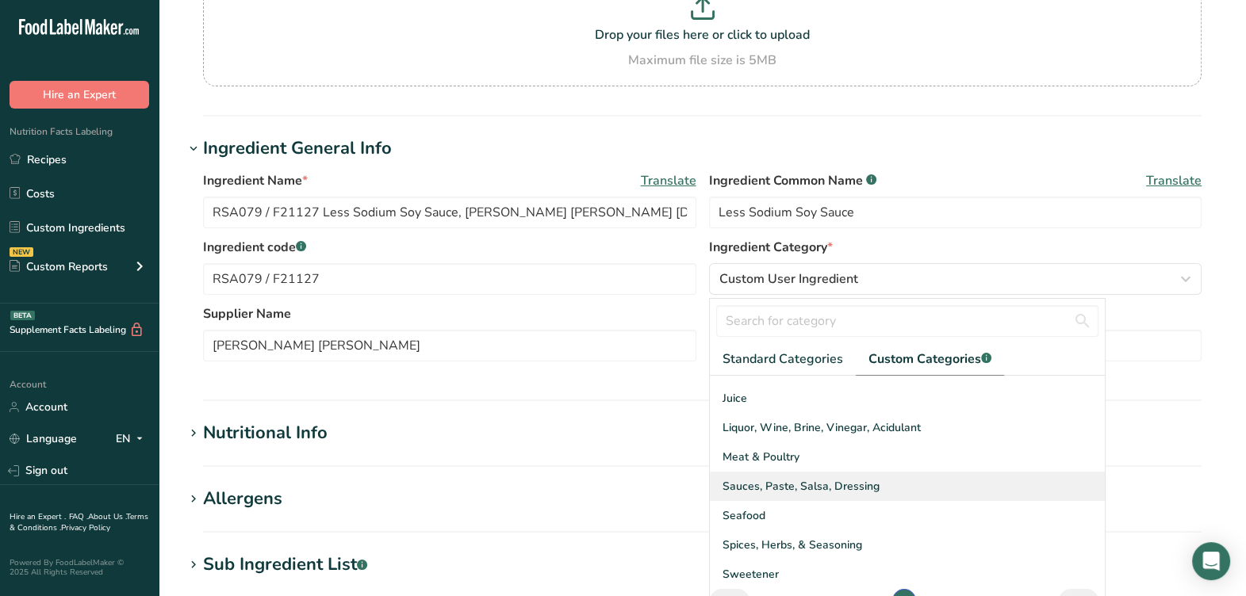
click at [796, 478] on span "Sauces, Paste, Salsa, Dressing" at bounding box center [801, 486] width 157 height 17
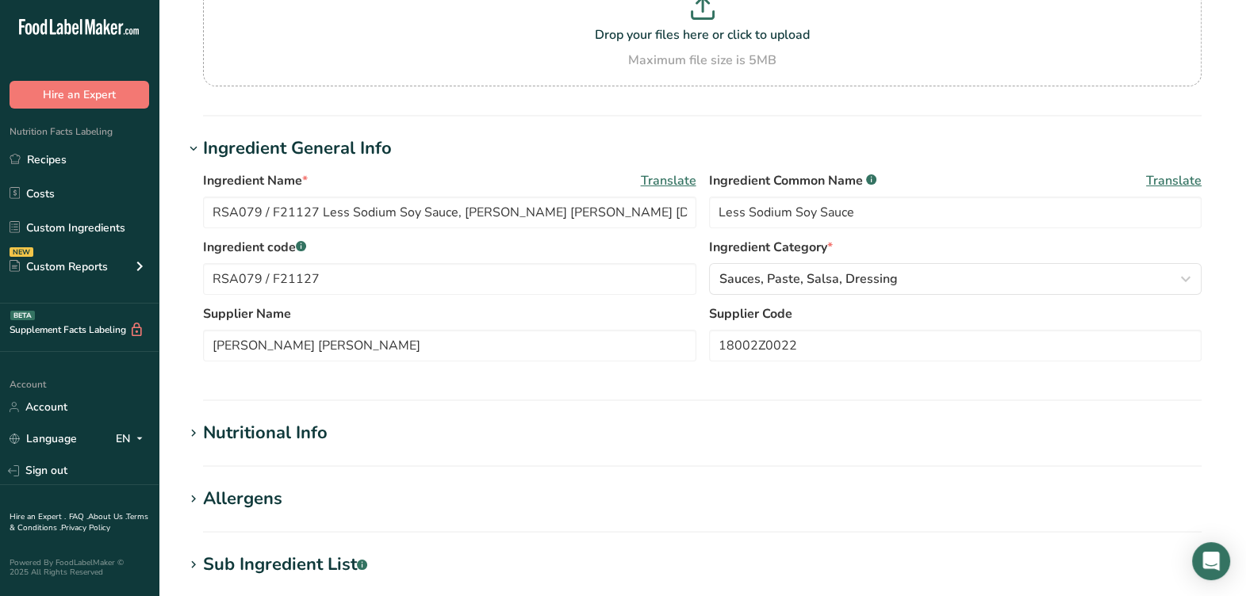
click at [738, 343] on div "Ingredient Name * Translate RSA079 / F21127 Less Sodium Soy Sauce, [PERSON_NAME…" at bounding box center [702, 271] width 1037 height 219
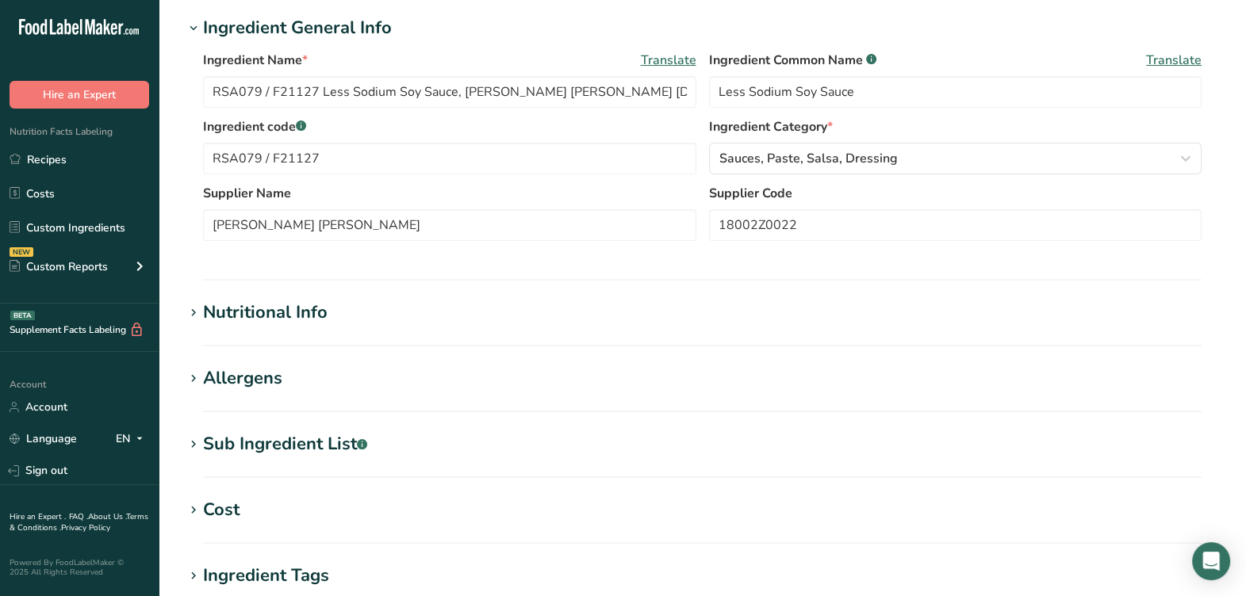
scroll to position [396, 0]
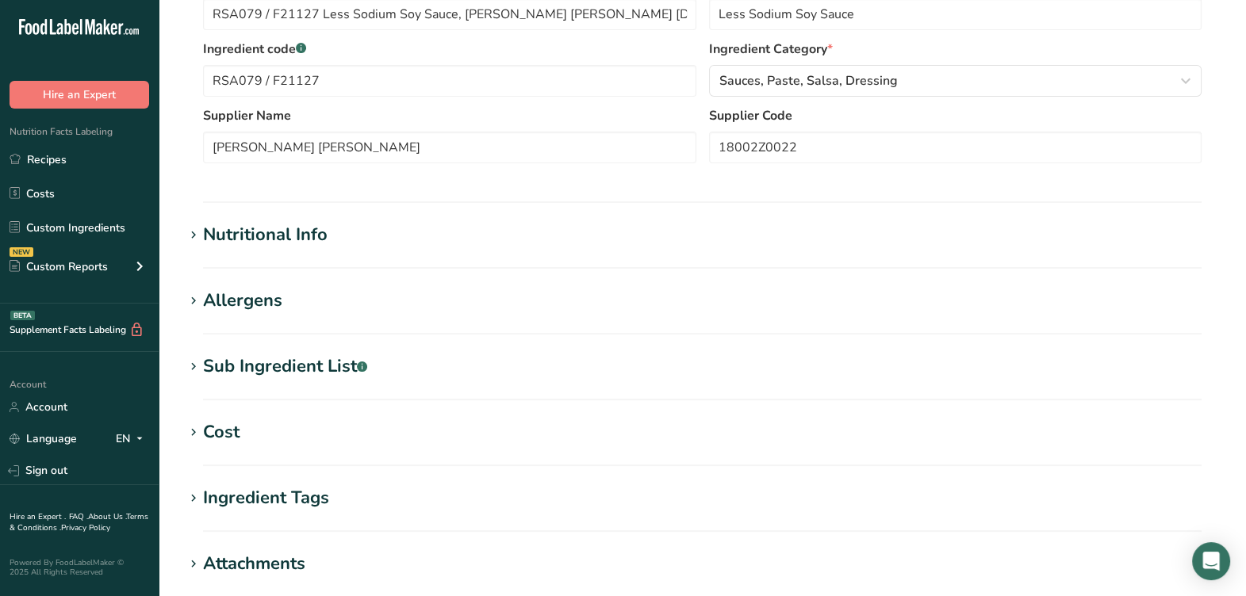
click at [324, 222] on div "Nutritional Info" at bounding box center [265, 235] width 125 height 26
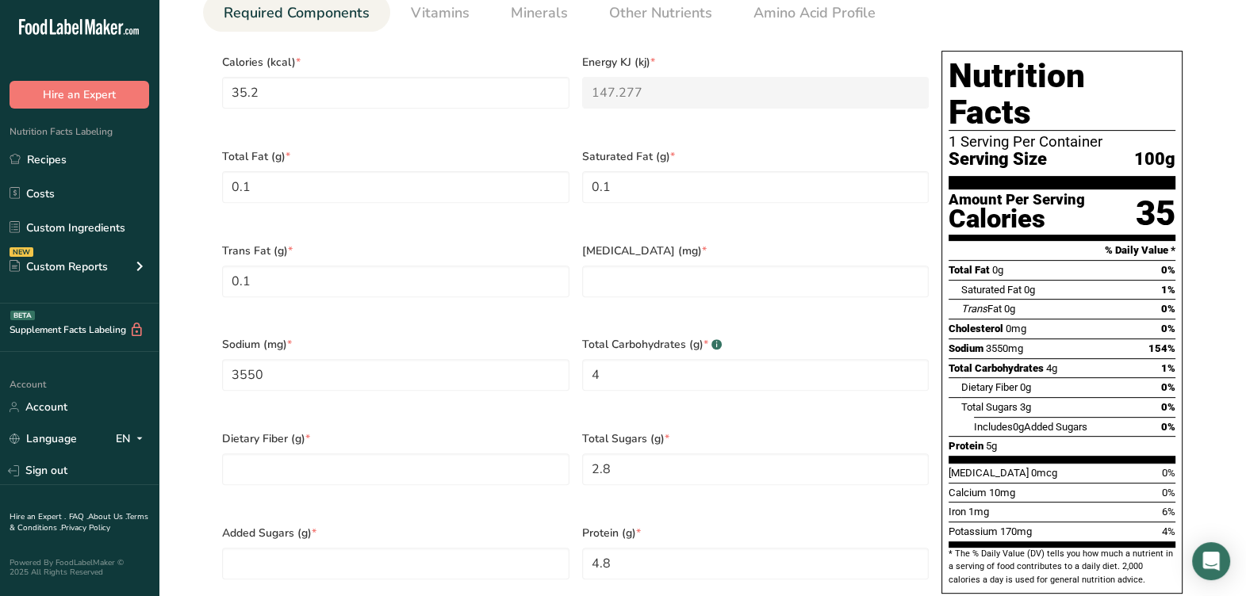
scroll to position [792, 0]
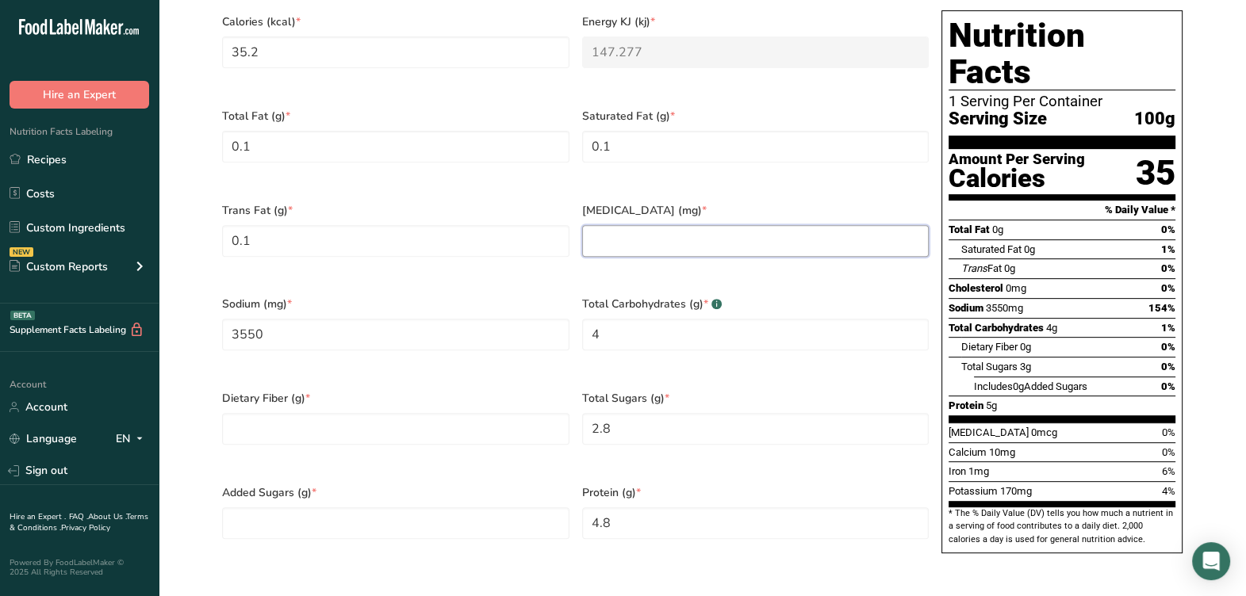
click at [703, 225] on input "number" at bounding box center [755, 241] width 347 height 32
type input "0"
click at [572, 286] on div "Sodium (mg) * 3550" at bounding box center [396, 333] width 360 height 94
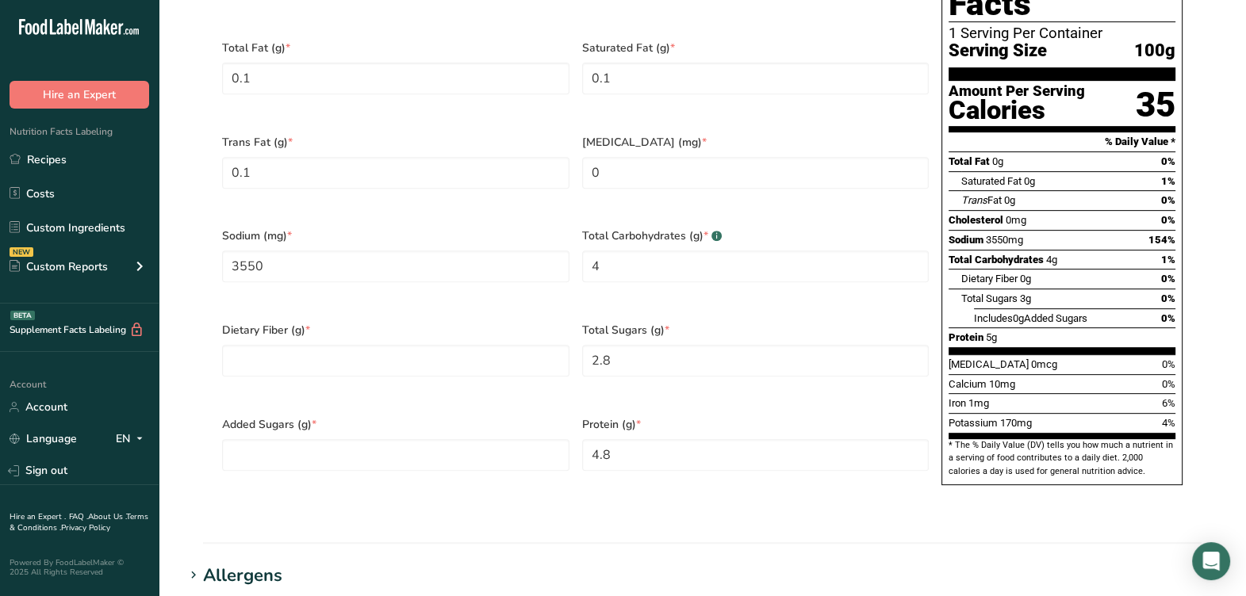
scroll to position [892, 0]
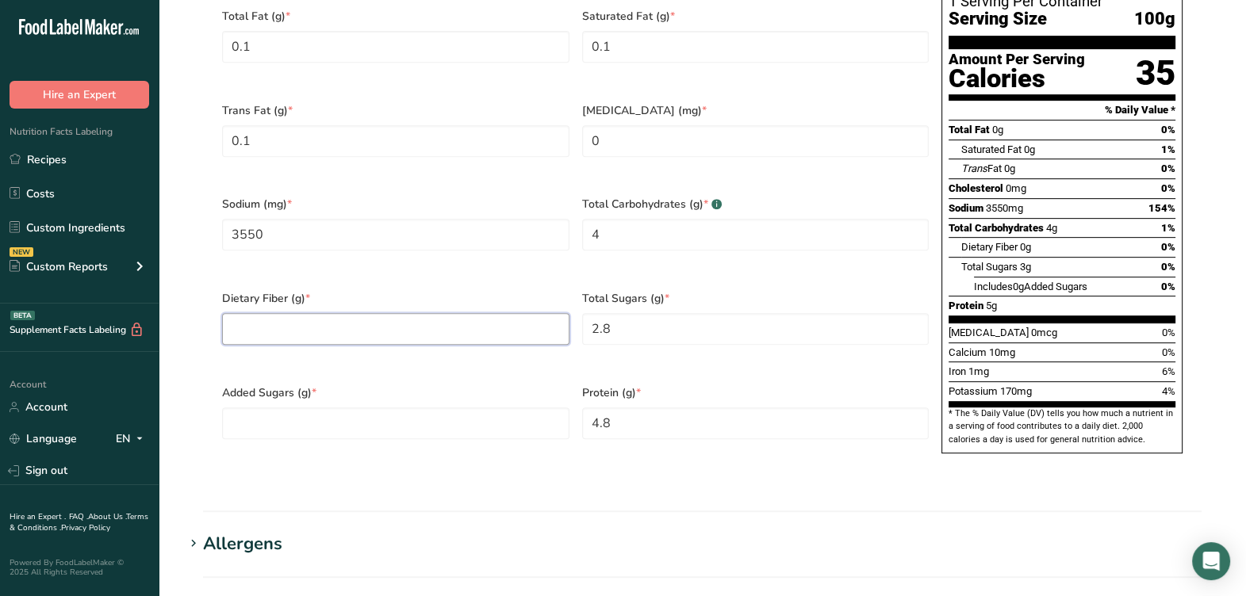
click at [422, 313] on Fiber "number" at bounding box center [395, 329] width 347 height 32
type Fiber "0.1"
click at [496, 408] on Sugars "number" at bounding box center [395, 424] width 347 height 32
type Sugars "0"
click at [660, 402] on section "Calories (kcal) * 35.2 Energy KJ (kj) * 147.277 Total Fat (g) * 0.1 Saturated F…" at bounding box center [702, 186] width 999 height 591
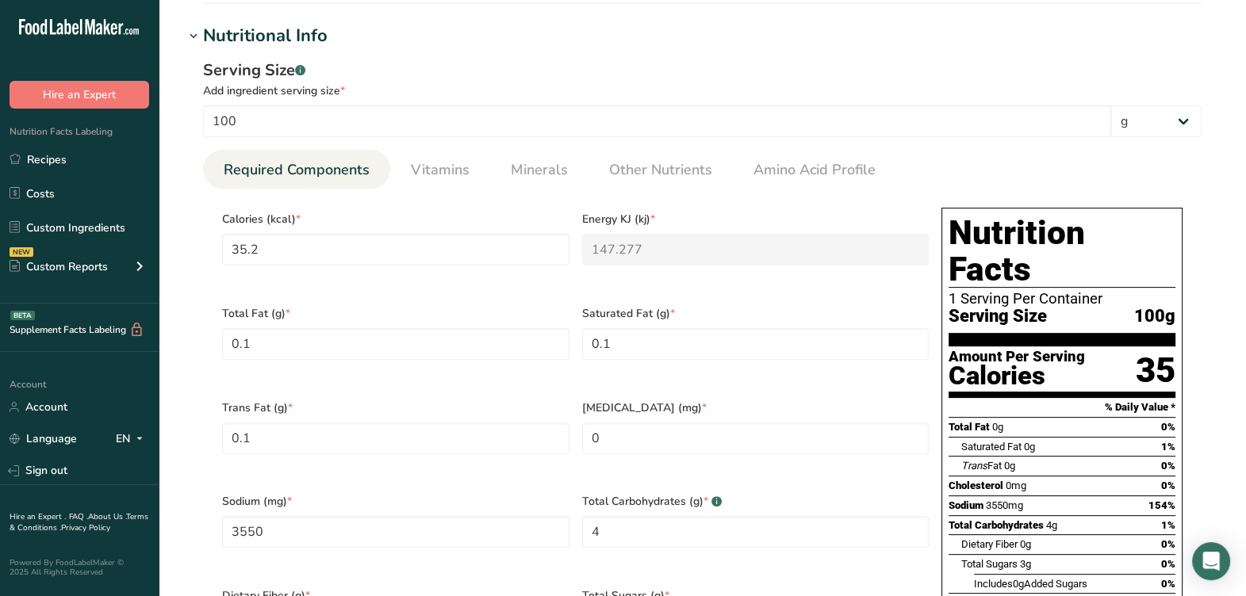
scroll to position [595, 0]
click at [450, 159] on span "Vitamins" at bounding box center [440, 169] width 59 height 21
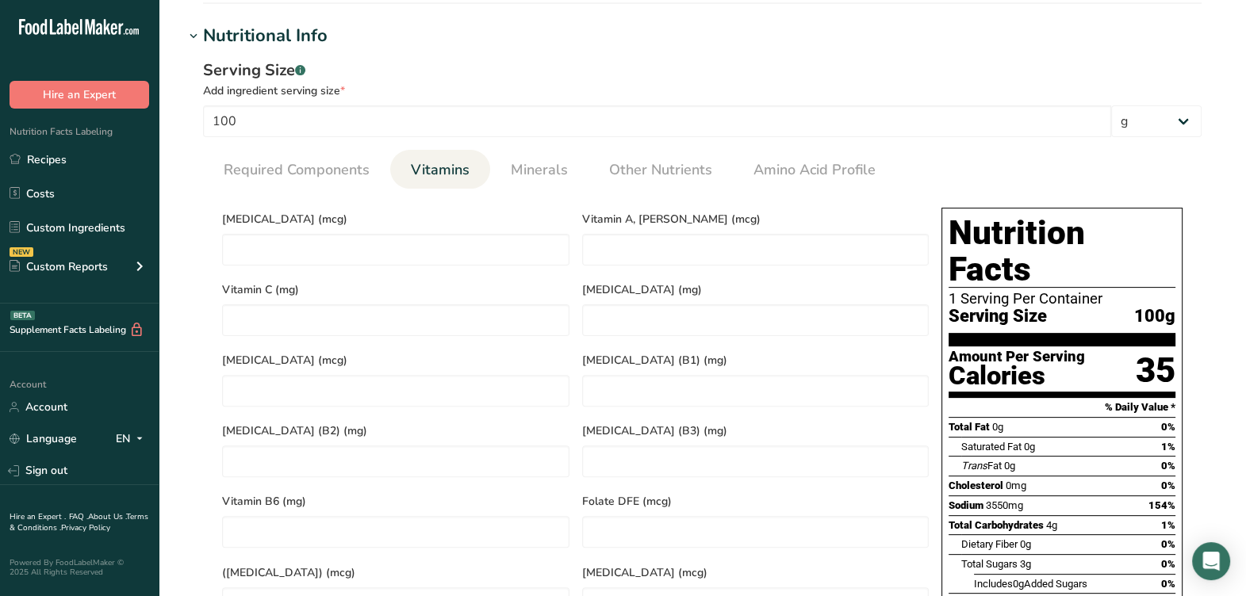
scroll to position [693, 0]
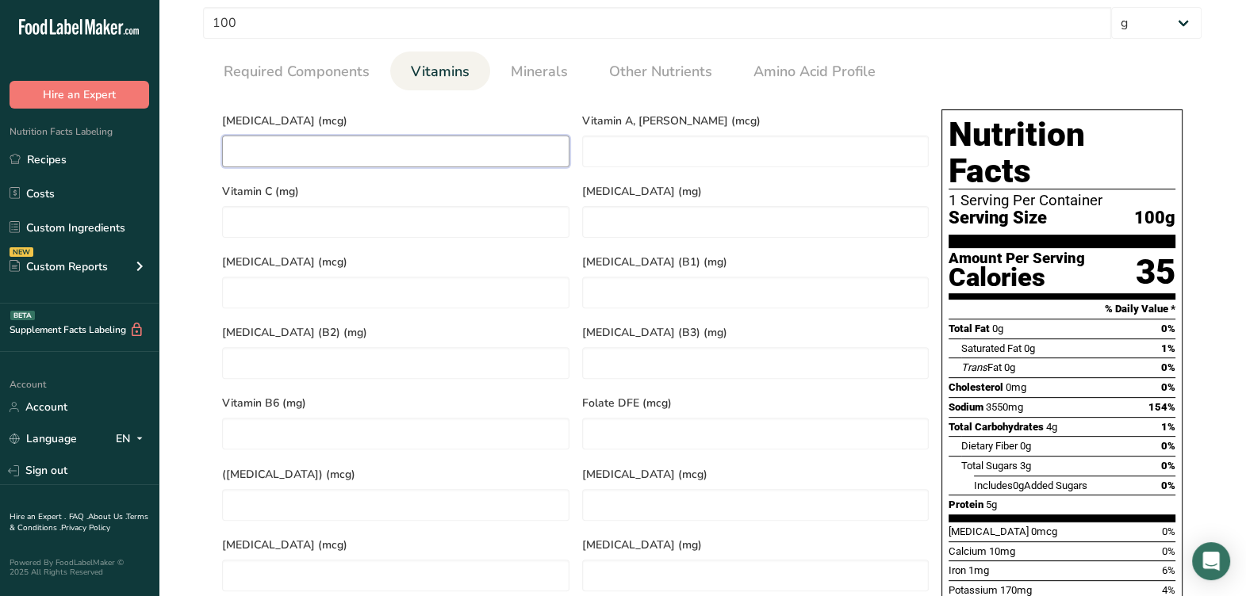
click at [476, 136] on D "number" at bounding box center [395, 152] width 347 height 32
type D "0"
click at [540, 61] on span "Minerals" at bounding box center [539, 71] width 57 height 21
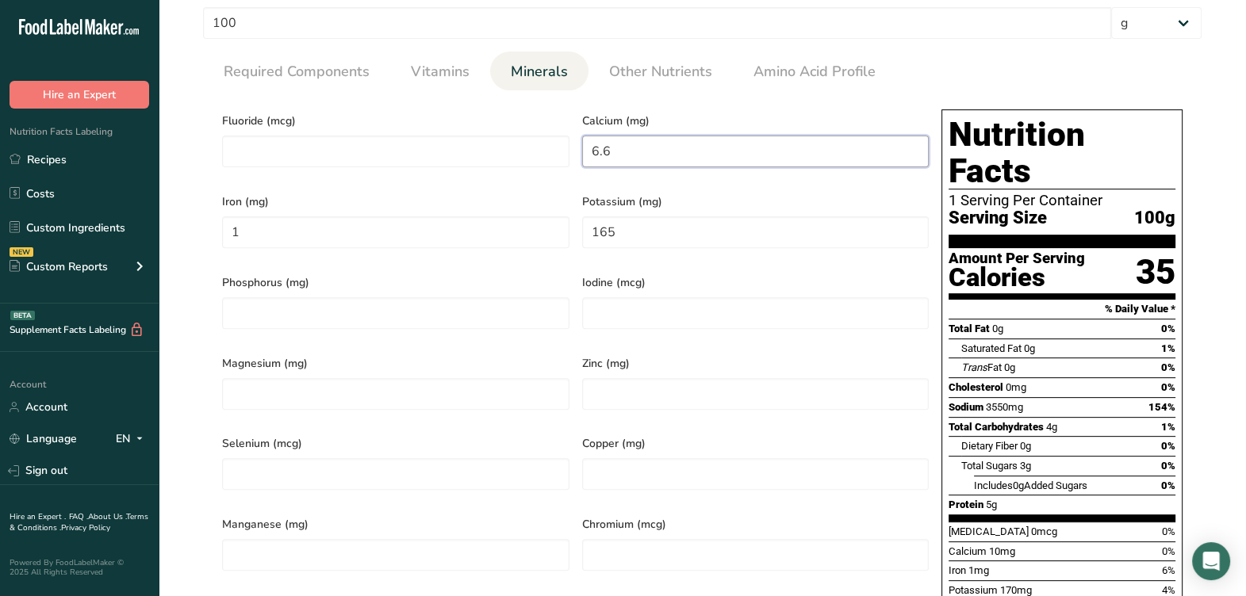
click at [643, 136] on input "6.6" at bounding box center [755, 152] width 347 height 32
click at [409, 217] on input "1" at bounding box center [395, 233] width 347 height 32
click at [796, 217] on input "165" at bounding box center [755, 233] width 347 height 32
drag, startPoint x: 623, startPoint y: 226, endPoint x: 593, endPoint y: 232, distance: 29.9
click at [623, 274] on span "Iodine (mcg)" at bounding box center [755, 282] width 347 height 17
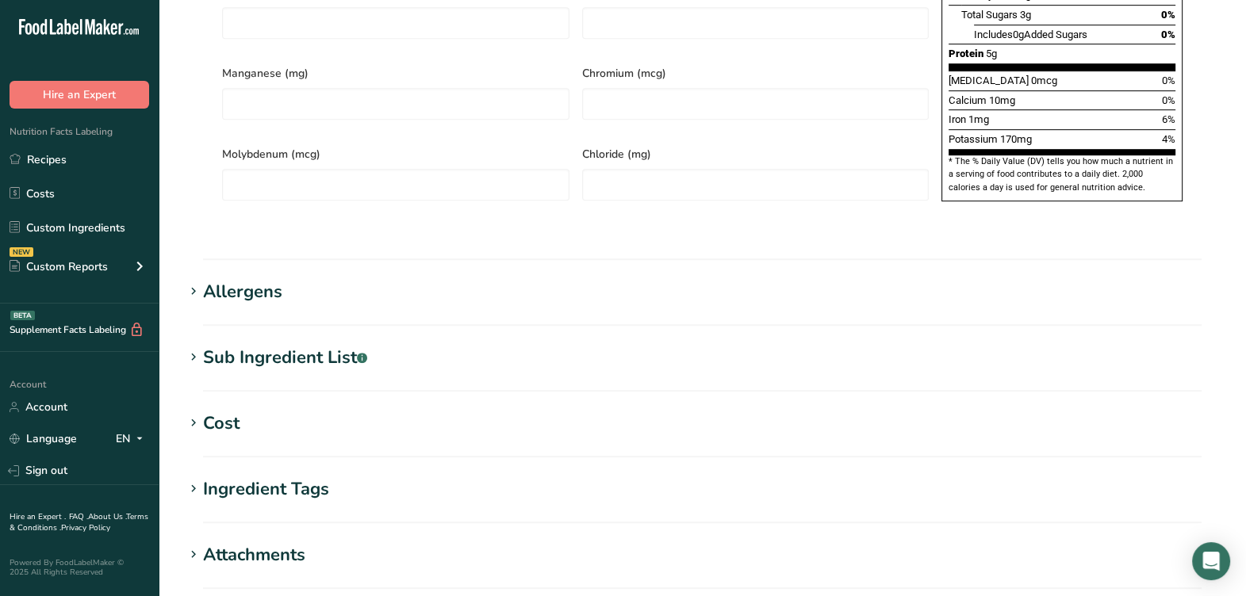
scroll to position [1288, 0]
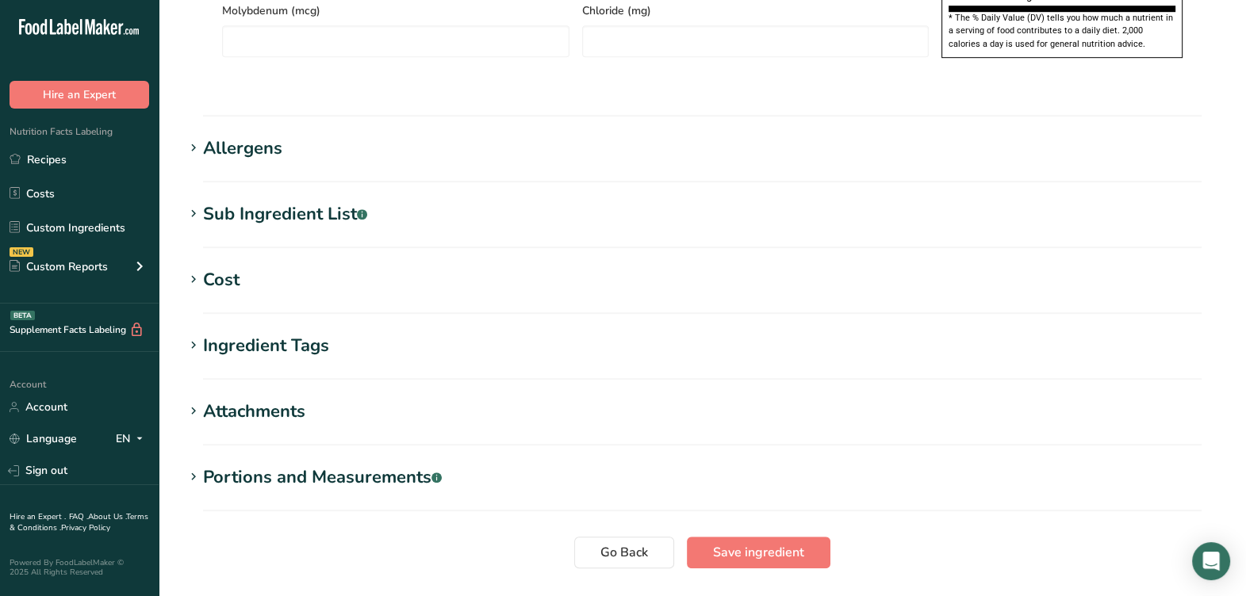
click at [256, 136] on div "Allergens" at bounding box center [242, 149] width 79 height 26
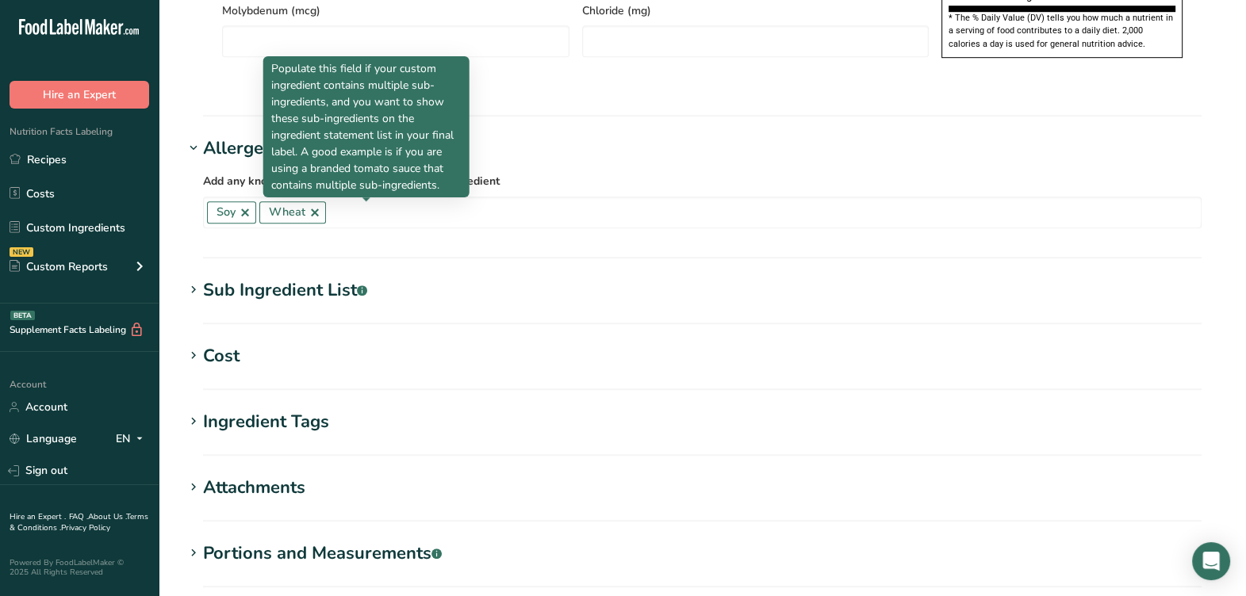
click at [359, 278] on div "Sub Ingredient List .a-a{fill:#347362;}.b-a{fill:#fff;}" at bounding box center [285, 291] width 164 height 26
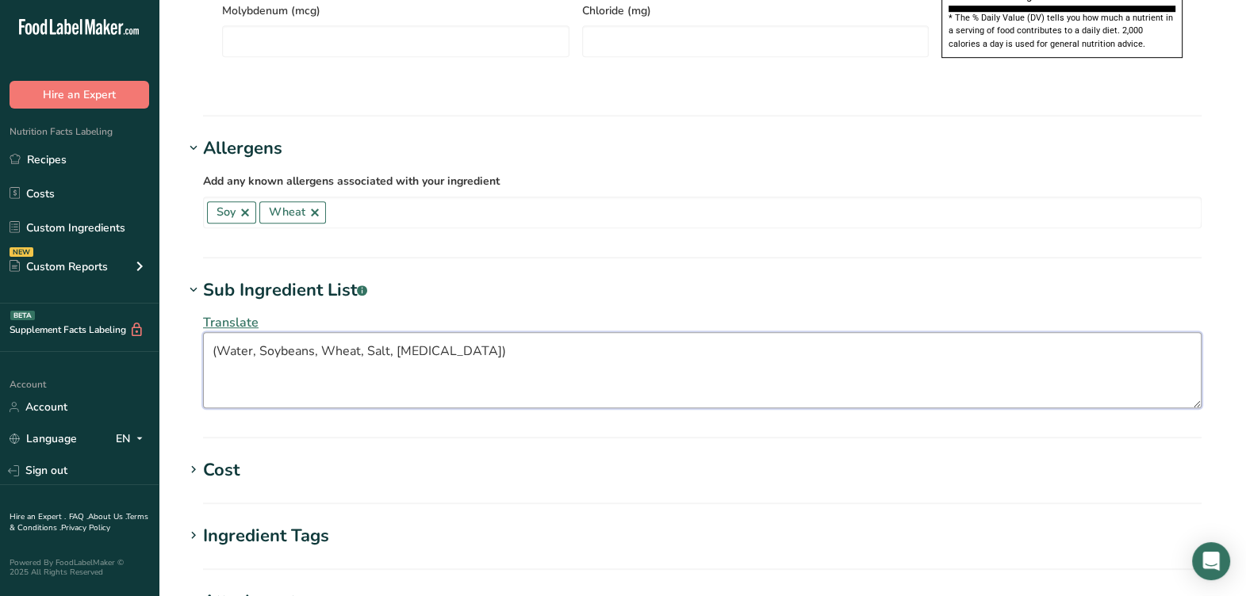
click at [527, 332] on textarea "(Water, Soybeans, Wheat, Salt, Lactic Acid)" at bounding box center [702, 370] width 999 height 76
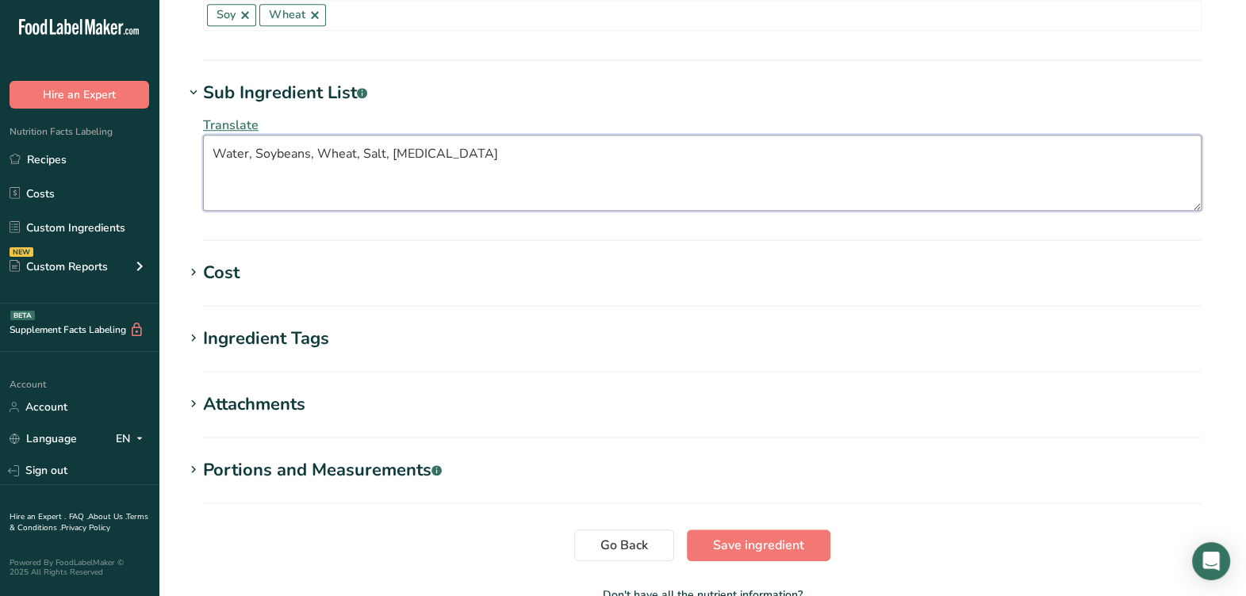
scroll to position [1509, 0]
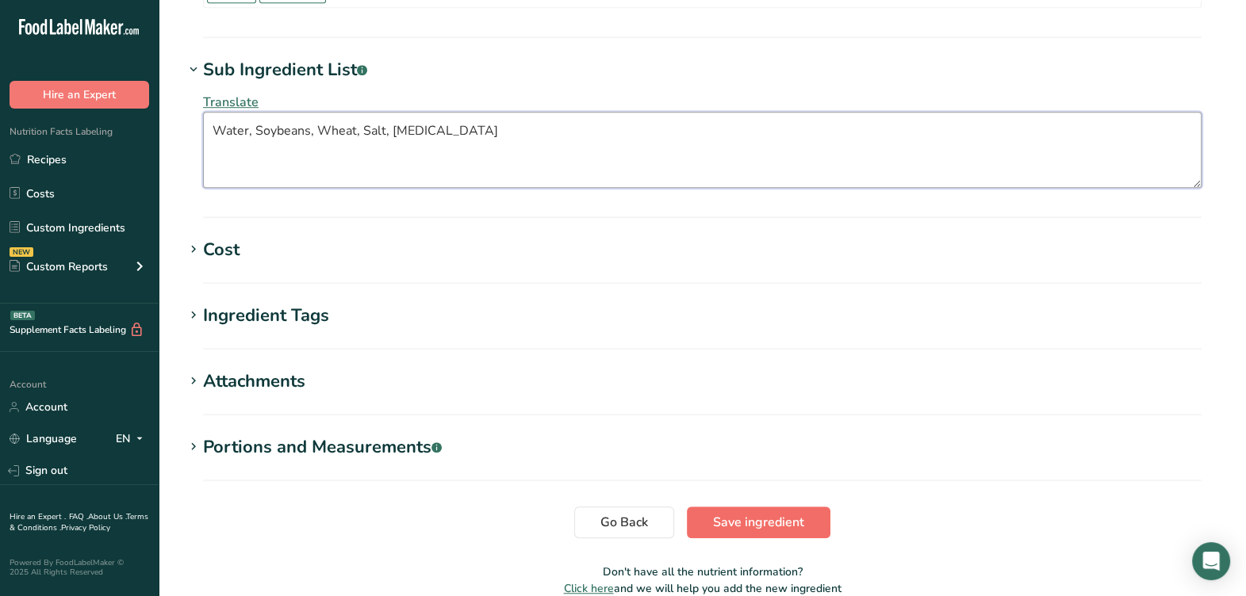
type textarea "Water, Soybeans, Wheat, Salt, [MEDICAL_DATA]"
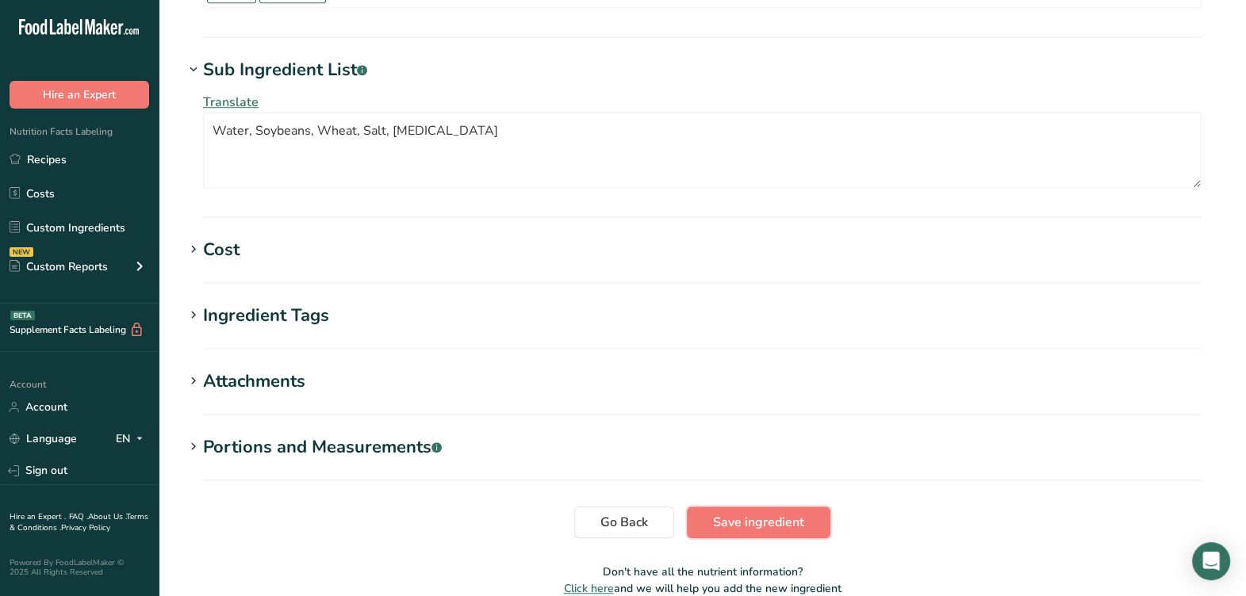
click at [762, 513] on span "Save ingredient" at bounding box center [758, 522] width 91 height 19
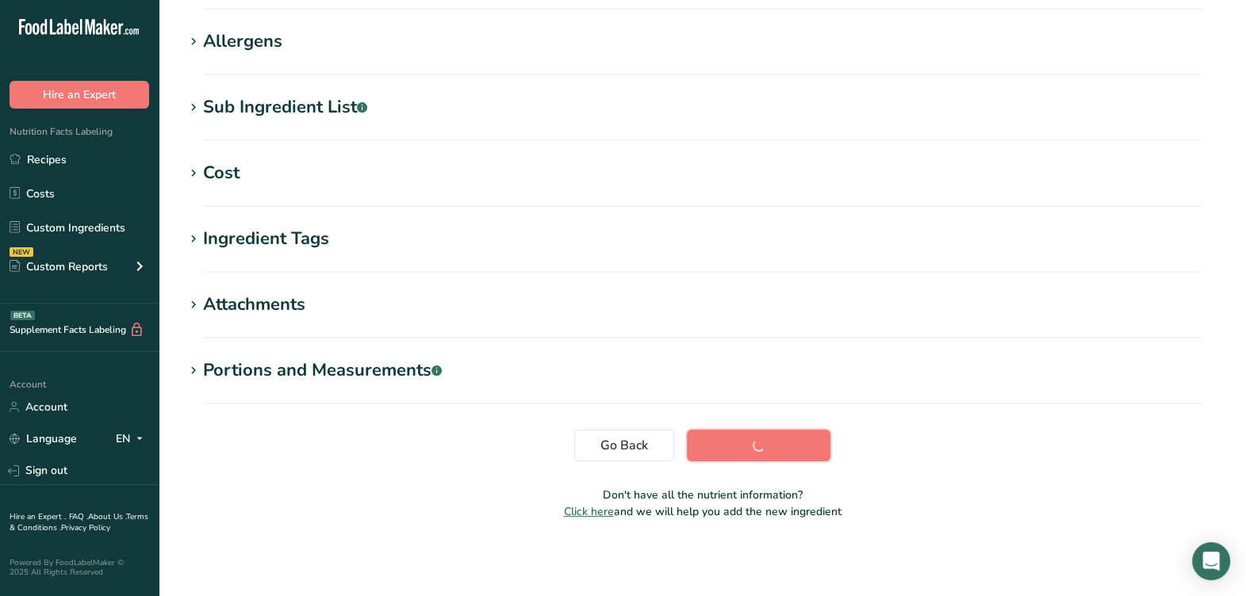
scroll to position [242, 0]
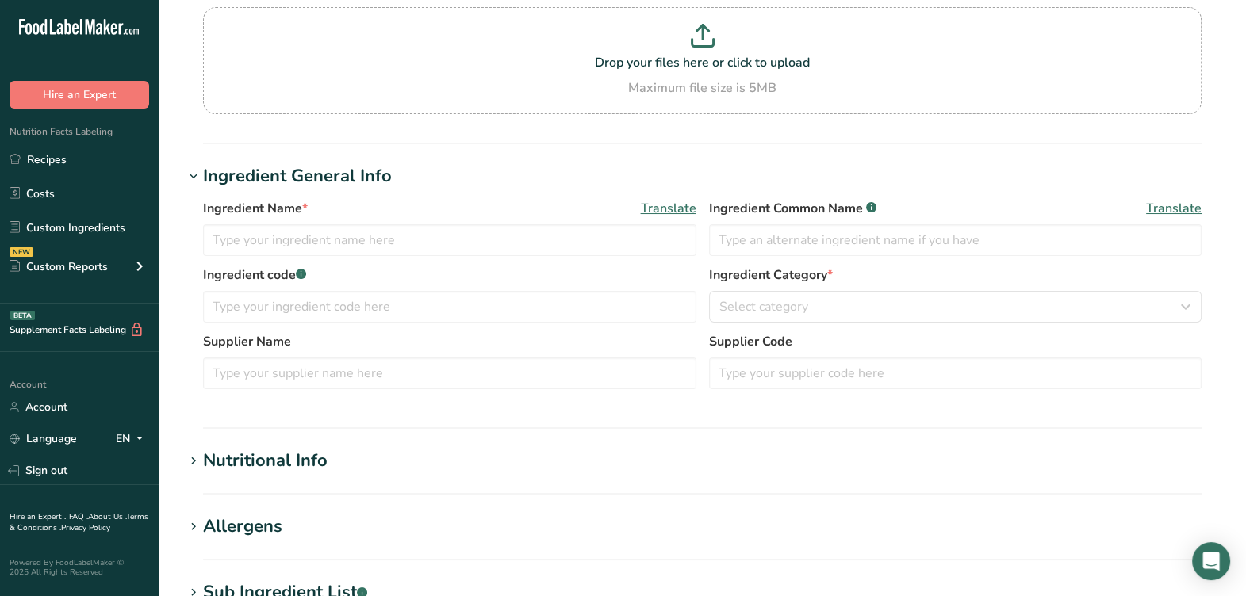
type input "RSA079 / F21127 Less Sodium Soy Sauce, [PERSON_NAME] [PERSON_NAME] [DATE] AF"
type input "Less Sodium Soy Sauce"
type input "RSA079 / F21127"
type input "[PERSON_NAME] [PERSON_NAME]"
type input "18002Z0022"
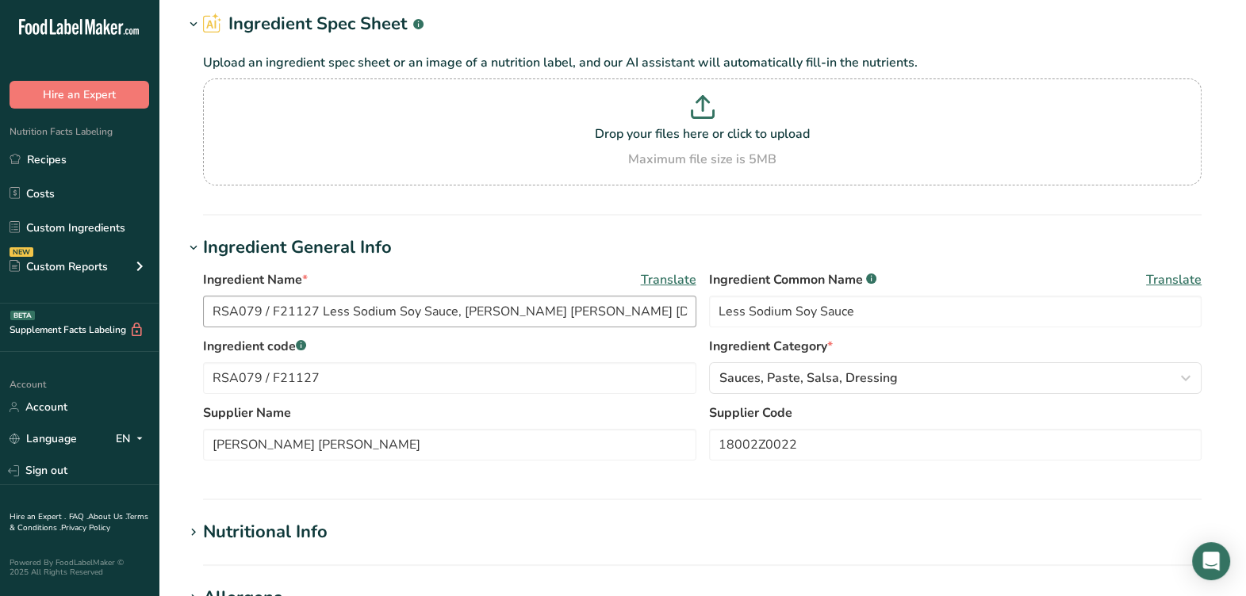
scroll to position [135, 0]
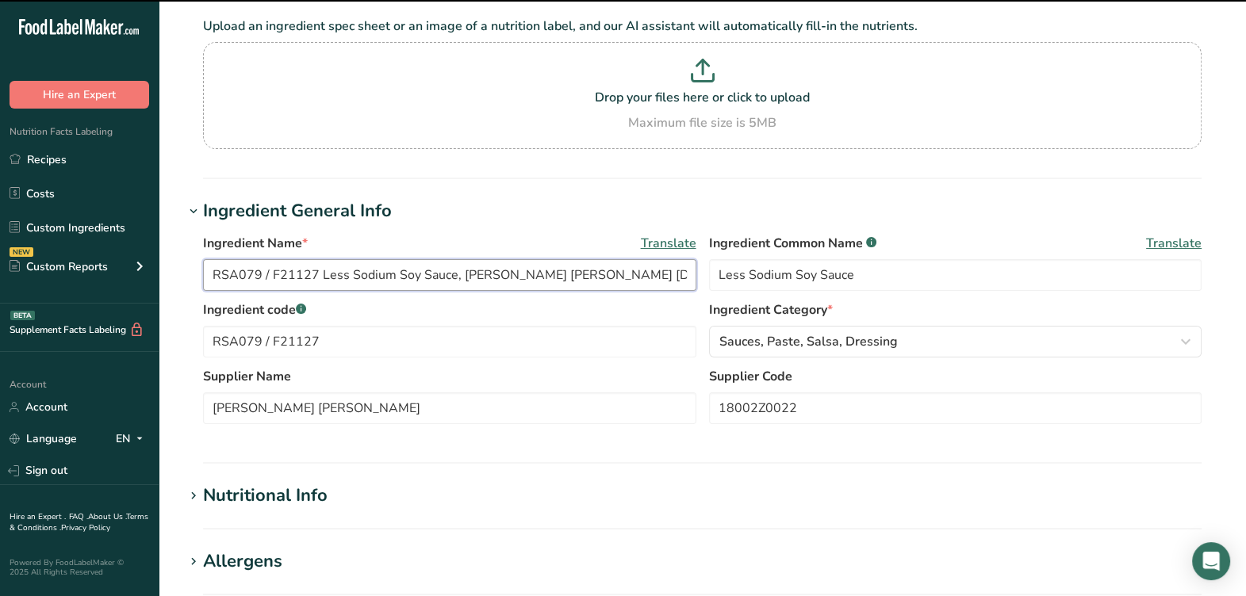
click at [594, 259] on input "RSA079 / F21127 Less Sodium Soy Sauce, Lee Kum Kee 04-14-23 AF" at bounding box center [449, 275] width 493 height 32
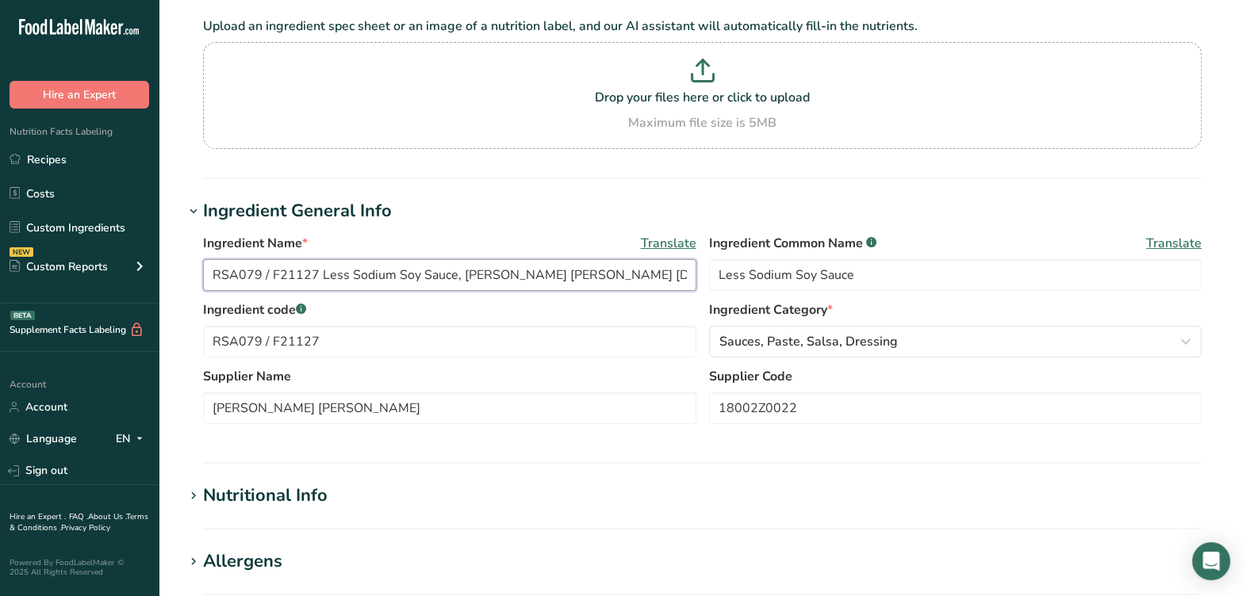
type input "RSA079 / F21127 Less Sodium Soy Sauce, Lee Kum Kee 02-02-24 AF"
click at [638, 263] on div "Ingredient Name * Translate RSA079 / F21127 Less Sodium Soy Sauce, Lee Kum Kee …" at bounding box center [702, 267] width 999 height 67
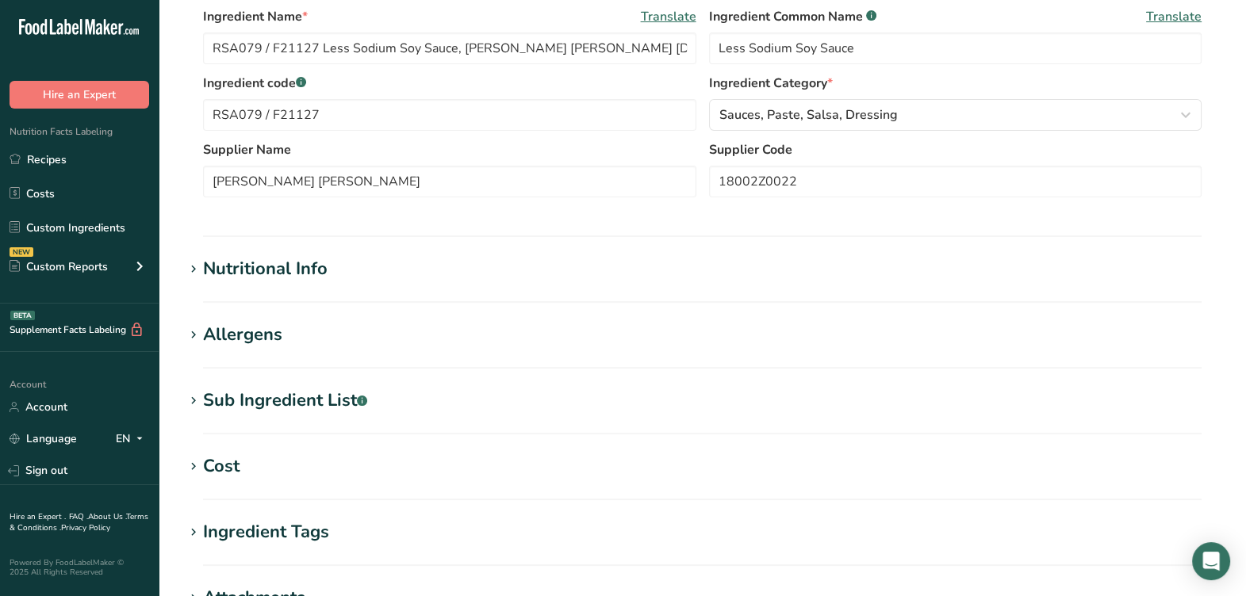
scroll to position [618, 0]
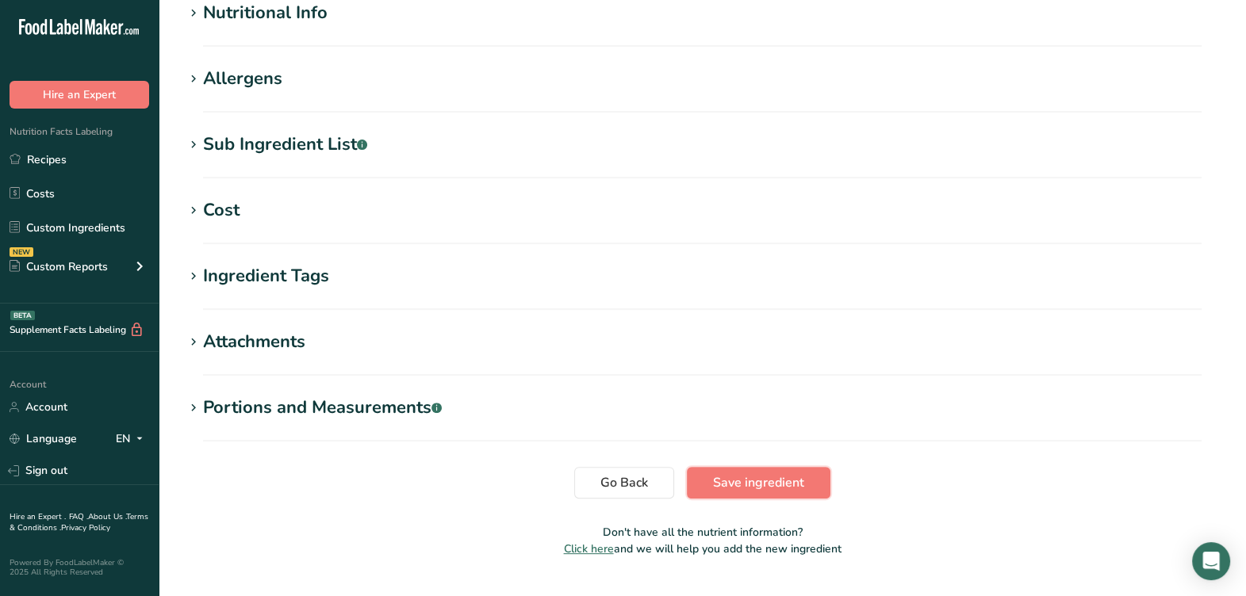
click at [773, 474] on span "Save ingredient" at bounding box center [758, 483] width 91 height 19
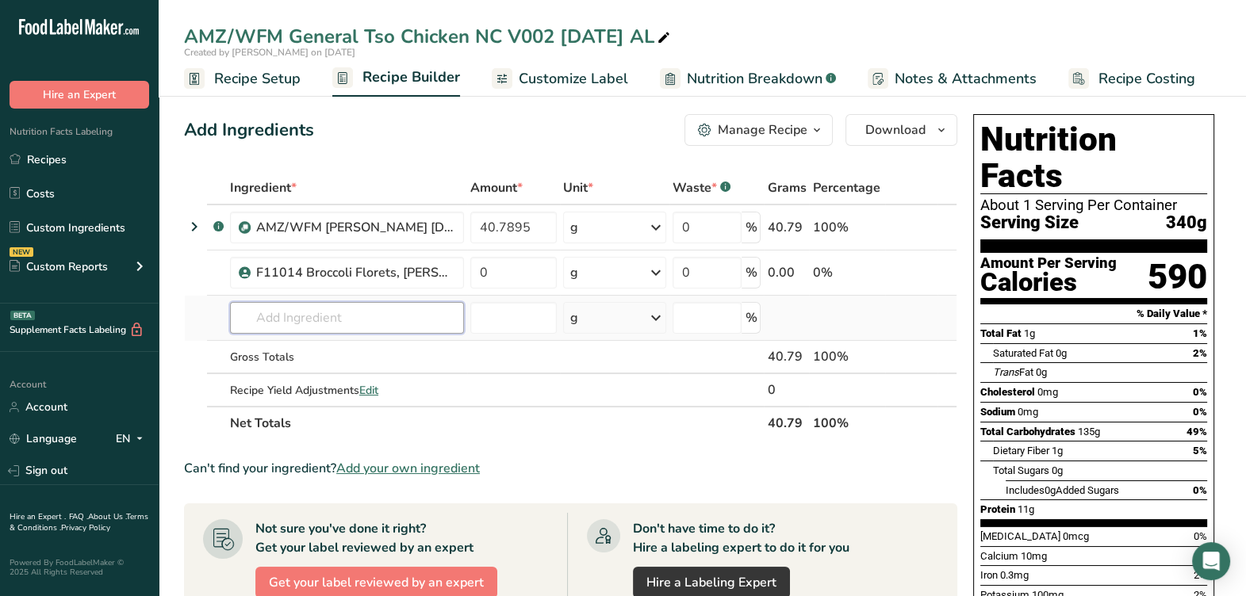
click at [401, 320] on input "text" at bounding box center [347, 318] width 234 height 32
click at [317, 324] on input "text" at bounding box center [347, 318] width 234 height 32
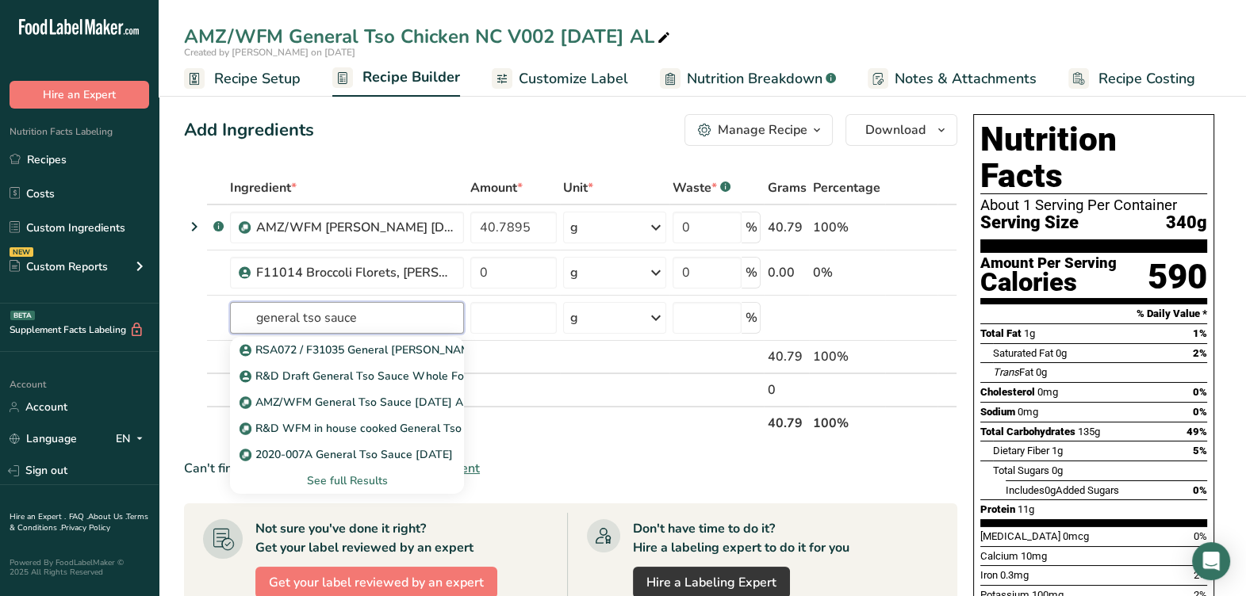
type input "general tso sauce"
click at [572, 436] on section "Ingredient * Amount * Unit * Waste * .a-a{fill:#347362;}.b-a{fill:#fff;} Grams …" at bounding box center [570, 582] width 773 height 822
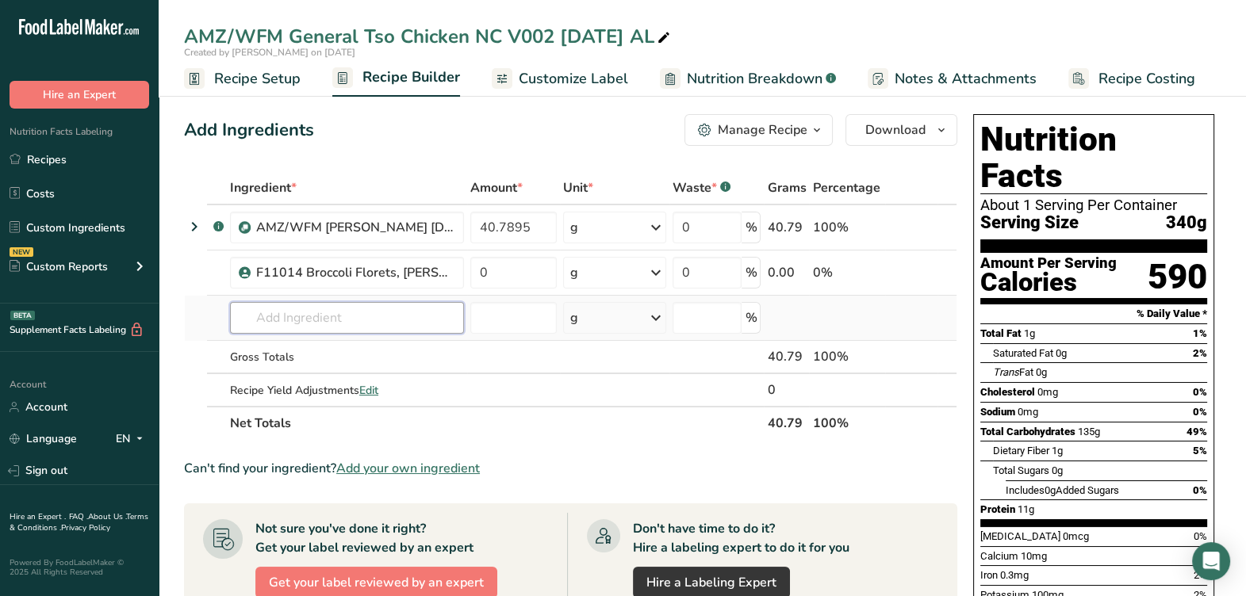
click at [374, 325] on input "text" at bounding box center [347, 318] width 234 height 32
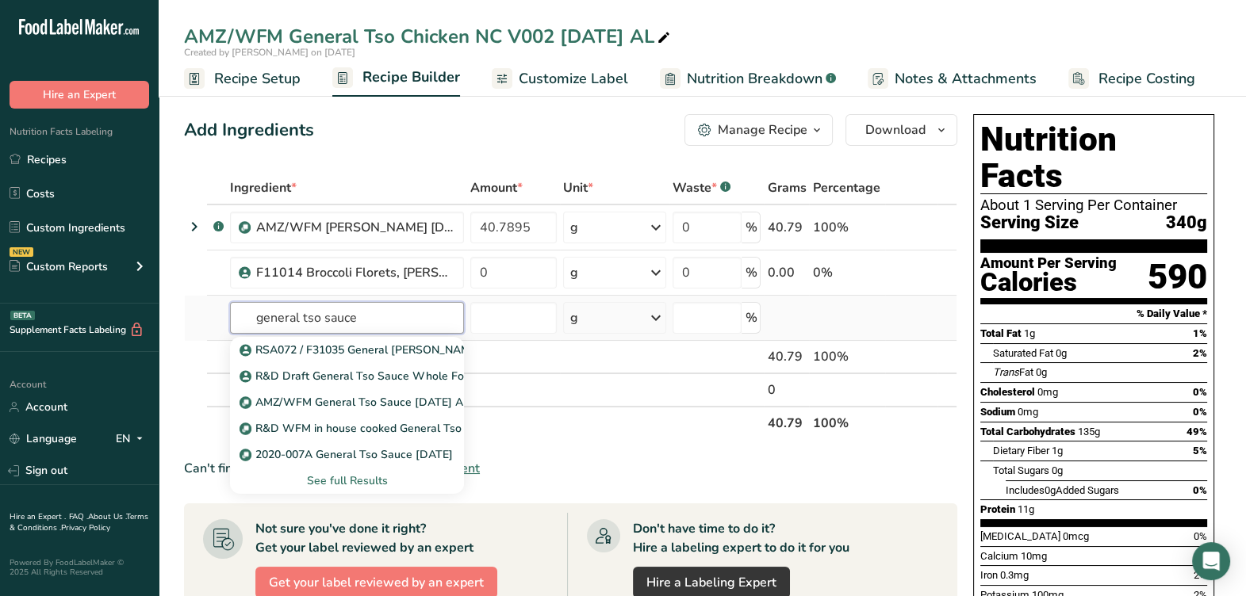
type input "general tso sauce"
click at [333, 482] on div "See full Results" at bounding box center [347, 481] width 209 height 17
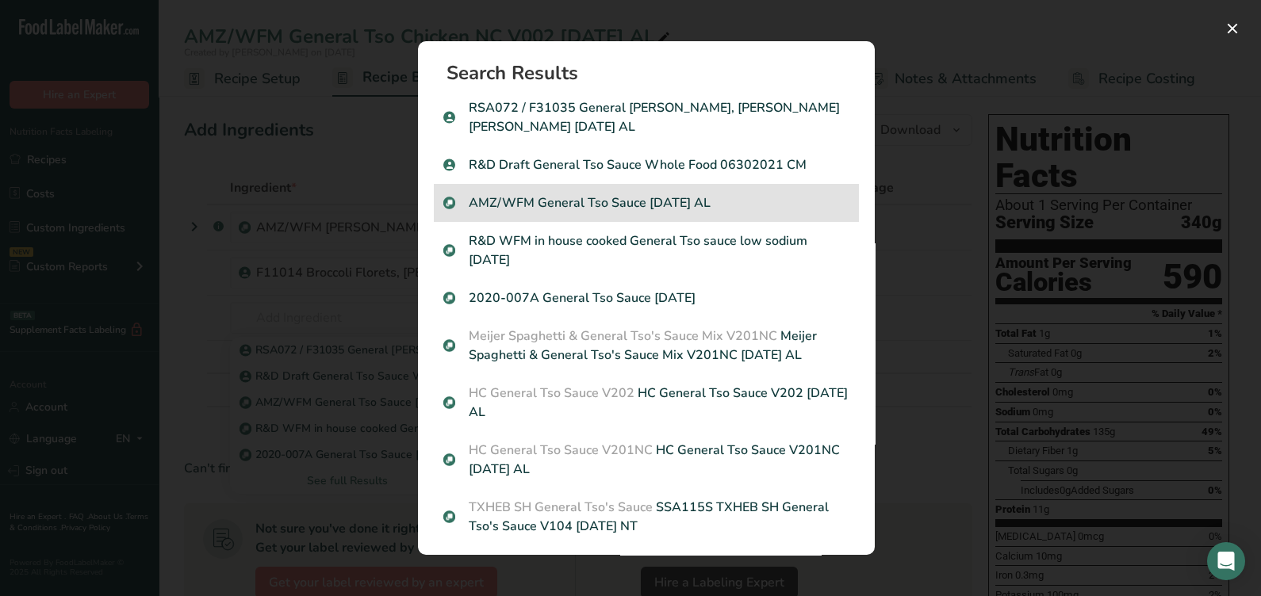
click at [608, 210] on p "AMZ/WFM General Tso Sauce [DATE] AL" at bounding box center [646, 203] width 406 height 19
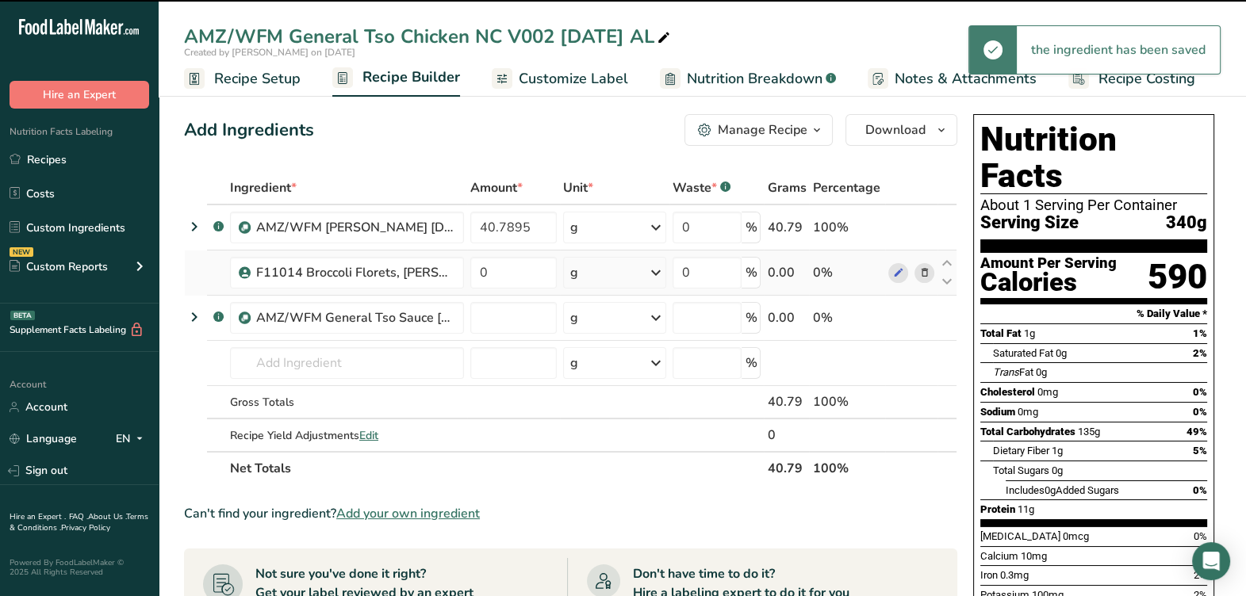
type input "0"
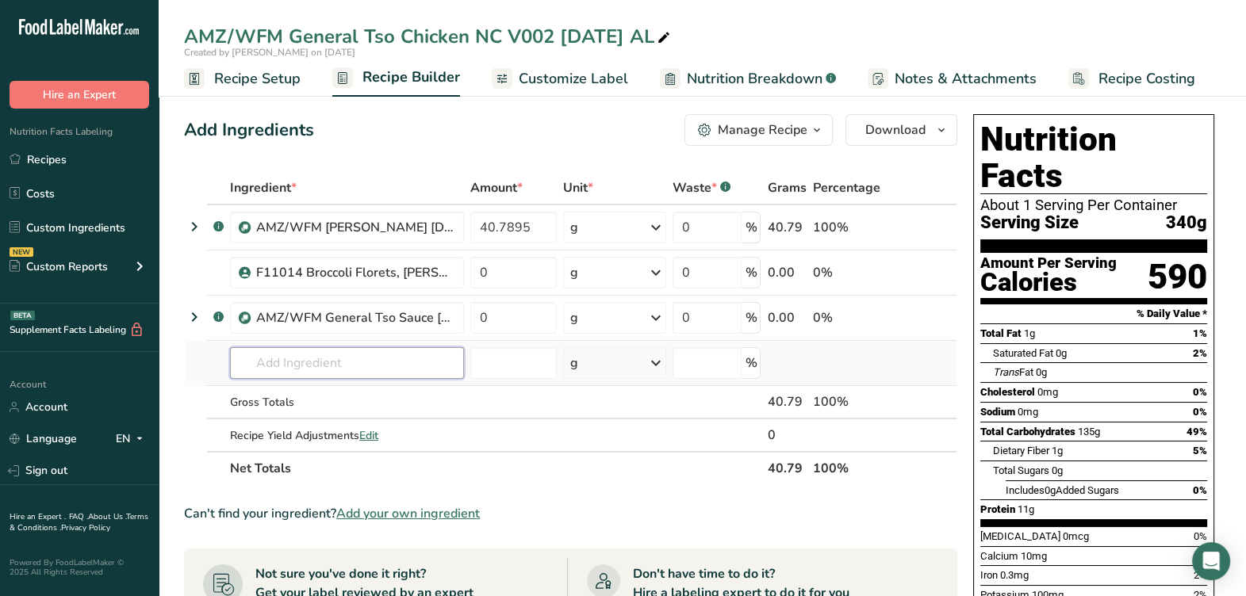
click at [281, 366] on input "text" at bounding box center [347, 363] width 234 height 32
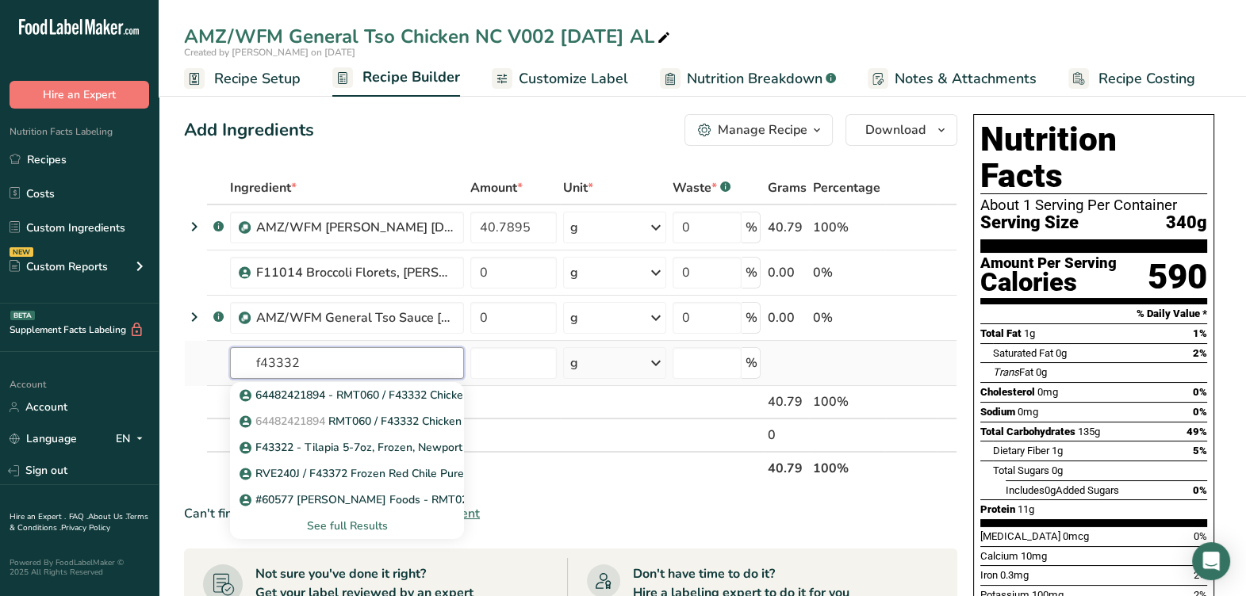
type input "f43332"
click at [350, 522] on div "See full Results" at bounding box center [347, 526] width 209 height 17
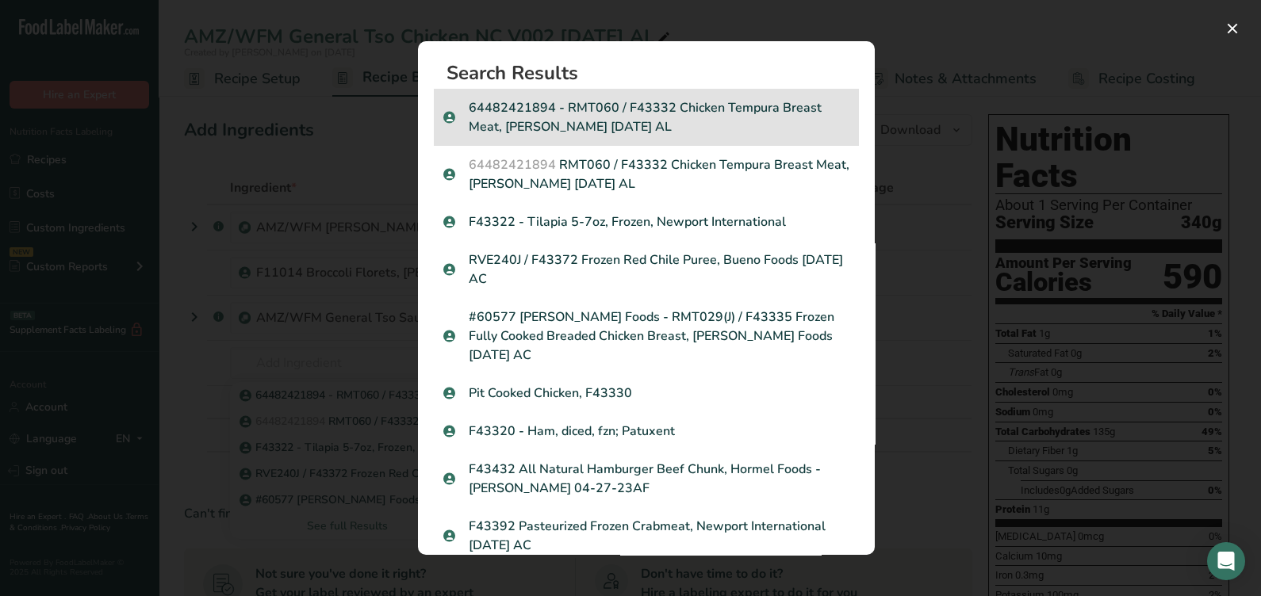
click at [664, 125] on p "64482421894 - RMT060 / F43332 Chicken Tempura Breast Meat, Brett Anthony 11-29-…" at bounding box center [646, 117] width 406 height 38
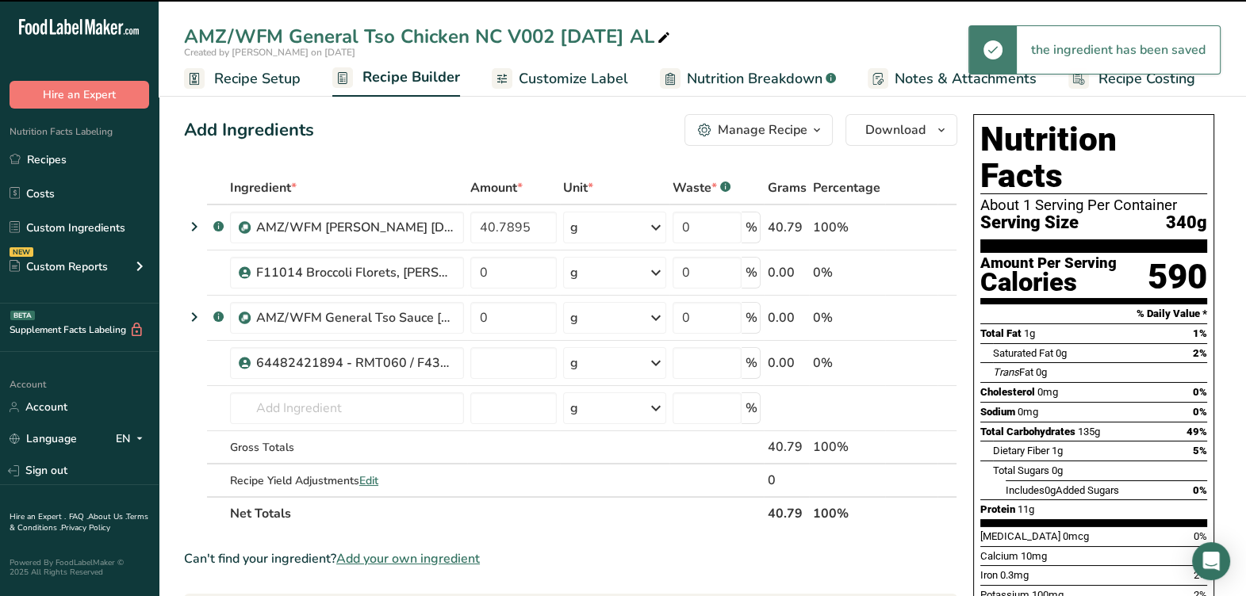
type input "0"
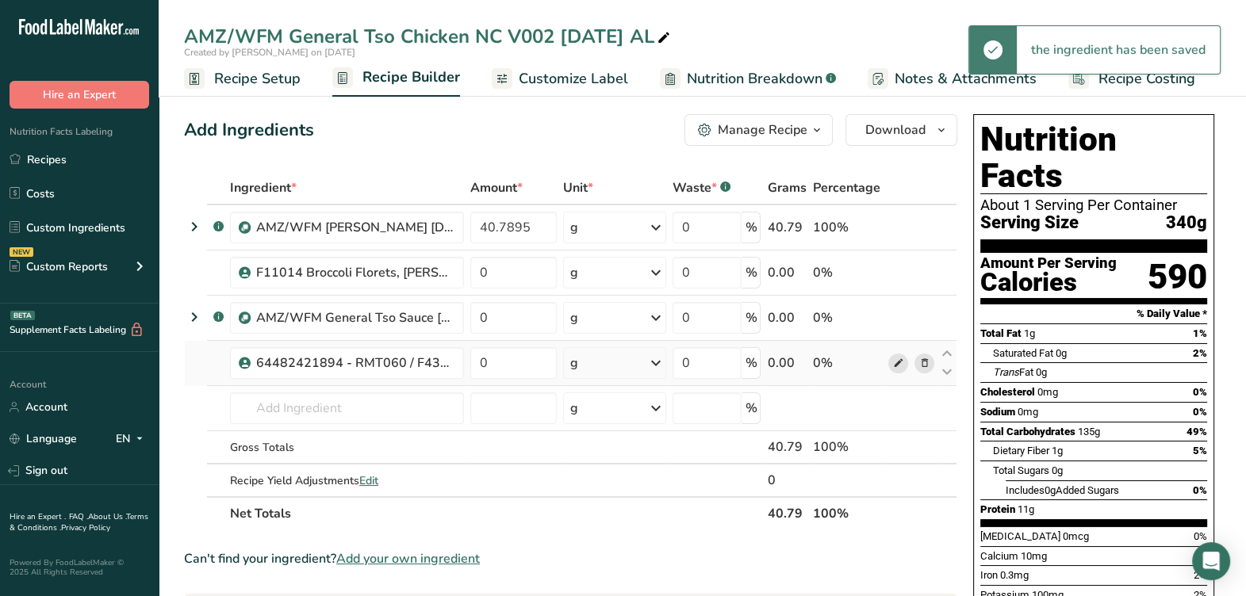
click at [896, 363] on icon at bounding box center [897, 363] width 11 height 17
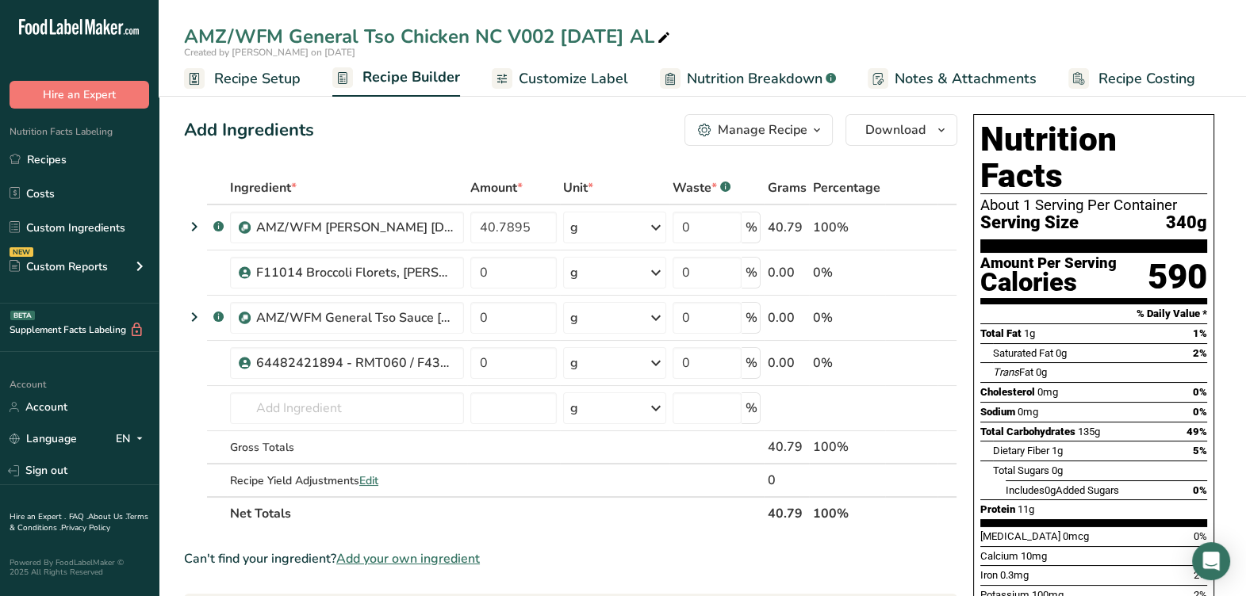
click at [671, 40] on icon at bounding box center [664, 38] width 14 height 22
click at [397, 33] on input "AMZ/WFM General Tso Chicken NC V002 [DATE] AL" at bounding box center [702, 36] width 1037 height 29
type input "AMZ/WFM General Tso's Chicken NC V002 8-29-25 AL"
click at [888, 221] on td at bounding box center [911, 227] width 52 height 45
click at [894, 226] on icon at bounding box center [897, 228] width 11 height 17
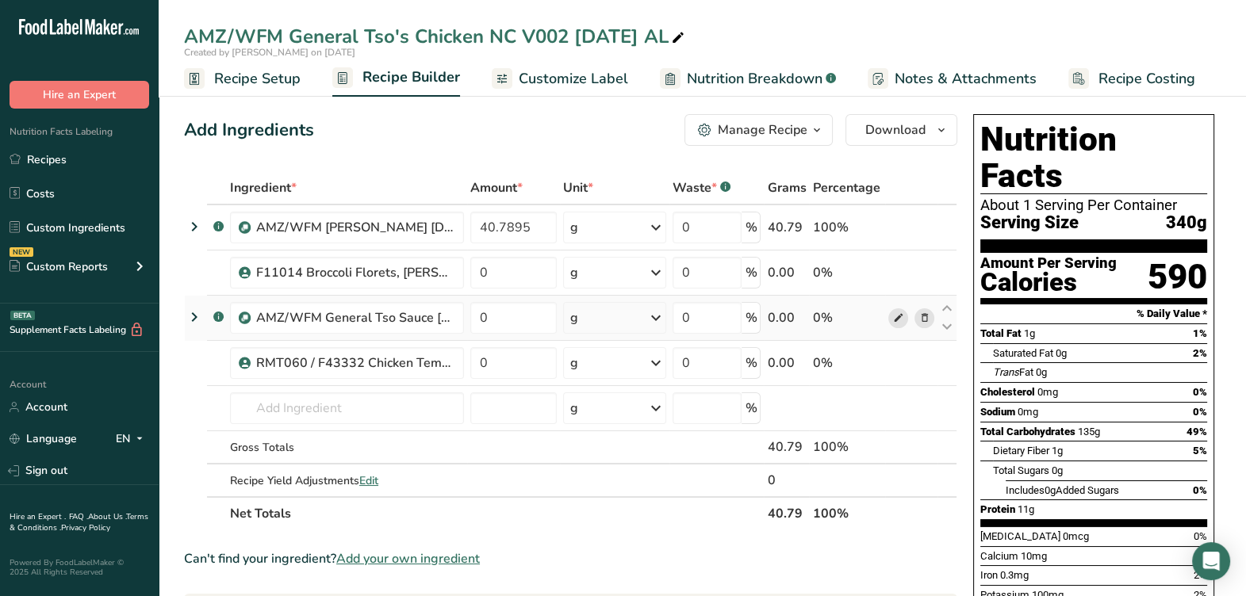
click at [895, 317] on icon at bounding box center [897, 318] width 11 height 17
click at [901, 318] on icon at bounding box center [897, 318] width 11 height 17
click at [520, 272] on input "0" at bounding box center [513, 273] width 86 height 32
type input "14.4737"
click at [527, 311] on div "Ingredient * Amount * Unit * Waste * .a-a{fill:#347362;}.b-a{fill:#fff;} Grams …" at bounding box center [570, 350] width 773 height 359
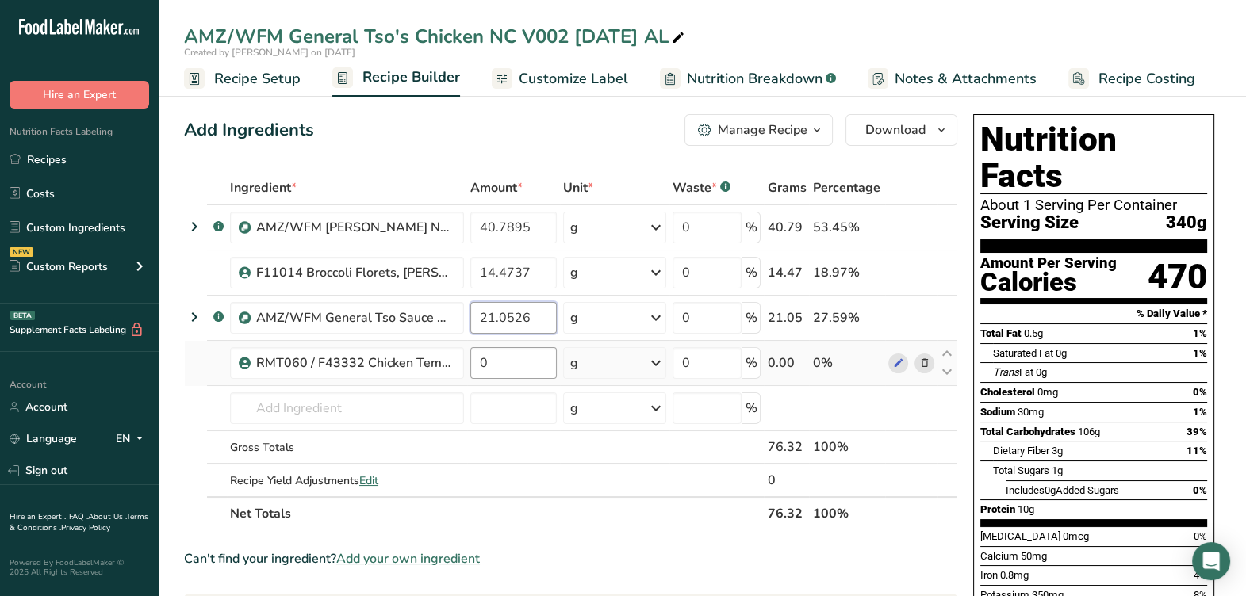
type input "21.0526"
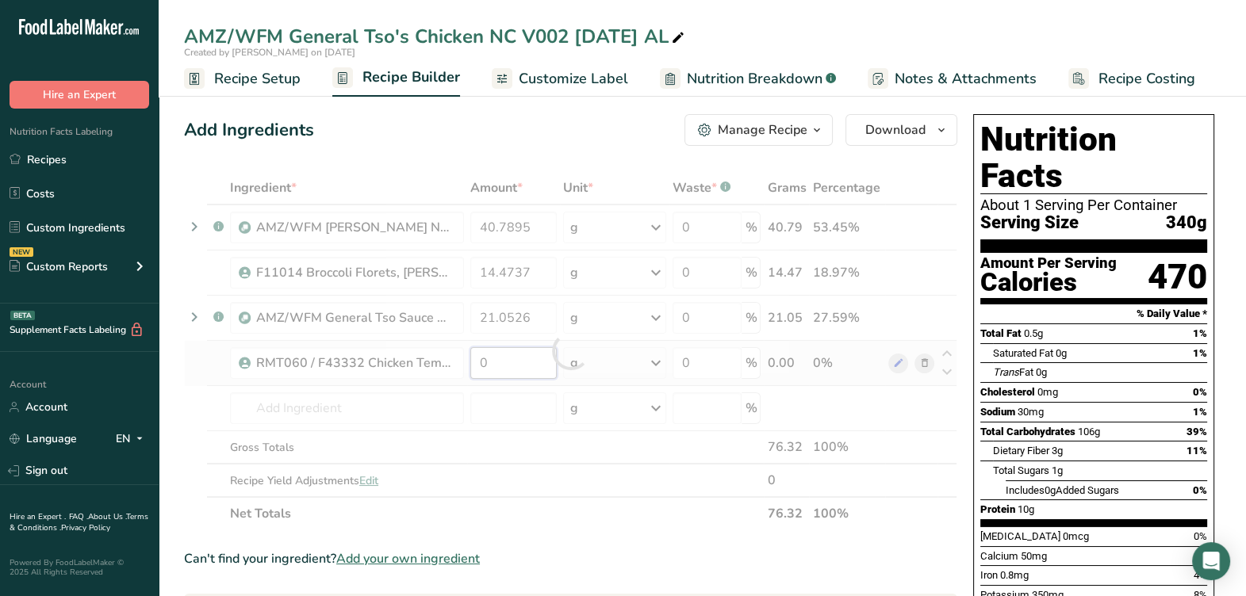
click at [536, 347] on div "Ingredient * Amount * Unit * Waste * .a-a{fill:#347362;}.b-a{fill:#fff;} Grams …" at bounding box center [570, 350] width 773 height 359
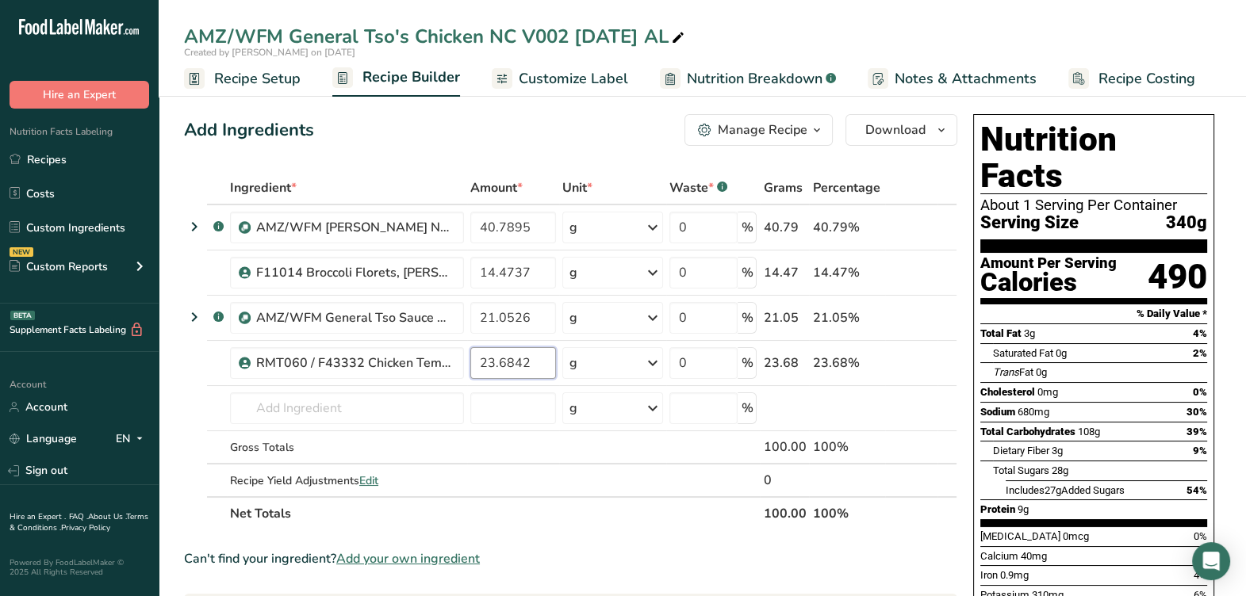
type input "23.6842"
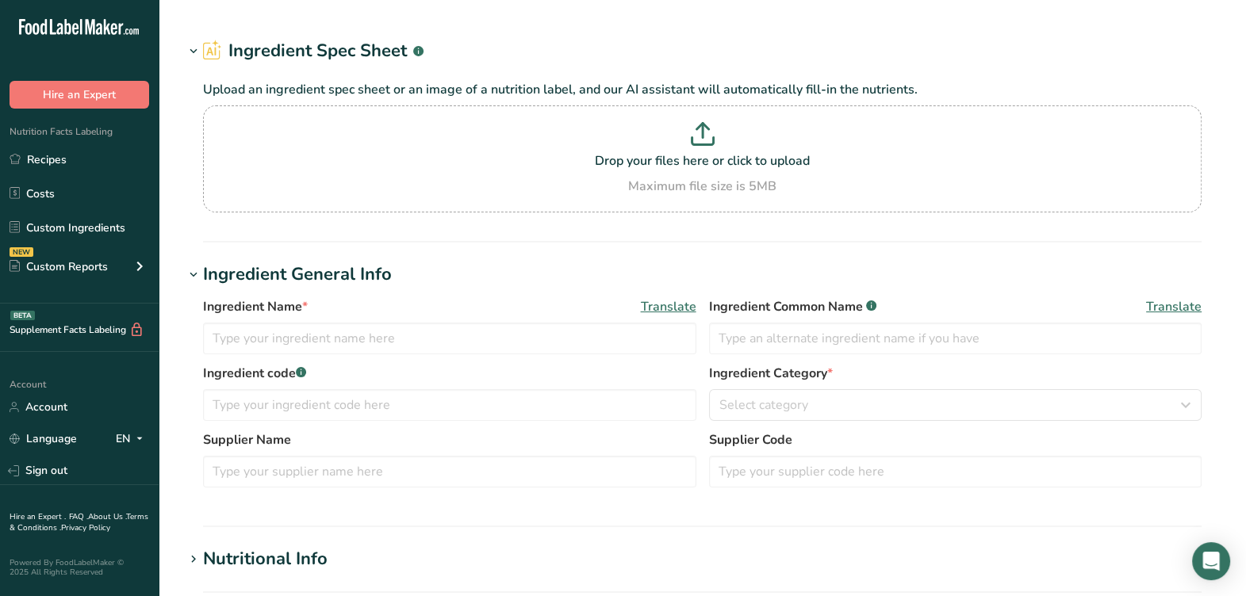
type input "64482421894 - RMT060 / F43332 Chicken Tempura Breast Meat, [PERSON_NAME] [DATE]…"
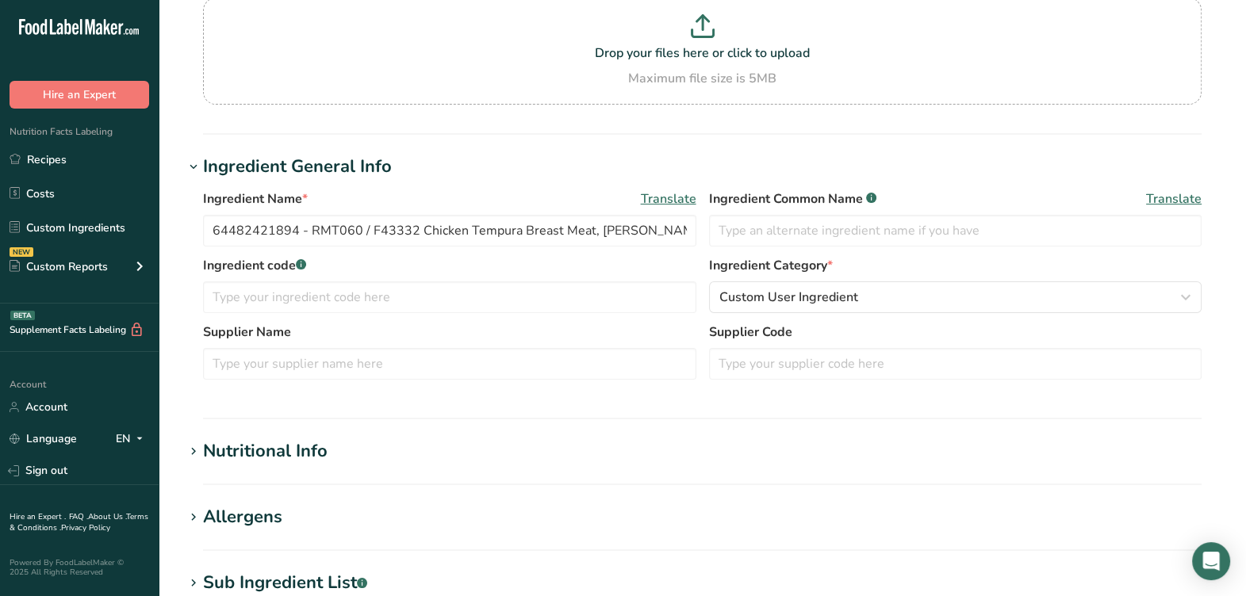
scroll to position [198, 0]
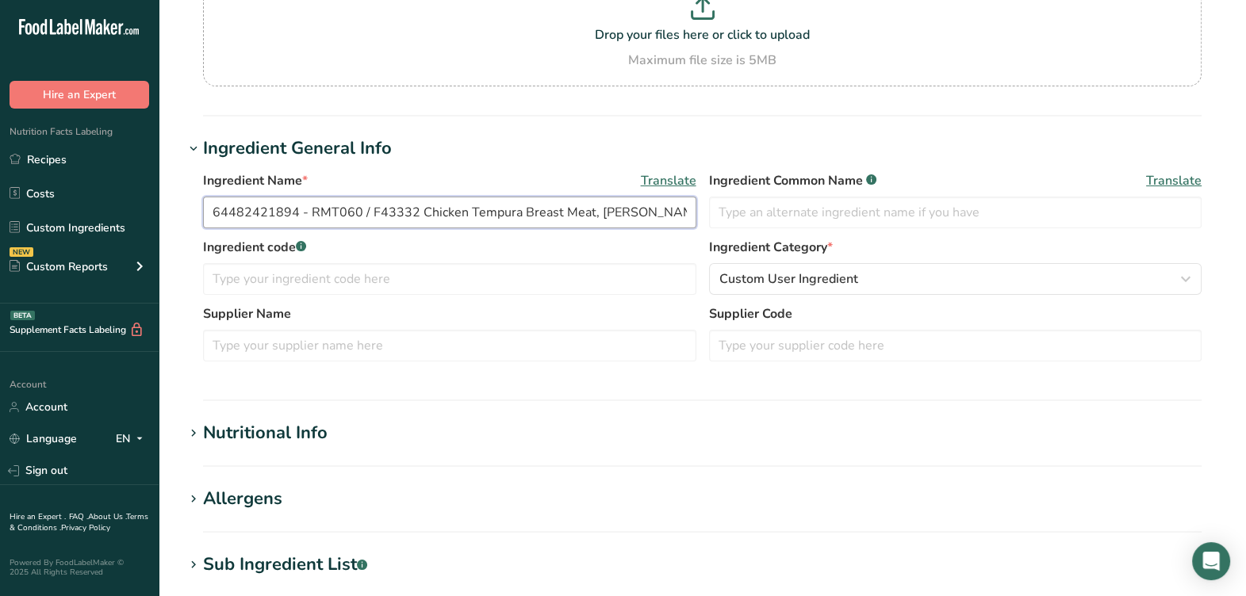
drag, startPoint x: 296, startPoint y: 210, endPoint x: 180, endPoint y: 214, distance: 115.9
click at [180, 214] on section "Edit 64482421894 - RMT060 / F43332 Chicken Tempura Breast Meat, Brett Anthony 1…" at bounding box center [702, 402] width 1087 height 1201
click at [468, 346] on input "text" at bounding box center [449, 346] width 493 height 32
drag, startPoint x: 849, startPoint y: 363, endPoint x: 849, endPoint y: 349, distance: 14.3
click at [849, 361] on div "Supplier Name Supplier Code" at bounding box center [702, 338] width 999 height 67
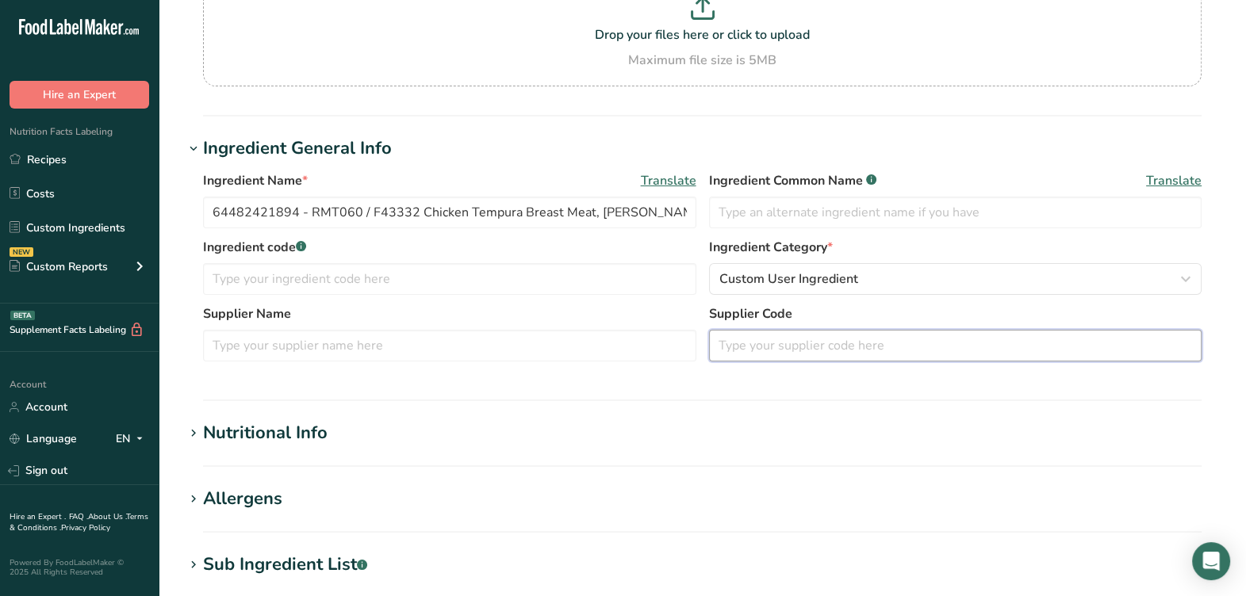
paste input "64482421894"
click at [849, 350] on input "64482421894" at bounding box center [955, 346] width 493 height 32
click at [851, 343] on input "64482421894" at bounding box center [955, 346] width 493 height 32
type input "644824218946"
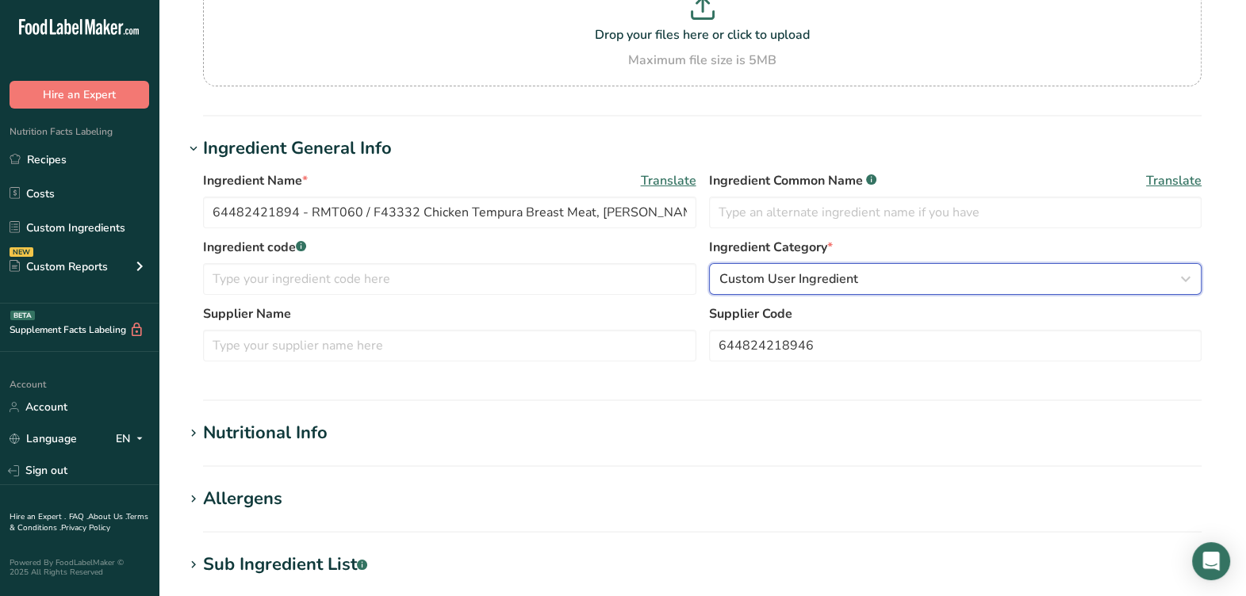
click at [946, 274] on div "Custom User Ingredient" at bounding box center [950, 279] width 463 height 19
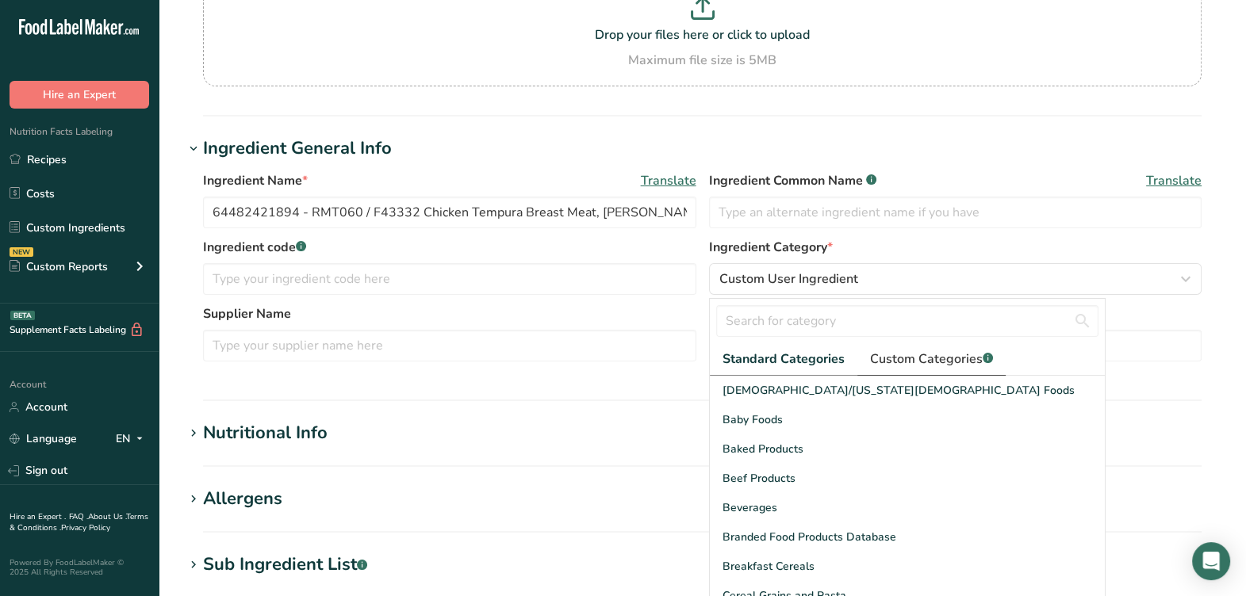
click at [951, 353] on span "Custom Categories .a-a{fill:#347362;}.b-a{fill:#fff;}" at bounding box center [931, 359] width 123 height 19
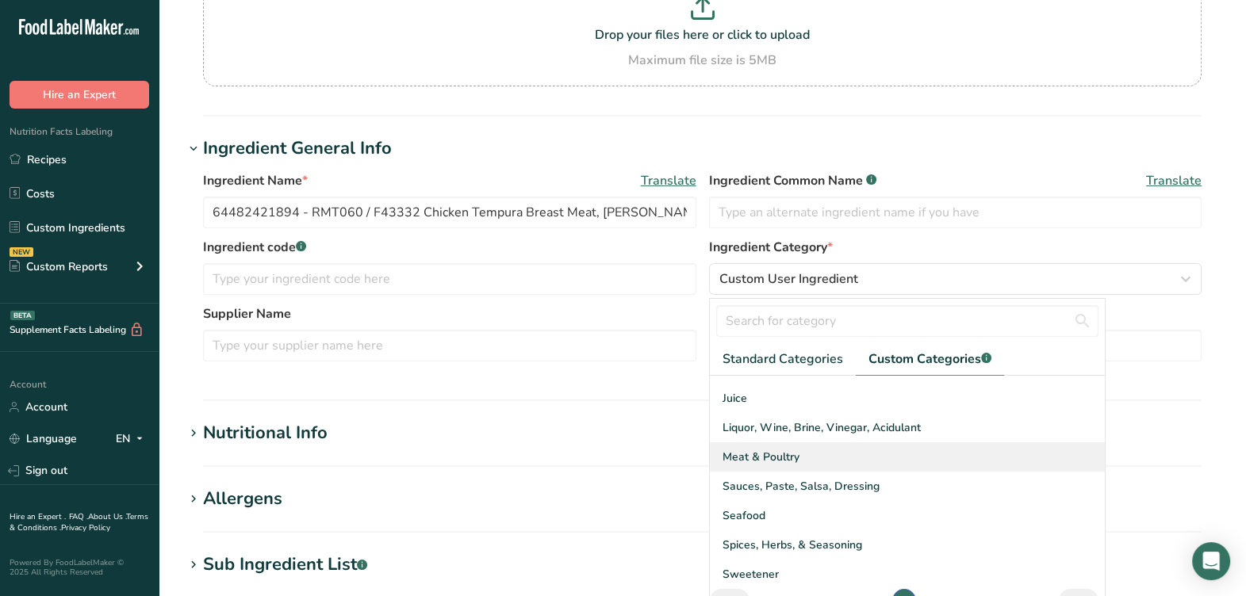
click at [769, 457] on span "Meat & Poultry" at bounding box center [761, 457] width 77 height 17
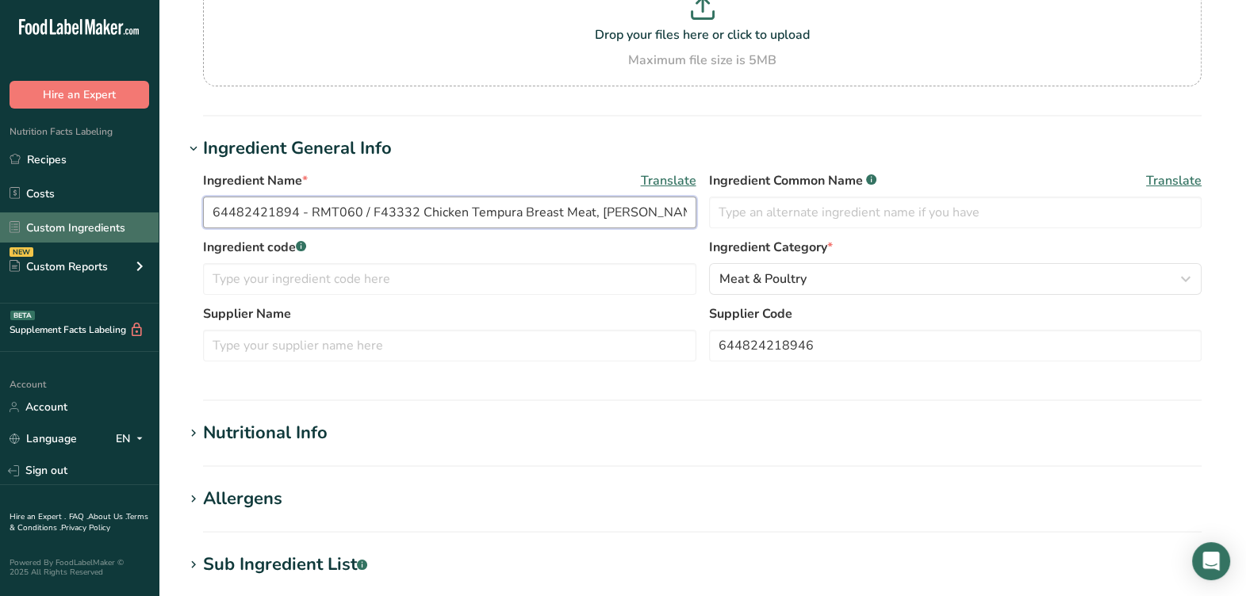
drag, startPoint x: 308, startPoint y: 211, endPoint x: 143, endPoint y: 218, distance: 165.1
click at [143, 218] on div ".a-20{fill:#fff;} Hire an Expert Nutrition Facts Labeling Recipes Costs Custom …" at bounding box center [623, 428] width 1246 height 1252
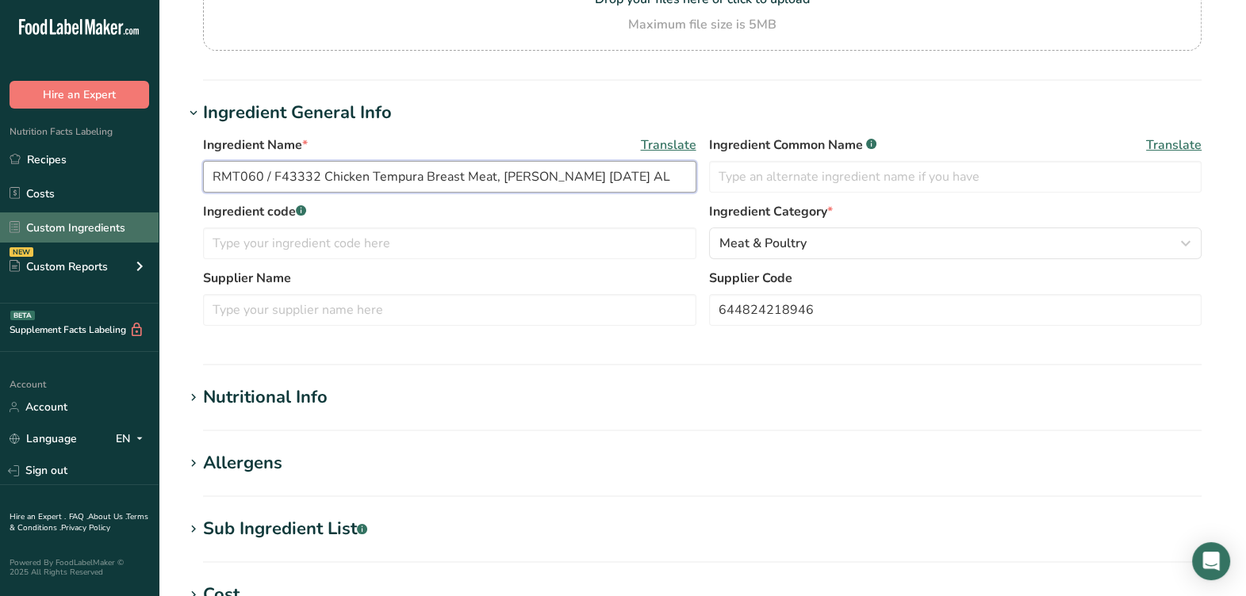
scroll to position [162, 0]
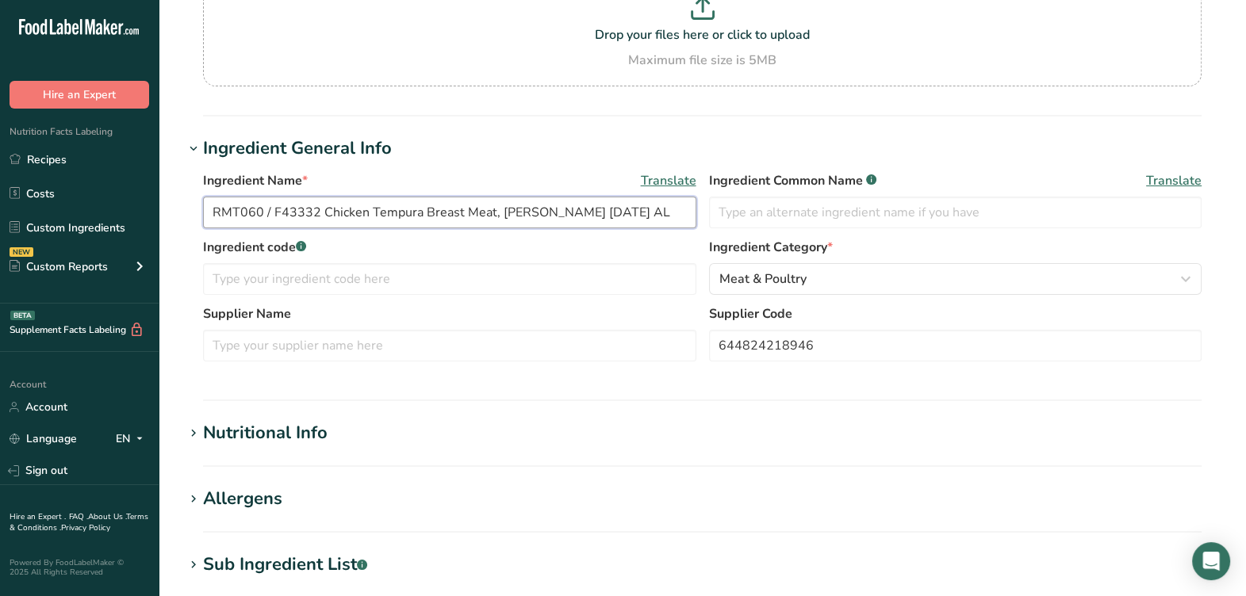
drag, startPoint x: 318, startPoint y: 206, endPoint x: 216, endPoint y: 199, distance: 102.6
click at [173, 200] on section "Edit RMT060 / F43332 Chicken Tempura Breast Meat, Brett Anthony 11-29-22 AL Ing…" at bounding box center [702, 420] width 1087 height 1165
type input "RMT060 / F43332 Chicken Tempura Breast Meat, Brett Anthony 11-29-22 AL"
click at [336, 352] on input "text" at bounding box center [449, 346] width 493 height 32
click at [305, 292] on input "text" at bounding box center [449, 279] width 493 height 32
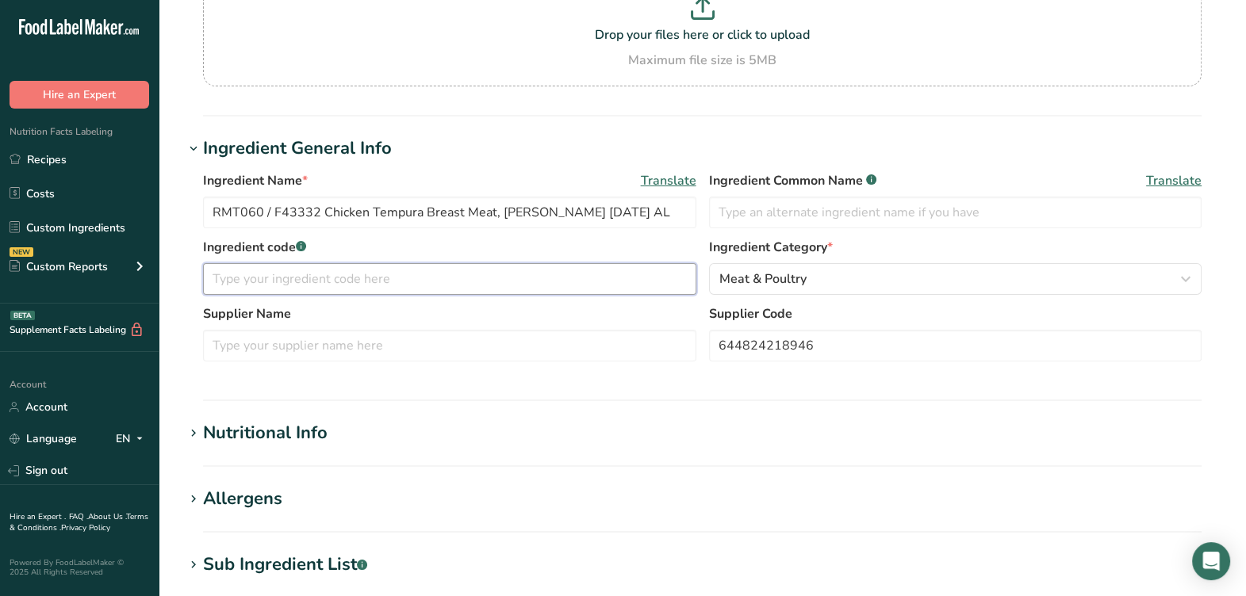
paste input "RMT060 / F43332"
type input "RMT060 / F43332"
drag, startPoint x: 497, startPoint y: 213, endPoint x: 575, endPoint y: 206, distance: 78.8
click at [575, 206] on input "RMT060 / F43332 Chicken Tempura Breast Meat, Brett Anthony 11-29-22 AL" at bounding box center [449, 213] width 493 height 32
click at [388, 355] on input "text" at bounding box center [449, 346] width 493 height 32
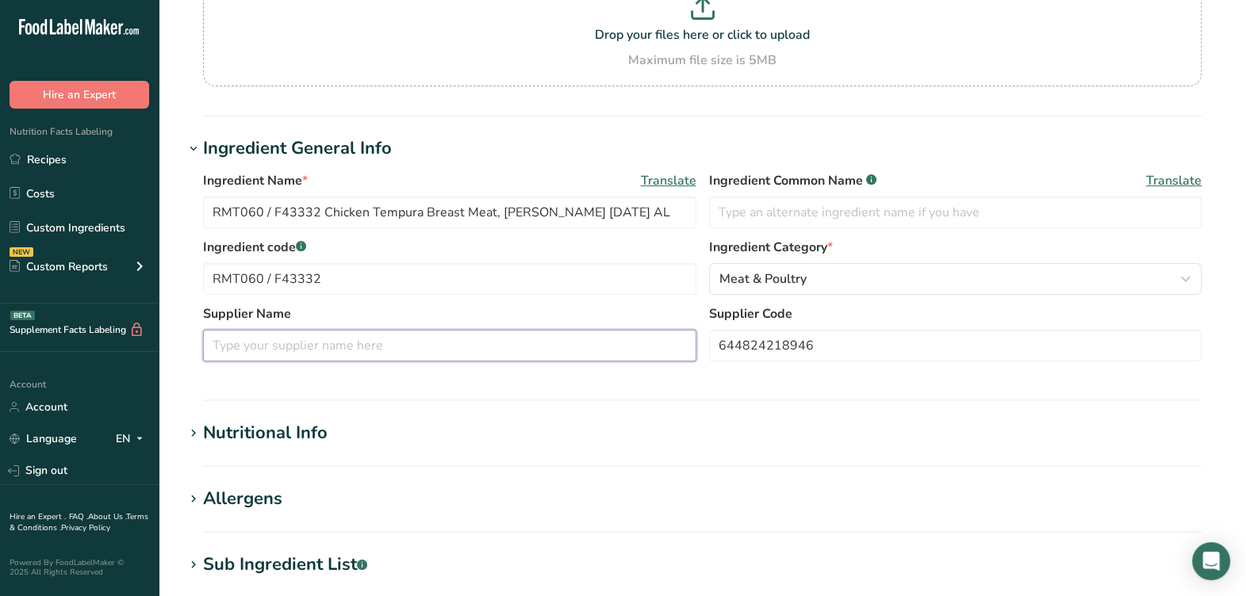
paste input "Brett Anthony"
type input "Brett Anthony"
click at [635, 209] on input "RMT060 / F43332 Chicken Tempura Breast Meat, Brett Anthony 11-29-22 AL" at bounding box center [449, 213] width 493 height 32
type input "RMT060 / F43332 Chicken Tempura Breast Meat, Brett Anthony 08-08-23 AL"
click at [621, 244] on label "Ingredient code .a-a{fill:#347362;}.b-a{fill:#fff;}" at bounding box center [449, 247] width 493 height 19
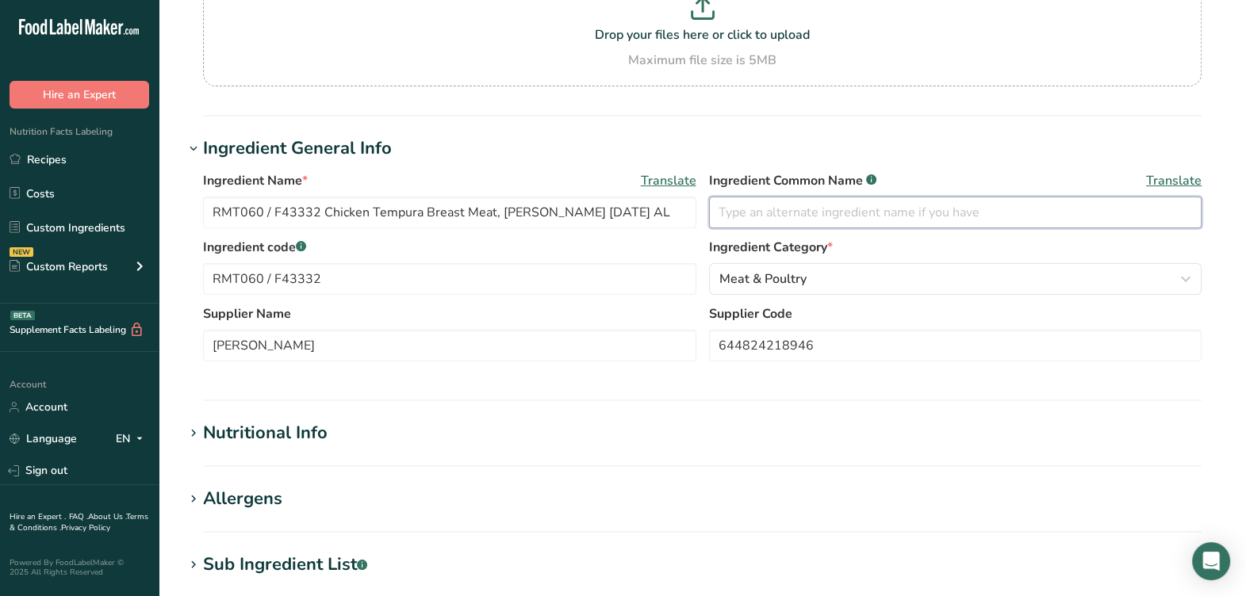
click at [896, 224] on input "text" at bounding box center [955, 213] width 493 height 32
drag, startPoint x: 847, startPoint y: 202, endPoint x: 765, endPoint y: 227, distance: 85.3
click at [765, 227] on input "Chicken Tempura" at bounding box center [955, 213] width 493 height 32
type input "Chicken Fritter"
click at [588, 244] on label "Ingredient code .a-a{fill:#347362;}.b-a{fill:#fff;}" at bounding box center [449, 247] width 493 height 19
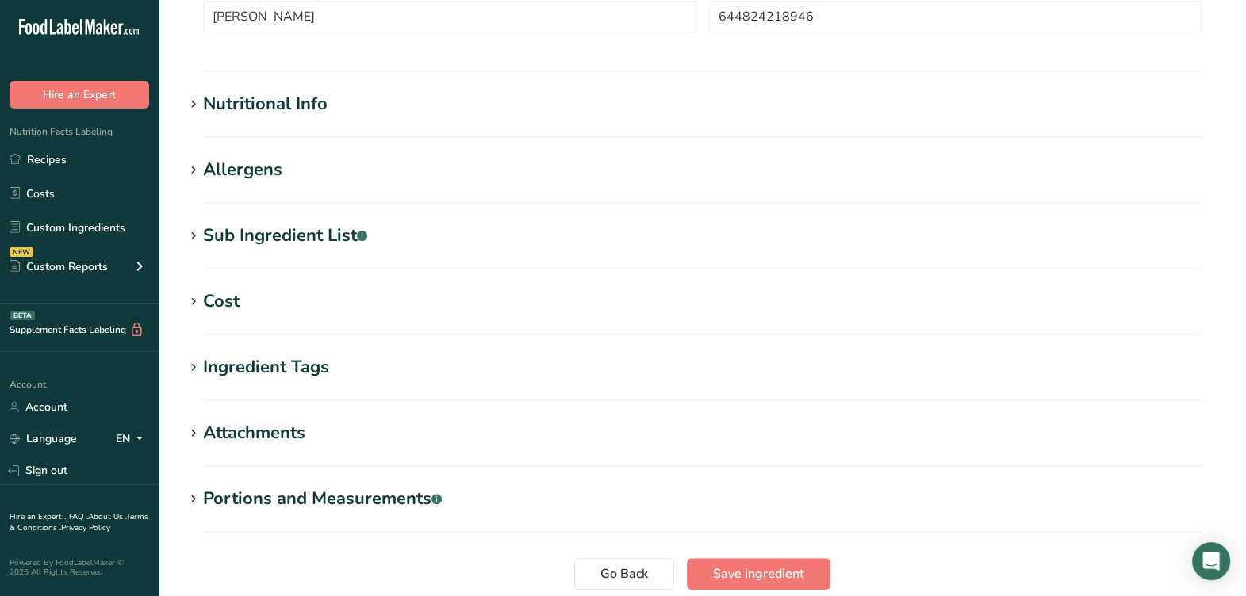
scroll to position [460, 0]
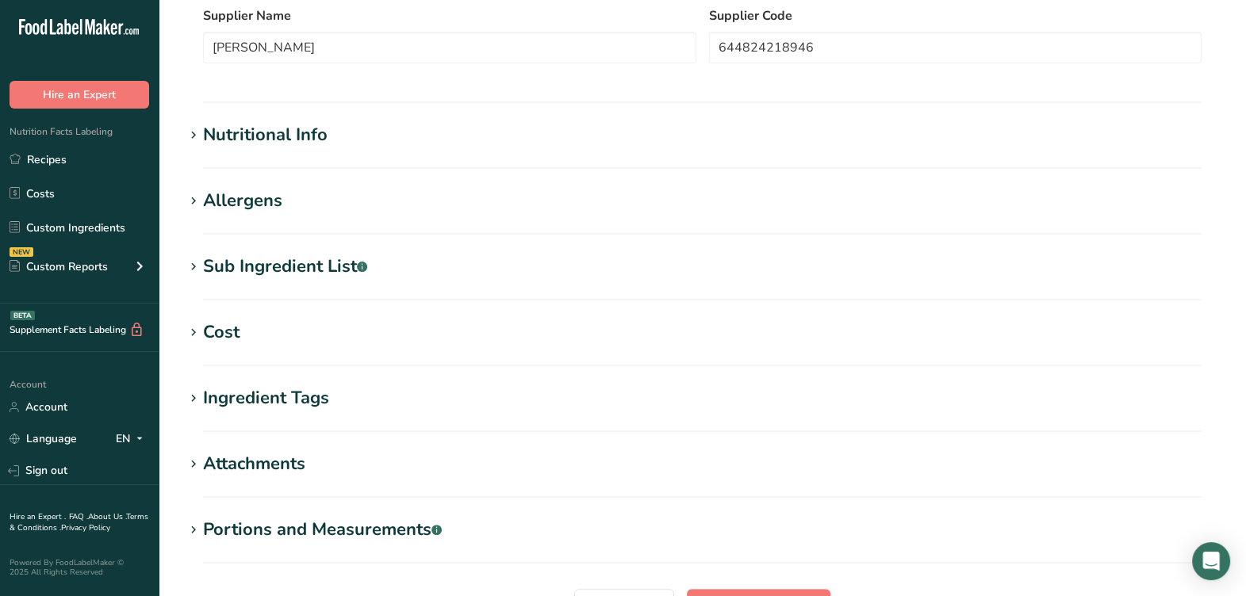
click at [279, 266] on div "Sub Ingredient List .a-a{fill:#347362;}.b-a{fill:#fff;}" at bounding box center [285, 267] width 164 height 26
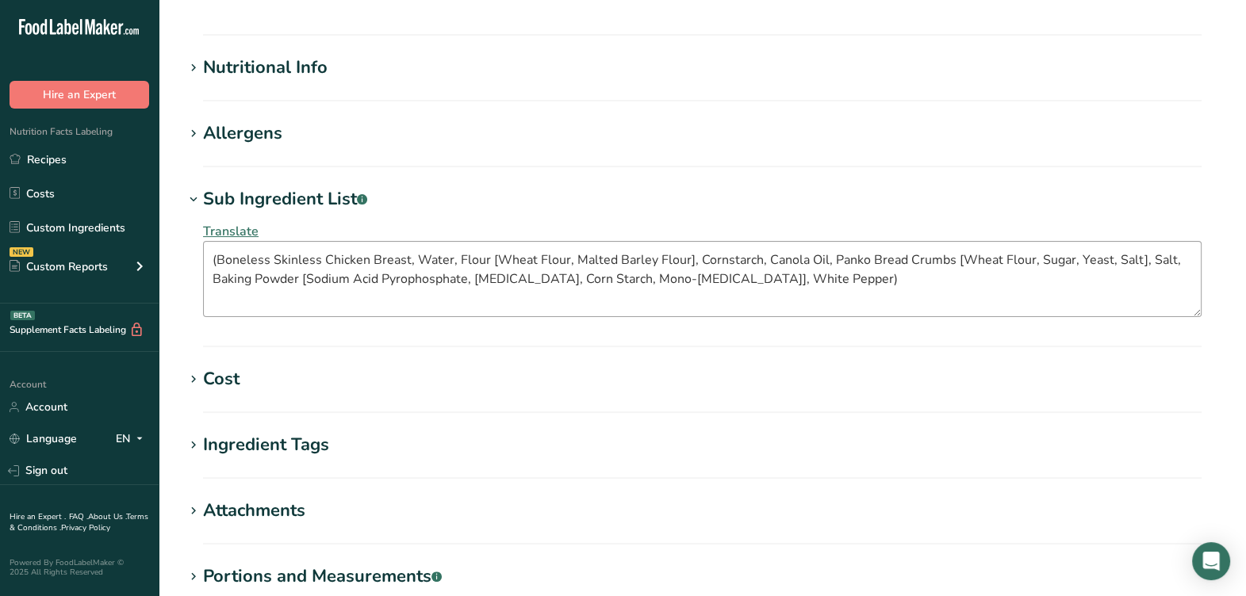
scroll to position [559, 0]
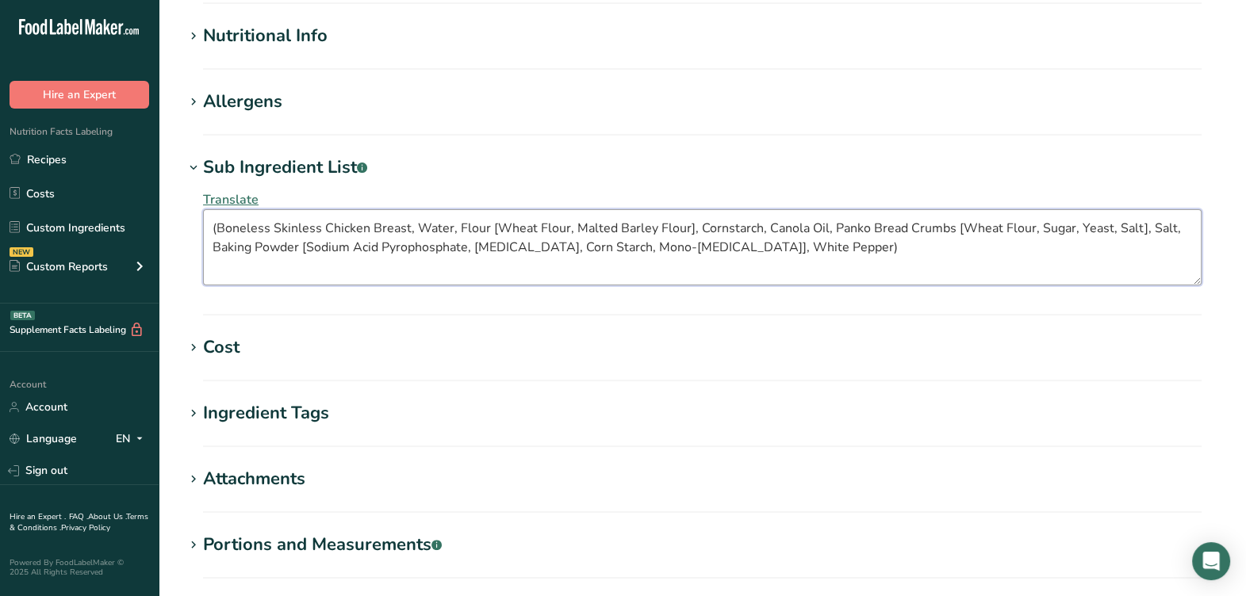
click at [960, 243] on textarea "(Boneless Skinless Chicken Breast, Water, Flour [Wheat Flour, Malted Barley Flo…" at bounding box center [702, 247] width 999 height 76
drag, startPoint x: 207, startPoint y: 230, endPoint x: 221, endPoint y: 227, distance: 13.9
click at [209, 230] on textarea "(Boneless Skinless Chicken Breast, Water, Flour [Wheat Flour, Malted Barley Flo…" at bounding box center [702, 247] width 999 height 76
type textarea "Boneless Skinless Chicken Breast, Water, Flour [Wheat Flour, Malted Barley Flou…"
click at [293, 339] on h1 "Cost" at bounding box center [702, 348] width 1037 height 26
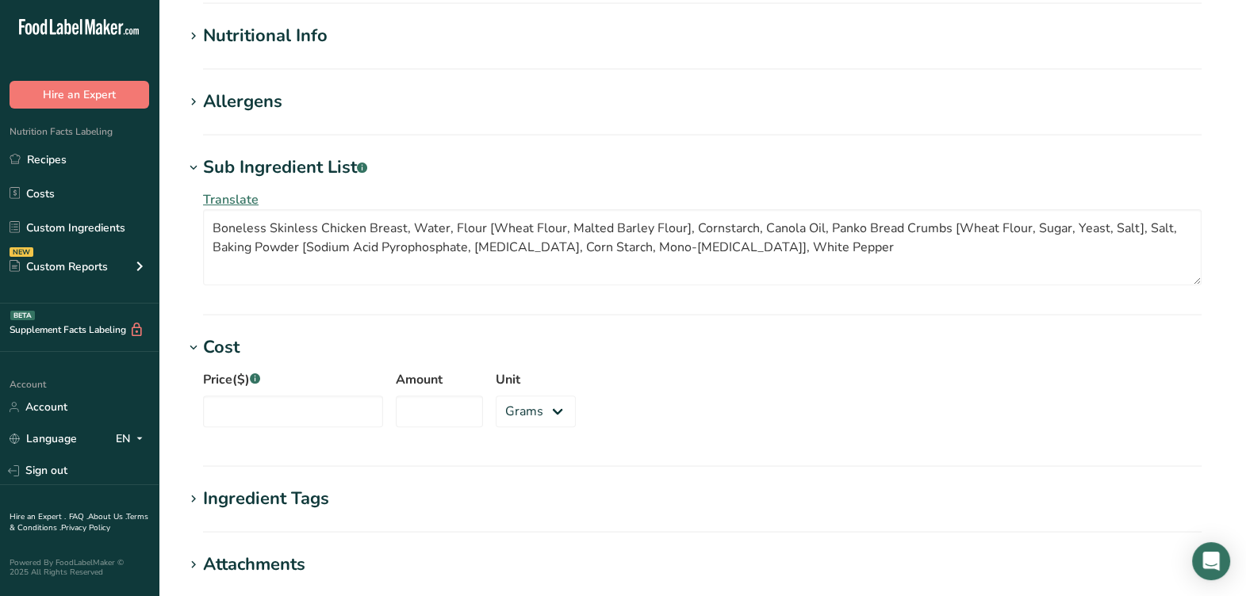
click at [274, 101] on div "Allergens" at bounding box center [242, 102] width 79 height 26
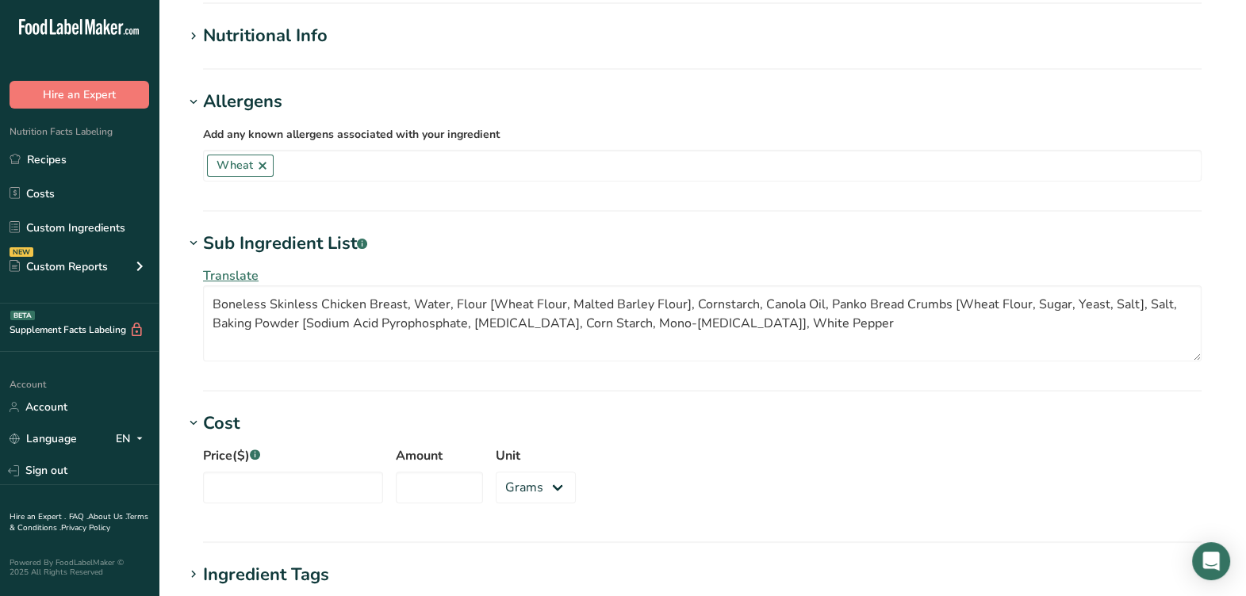
click at [262, 40] on div "Nutritional Info" at bounding box center [265, 36] width 125 height 26
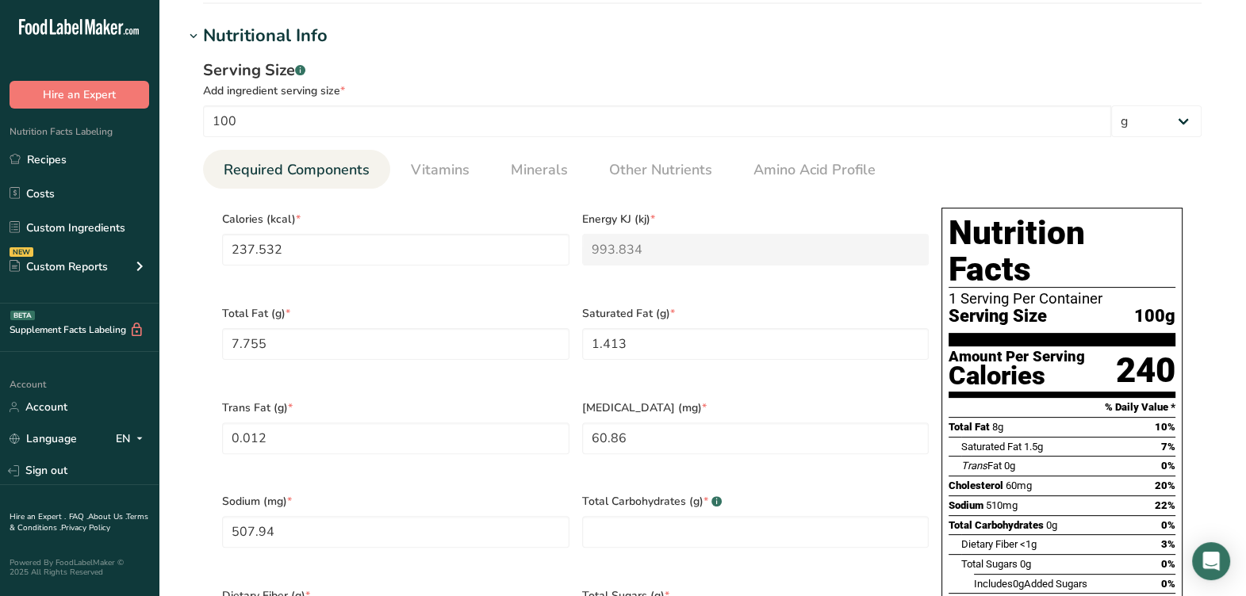
click at [479, 209] on div "Calories (kcal) * 237.532" at bounding box center [396, 248] width 360 height 94
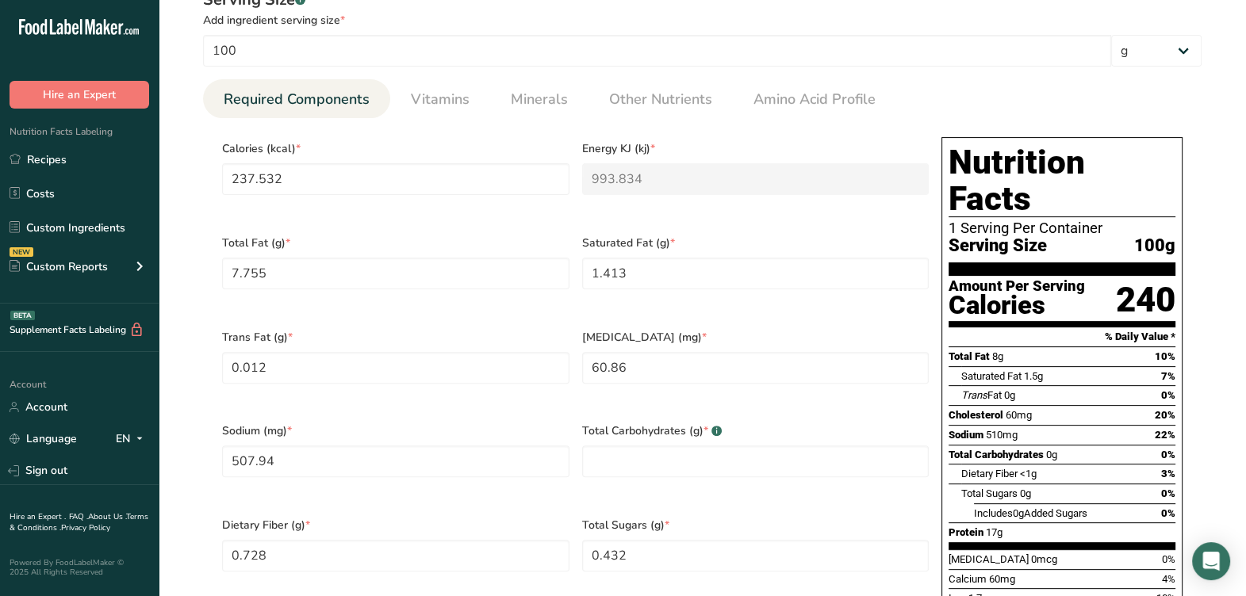
scroll to position [658, 0]
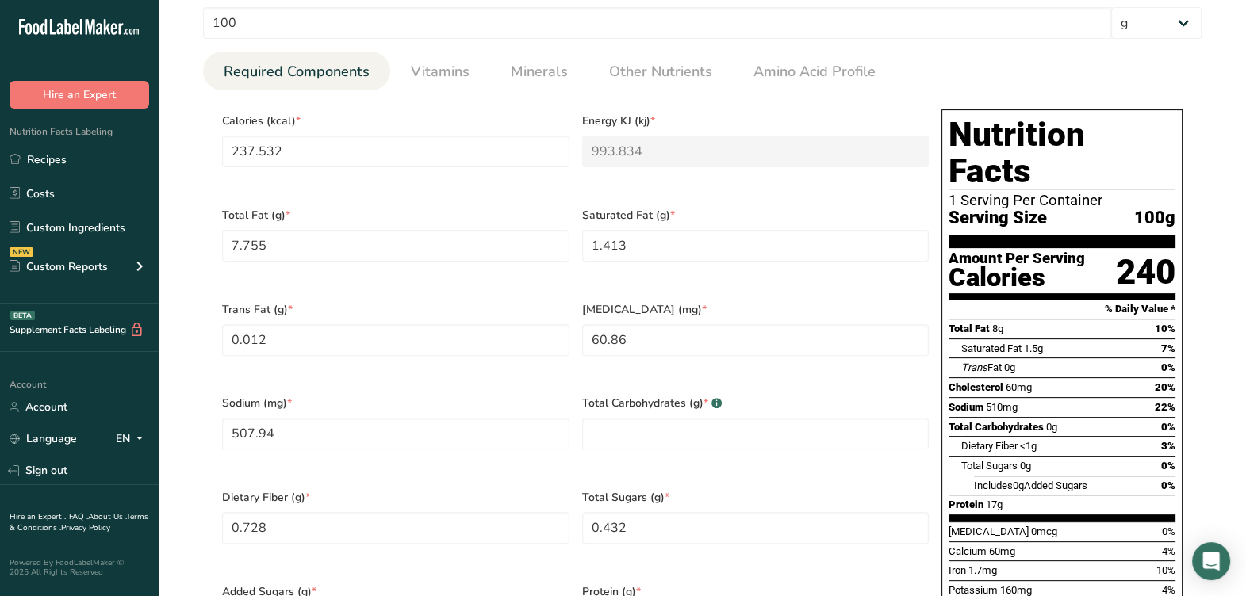
click at [511, 258] on div "Total Fat (g) * 7.755" at bounding box center [396, 245] width 360 height 94
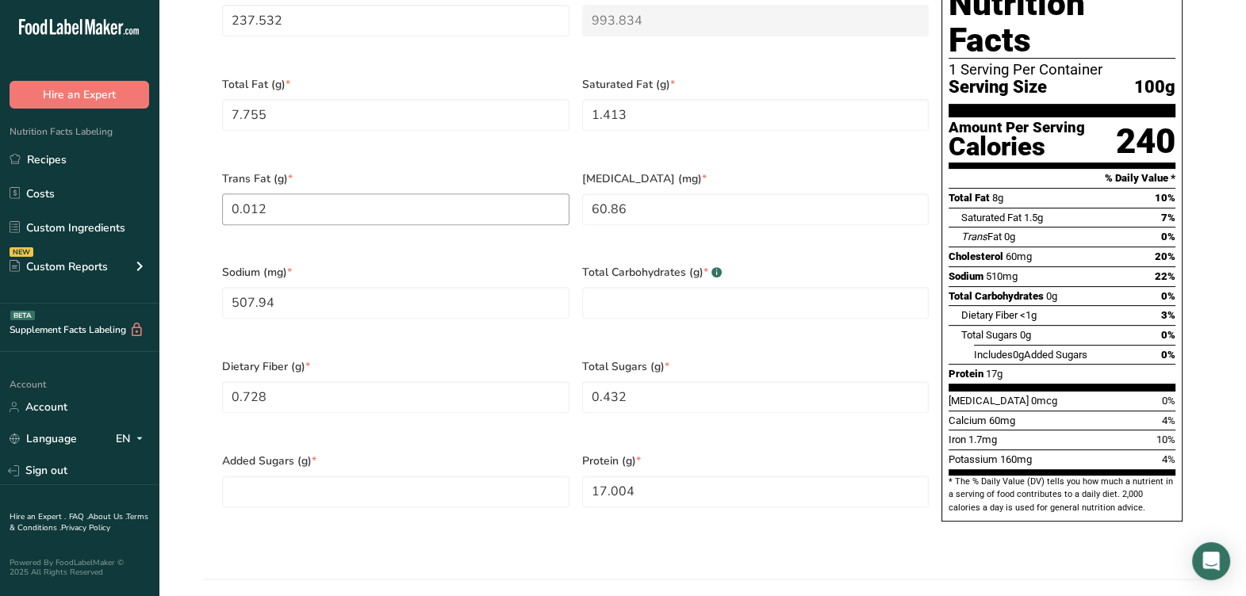
scroll to position [757, 0]
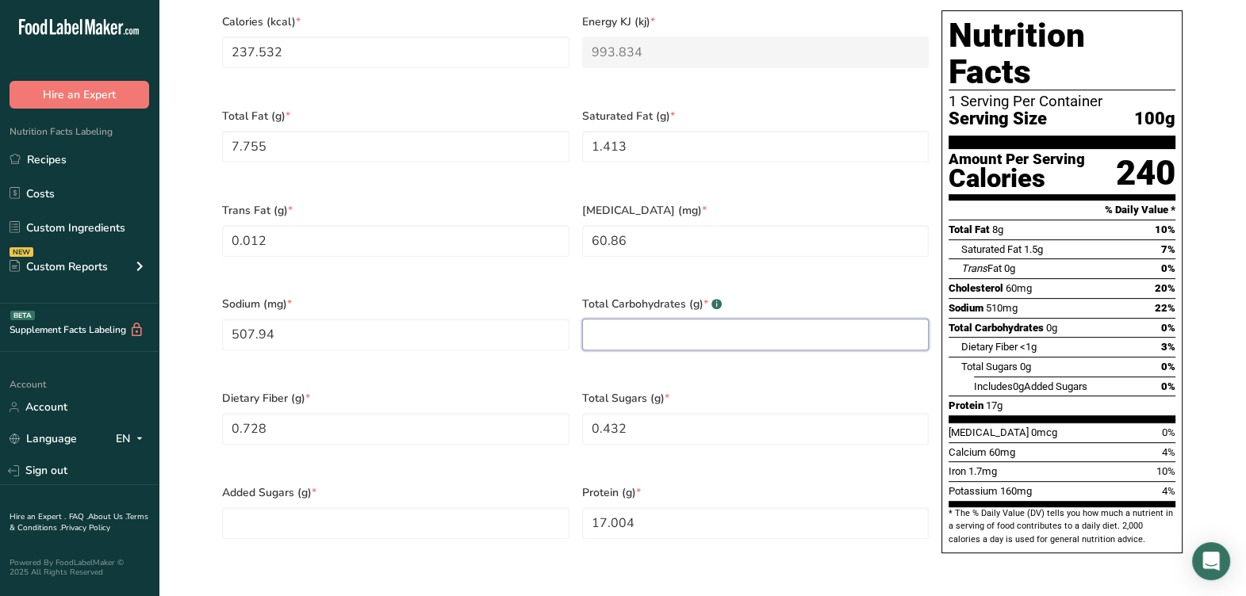
click at [788, 325] on Carbohydrates "number" at bounding box center [755, 335] width 347 height 32
type Carbohydrates "24.499"
click at [640, 351] on div "Total Carbohydrates (g) * .a-a{fill:#347362;}.b-a{fill:#fff;} 24.499" at bounding box center [756, 333] width 360 height 94
click at [492, 508] on Sugars "number" at bounding box center [395, 524] width 347 height 32
type Sugars "0"
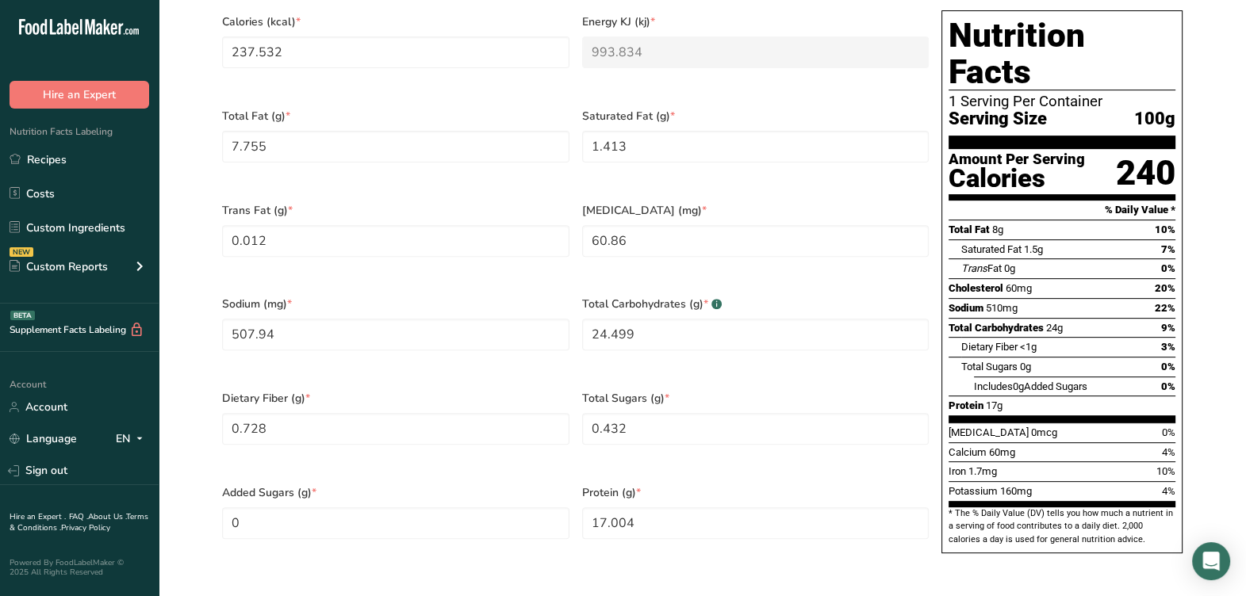
click at [500, 475] on div "Added Sugars (g) * 0" at bounding box center [396, 522] width 360 height 94
click at [478, 433] on div "Dietary Fiber (g) * 0.728" at bounding box center [396, 428] width 360 height 94
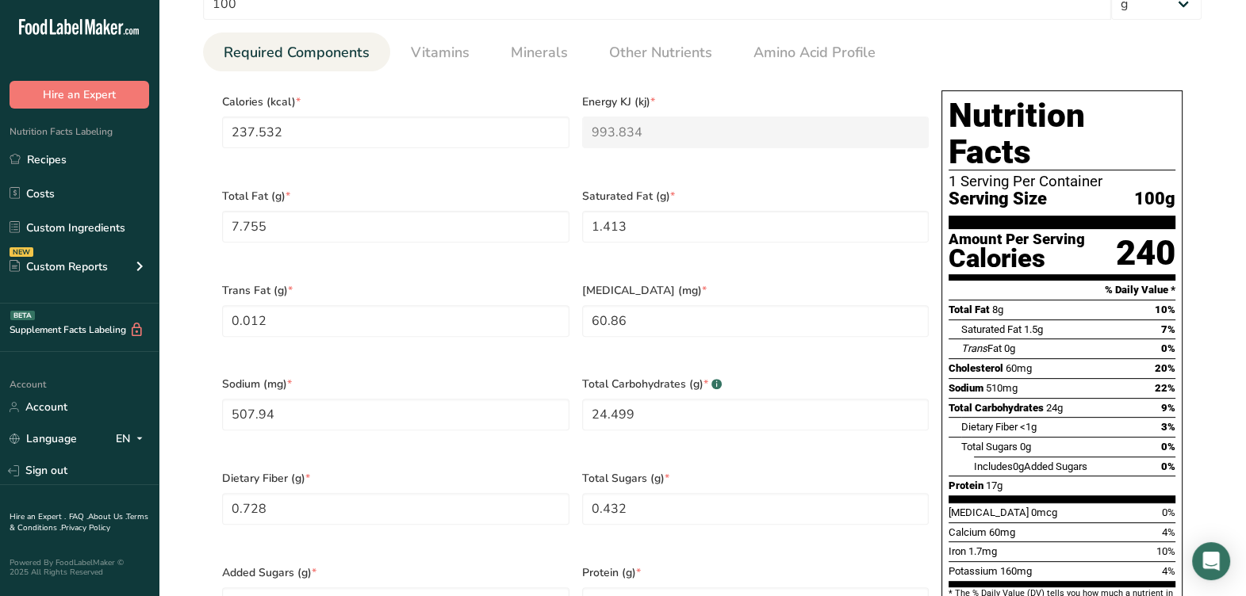
scroll to position [559, 0]
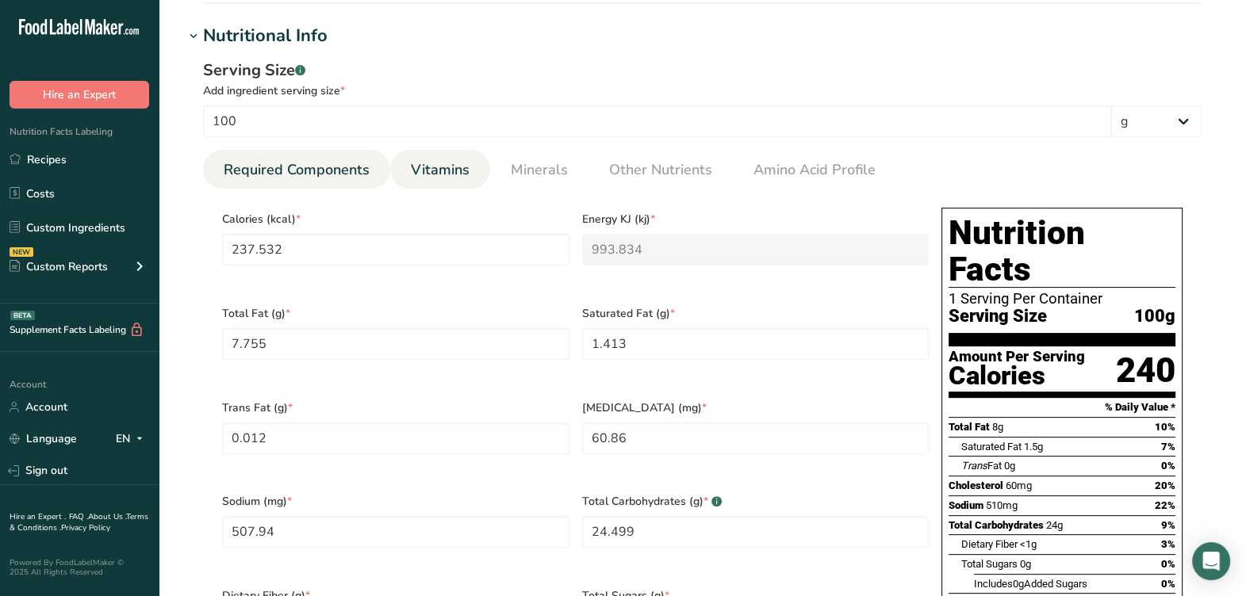
click at [444, 175] on span "Vitamins" at bounding box center [440, 169] width 59 height 21
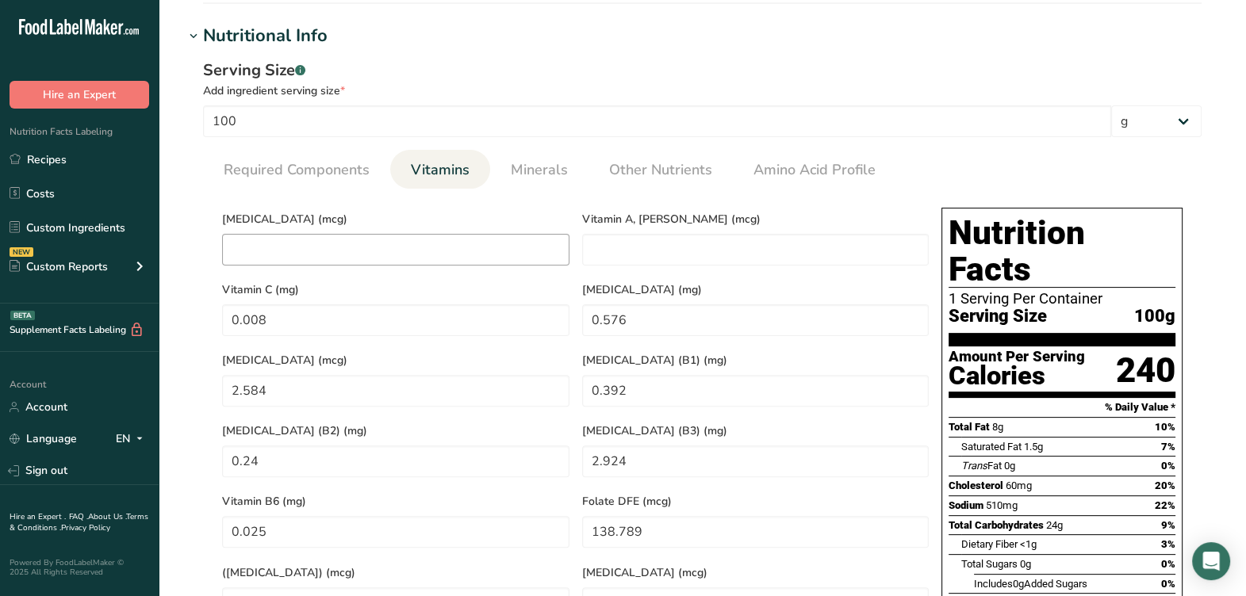
drag, startPoint x: 394, startPoint y: 233, endPoint x: 397, endPoint y: 242, distance: 9.0
click at [396, 233] on div "Vitamin D (mcg)" at bounding box center [396, 236] width 360 height 71
click at [397, 243] on D "number" at bounding box center [395, 250] width 347 height 32
type D "0"
click at [515, 175] on span "Minerals" at bounding box center [539, 169] width 57 height 21
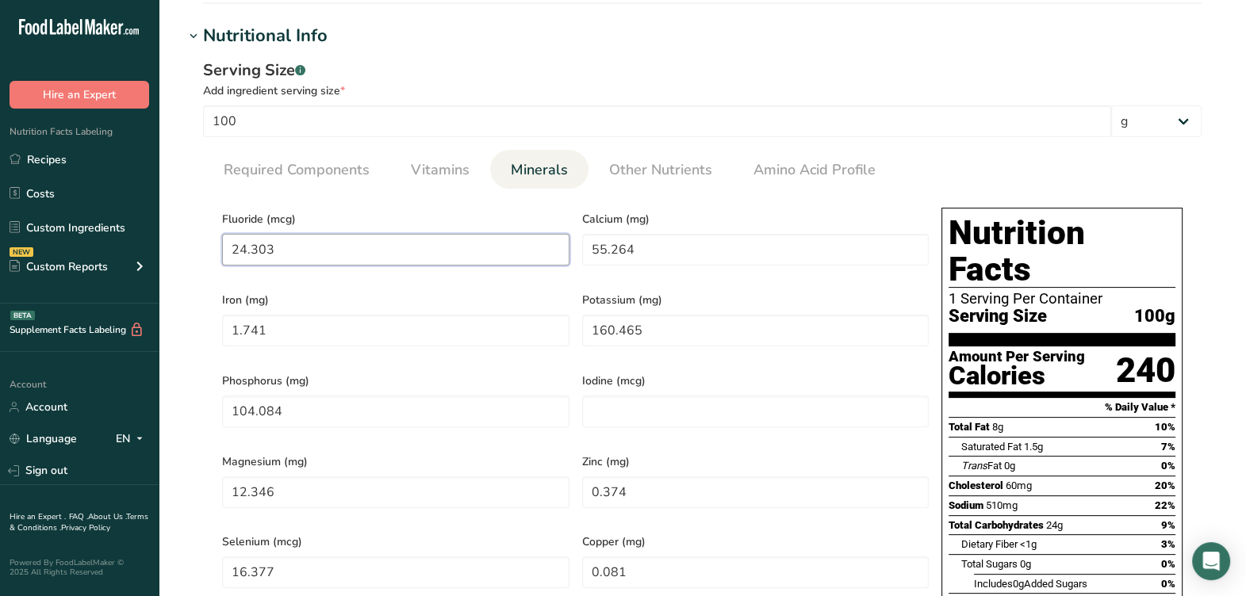
drag, startPoint x: 421, startPoint y: 242, endPoint x: 736, endPoint y: 287, distance: 318.1
click at [421, 242] on input "24.303" at bounding box center [395, 250] width 347 height 32
drag, startPoint x: 738, startPoint y: 286, endPoint x: 724, endPoint y: 258, distance: 31.6
click at [734, 282] on div "Potassium (mg) 160.465" at bounding box center [756, 322] width 360 height 81
click at [725, 259] on input "55.264" at bounding box center [755, 250] width 347 height 32
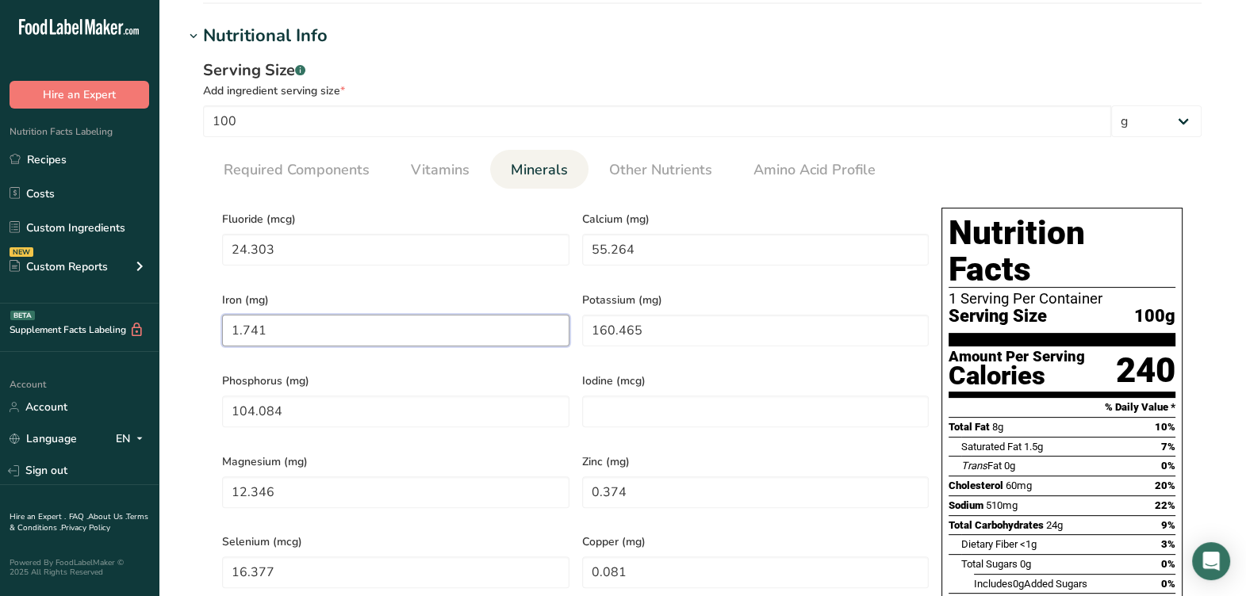
click at [393, 320] on input "1.741" at bounding box center [395, 331] width 347 height 32
click at [750, 330] on input "160.465" at bounding box center [755, 331] width 347 height 32
click at [552, 363] on div "Phosphorus (mg) 104.084" at bounding box center [396, 403] width 360 height 81
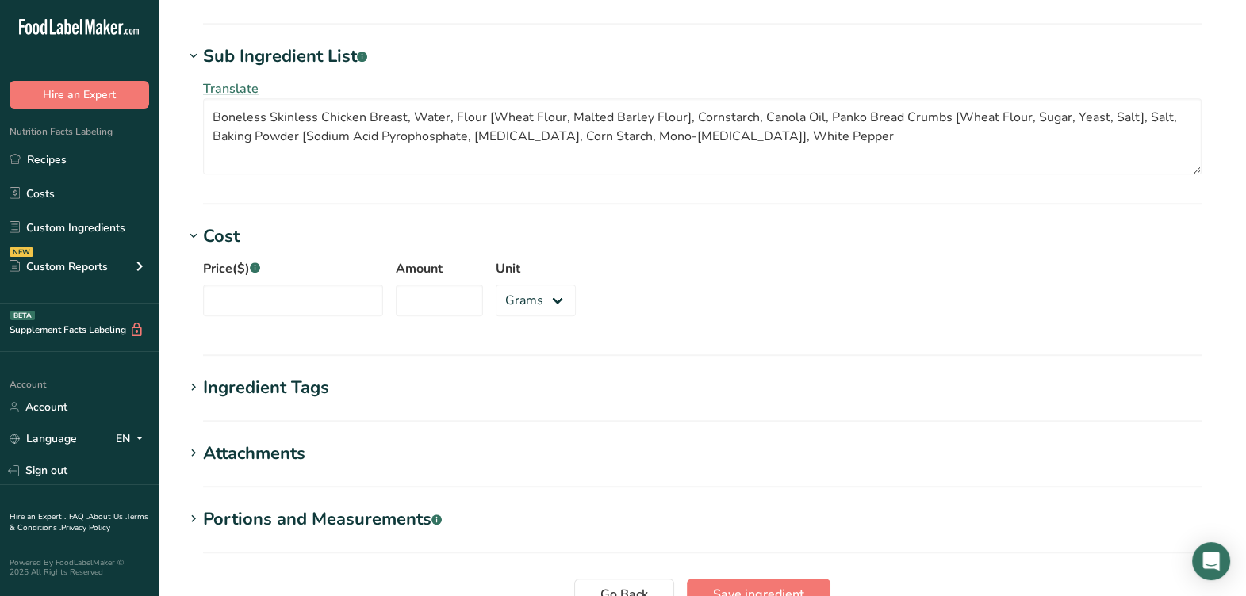
scroll to position [1594, 0]
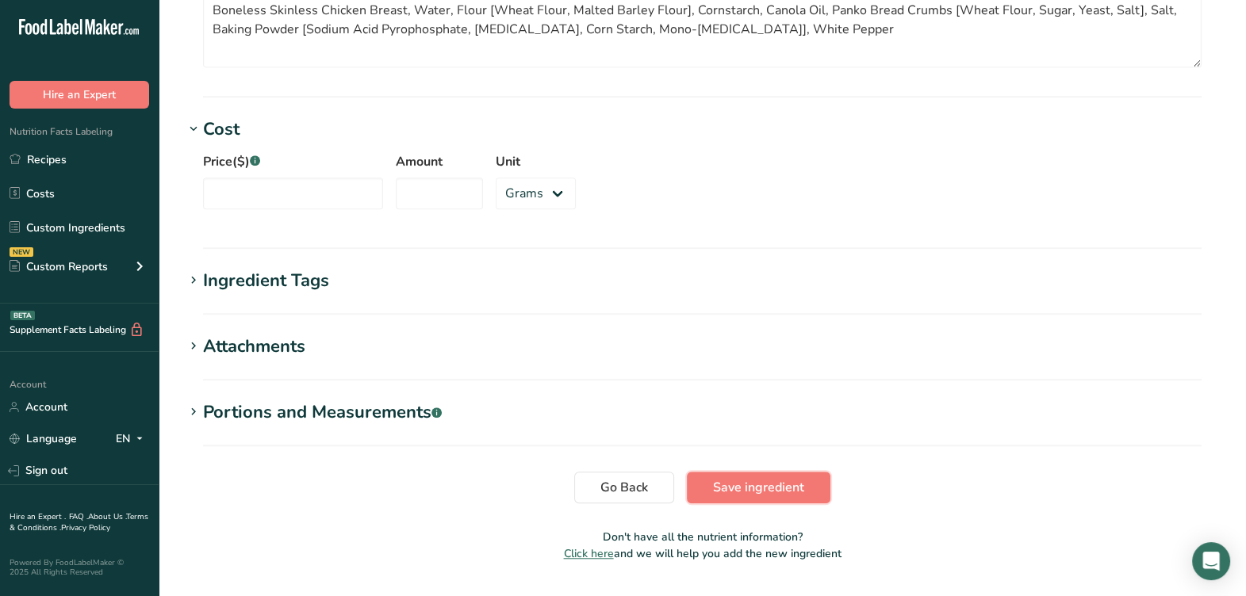
click at [742, 478] on span "Save ingredient" at bounding box center [758, 487] width 91 height 19
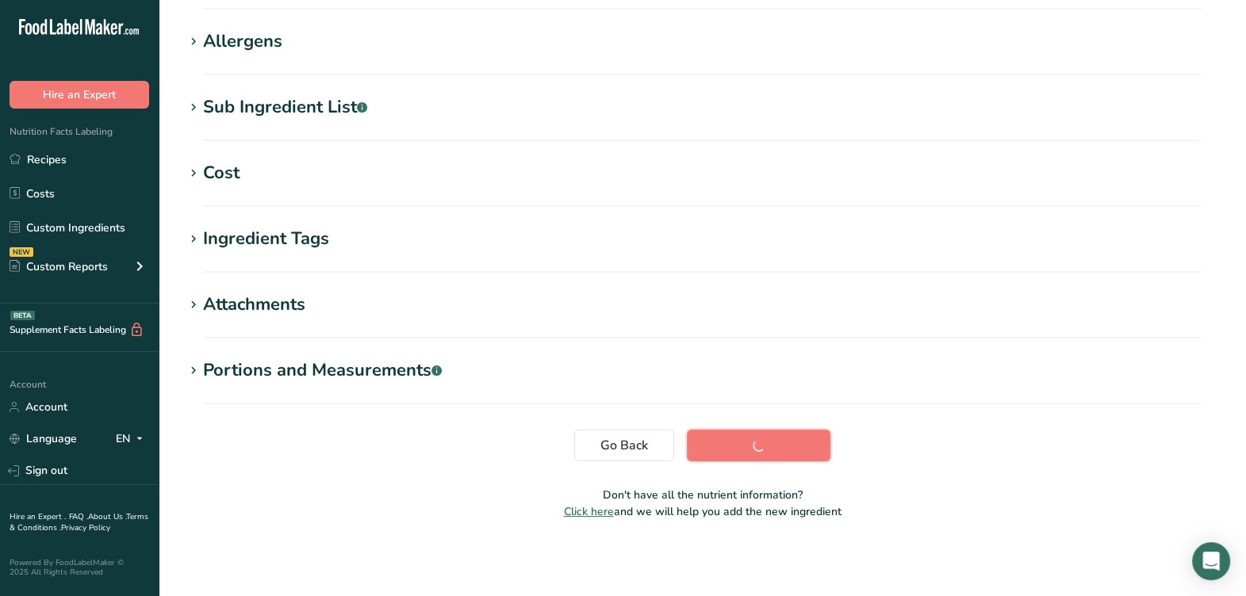
scroll to position [242, 0]
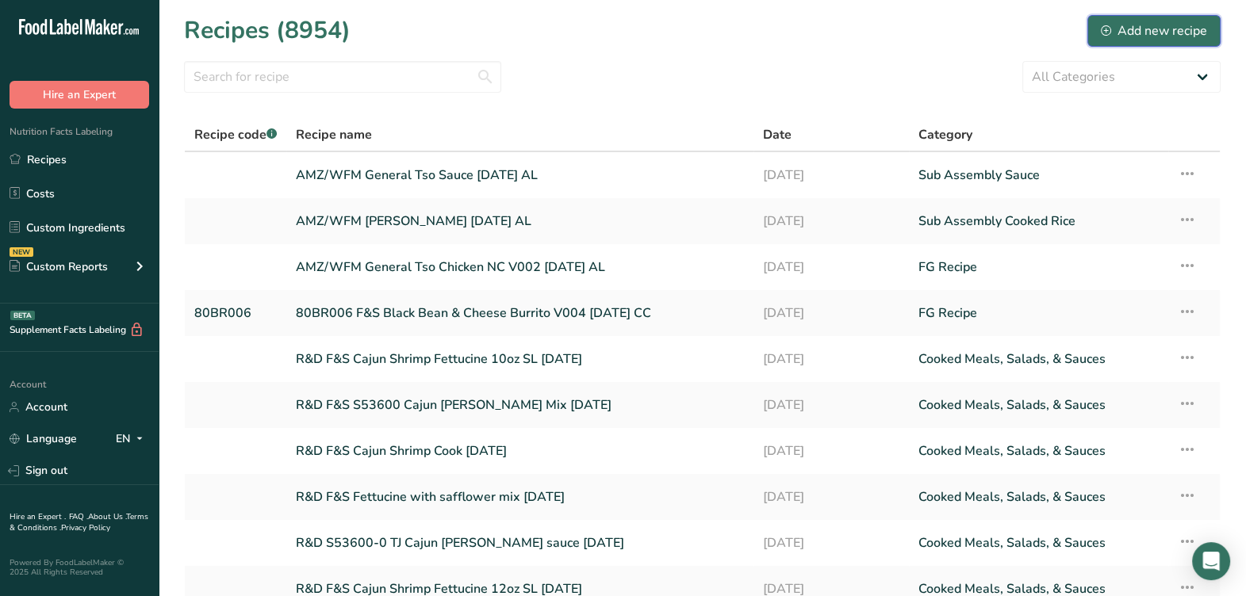
click at [1107, 21] on div "Add new recipe" at bounding box center [1154, 30] width 106 height 19
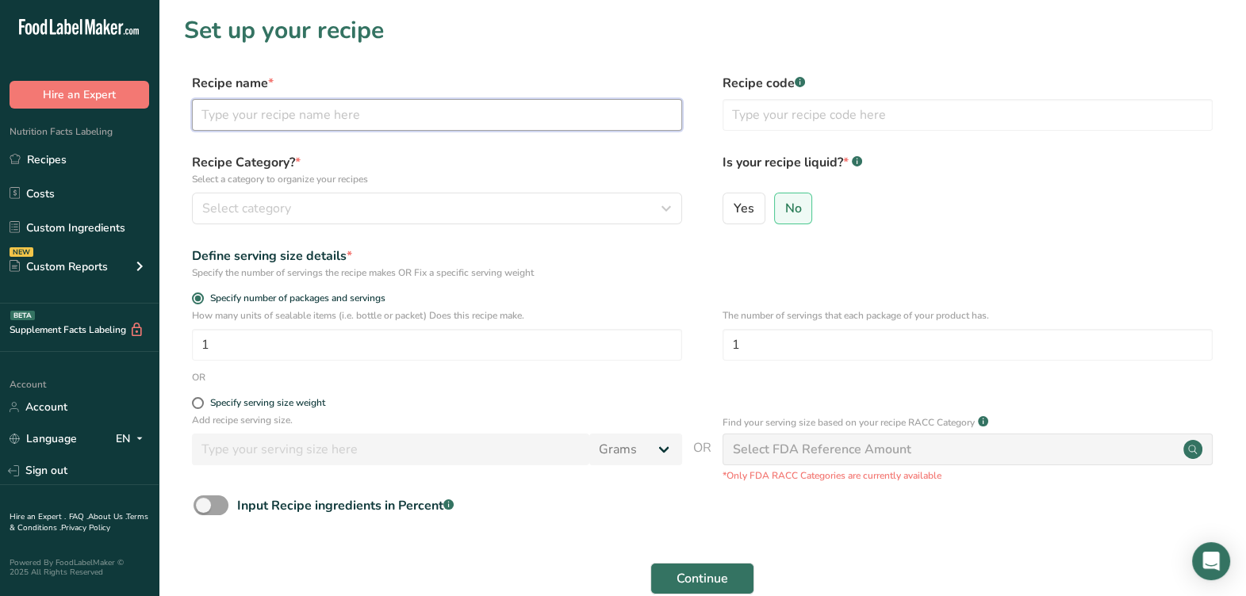
click at [309, 124] on input "text" at bounding box center [437, 115] width 490 height 32
click at [334, 116] on input "AMZ/WFM General Tso Chicken" at bounding box center [437, 115] width 490 height 32
click at [398, 115] on input "AMZ/WFM General Tso's Chicken V001" at bounding box center [437, 115] width 490 height 32
click at [478, 123] on input "AMZ/WFM General Tso's Chicken CA V001" at bounding box center [437, 115] width 490 height 32
type input "AMZ/WFM General Tso's Chicken CA V001 [DATE]"
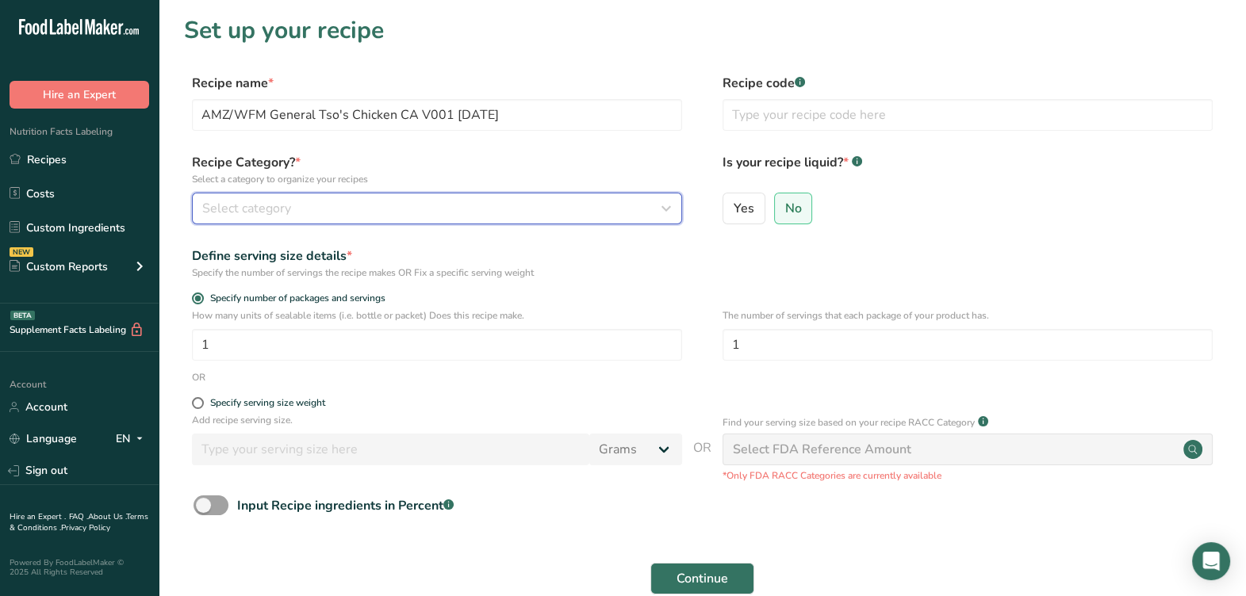
click at [516, 214] on div "Select category" at bounding box center [432, 208] width 460 height 19
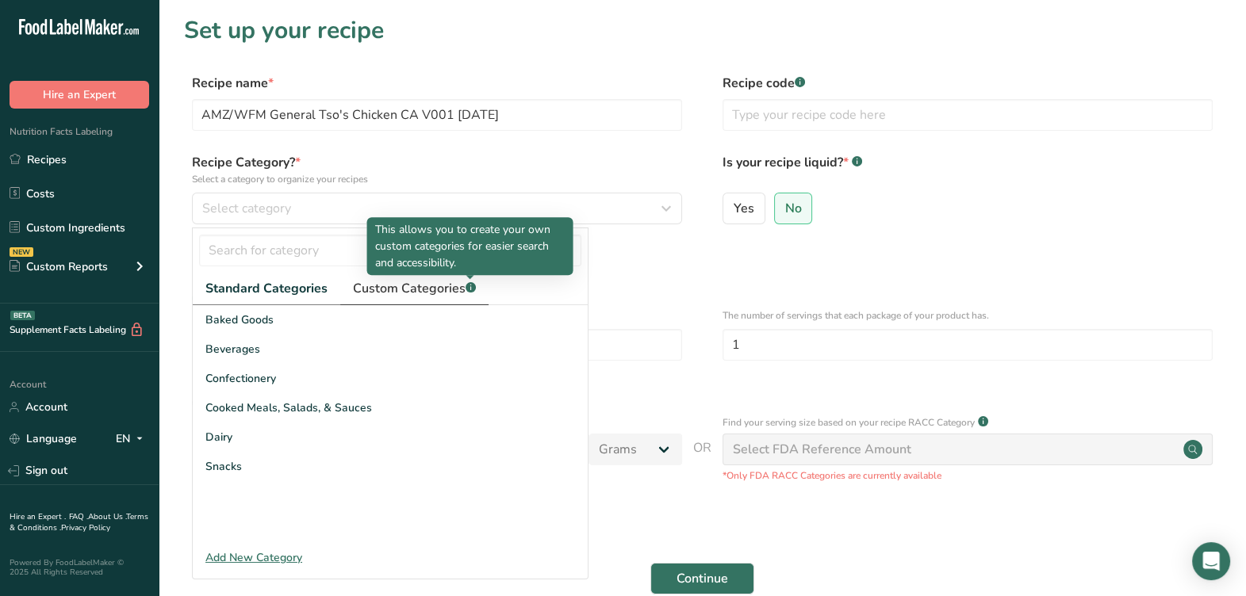
click at [463, 292] on span "Custom Categories .a-a{fill:#347362;}.b-a{fill:#fff;}" at bounding box center [414, 288] width 123 height 19
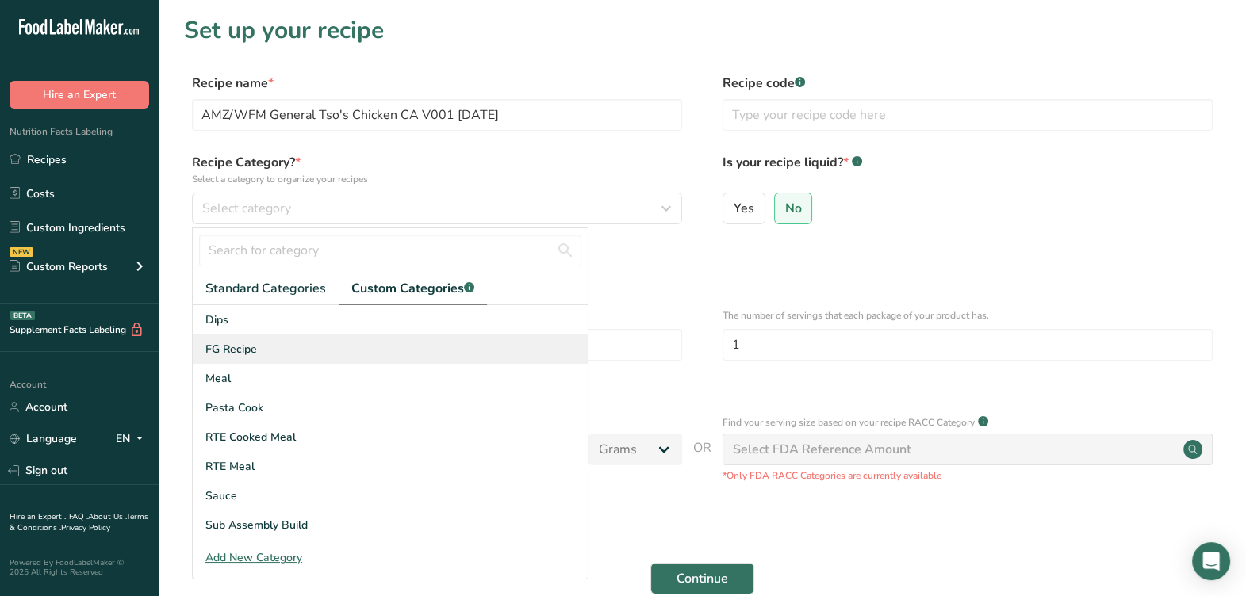
click at [270, 357] on div "FG Recipe" at bounding box center [390, 349] width 395 height 29
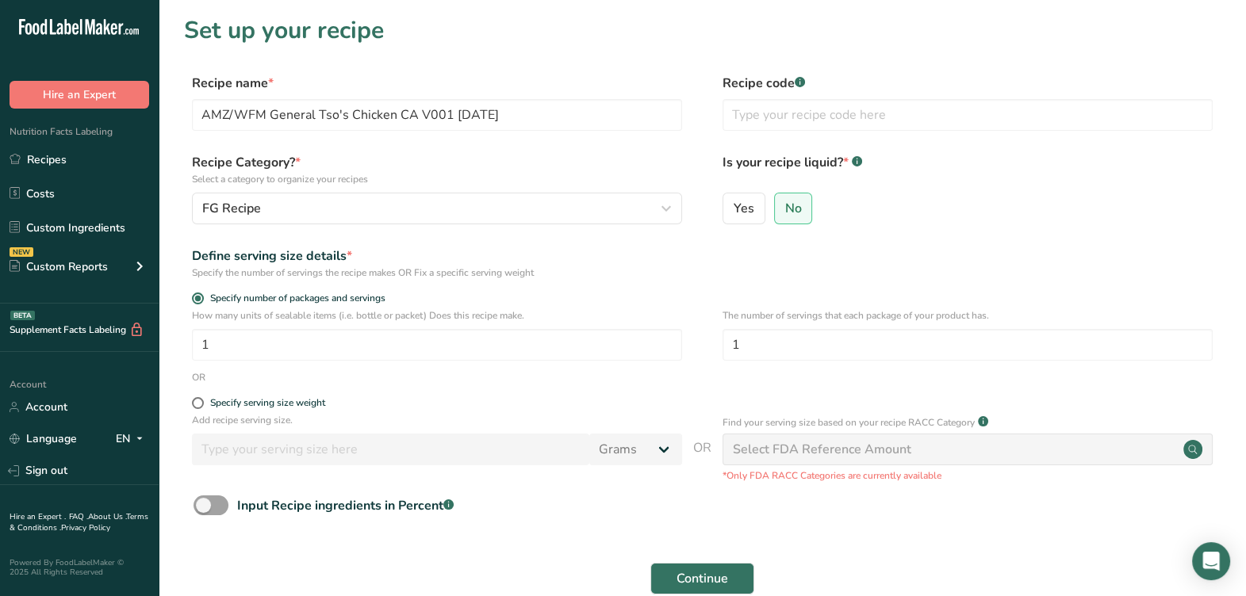
click at [187, 233] on div "Recipe Category? * Select a category to organize your recipes FG Recipe Standar…" at bounding box center [702, 193] width 1037 height 81
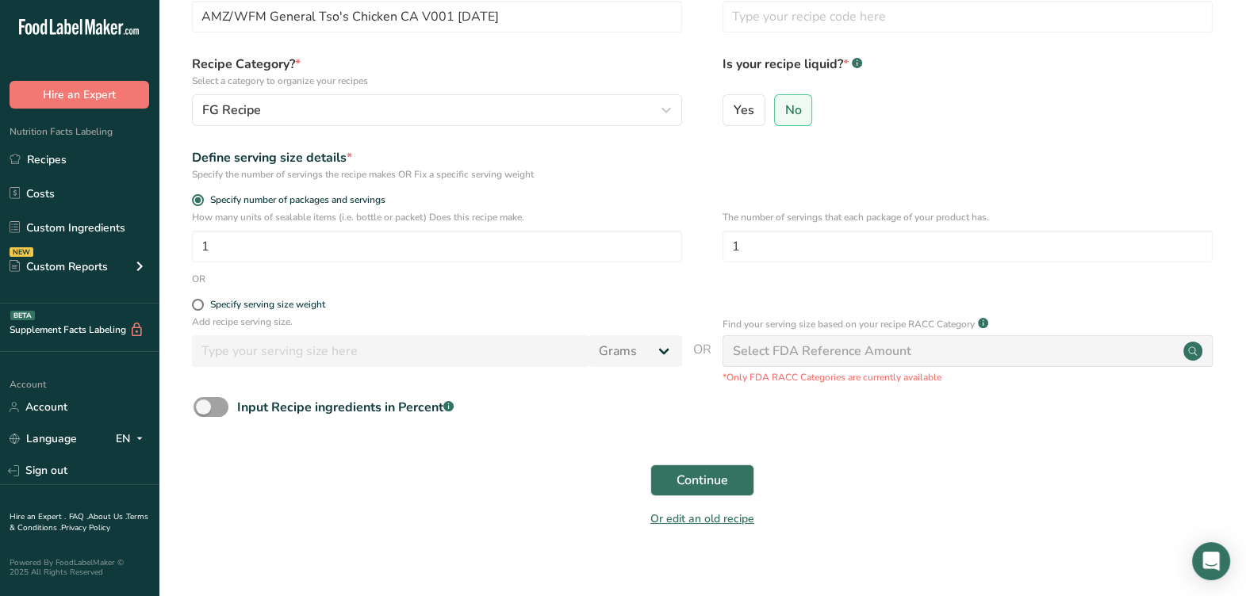
click at [322, 297] on form "Recipe name * AMZ/WFM General Tso's Chicken CA V001 [DATE] Recipe code .a-a{fil…" at bounding box center [702, 256] width 1037 height 562
click at [314, 307] on div "Specify serving size weight" at bounding box center [267, 305] width 115 height 12
click at [202, 307] on input "Specify serving size weight" at bounding box center [197, 305] width 10 height 10
radio input "true"
radio input "false"
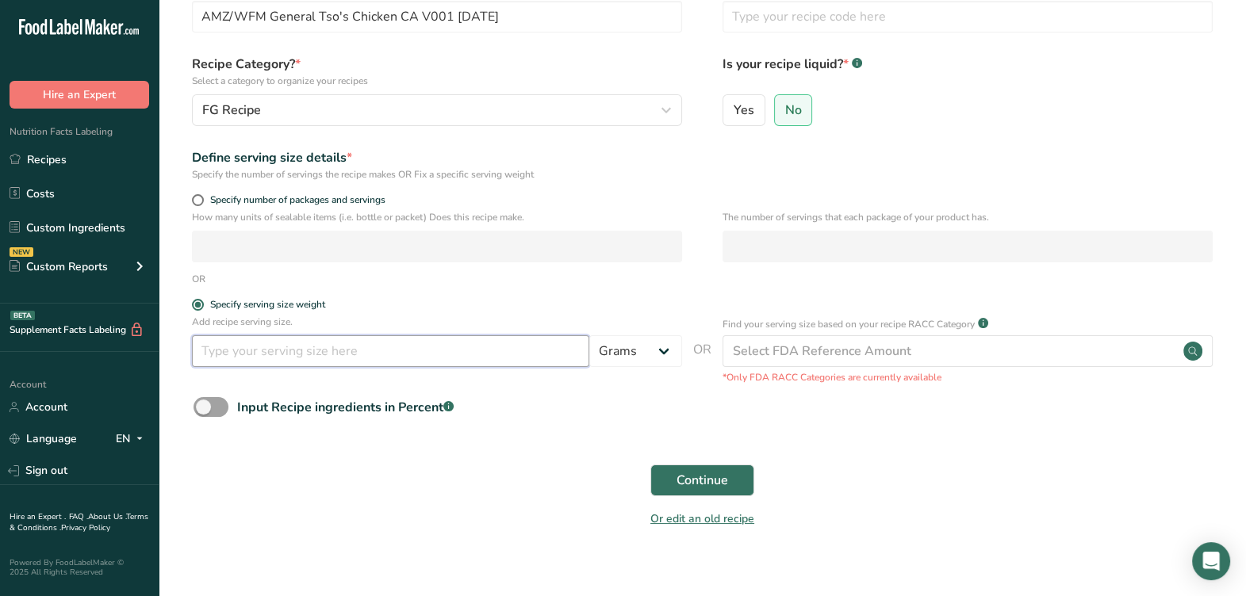
click at [328, 361] on input "number" at bounding box center [390, 352] width 397 height 32
type input "340"
click at [710, 483] on span "Continue" at bounding box center [703, 480] width 52 height 19
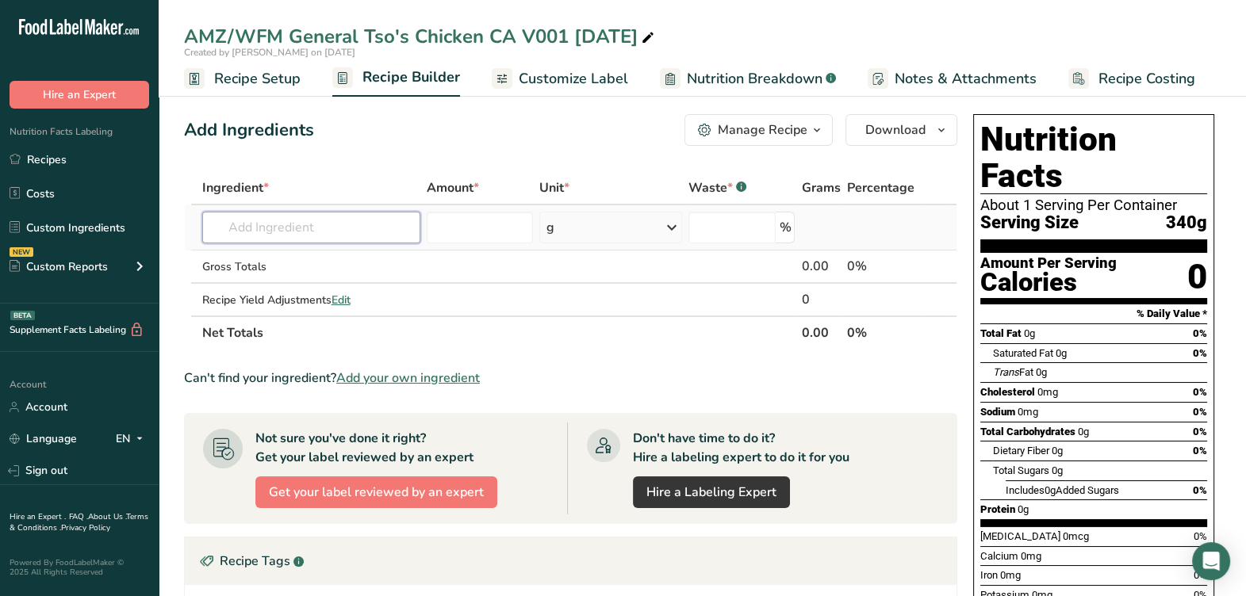
click at [267, 222] on input "text" at bounding box center [311, 228] width 218 height 32
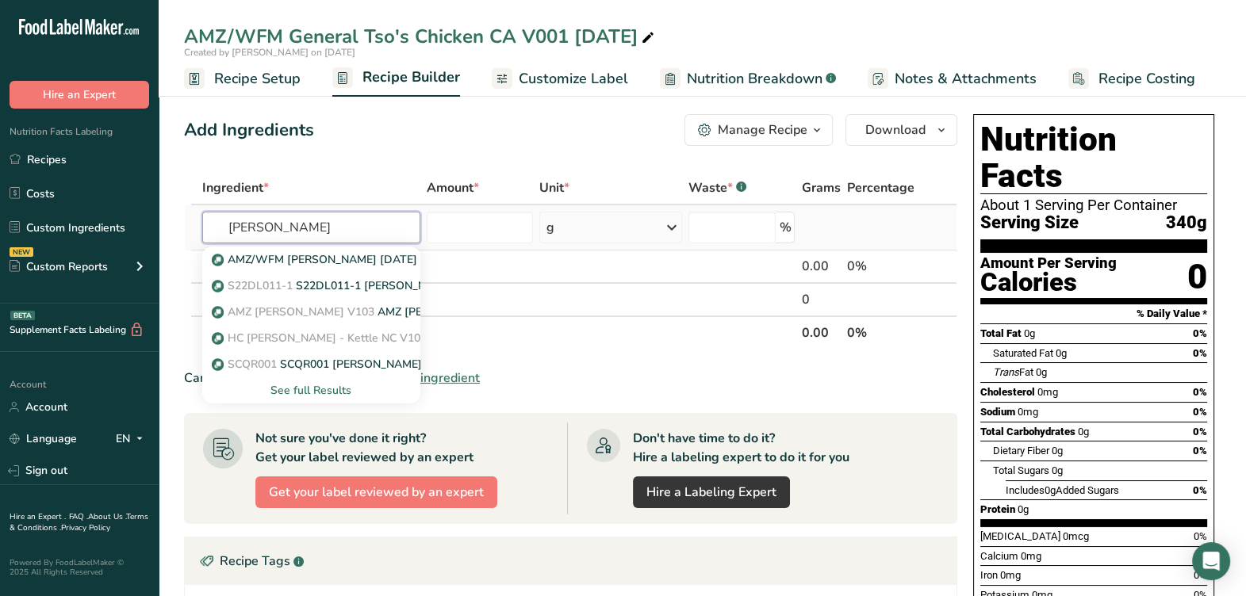
type input "[PERSON_NAME]"
click at [334, 392] on div "See full Results" at bounding box center [311, 390] width 193 height 17
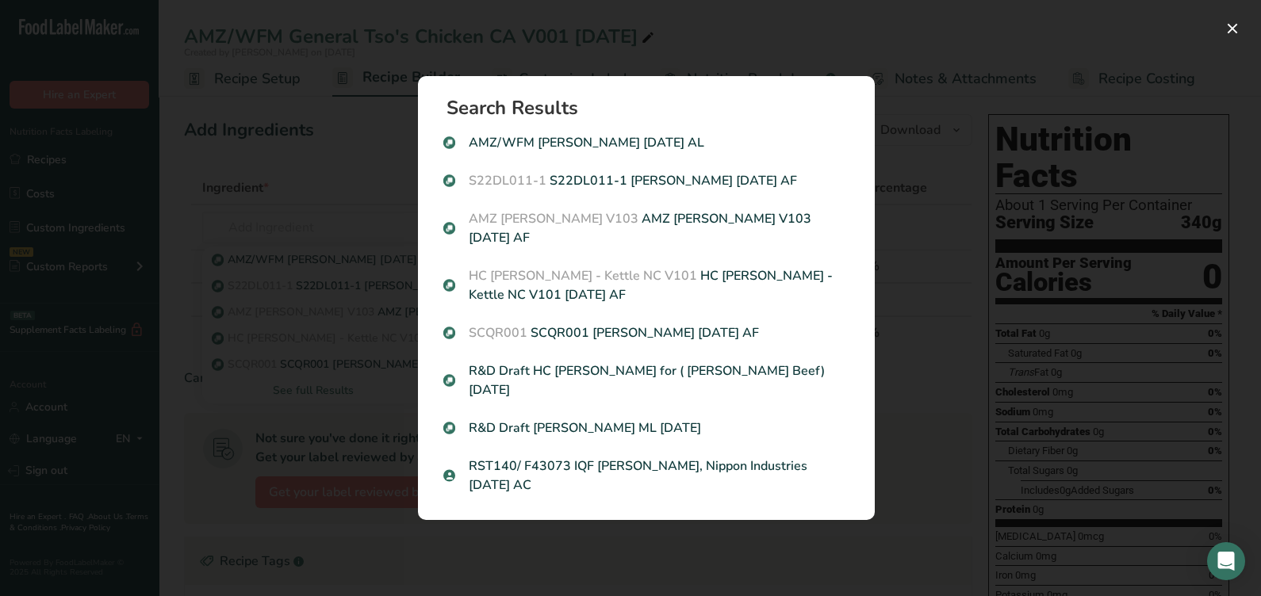
click at [969, 359] on div "Search results modal" at bounding box center [630, 298] width 1261 height 596
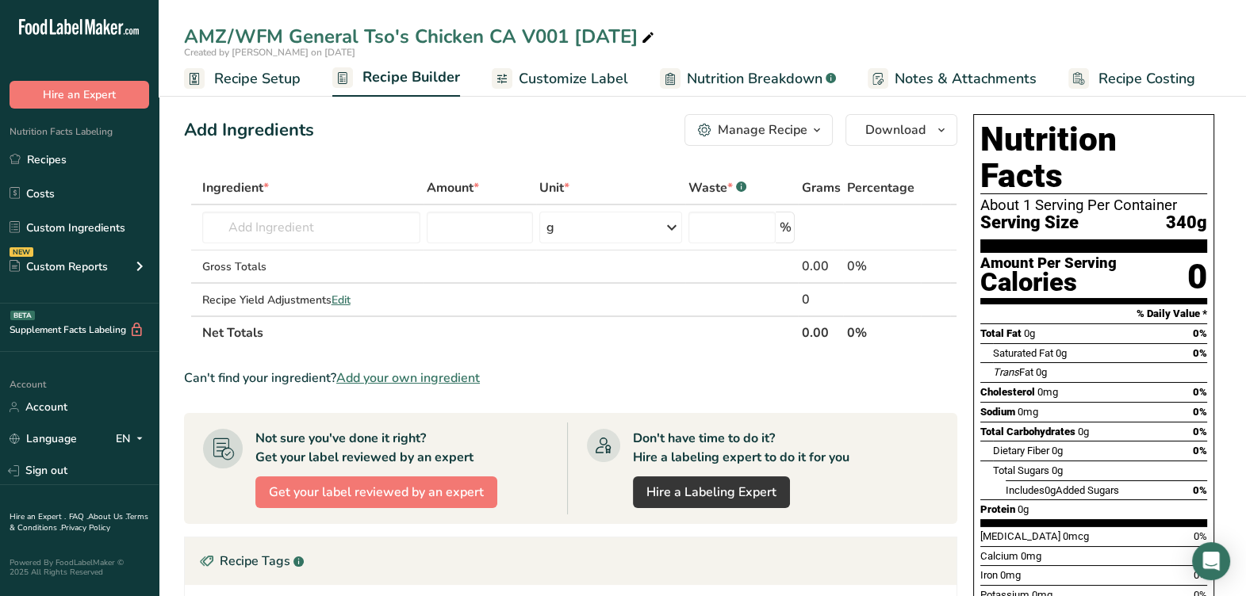
click at [643, 33] on icon at bounding box center [648, 38] width 14 height 22
drag, startPoint x: 671, startPoint y: 37, endPoint x: 132, endPoint y: 12, distance: 539.2
click at [132, 12] on div ".a-20{fill:#fff;} Hire an Expert Nutrition Facts Labeling Recipes Costs Custom …" at bounding box center [623, 476] width 1246 height 953
type input "AMZ/WFM General Tso's Chicken CA V001 [DATE] AL"
click at [390, 231] on input "text" at bounding box center [311, 228] width 218 height 32
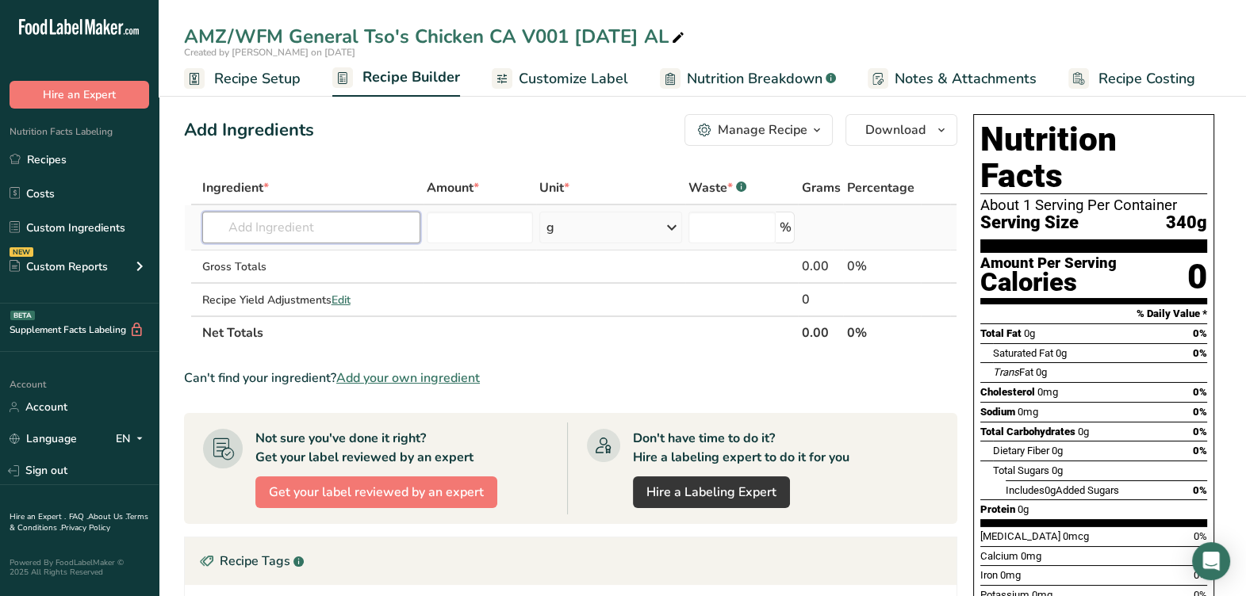
click at [358, 224] on input "text" at bounding box center [311, 228] width 218 height 32
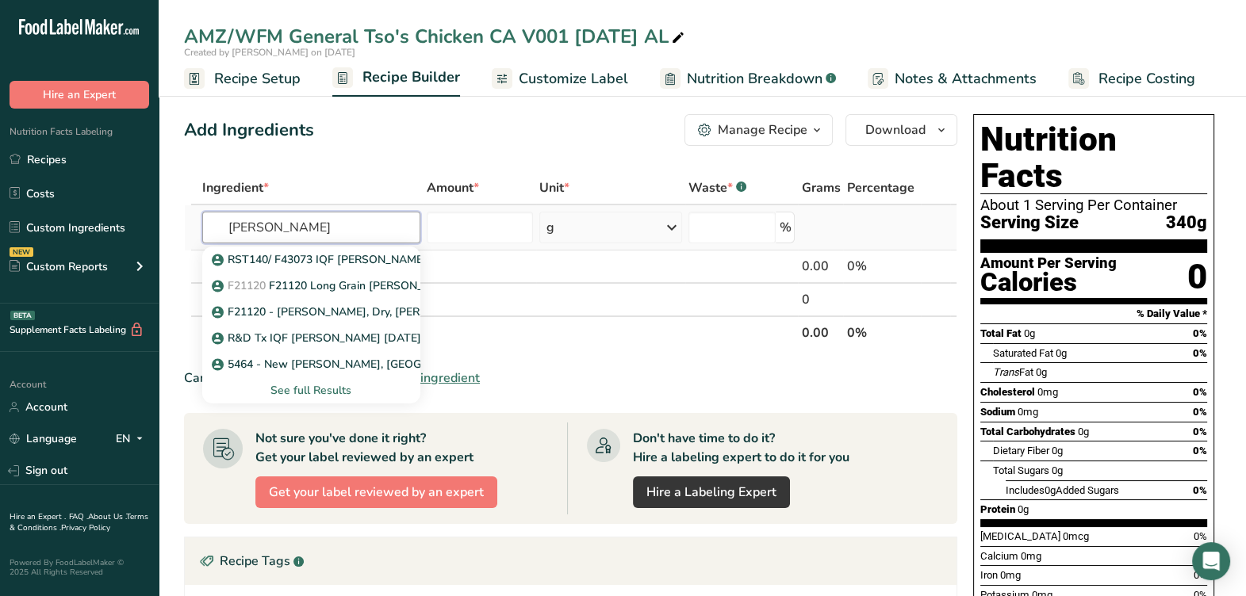
type input "[PERSON_NAME]"
drag, startPoint x: 299, startPoint y: 243, endPoint x: 201, endPoint y: 250, distance: 97.8
click at [202, 244] on div "jasmine ric RST140/ F43073 IQF Jasmine Rice, Nippon Industries [DATE] AC F21120…" at bounding box center [311, 228] width 218 height 32
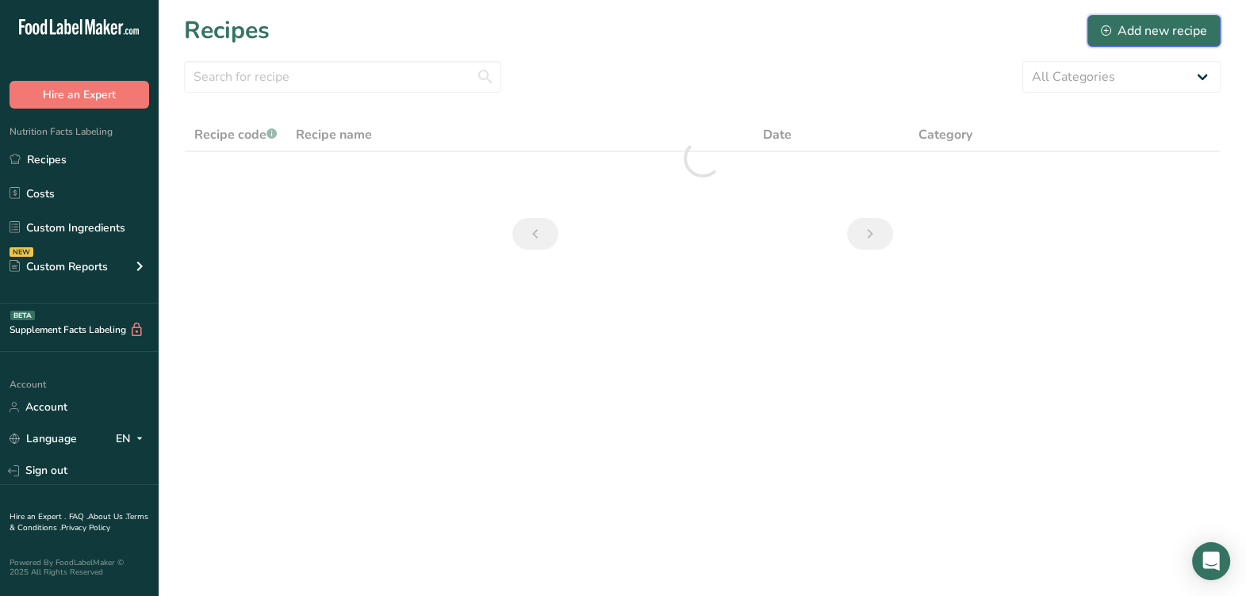
click at [1126, 35] on div "Add new recipe" at bounding box center [1154, 30] width 106 height 19
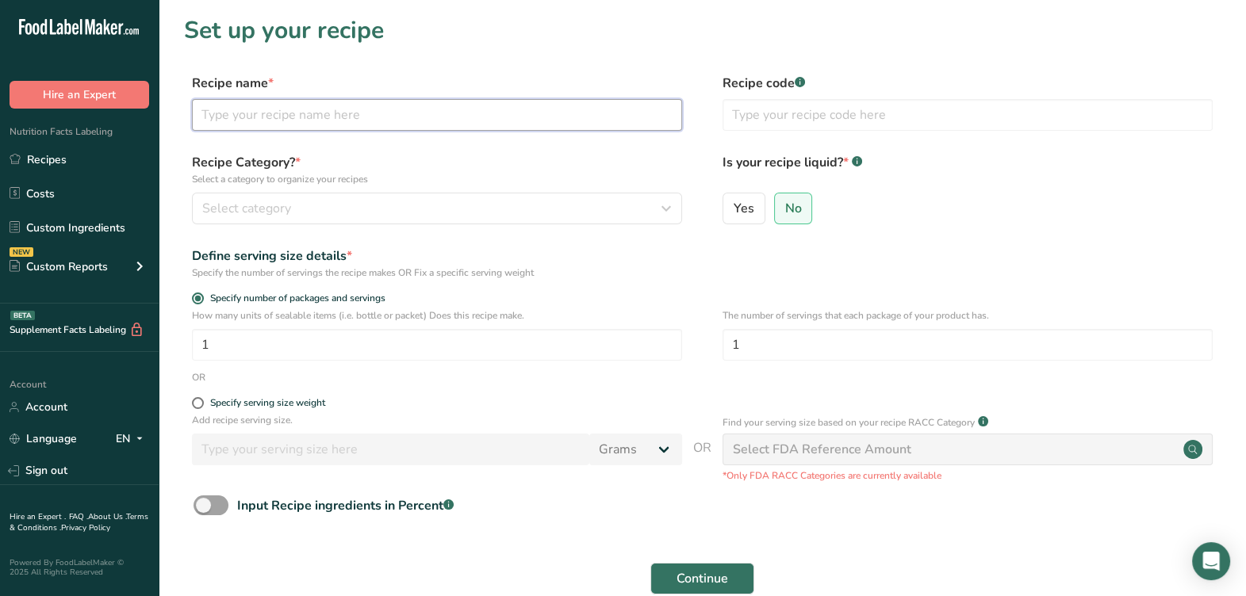
click at [257, 120] on input "text" at bounding box center [437, 115] width 490 height 32
click at [549, 100] on input "text" at bounding box center [437, 115] width 490 height 32
type input "AMZ/WFM [PERSON_NAME] CA [DATE] AL"
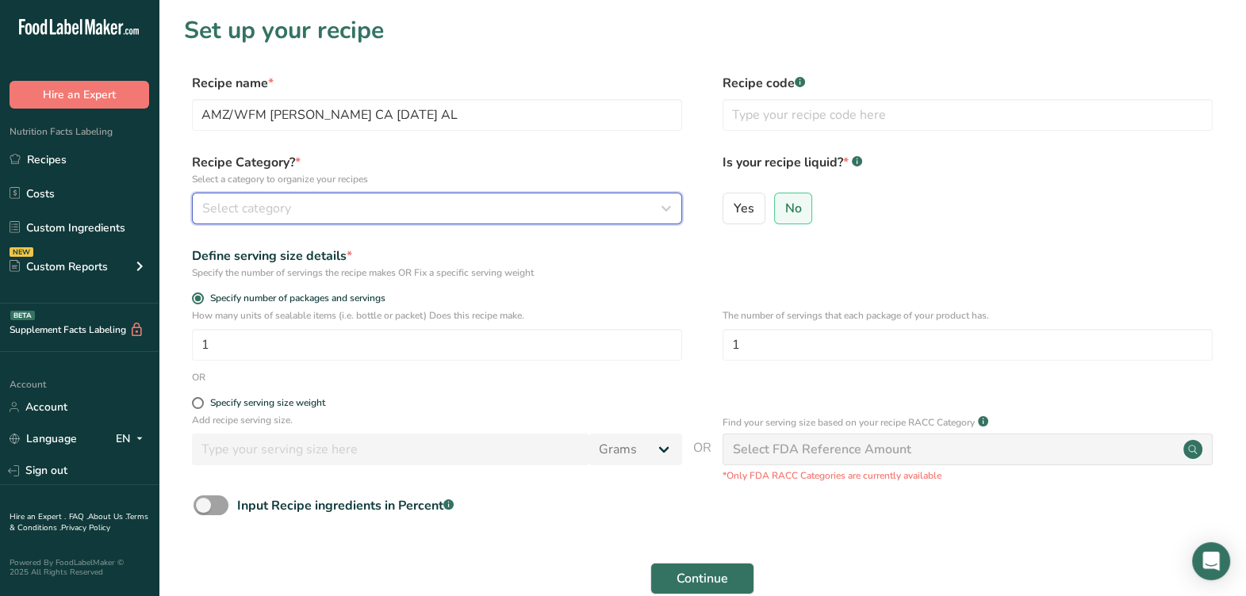
click at [494, 221] on button "Select category" at bounding box center [437, 209] width 490 height 32
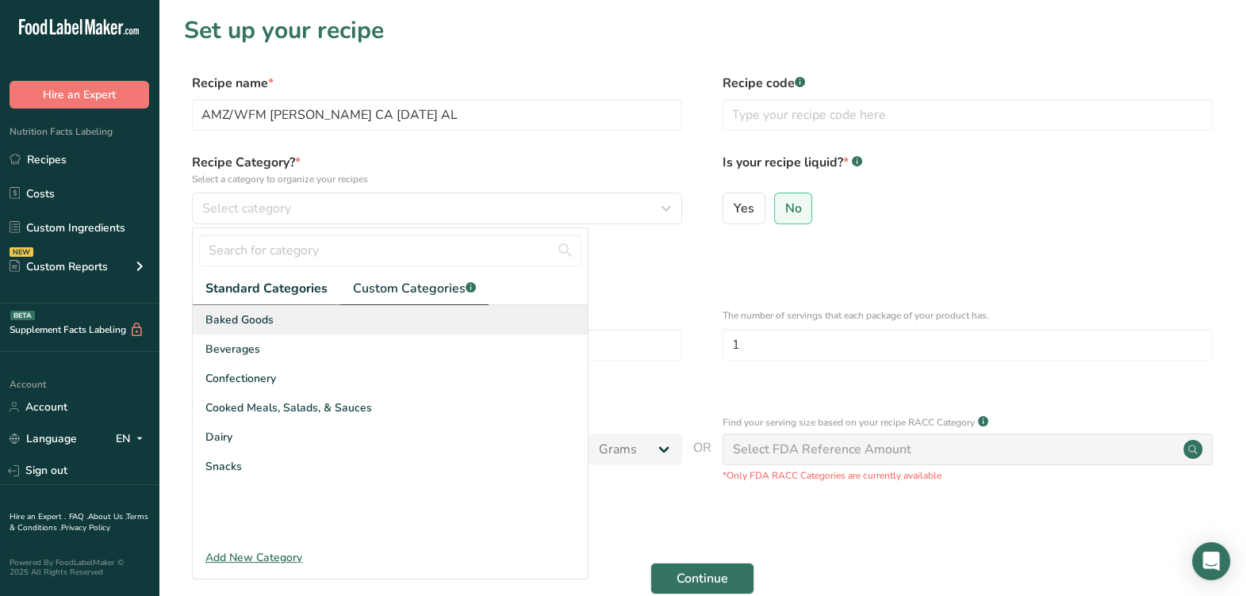
drag, startPoint x: 458, startPoint y: 285, endPoint x: 457, endPoint y: 314, distance: 29.4
click at [458, 284] on span "Custom Categories .a-a{fill:#347362;}.b-a{fill:#fff;}" at bounding box center [414, 288] width 123 height 19
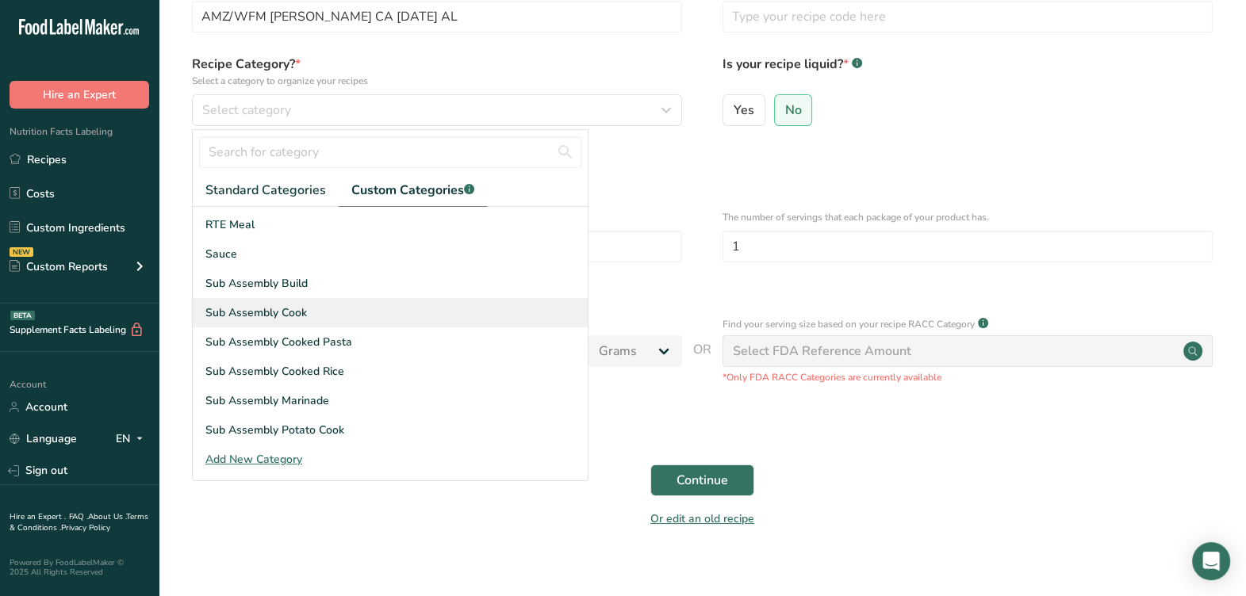
scroll to position [202, 0]
click at [294, 309] on span "Sub Assembly Cooked Rice" at bounding box center [274, 313] width 139 height 17
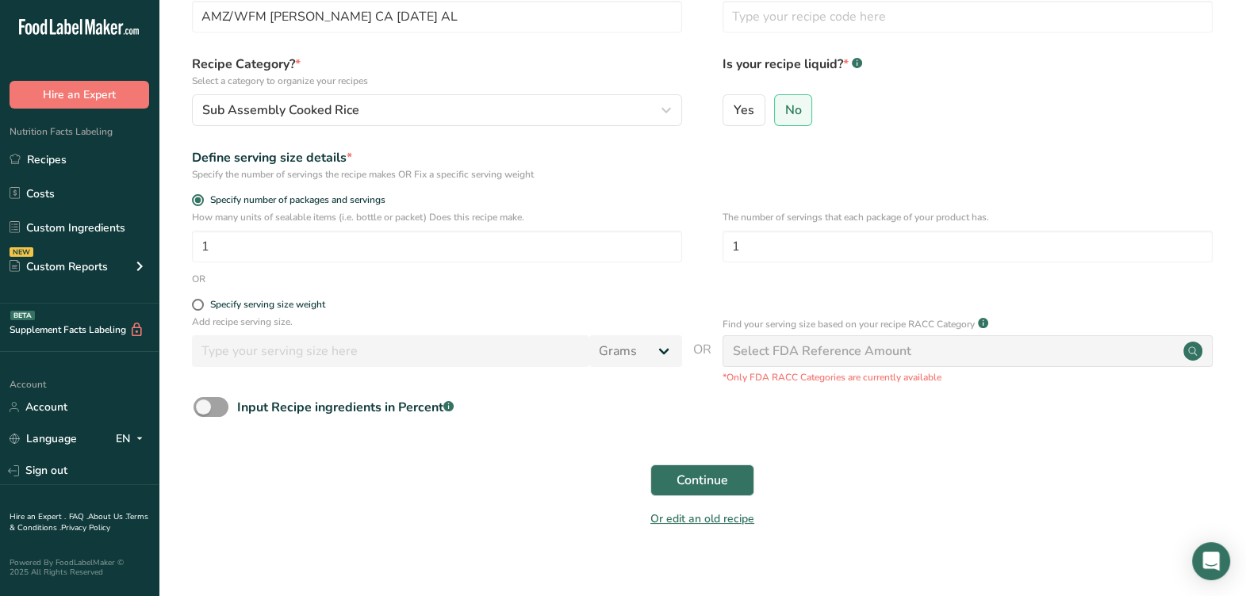
click at [494, 157] on div "Define serving size details *" at bounding box center [437, 157] width 490 height 19
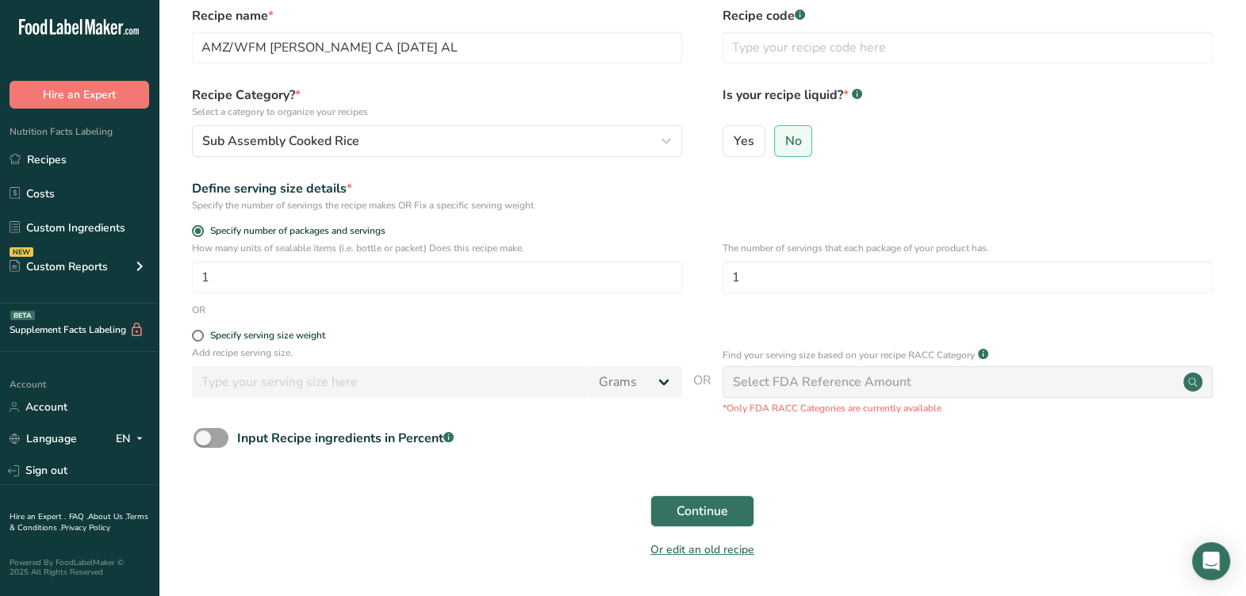
scroll to position [98, 0]
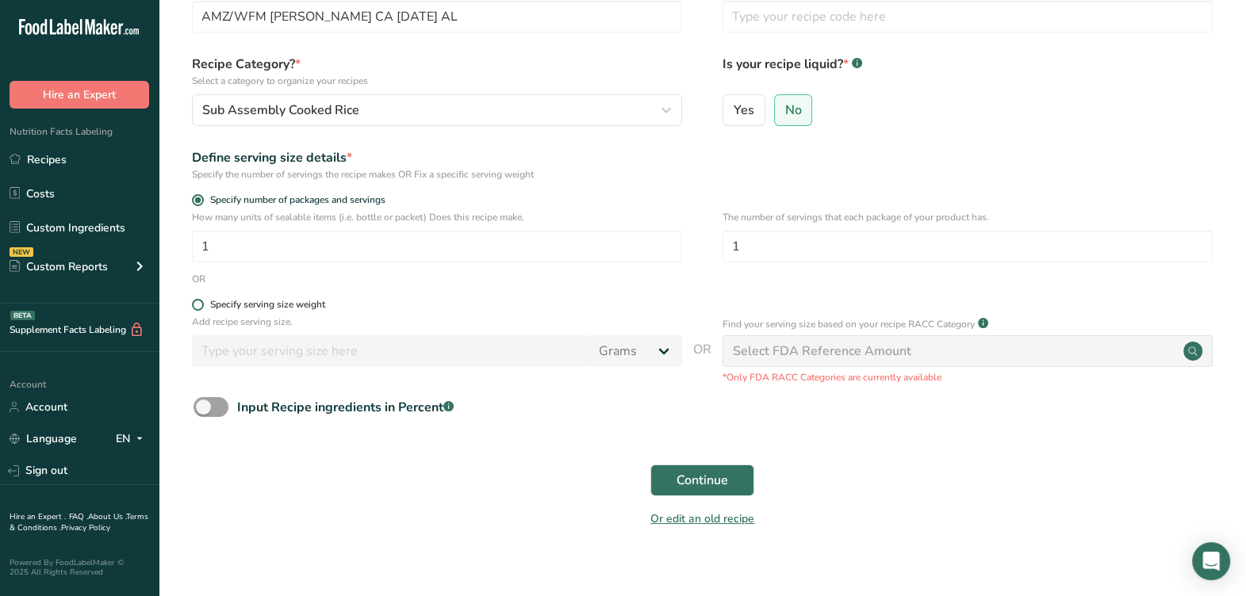
click at [308, 299] on form "Recipe name * AMZ/WFM Jasmine Rice Cook CA 9-2-25 AL Recipe code .a-a{fill:#347…" at bounding box center [702, 256] width 1037 height 562
click at [293, 307] on div "Specify serving size weight" at bounding box center [267, 305] width 115 height 12
click at [202, 307] on input "Specify serving size weight" at bounding box center [197, 305] width 10 height 10
radio input "true"
radio input "false"
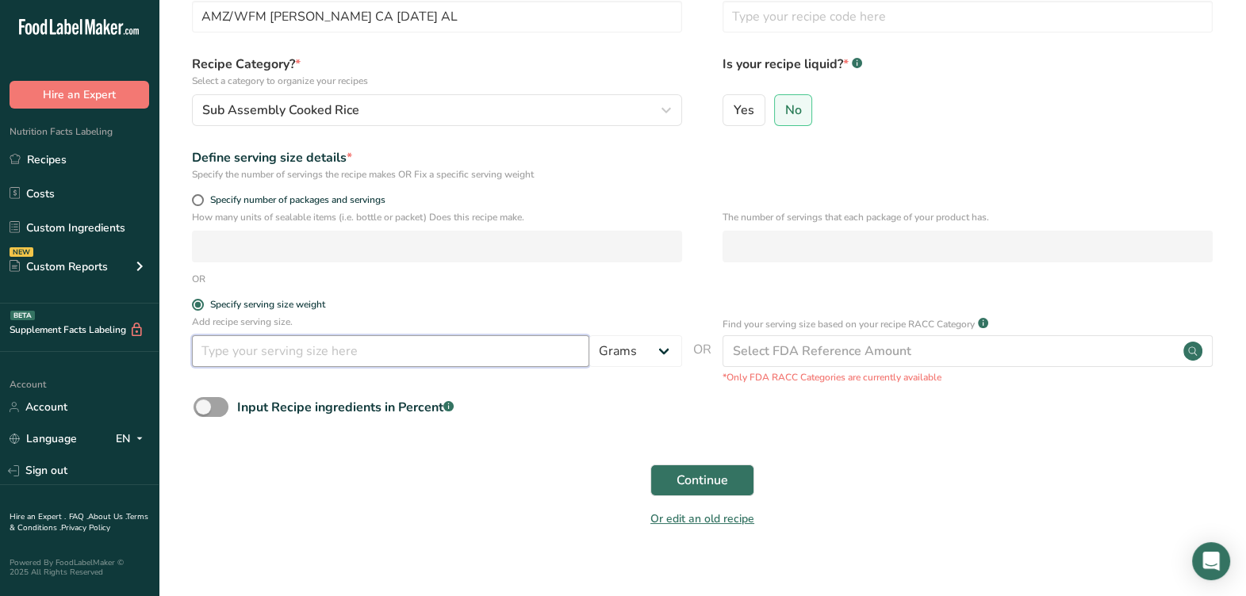
click at [301, 341] on input "number" at bounding box center [390, 352] width 397 height 32
type input "100"
click at [694, 481] on span "Continue" at bounding box center [703, 480] width 52 height 19
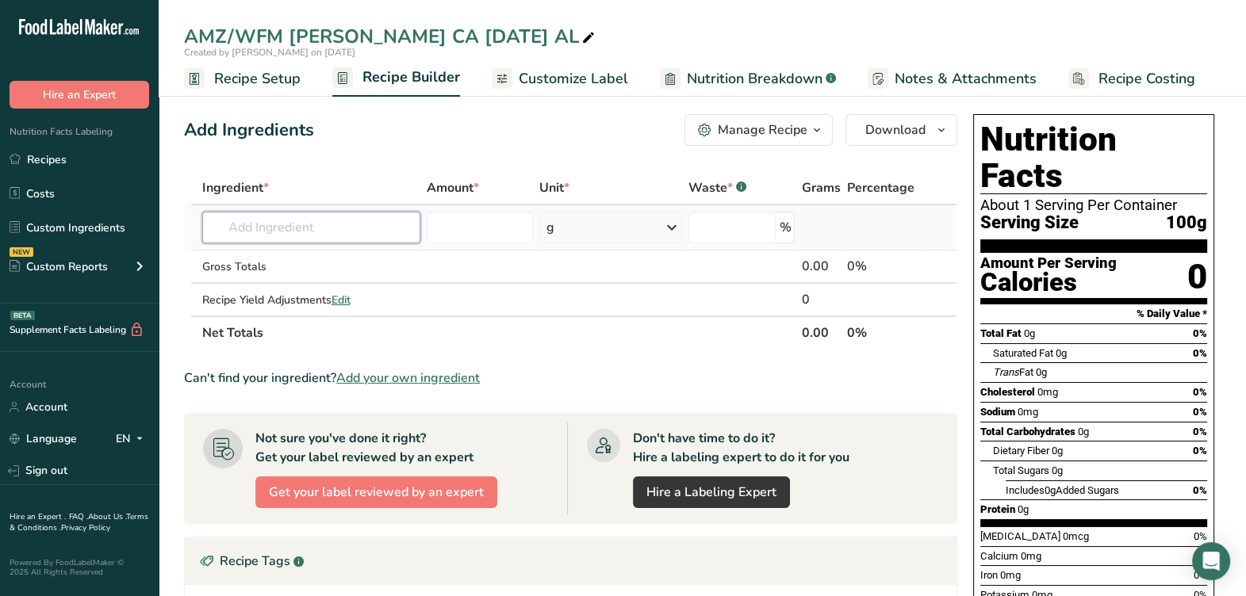
click at [311, 226] on input "text" at bounding box center [311, 228] width 218 height 32
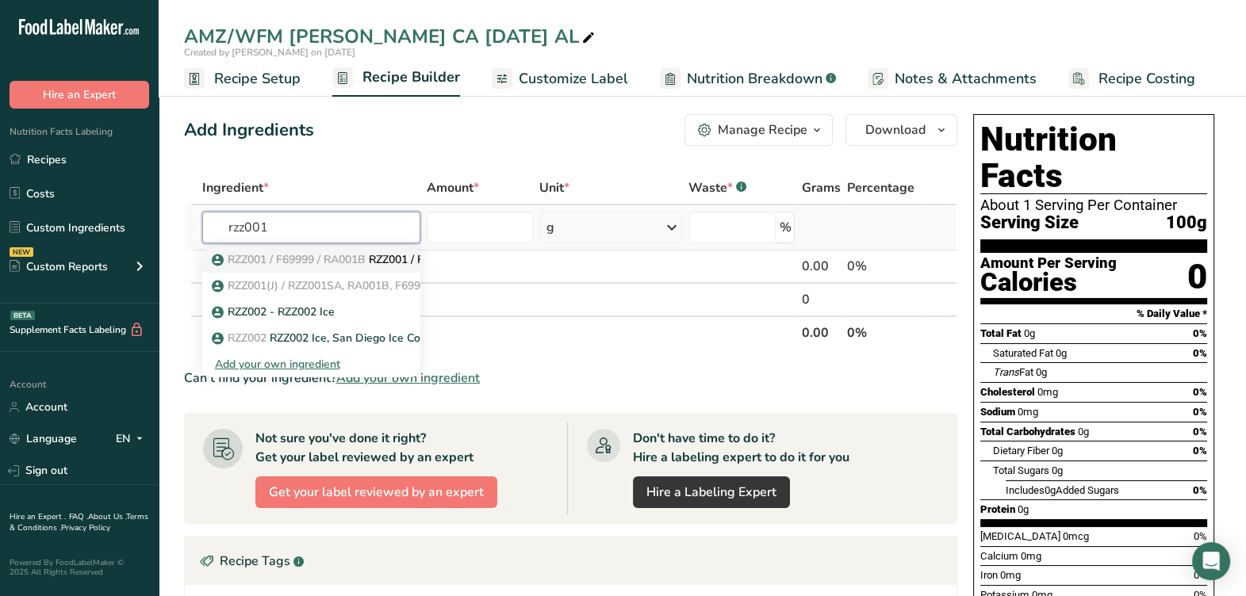
type input "RZZ001 / F69999 / RA001B / RZZ001SA Water, Tap"
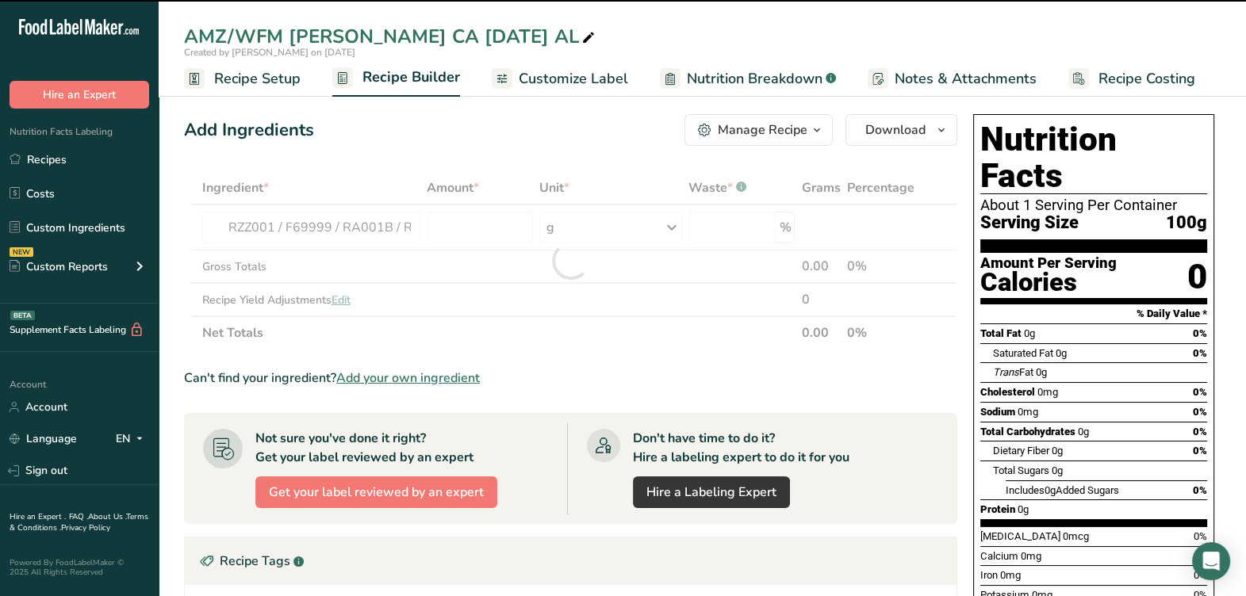
type input "0"
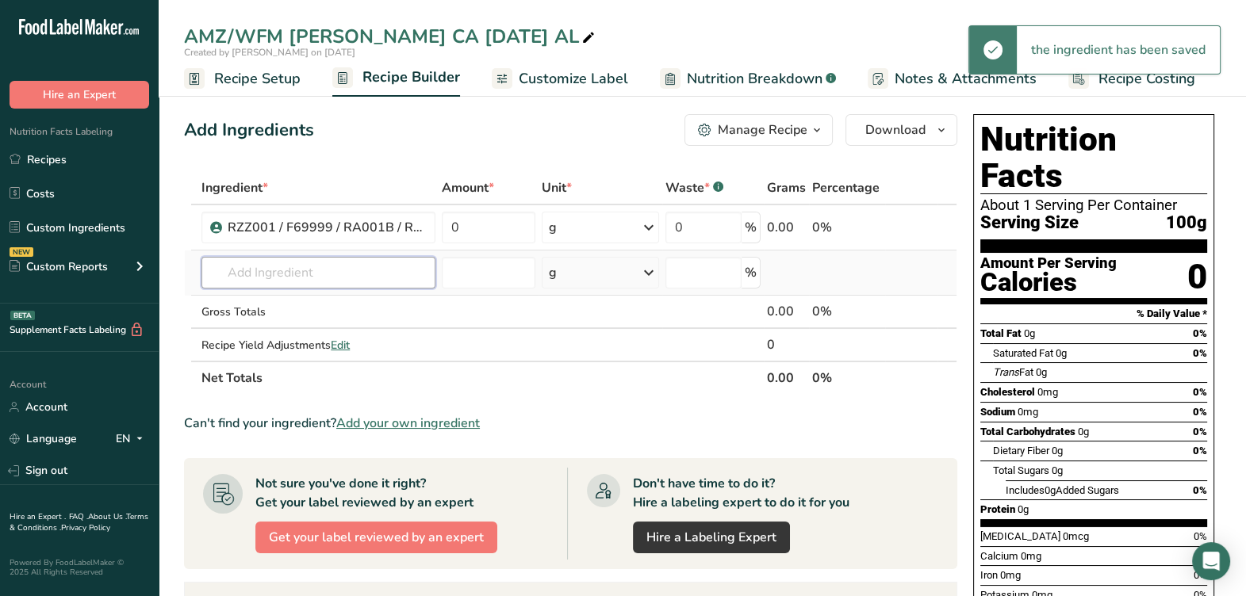
click at [275, 282] on input "text" at bounding box center [318, 273] width 234 height 32
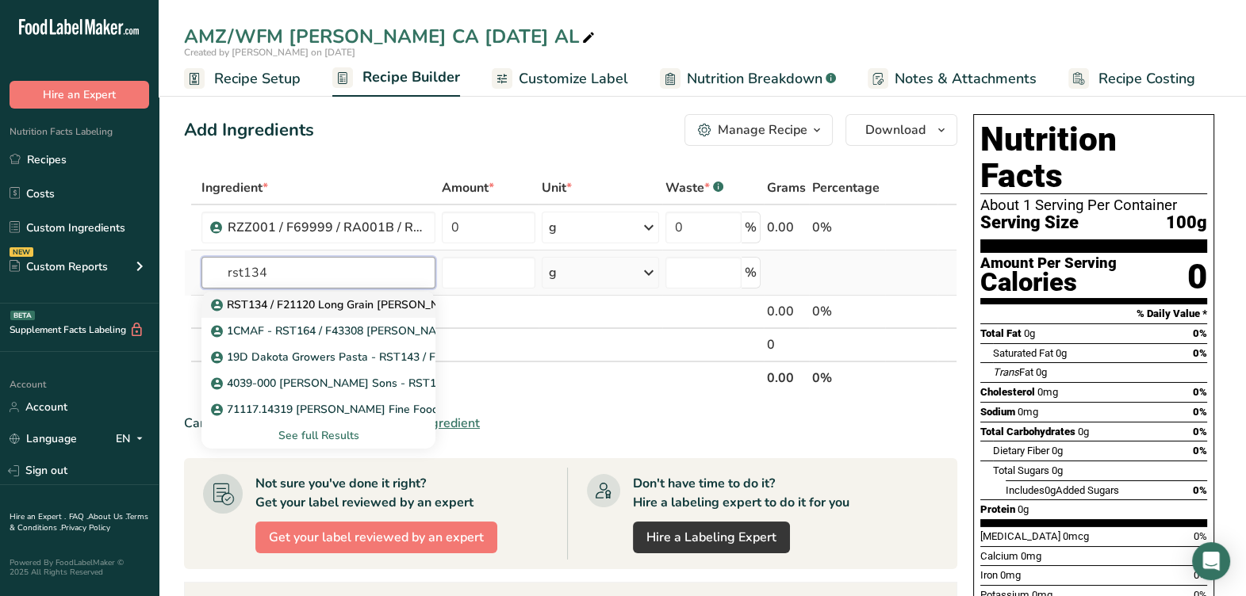
type input "rst134"
click at [293, 301] on p "RST134 / F21120 Long Grain Jasmine Rice, Otis McAllister10-18-21 AL" at bounding box center [400, 305] width 372 height 17
type input "RST134 / F21120 Long Grain Jasmine Rice, Otis McAllister10-18-21 AL"
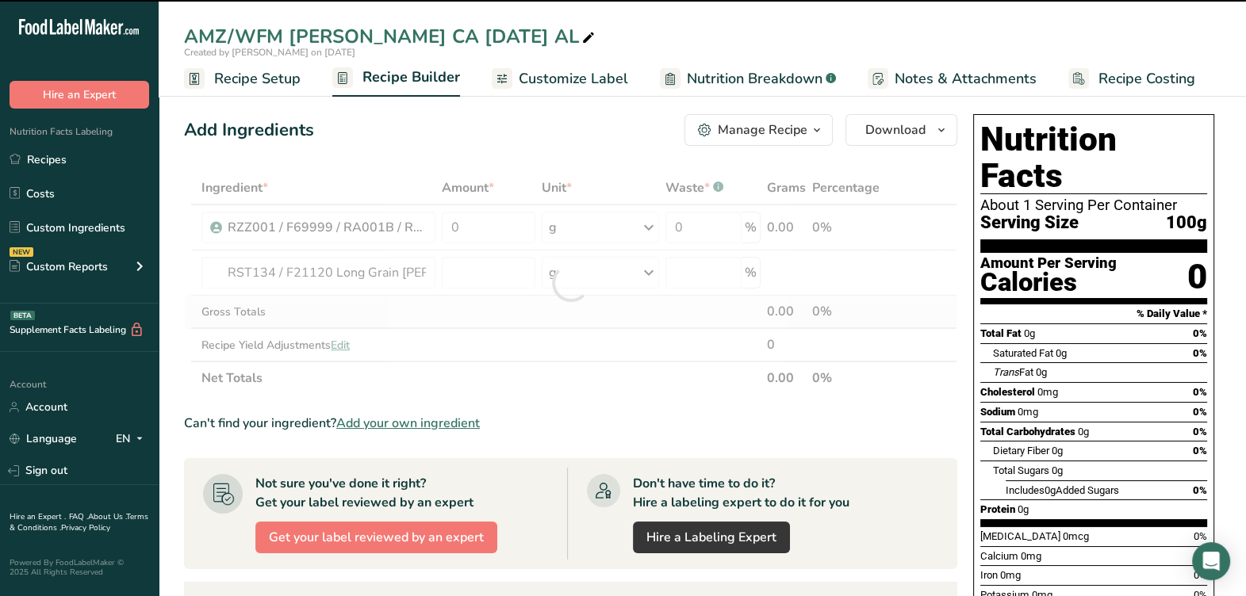
type input "0"
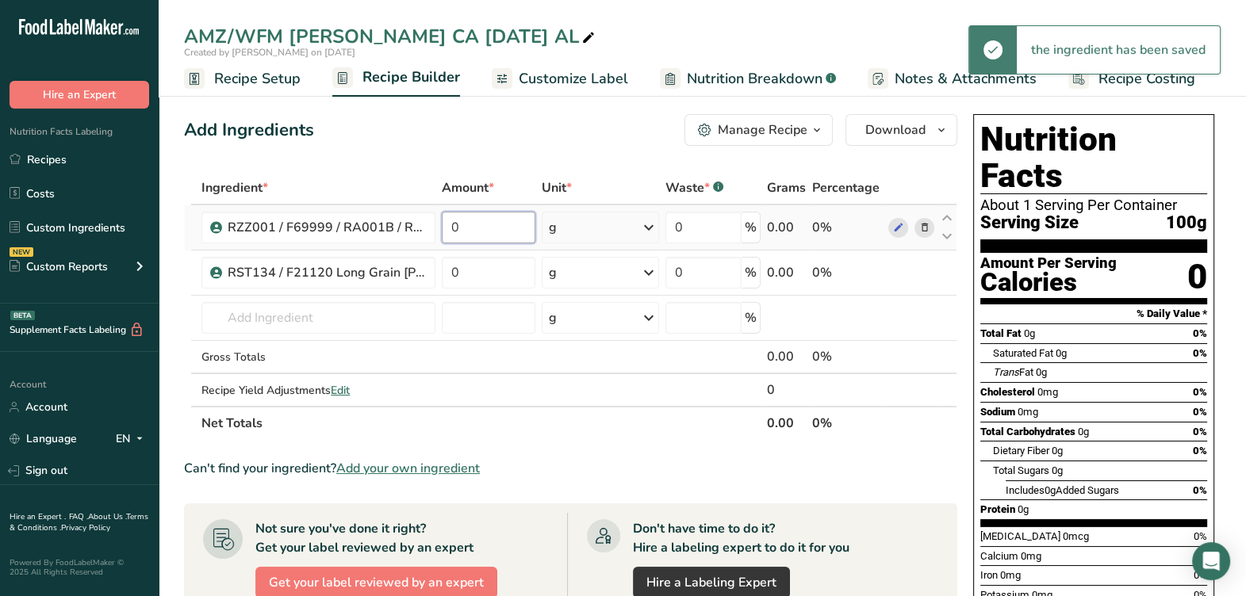
click at [478, 226] on input "0" at bounding box center [489, 228] width 94 height 32
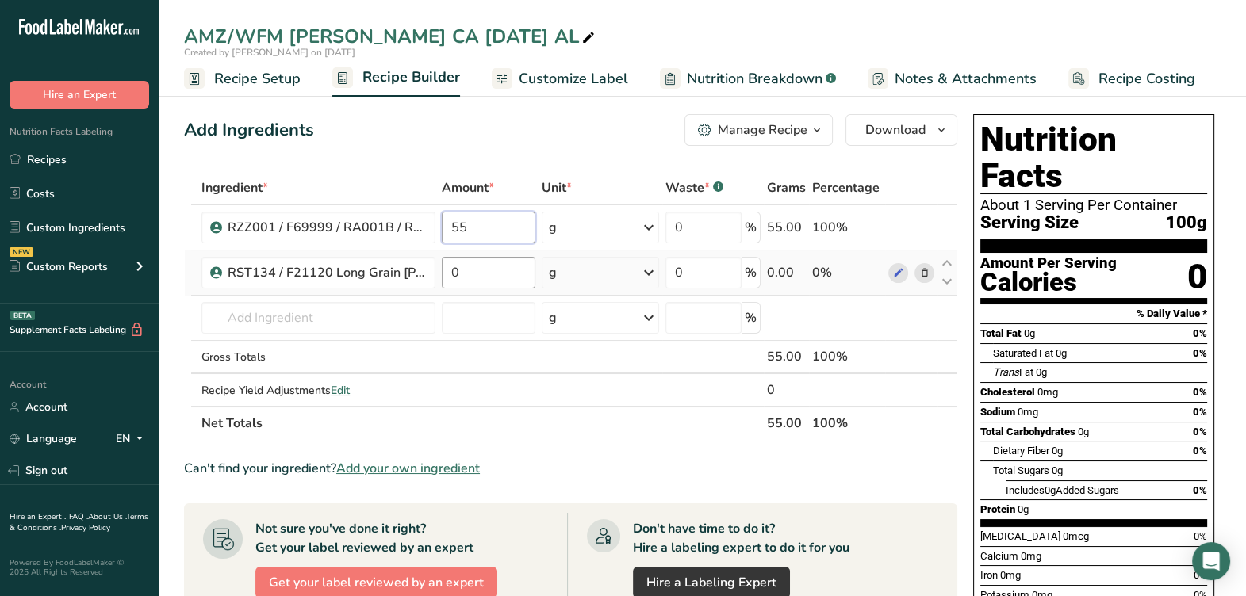
type input "55"
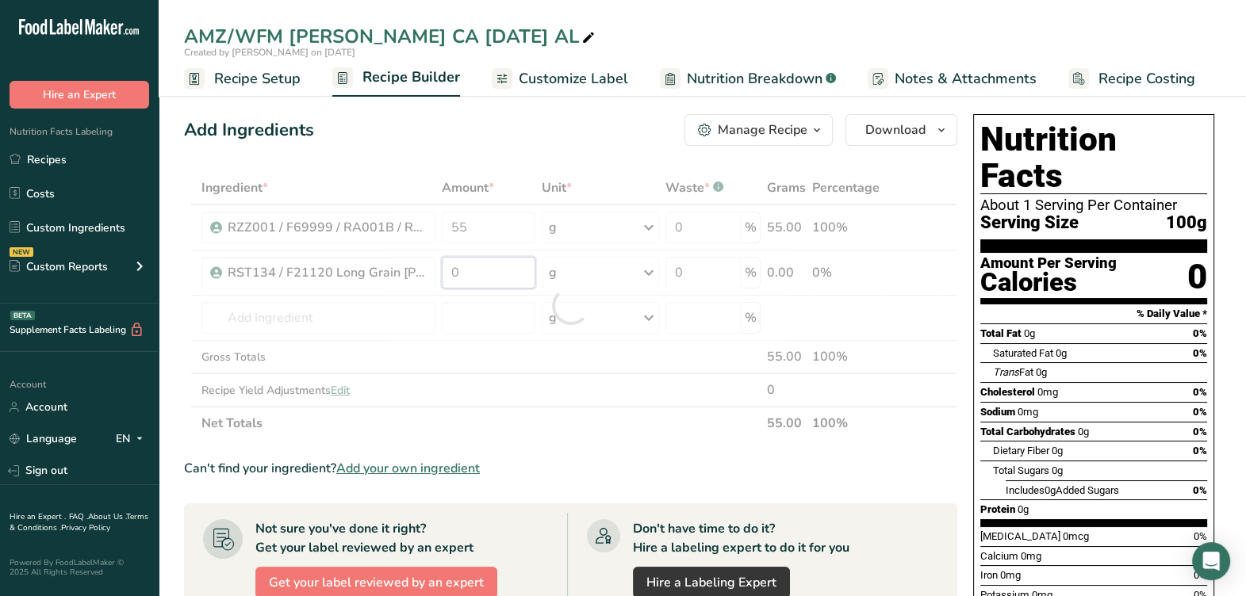
click at [497, 273] on div "Ingredient * Amount * Unit * Waste * .a-a{fill:#347362;}.b-a{fill:#fff;} Grams …" at bounding box center [570, 305] width 773 height 269
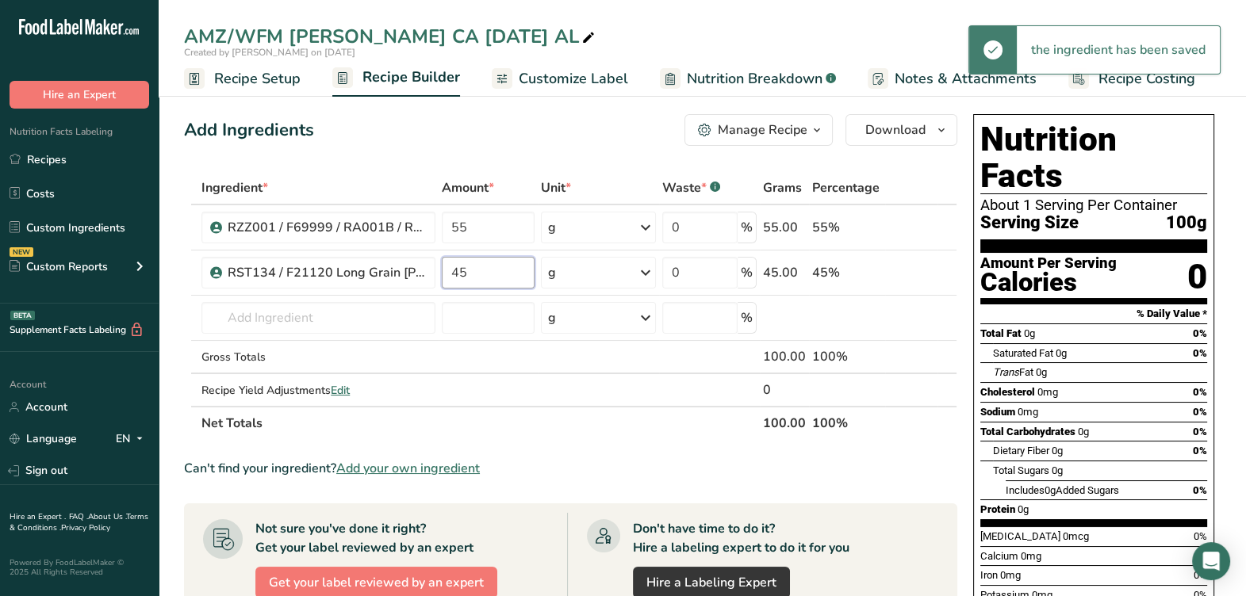
type input "45"
click at [658, 452] on section "Ingredient * Amount * Unit * Waste * .a-a{fill:#347362;}.b-a{fill:#fff;} Grams …" at bounding box center [570, 582] width 773 height 822
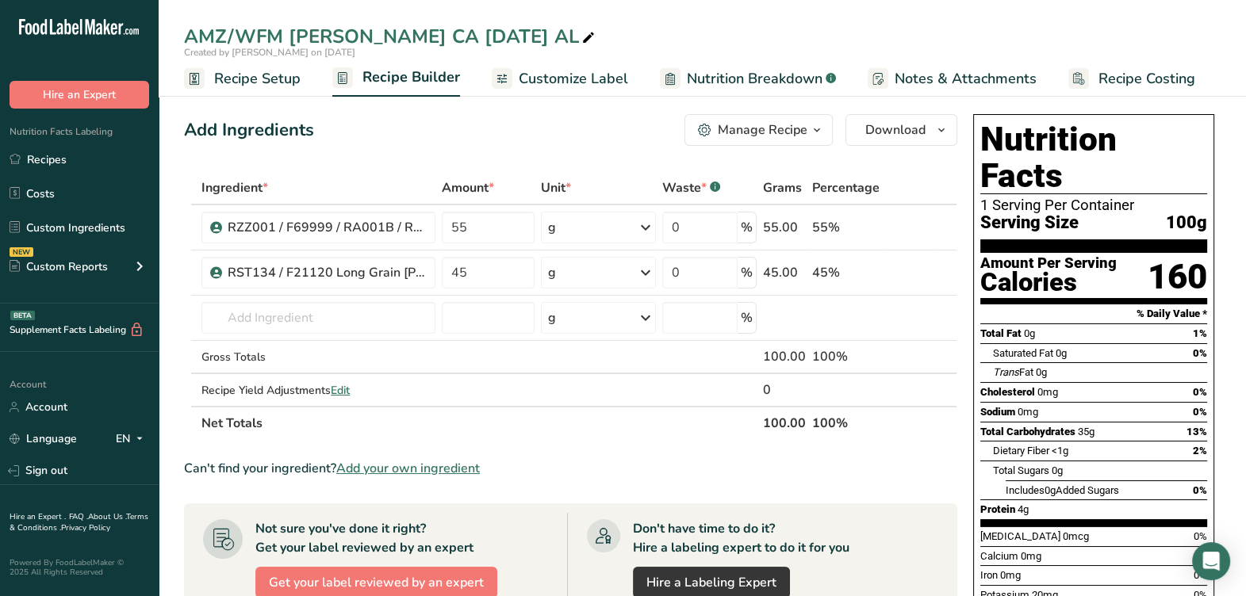
click at [790, 125] on div "Manage Recipe" at bounding box center [763, 130] width 90 height 19
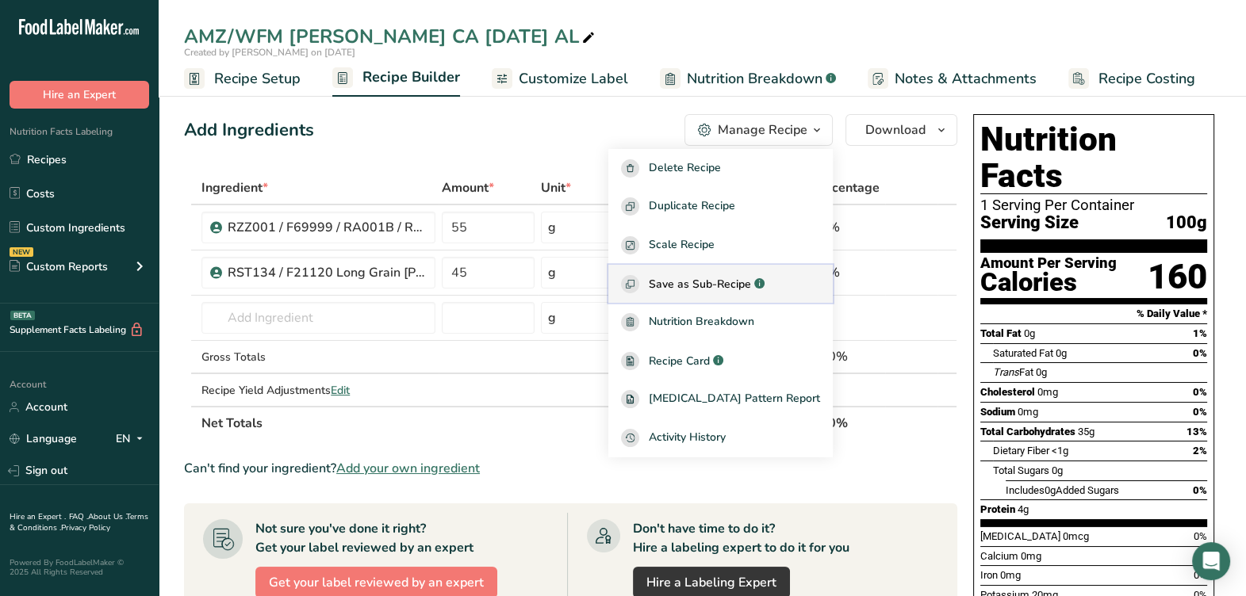
click at [751, 286] on span "Save as Sub-Recipe" at bounding box center [700, 284] width 102 height 17
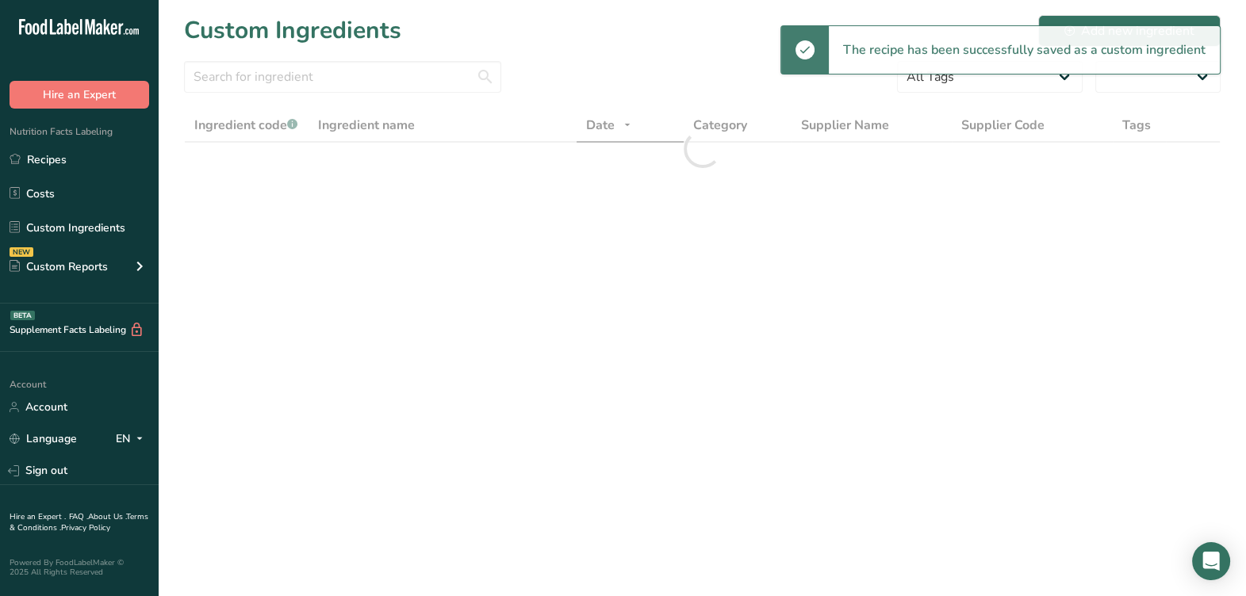
select select "30"
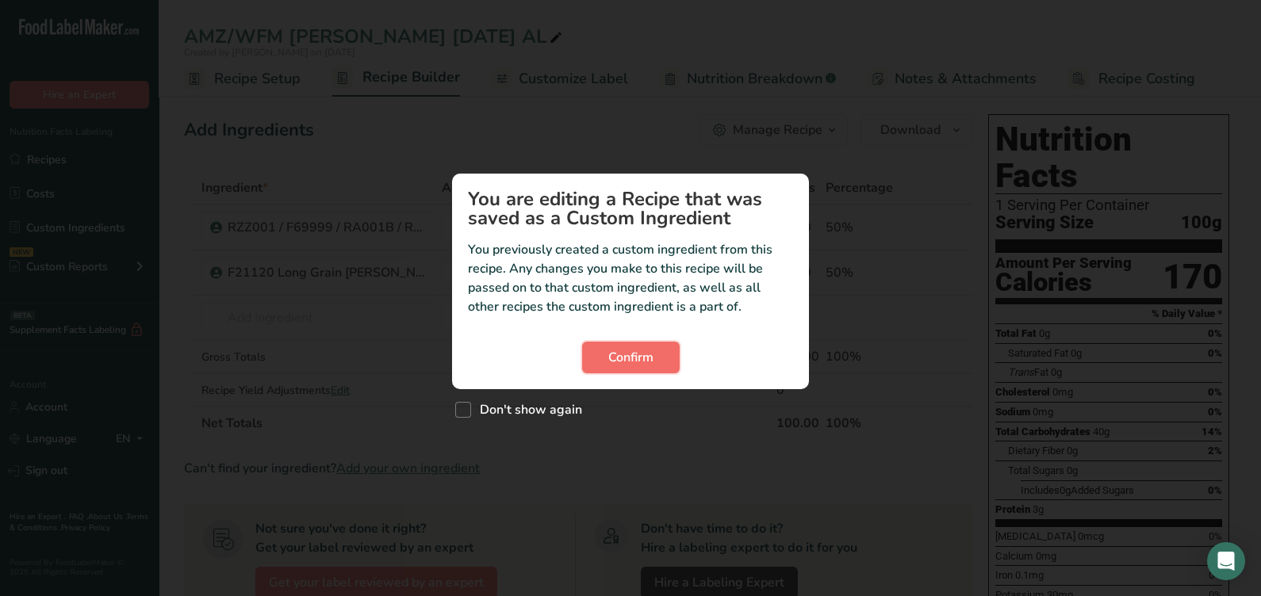
drag, startPoint x: 654, startPoint y: 366, endPoint x: 647, endPoint y: 360, distance: 9.6
click at [649, 360] on button "Confirm" at bounding box center [631, 358] width 98 height 32
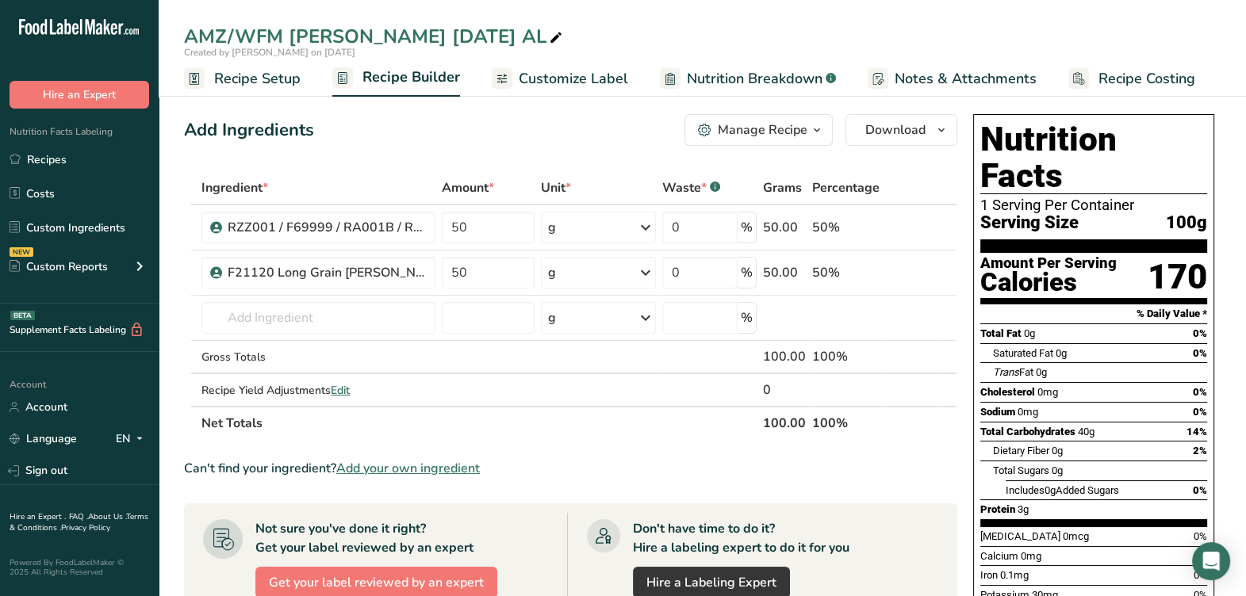
click at [563, 36] on icon at bounding box center [556, 38] width 14 height 22
click at [447, 31] on input "AMZ/WFM [PERSON_NAME] [DATE] AL" at bounding box center [702, 36] width 1037 height 29
type input "AMZ/WFM [PERSON_NAME] NC [DATE] AL"
click at [767, 10] on div "AMZ/WFM [PERSON_NAME] NC [DATE] AL Created by [PERSON_NAME] on [DATE] Recipe Se…" at bounding box center [702, 48] width 1087 height 97
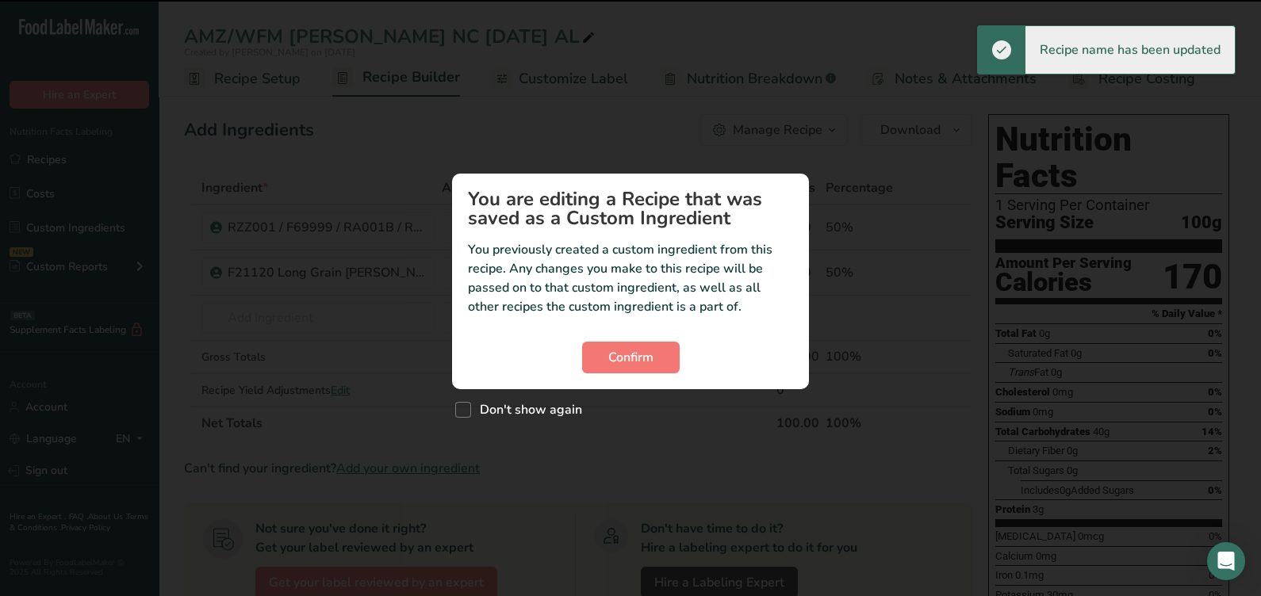
click at [520, 161] on div "Custom ingredient modal" at bounding box center [630, 298] width 1261 height 596
click at [631, 361] on span "Confirm" at bounding box center [630, 357] width 45 height 19
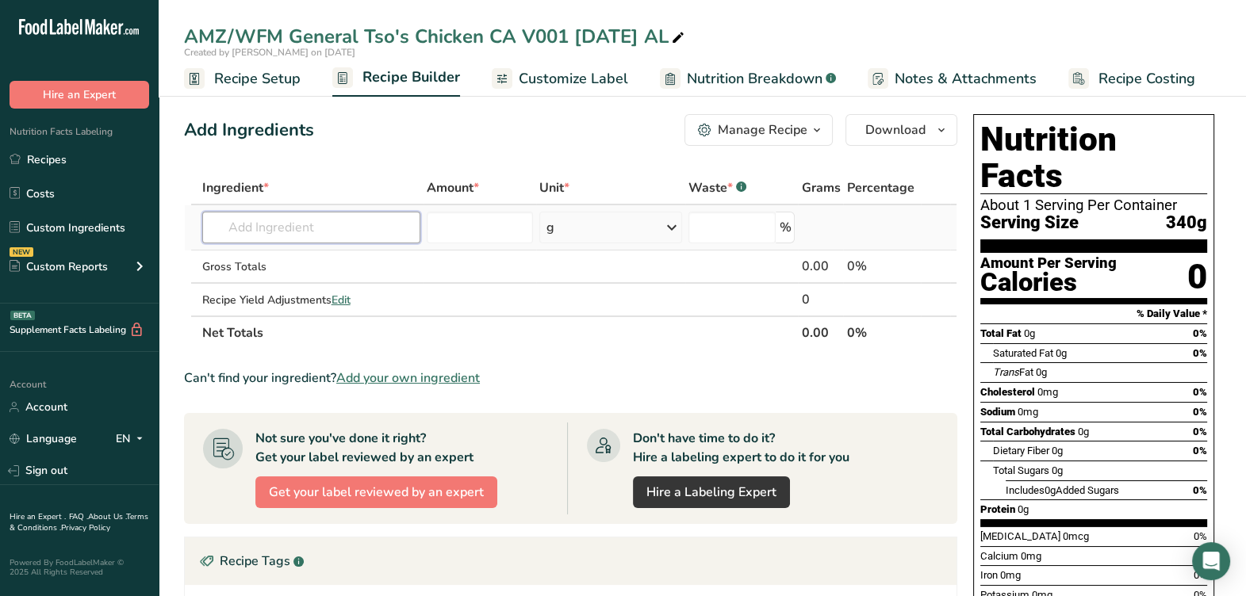
click at [347, 230] on input "text" at bounding box center [311, 228] width 218 height 32
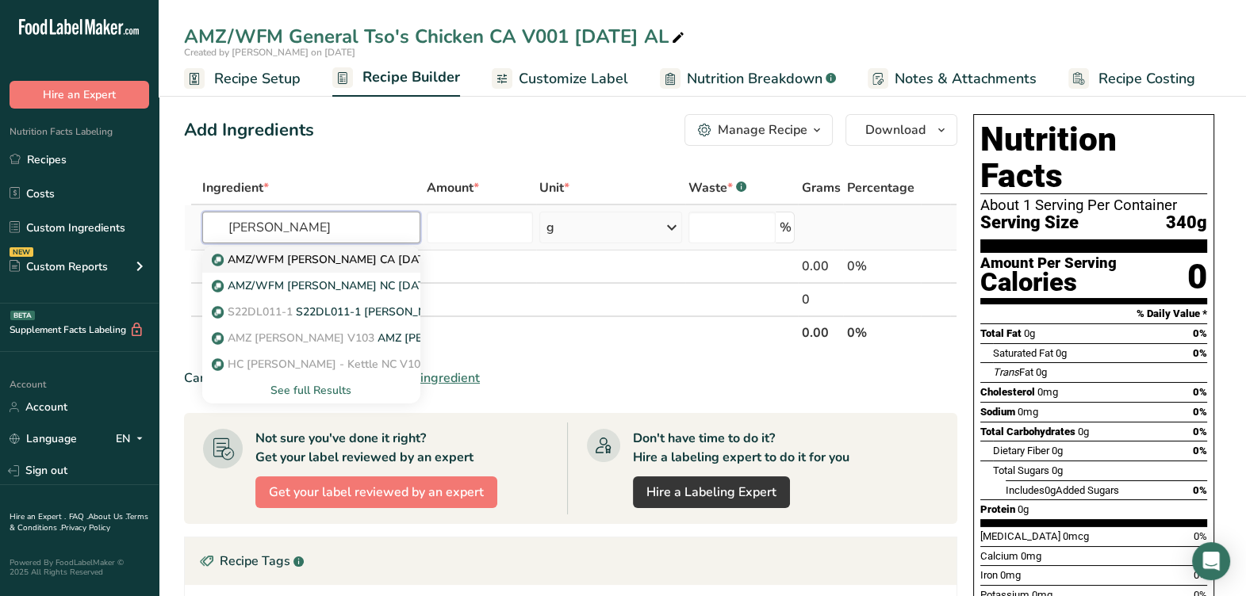
type input "[PERSON_NAME]"
click at [351, 262] on p "AMZ/WFM [PERSON_NAME] CA [DATE] AL" at bounding box center [334, 259] width 238 height 17
type input "AMZ/WFM [PERSON_NAME] CA [DATE] AL"
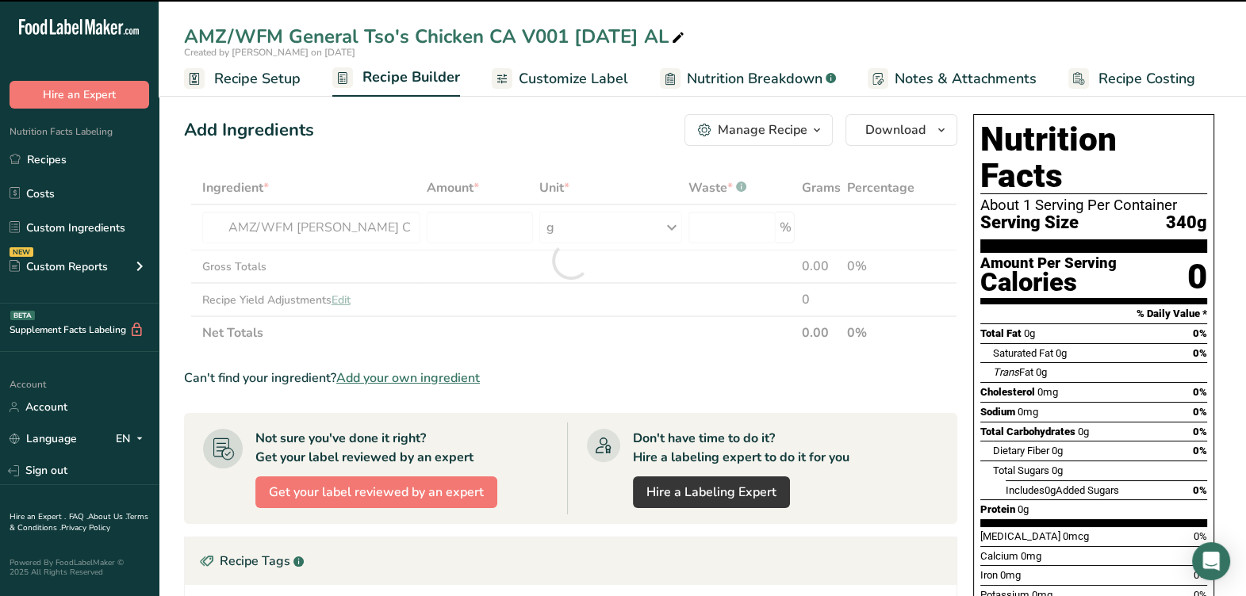
type input "0"
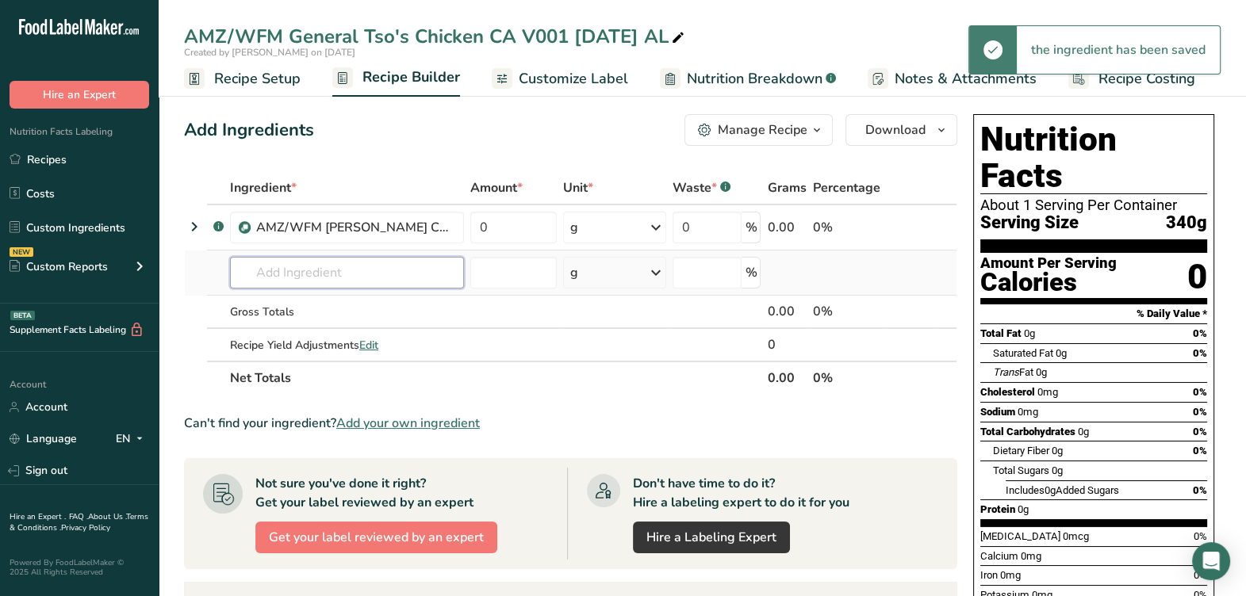
click at [344, 278] on input "text" at bounding box center [347, 273] width 234 height 32
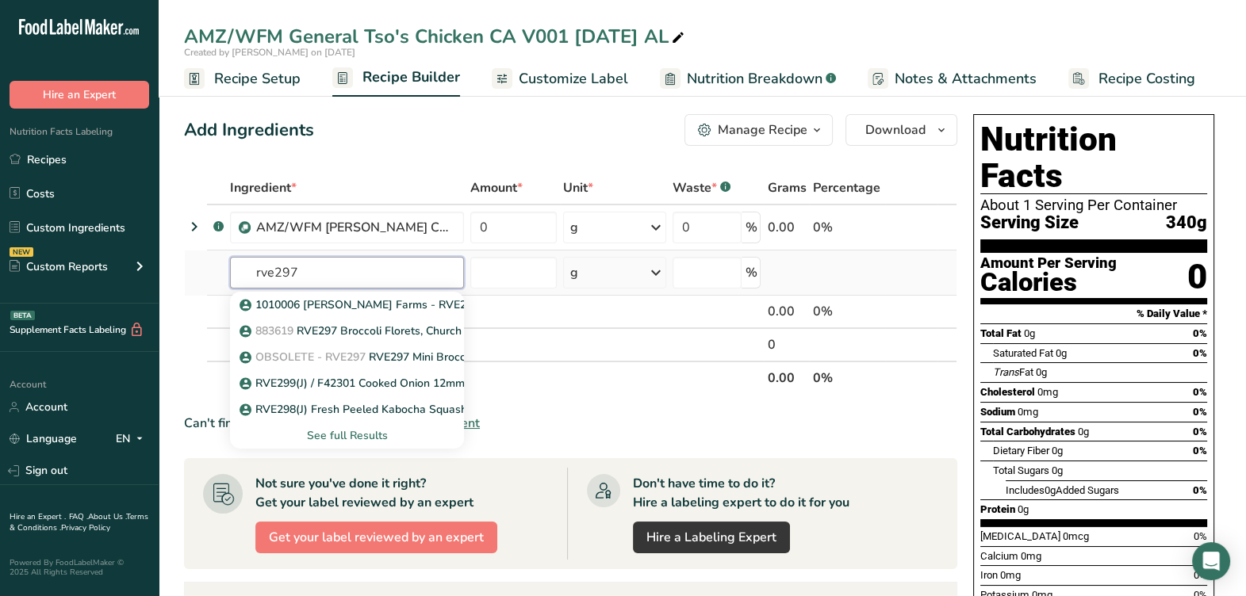
type input "rve297"
click at [359, 432] on div "See full Results" at bounding box center [347, 436] width 209 height 17
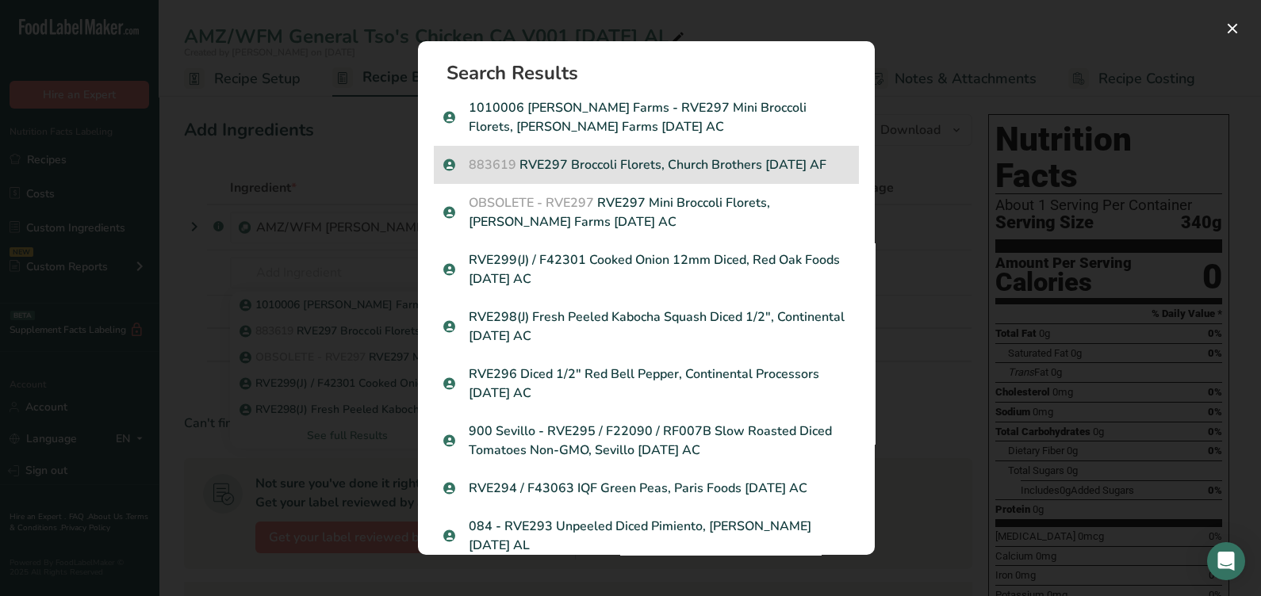
click at [722, 166] on p "883619 RVE297 Broccoli Florets, Church Brothers 01-24-24 AF" at bounding box center [646, 164] width 406 height 19
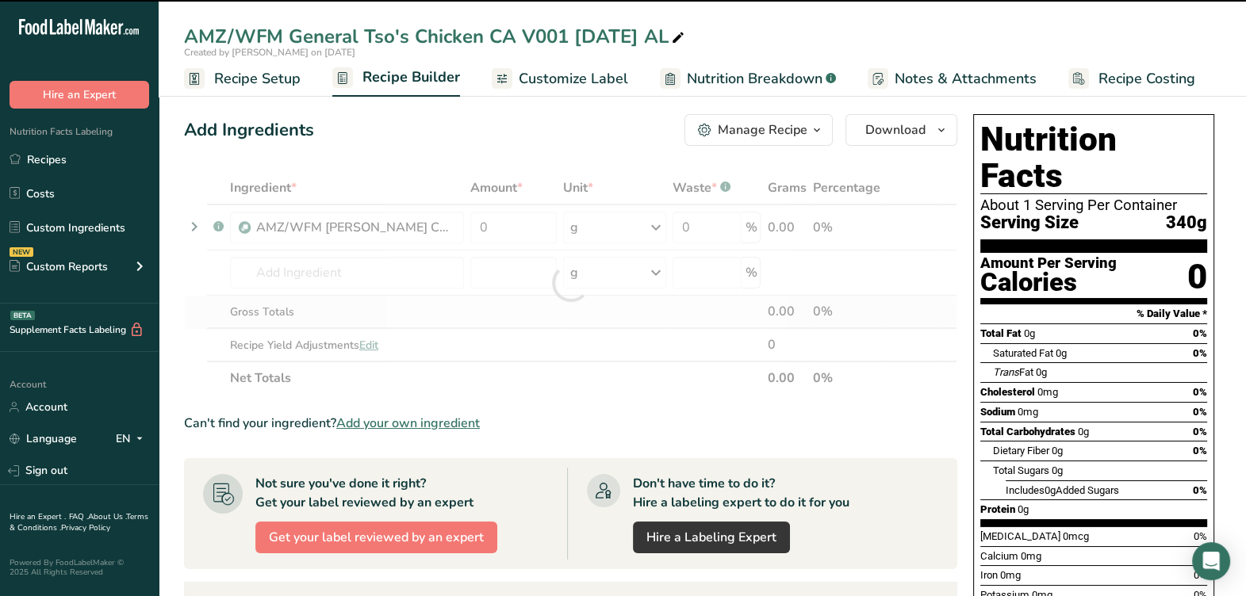
type input "0"
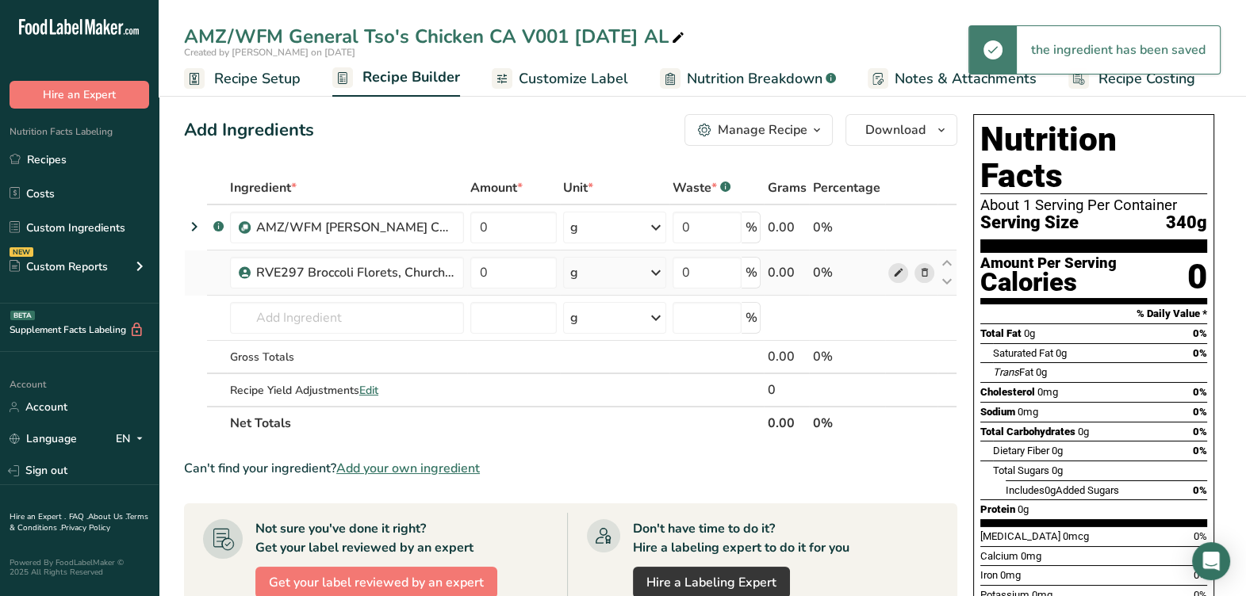
click at [895, 282] on link at bounding box center [898, 273] width 20 height 20
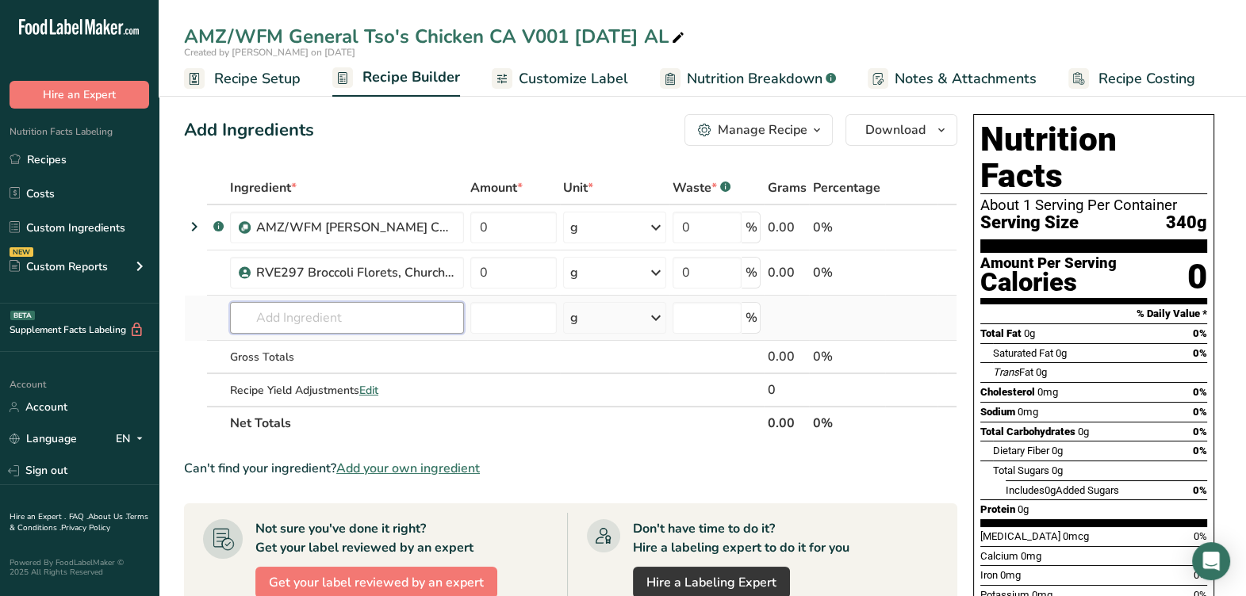
click at [377, 329] on input "text" at bounding box center [347, 318] width 234 height 32
click at [377, 324] on input "text" at bounding box center [347, 318] width 234 height 32
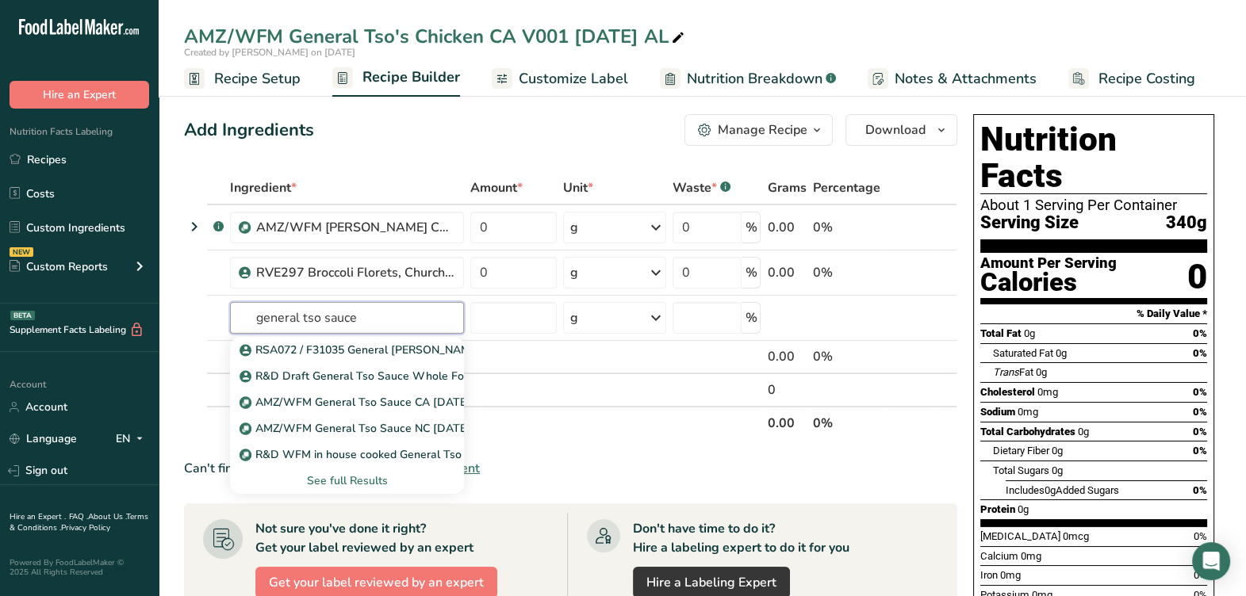
type input "general tso sauce"
click at [344, 478] on div "See full Results" at bounding box center [347, 481] width 209 height 17
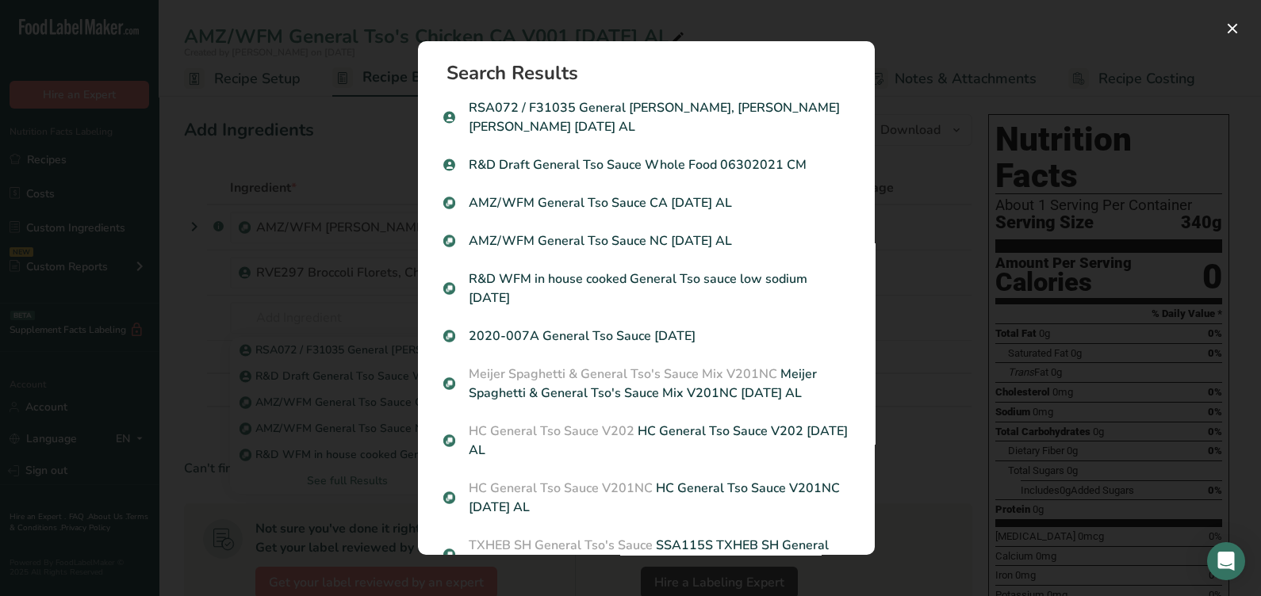
click at [708, 198] on p "AMZ/WFM General Tso Sauce CA 9-2-25 AL" at bounding box center [646, 203] width 406 height 19
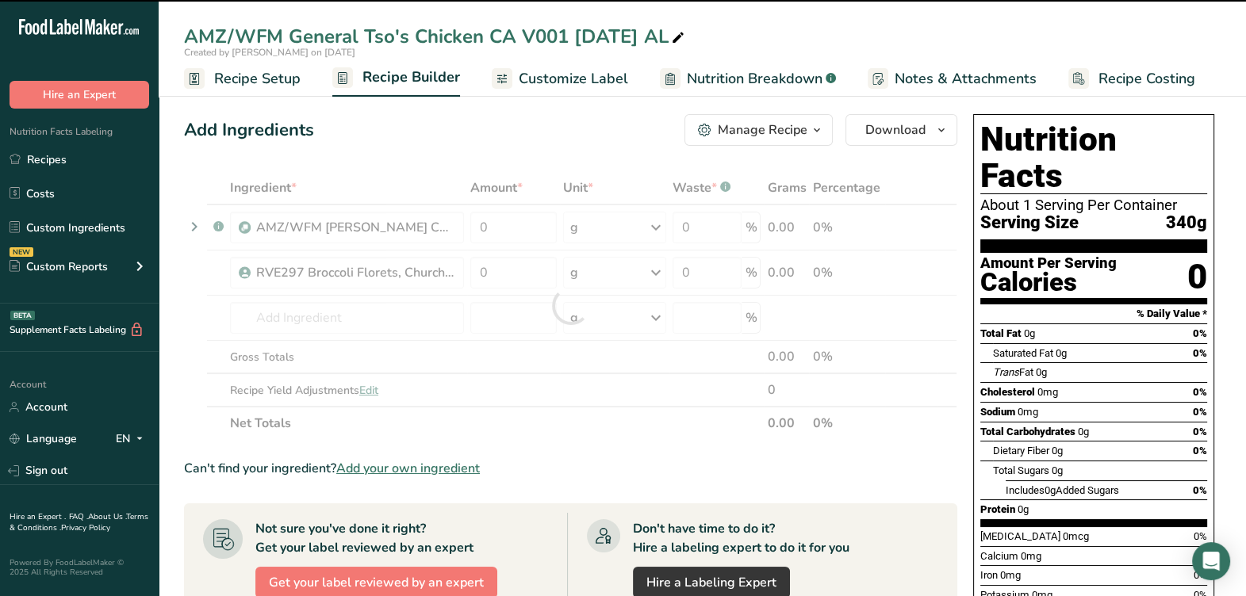
type input "0"
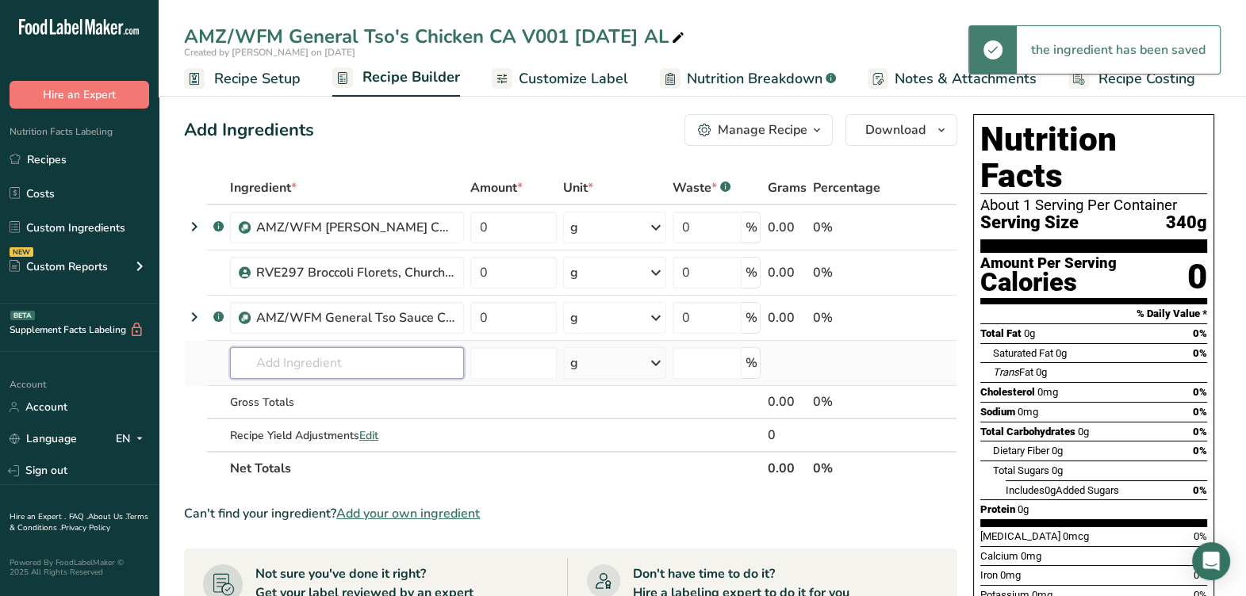
click at [332, 355] on input "text" at bounding box center [347, 363] width 234 height 32
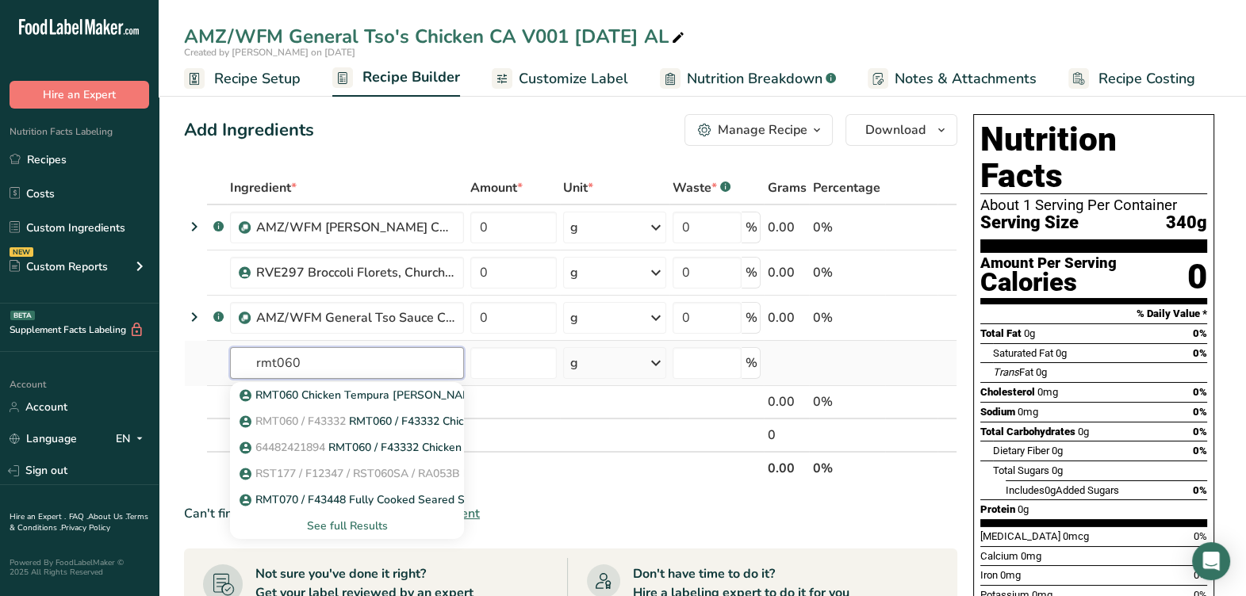
type input "rmt060"
click at [371, 524] on div "See full Results" at bounding box center [347, 526] width 209 height 17
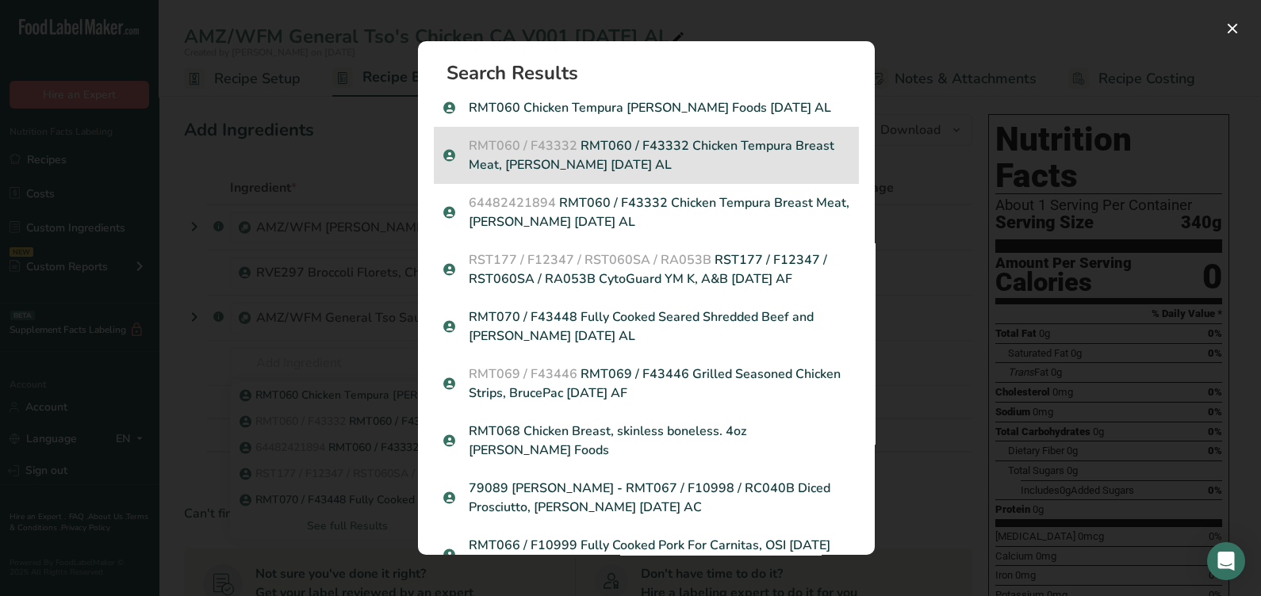
click at [702, 175] on p "RMT060 / F43332 RMT060 / F43332 Chicken Tempura Breast Meat, Brett Anthony 08-0…" at bounding box center [646, 155] width 406 height 38
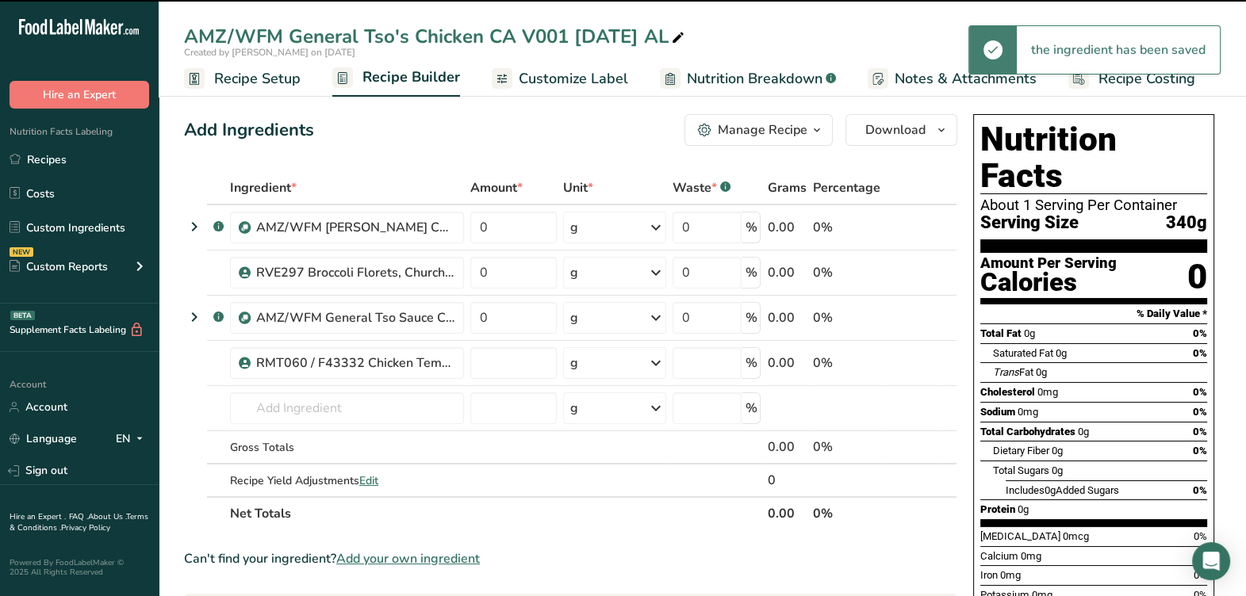
type input "0"
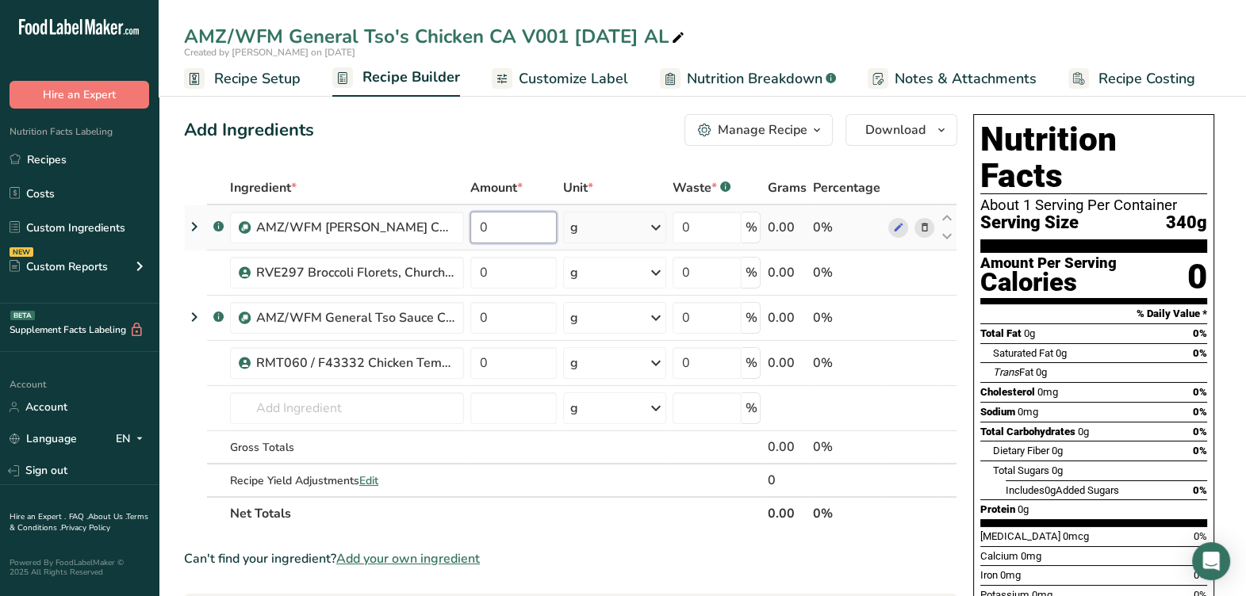
click at [513, 229] on input "0" at bounding box center [513, 228] width 86 height 32
type input "40.7895"
click at [504, 284] on div "Ingredient * Amount * Unit * Waste * .a-a{fill:#347362;}.b-a{fill:#fff;} Grams …" at bounding box center [570, 350] width 773 height 359
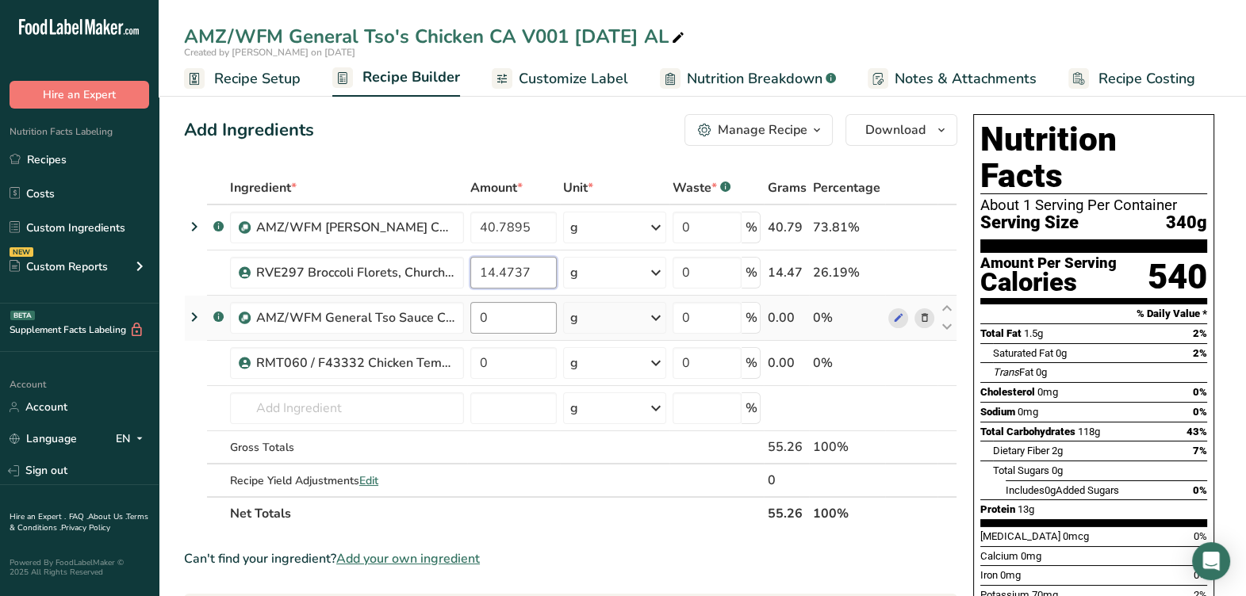
type input "14.4737"
click at [510, 305] on div "Ingredient * Amount * Unit * Waste * .a-a{fill:#347362;}.b-a{fill:#fff;} Grams …" at bounding box center [570, 350] width 773 height 359
type input "21.0526"
click at [538, 354] on div "Ingredient * Amount * Unit * Waste * .a-a{fill:#347362;}.b-a{fill:#fff;} Grams …" at bounding box center [570, 350] width 773 height 359
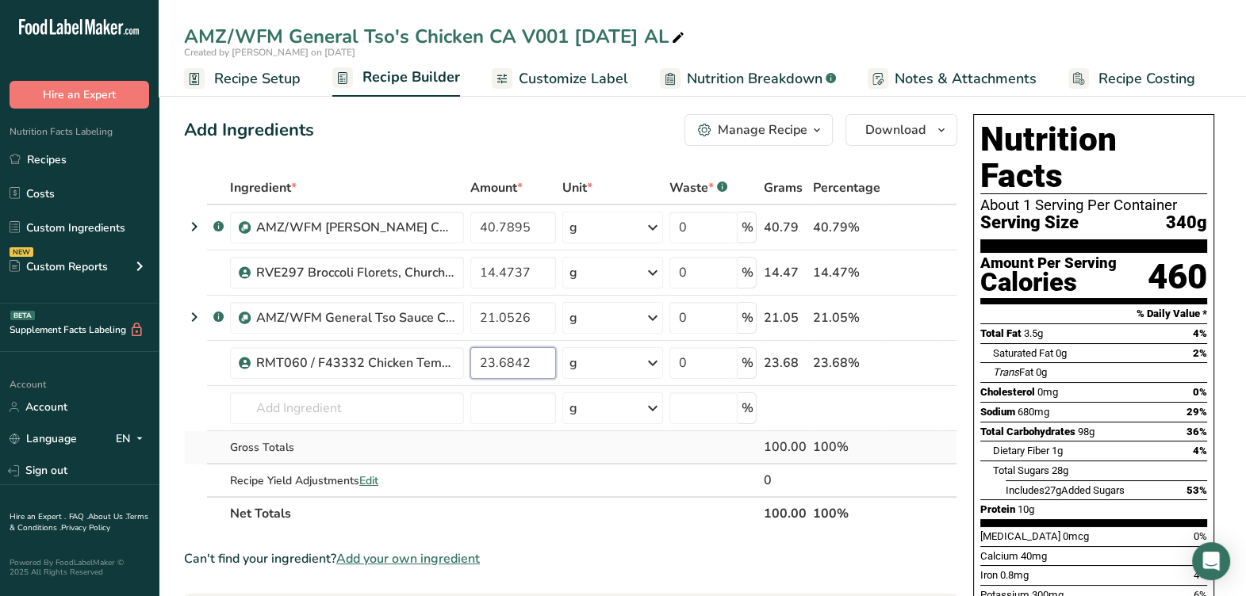
type input "23.6842"
click at [563, 458] on div "Ingredient * Amount * Unit * Waste * .a-a{fill:#347362;}.b-a{fill:#fff;} Grams …" at bounding box center [570, 350] width 773 height 359
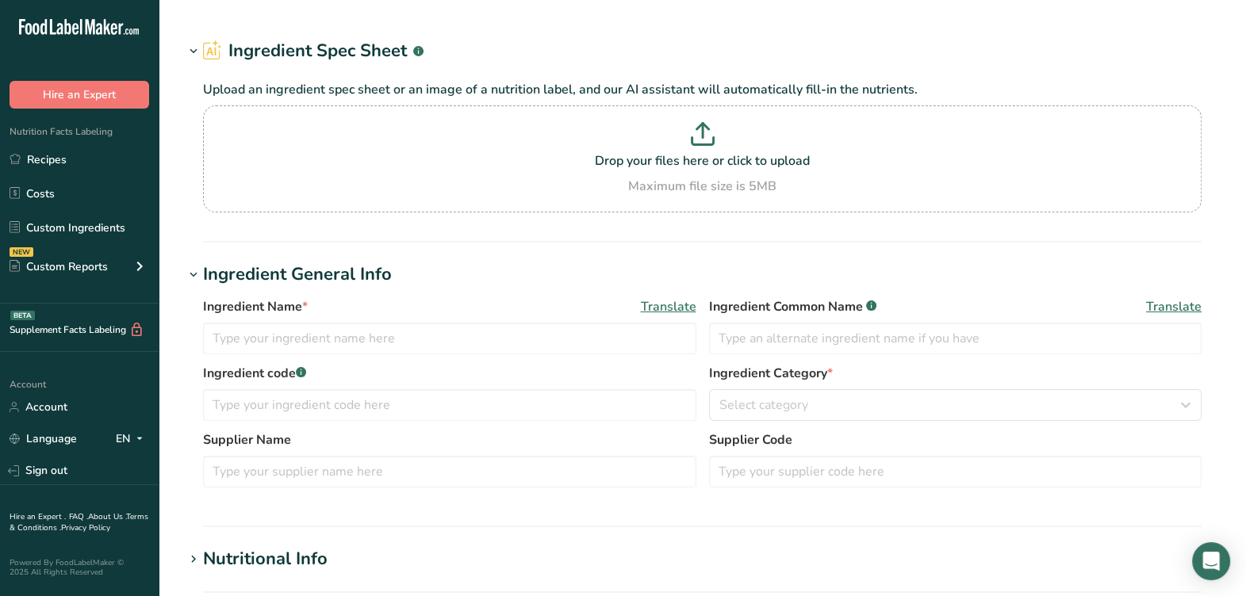
type input "RVE297 Broccoli Florets, Church Brothers [DATE] AF"
type input "Broccoli"
type input "883619"
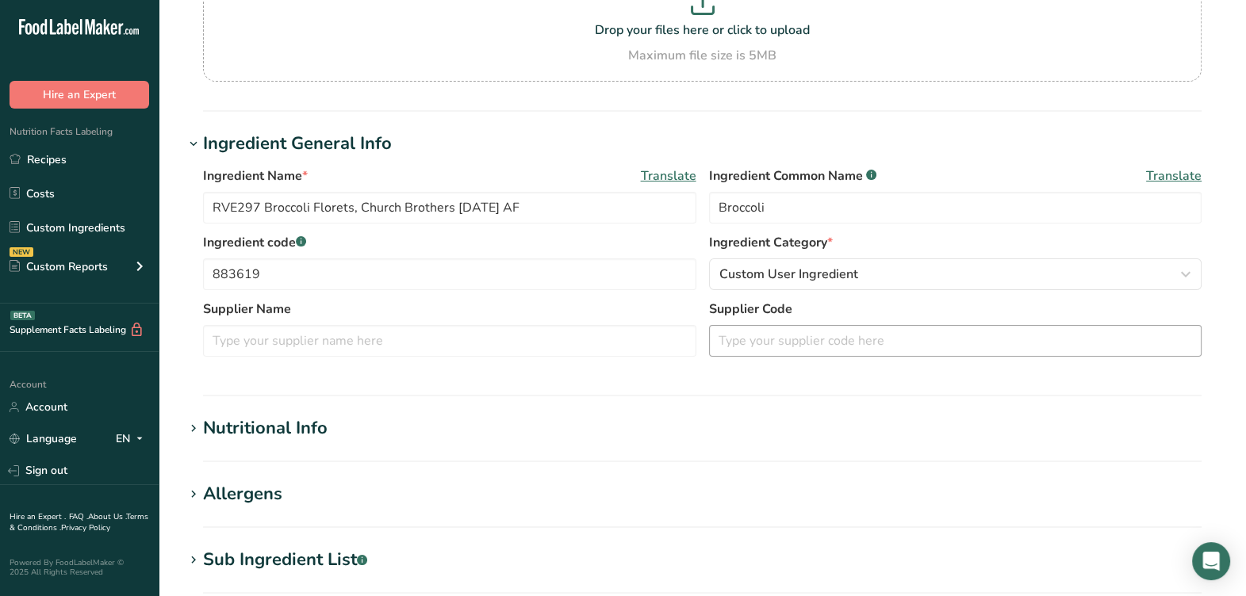
scroll to position [198, 0]
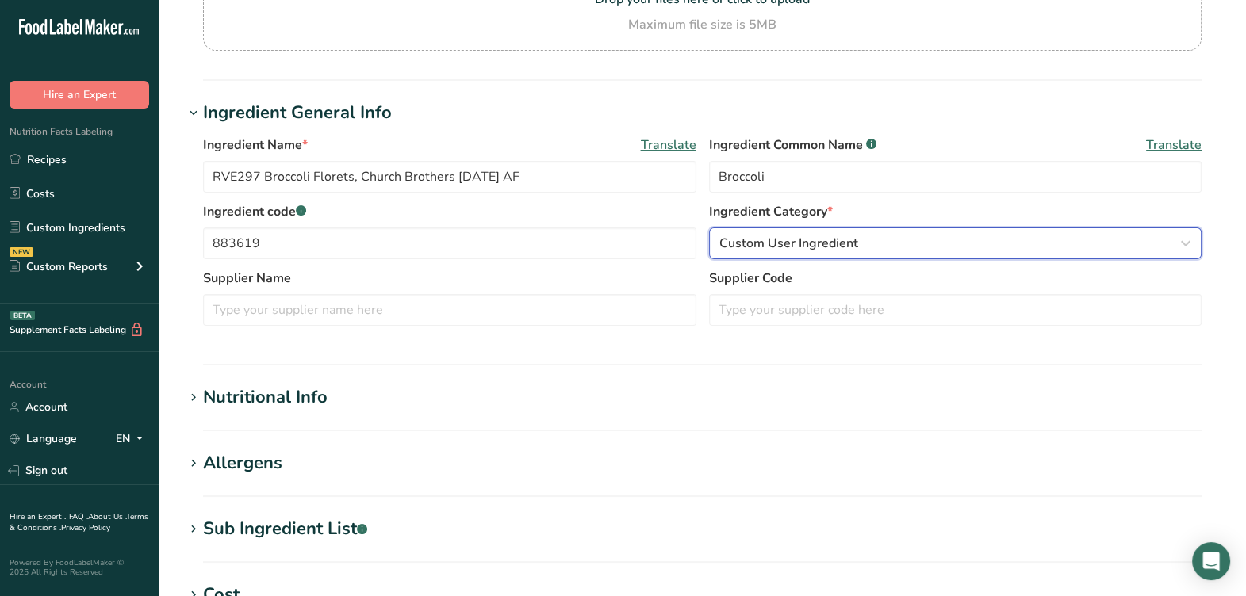
click at [881, 255] on button "Custom User Ingredient" at bounding box center [955, 244] width 493 height 32
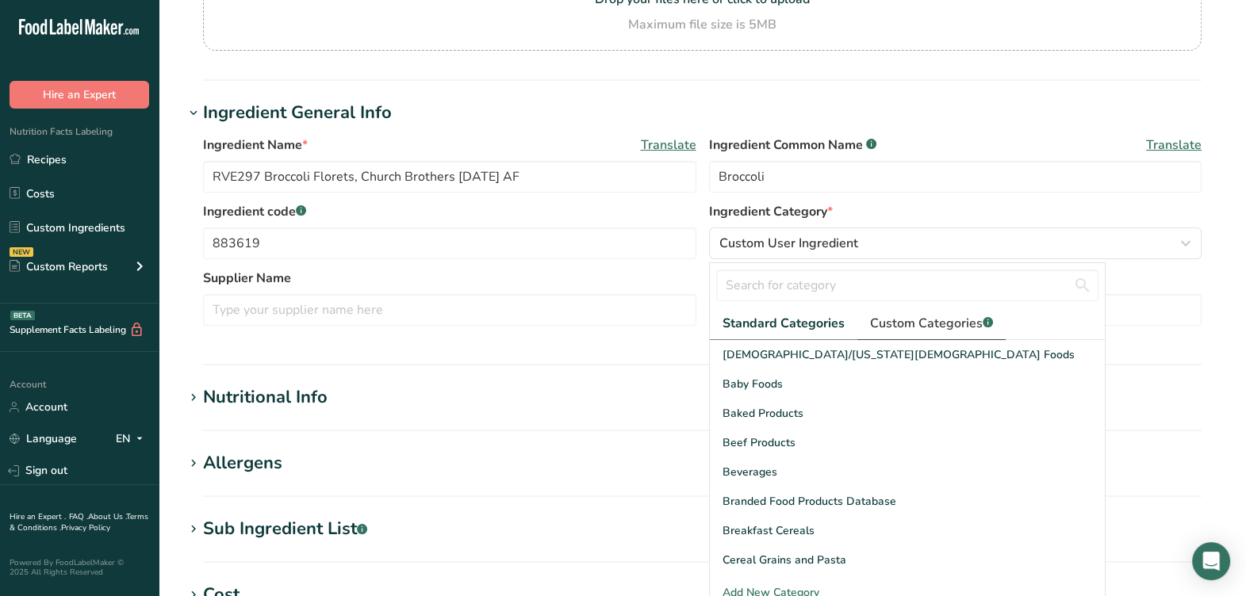
click at [915, 326] on span "Custom Categories .a-a{fill:#347362;}.b-a{fill:#fff;}" at bounding box center [931, 323] width 123 height 19
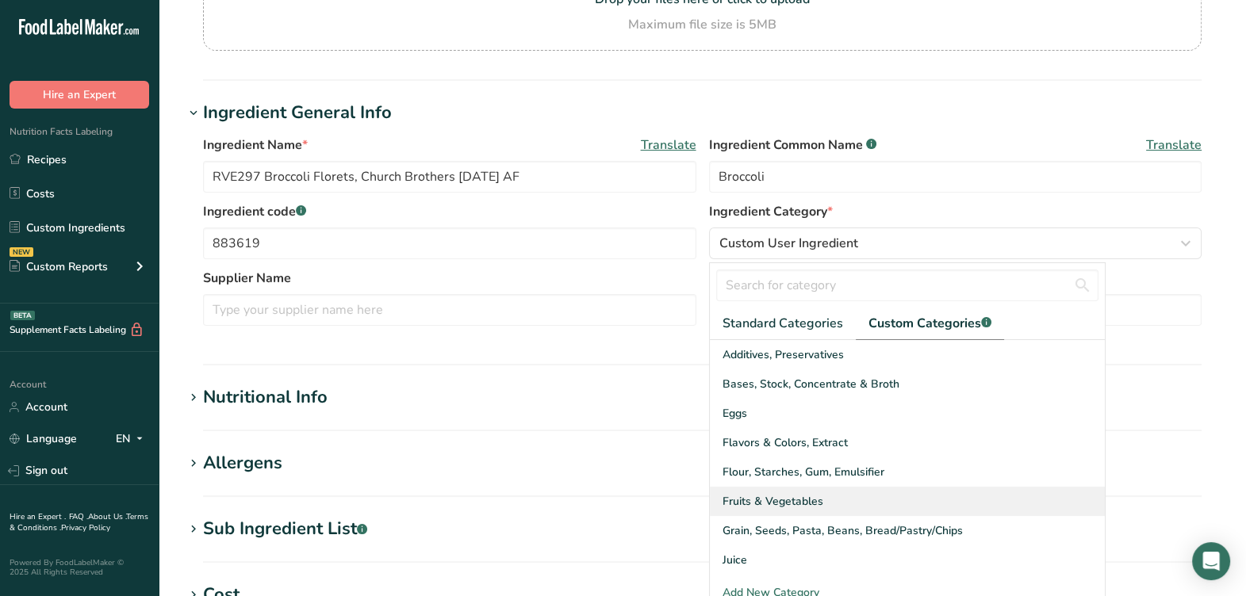
click at [812, 500] on span "Fruits & Vegetables" at bounding box center [773, 501] width 101 height 17
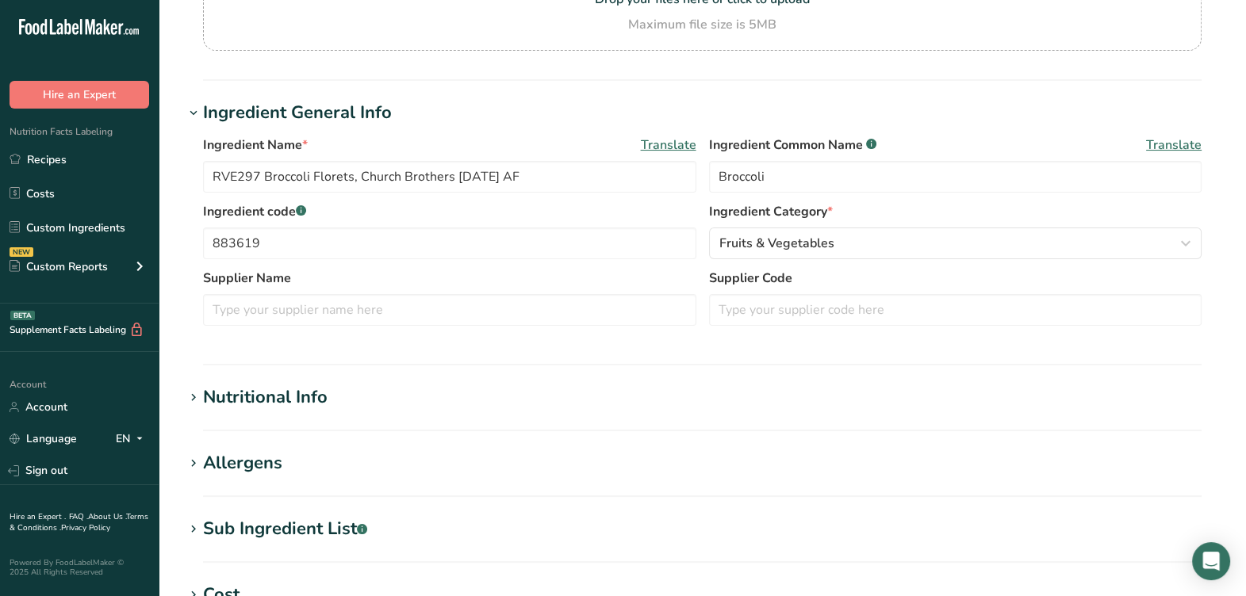
click at [708, 346] on section "Ingredient General Info Ingredient Name * Translate RVE297 Broccoli Florets, Ch…" at bounding box center [702, 233] width 1037 height 266
drag, startPoint x: 413, startPoint y: 236, endPoint x: 181, endPoint y: 215, distance: 233.3
click at [54, 201] on div ".a-20{fill:#fff;} Hire an Expert Nutrition Facts Labeling Recipes Costs Custom …" at bounding box center [623, 410] width 1246 height 1216
click at [293, 309] on input "text" at bounding box center [449, 310] width 493 height 32
click at [897, 320] on input "text" at bounding box center [955, 310] width 493 height 32
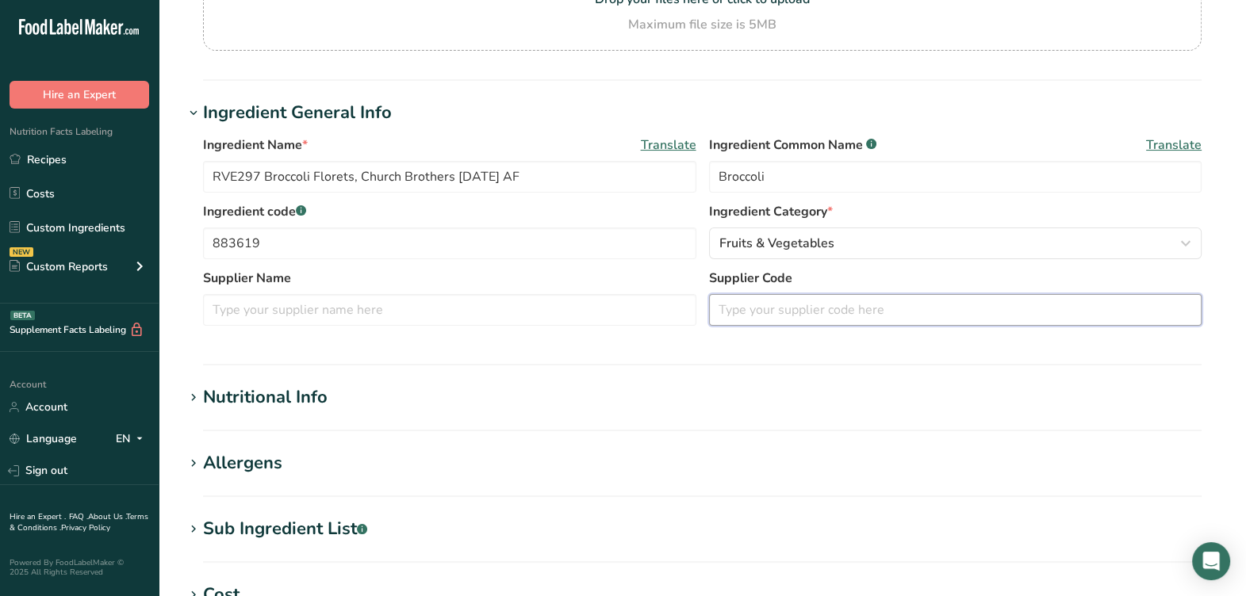
paste input "883619"
type input "883619"
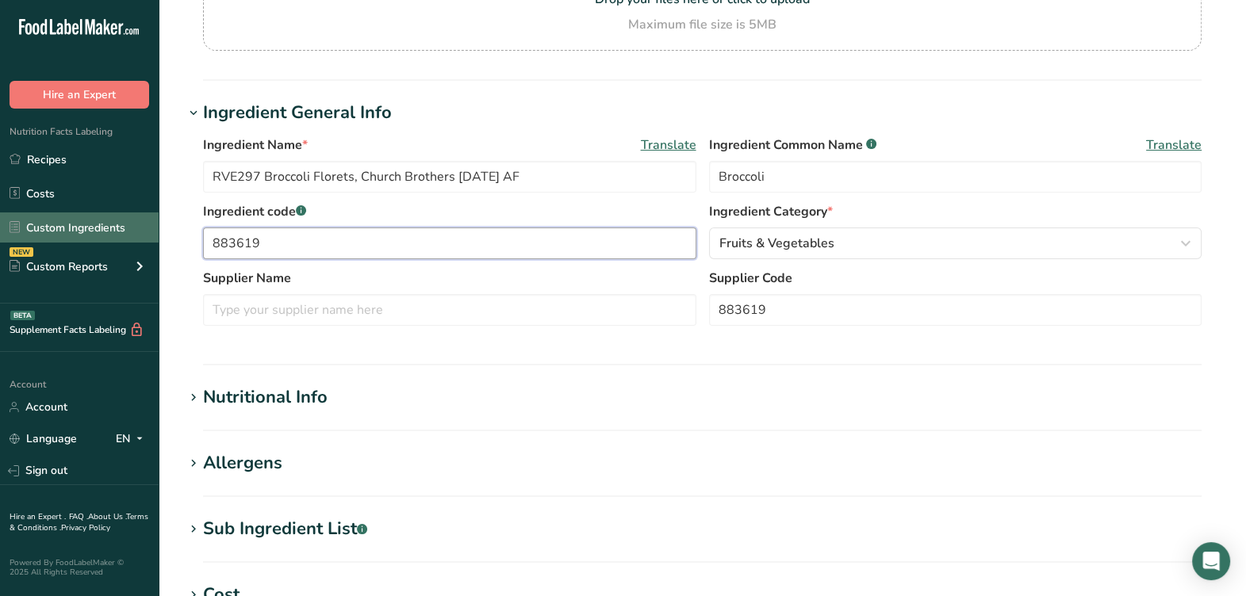
drag, startPoint x: 399, startPoint y: 245, endPoint x: 135, endPoint y: 225, distance: 264.9
click at [124, 226] on div ".a-20{fill:#fff;} Hire an Expert Nutrition Facts Labeling Recipes Costs Custom …" at bounding box center [623, 410] width 1246 height 1216
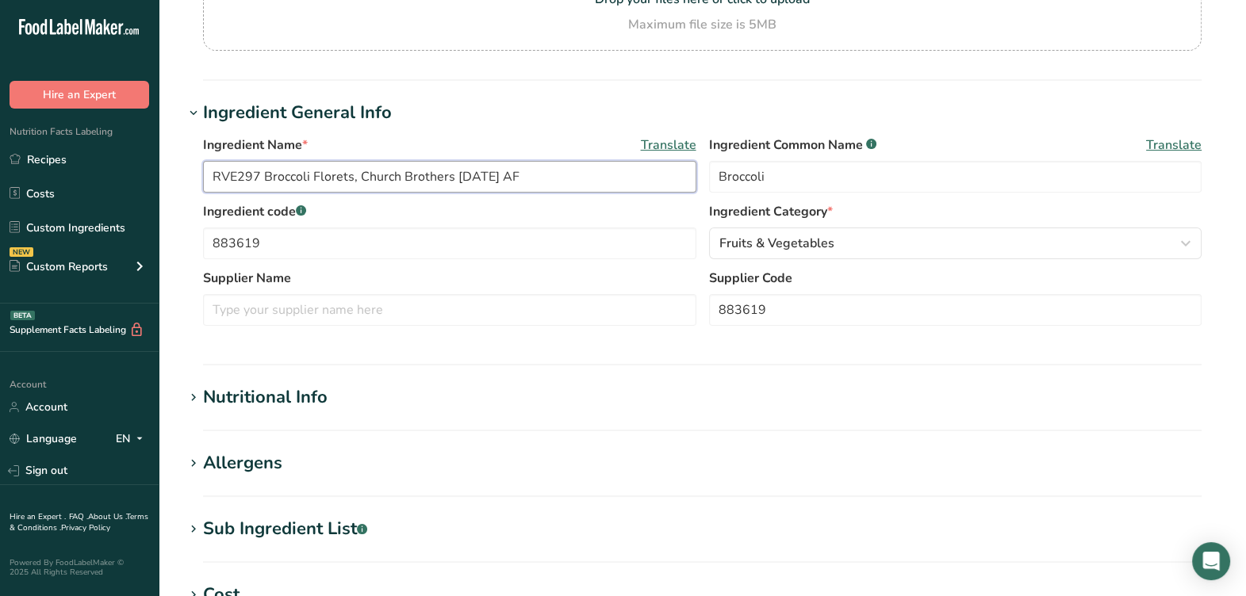
drag, startPoint x: 262, startPoint y: 175, endPoint x: 159, endPoint y: 201, distance: 105.4
click at [145, 182] on div ".a-20{fill:#fff;} Hire an Expert Nutrition Facts Labeling Recipes Costs Custom …" at bounding box center [623, 410] width 1246 height 1216
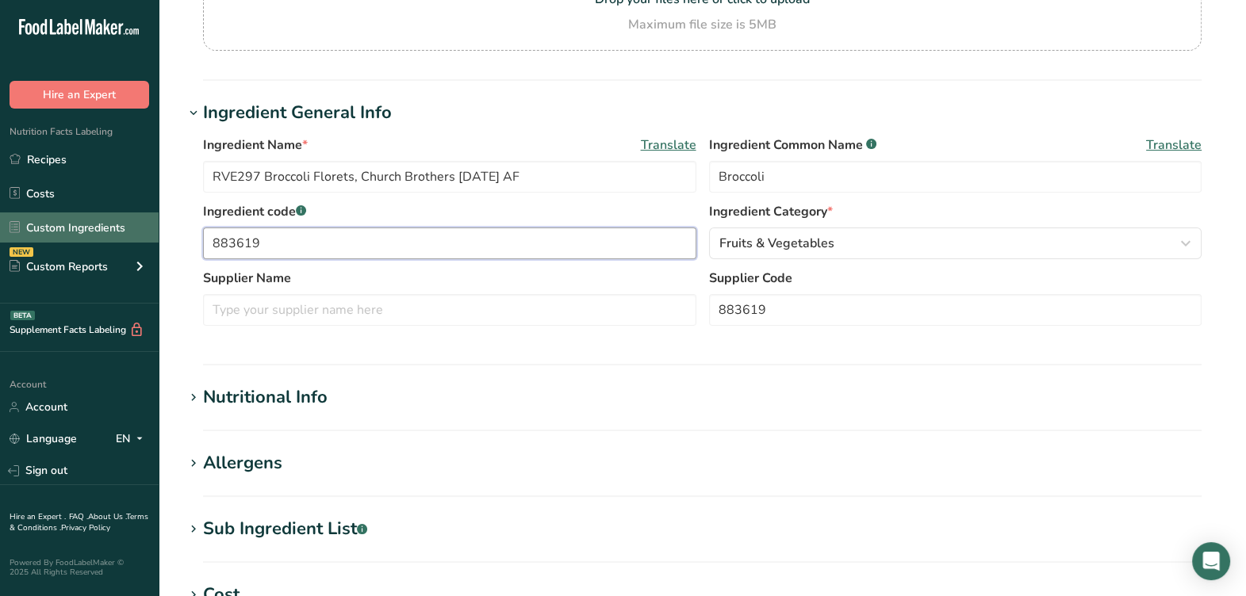
drag, startPoint x: 290, startPoint y: 251, endPoint x: 143, endPoint y: 237, distance: 147.4
click at [143, 237] on div ".a-20{fill:#fff;} Hire an Expert Nutrition Facts Labeling Recipes Costs Custom …" at bounding box center [623, 410] width 1246 height 1216
paste input "RVE297"
type input "RVE297"
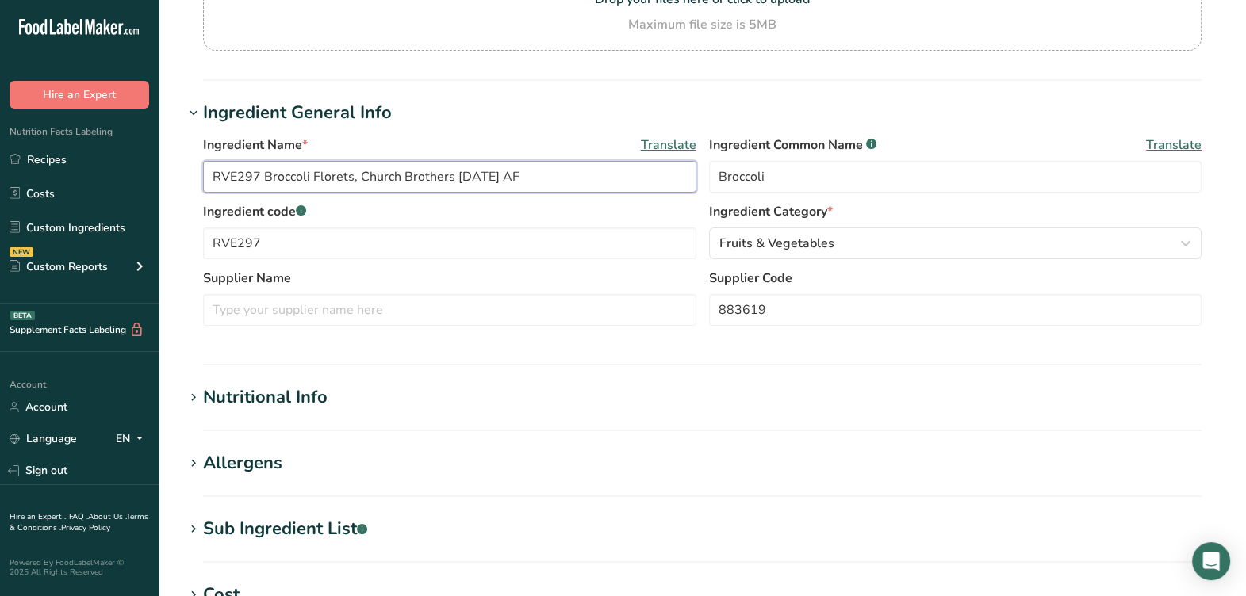
drag, startPoint x: 364, startPoint y: 171, endPoint x: 449, endPoint y: 175, distance: 85.0
click at [449, 175] on input "RVE297 Broccoli Florets, Church Brothers 01-24-24 AF" at bounding box center [449, 177] width 493 height 32
paste input "Church Brothers"
click at [409, 315] on input "text" at bounding box center [449, 310] width 493 height 32
type input "Church Brothers"
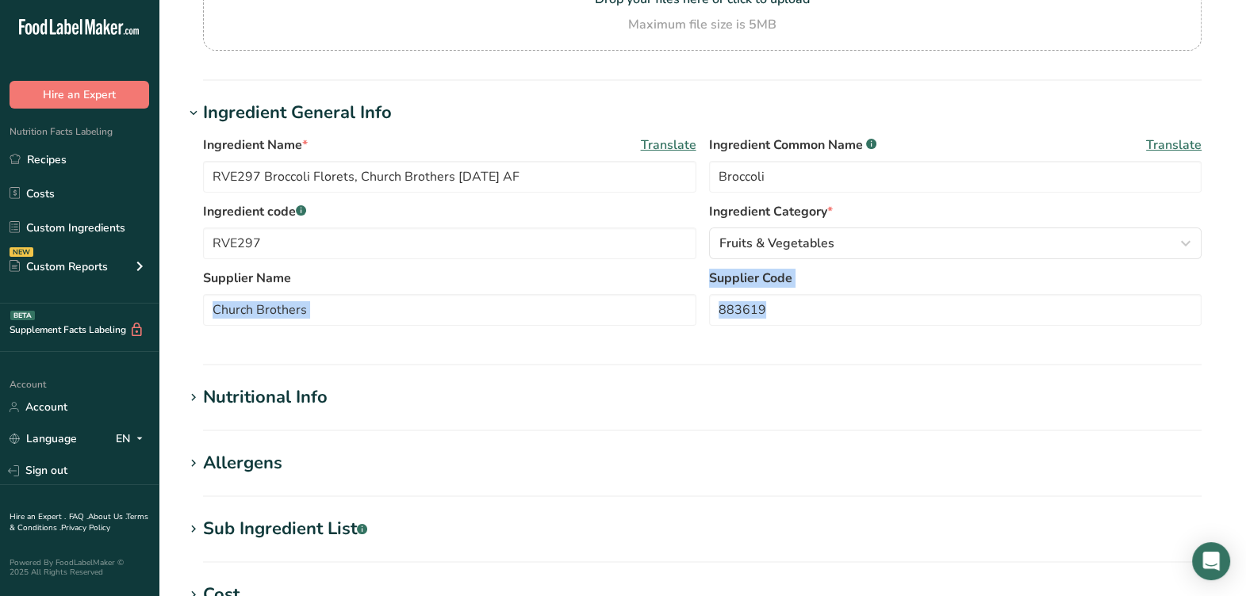
click at [435, 344] on section "Ingredient General Info Ingredient Name * Translate RVE297 Broccoli Florets, Ch…" at bounding box center [702, 233] width 1037 height 266
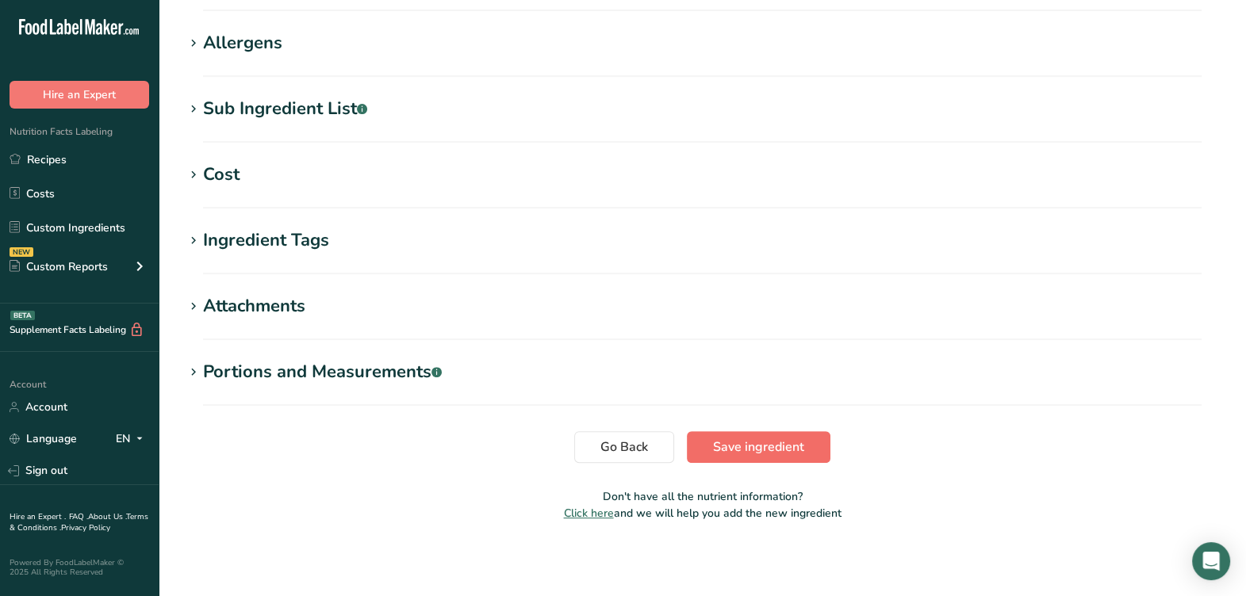
click at [830, 458] on section "Go Back Save ingredient" at bounding box center [702, 448] width 1037 height 32
click at [802, 448] on button "Save ingredient" at bounding box center [759, 448] width 144 height 32
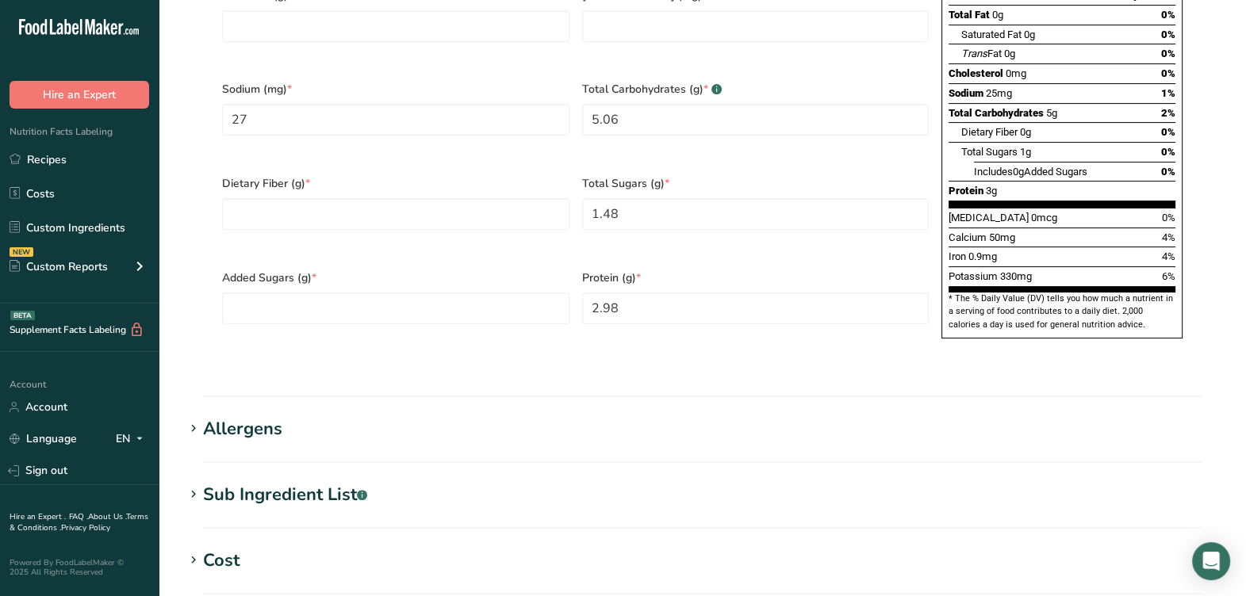
scroll to position [582, 0]
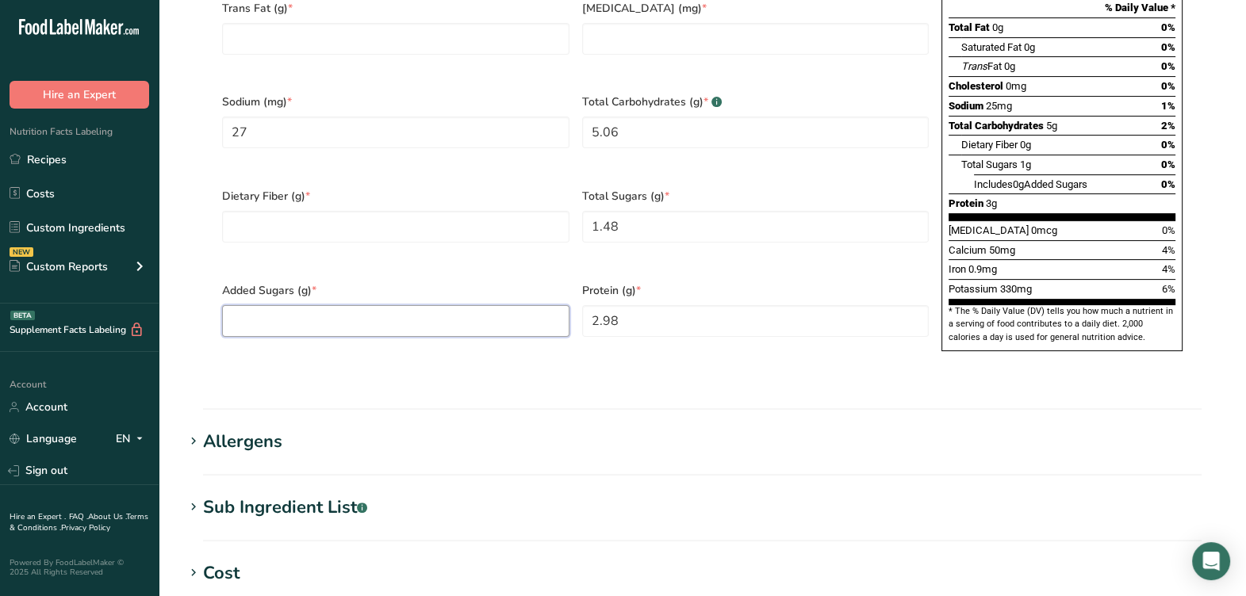
click at [412, 305] on Sugars "number" at bounding box center [395, 321] width 347 height 32
type Sugars "0"
drag, startPoint x: 412, startPoint y: 209, endPoint x: 405, endPoint y: 226, distance: 18.6
click at [409, 215] on Fiber "number" at bounding box center [395, 227] width 347 height 32
type Fiber "0"
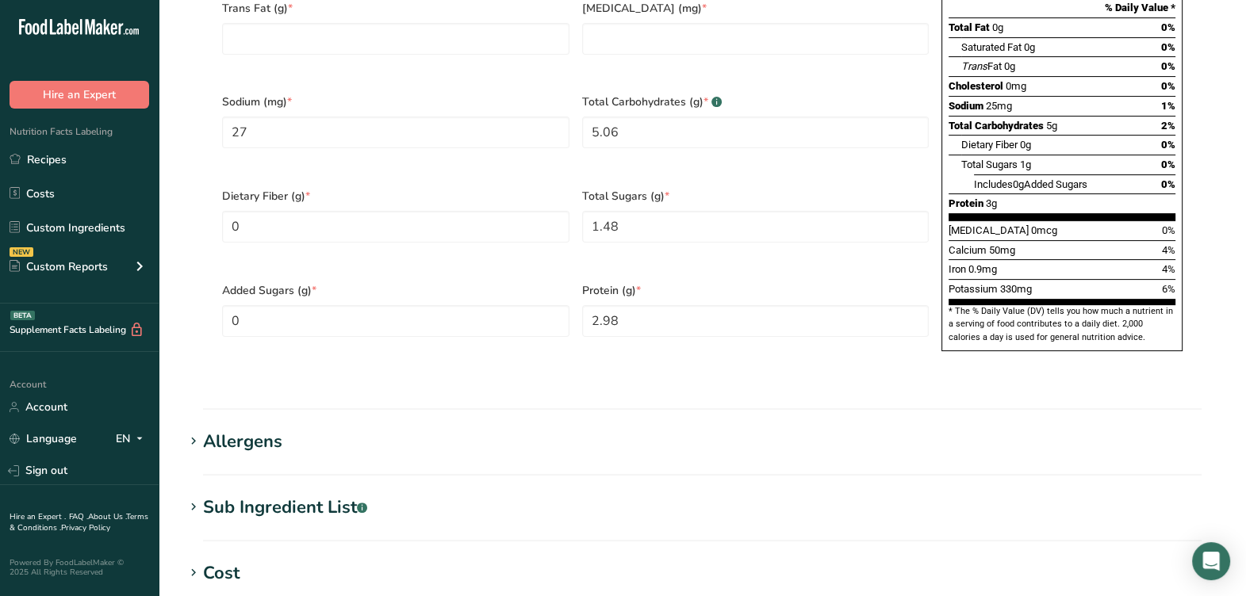
click at [401, 234] on div "Dietary Fiber (g) * 0" at bounding box center [396, 225] width 360 height 94
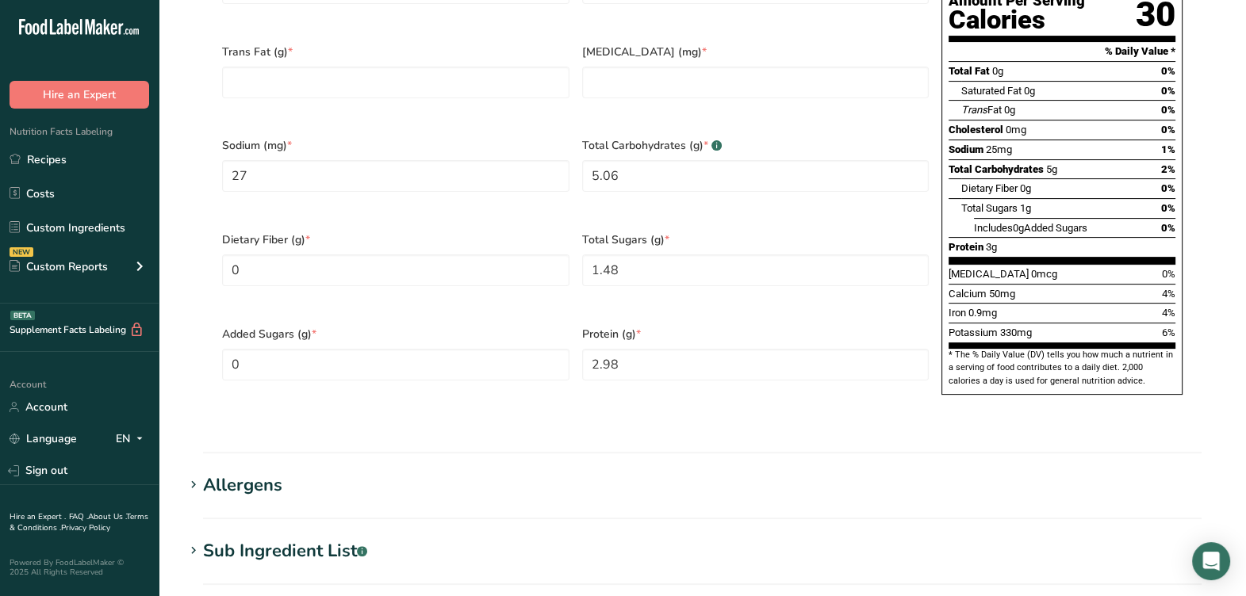
scroll to position [483, 0]
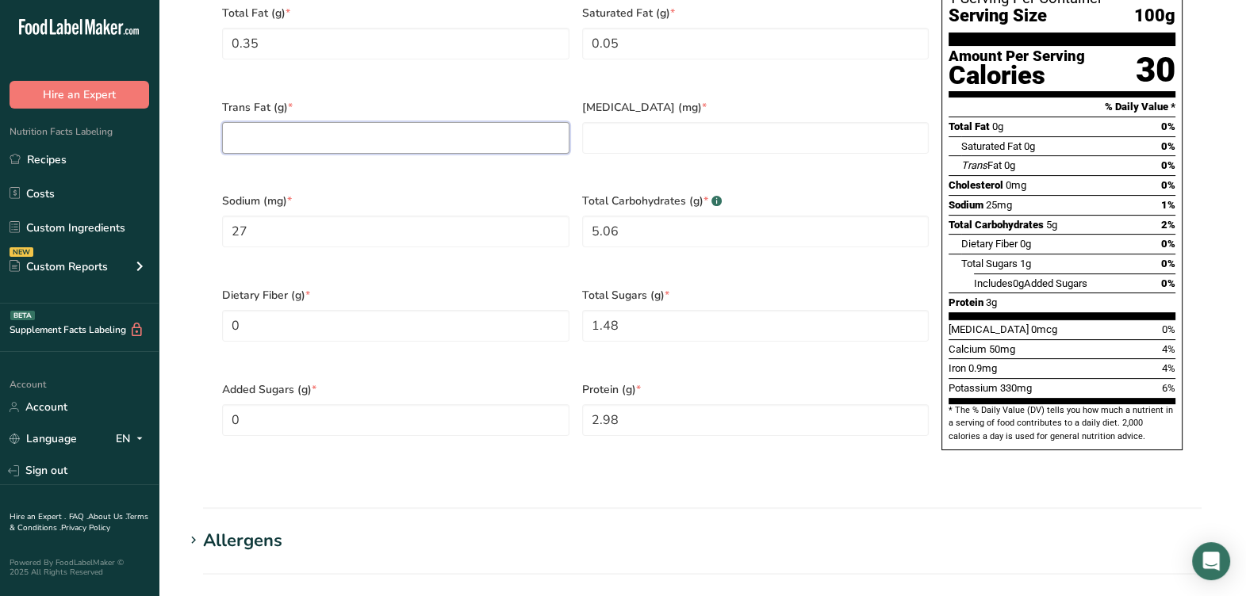
drag, startPoint x: 378, startPoint y: 118, endPoint x: 424, endPoint y: 119, distance: 45.2
click at [378, 122] on Fat "number" at bounding box center [395, 138] width 347 height 32
type Fat "0"
drag, startPoint x: 611, startPoint y: 122, endPoint x: 542, endPoint y: 148, distance: 73.8
click at [608, 123] on input "number" at bounding box center [755, 138] width 347 height 32
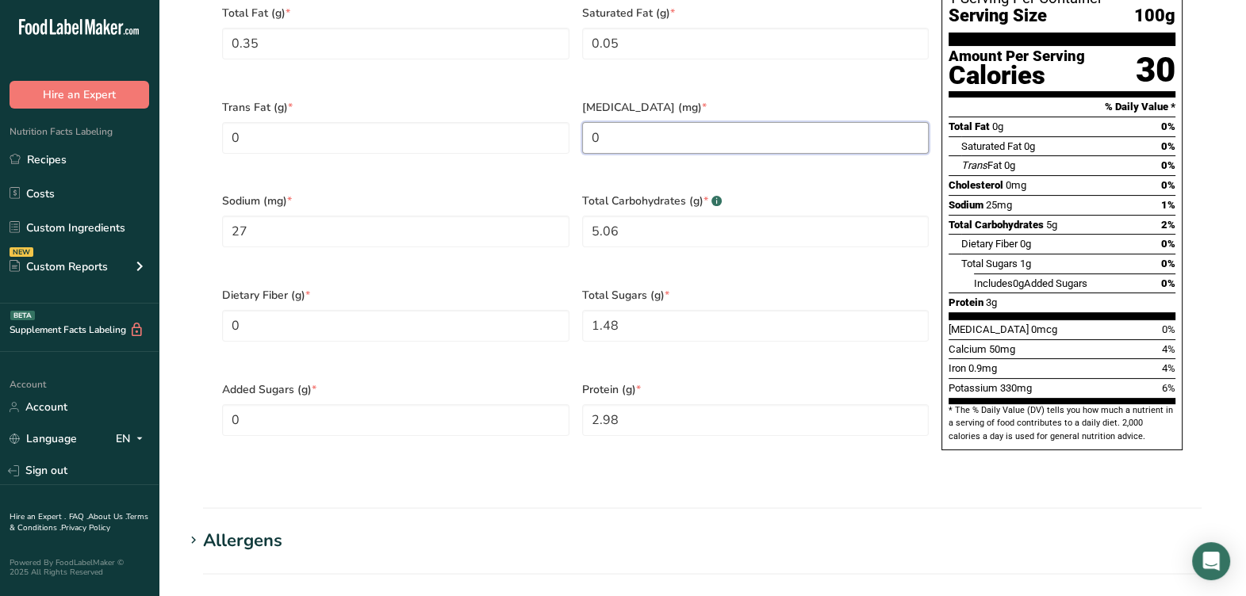
type input "0"
click at [541, 152] on div "Trans Fat (g) * 0" at bounding box center [396, 137] width 360 height 94
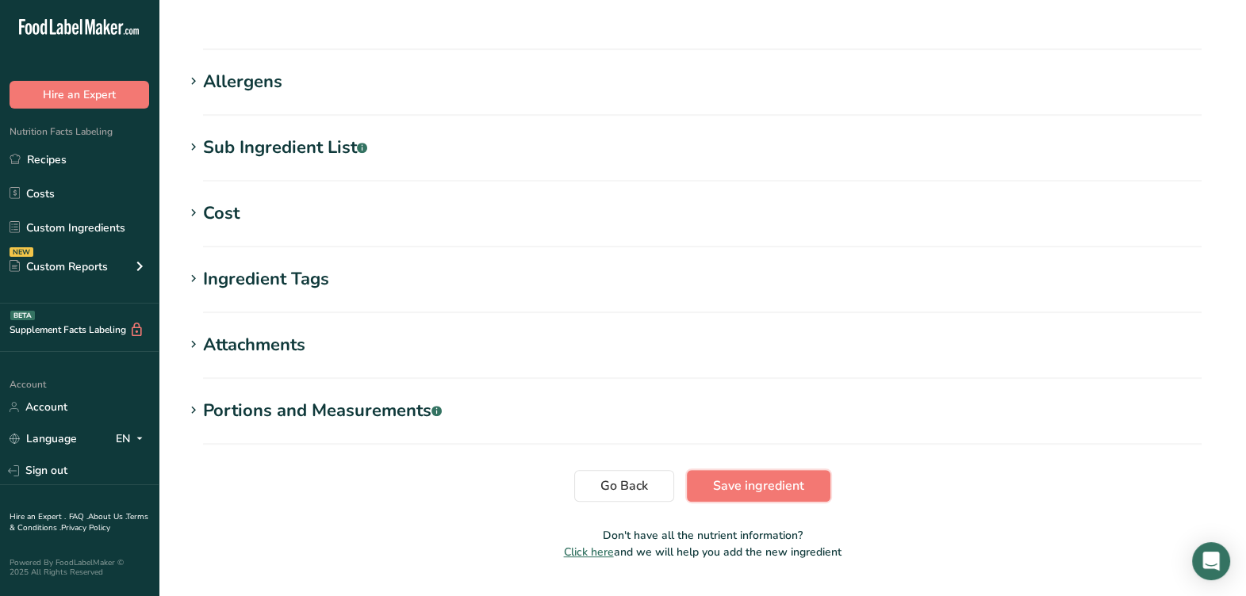
click at [739, 477] on span "Save ingredient" at bounding box center [758, 486] width 91 height 19
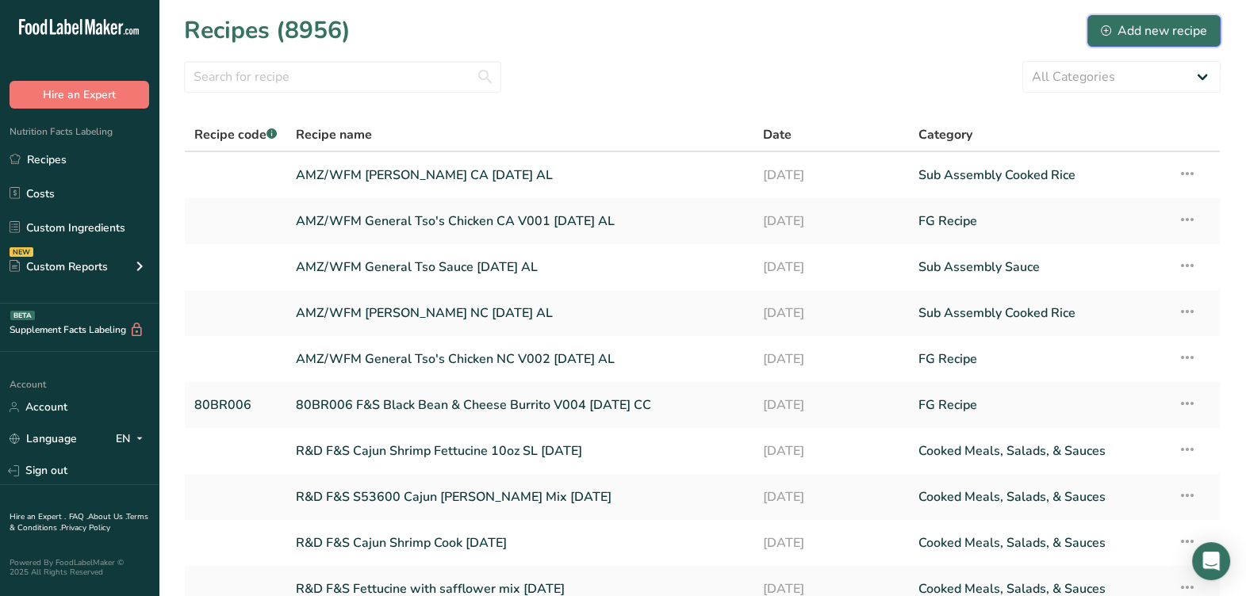
click at [1139, 22] on div "Add new recipe" at bounding box center [1154, 30] width 106 height 19
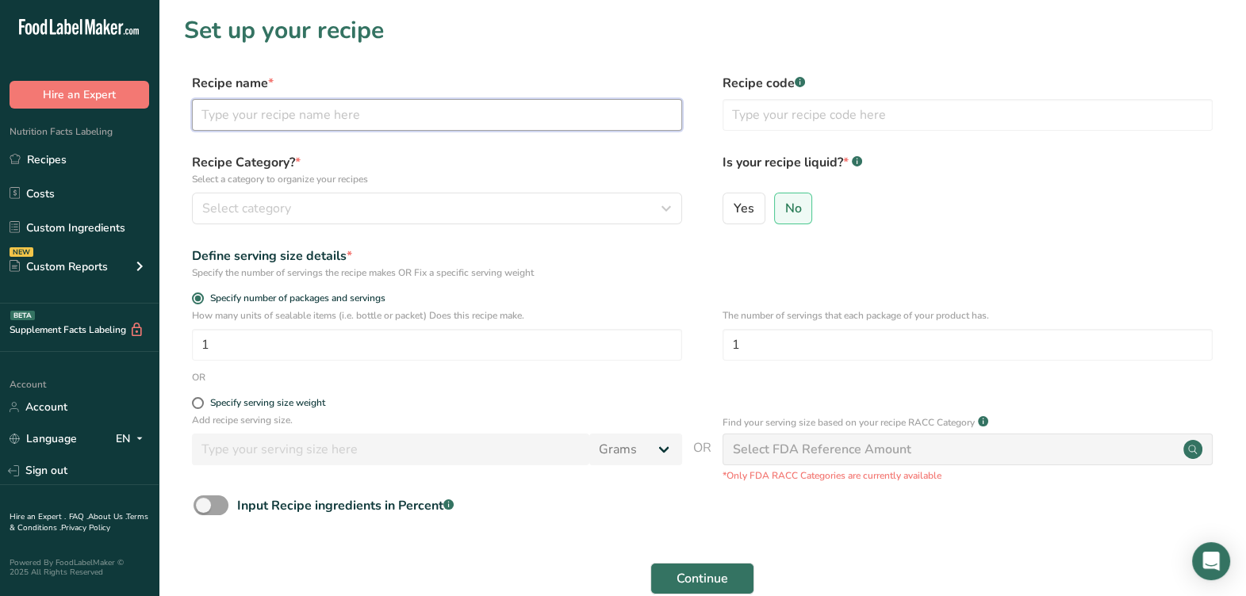
click at [349, 118] on input "text" at bounding box center [437, 115] width 490 height 32
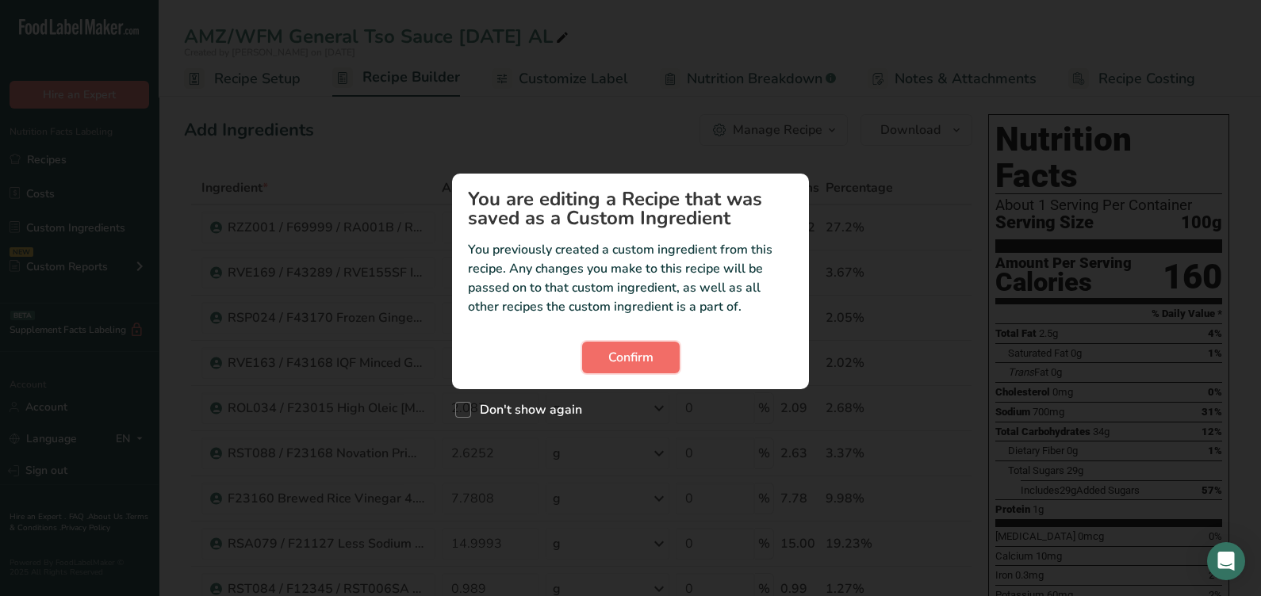
click at [591, 365] on button "Confirm" at bounding box center [631, 358] width 98 height 32
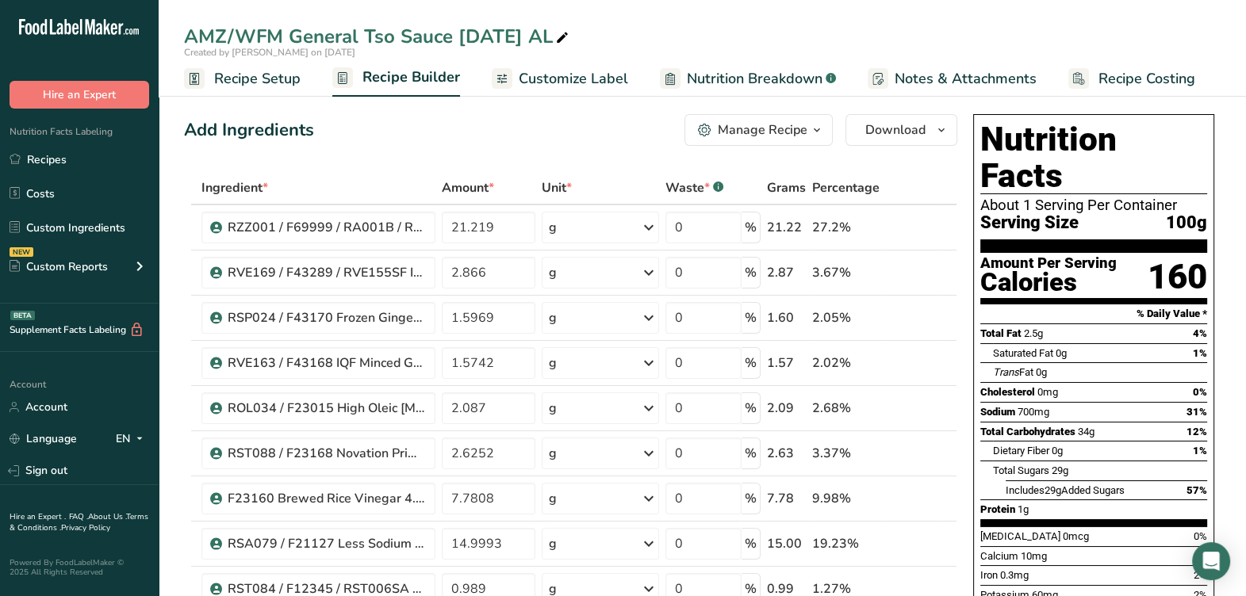
click at [798, 135] on div "Manage Recipe" at bounding box center [763, 130] width 90 height 19
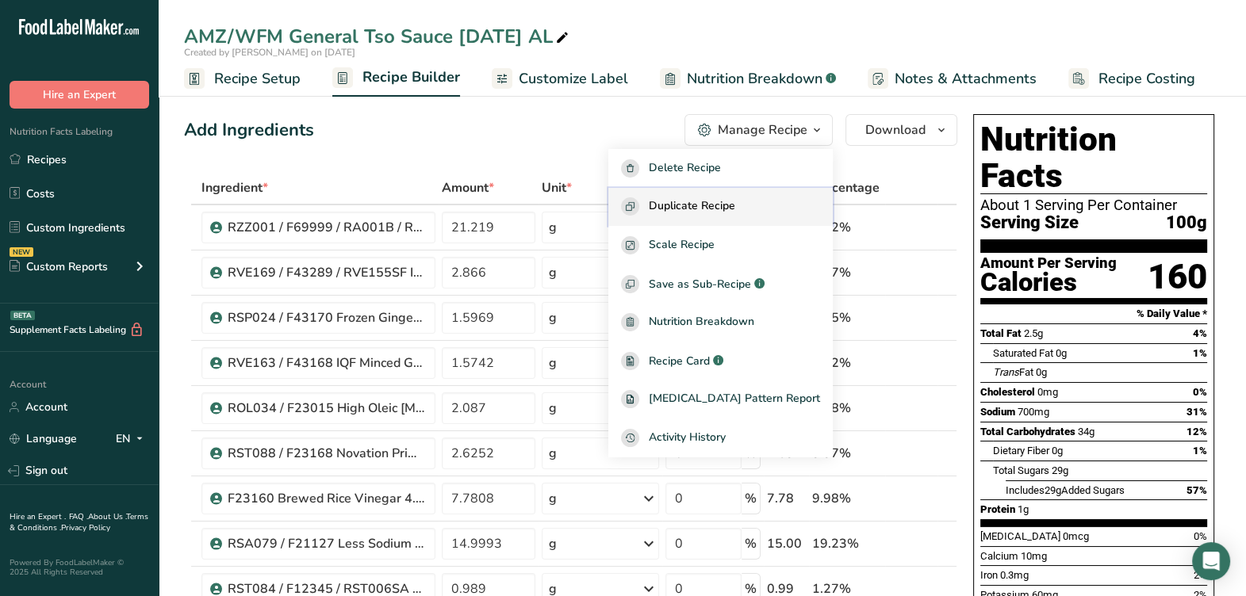
click at [746, 195] on button "Duplicate Recipe" at bounding box center [720, 207] width 224 height 39
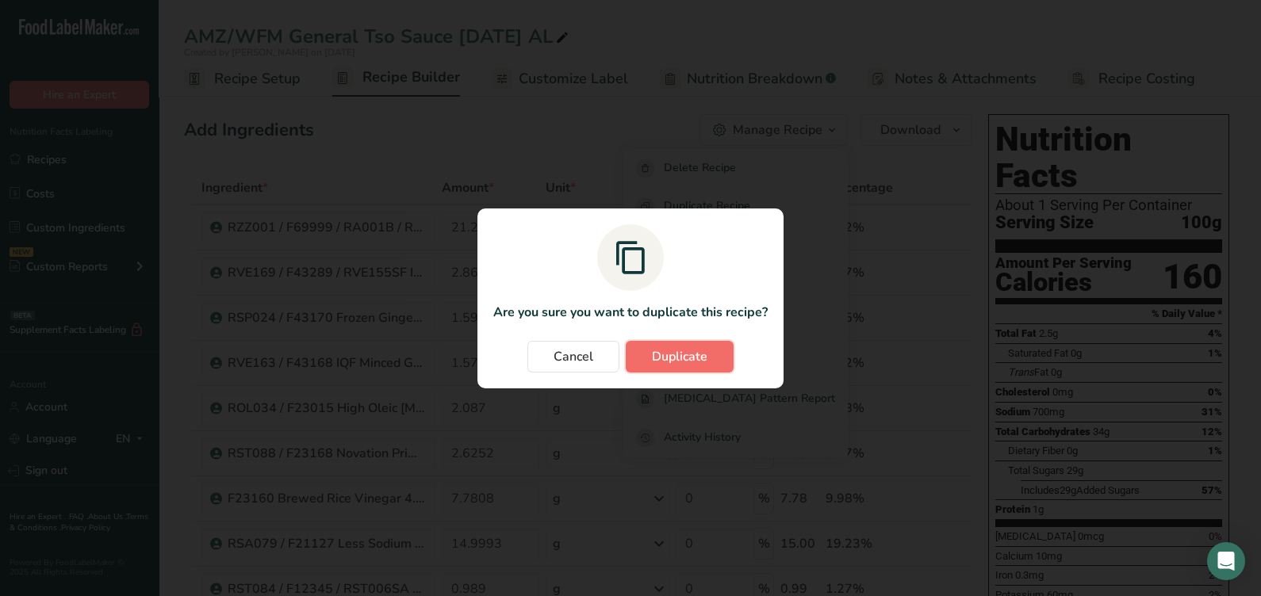
click at [708, 349] on button "Duplicate" at bounding box center [680, 357] width 108 height 32
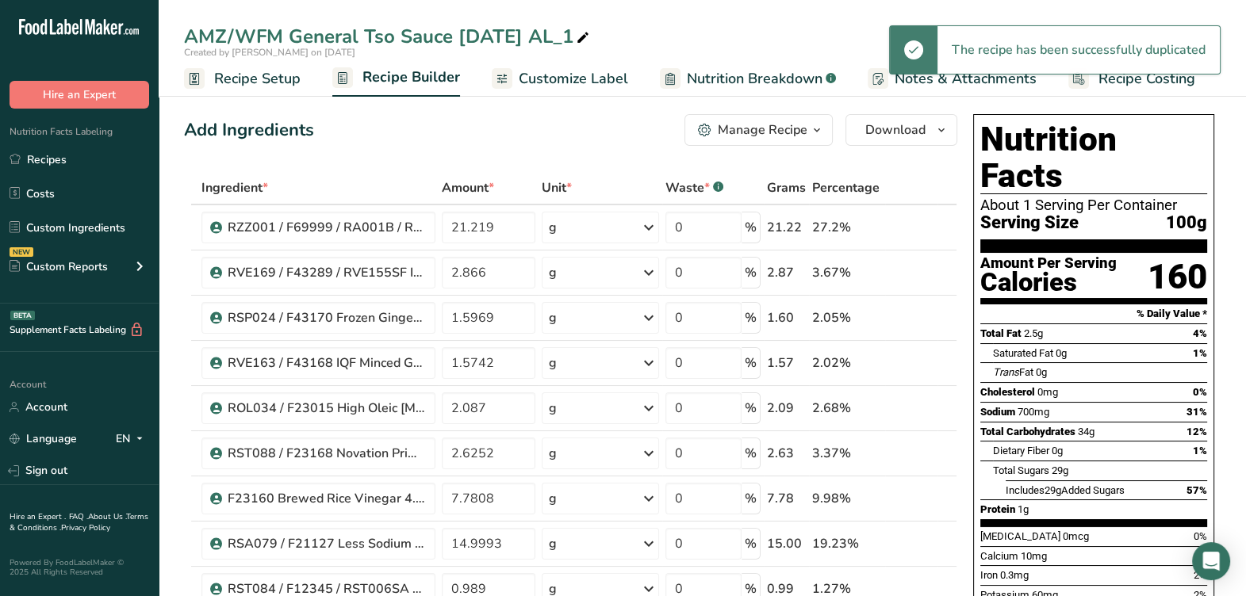
click at [584, 36] on icon at bounding box center [583, 38] width 14 height 22
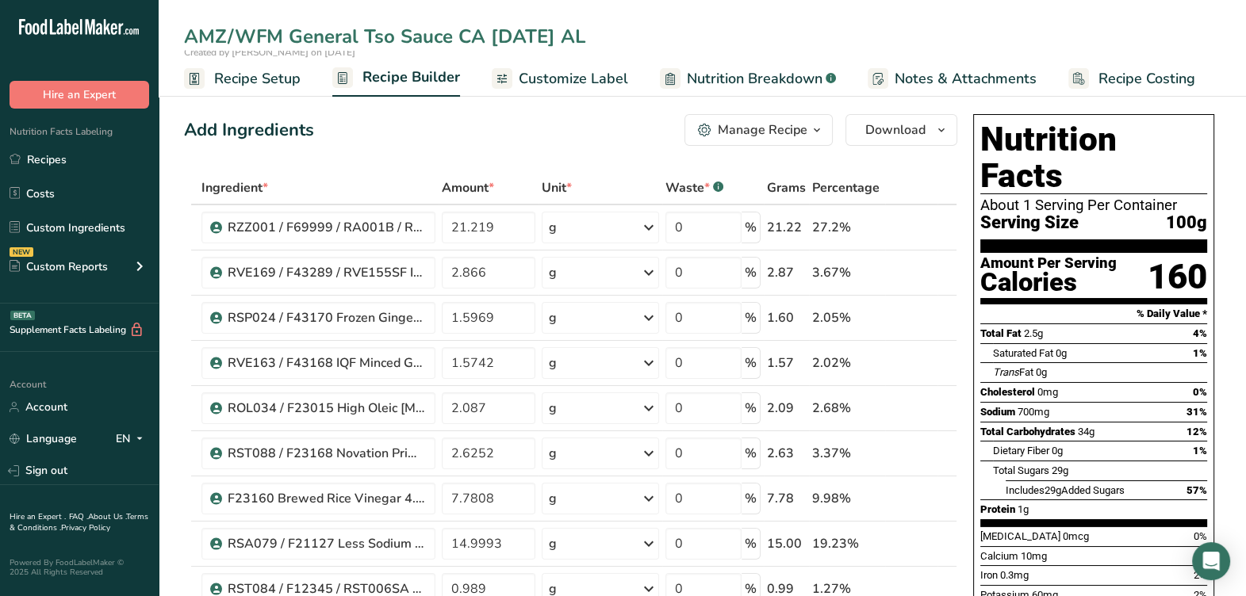
type input "AMZ/WFM General Tso Sauce CA 9-2-25 AL"
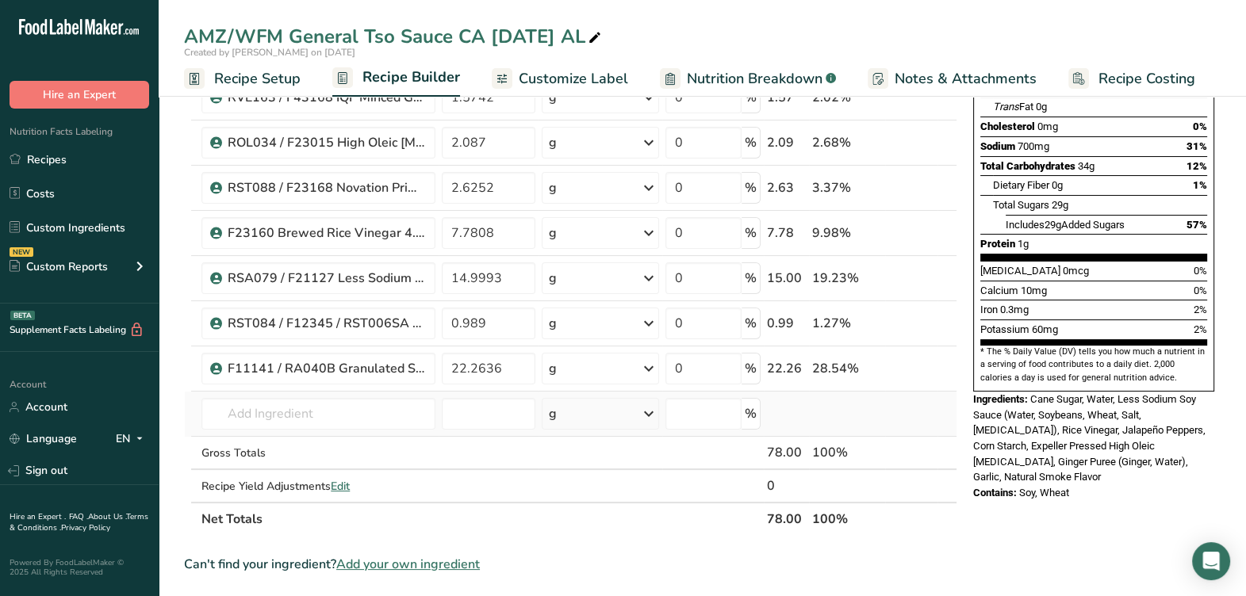
scroll to position [297, 0]
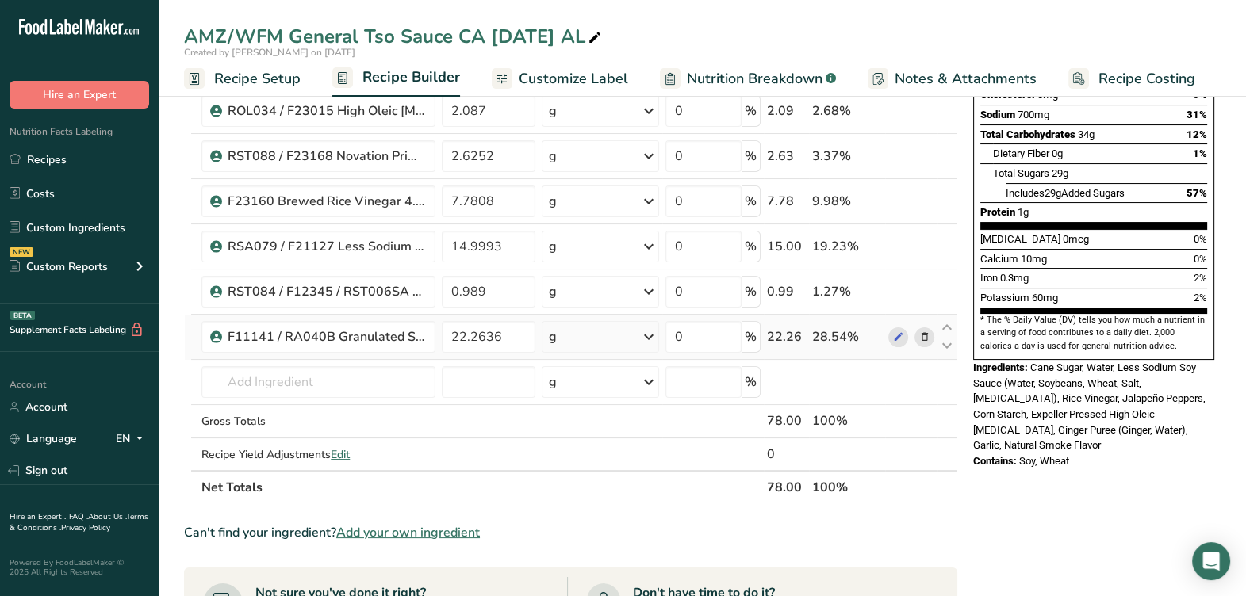
click at [926, 329] on icon at bounding box center [924, 337] width 11 height 17
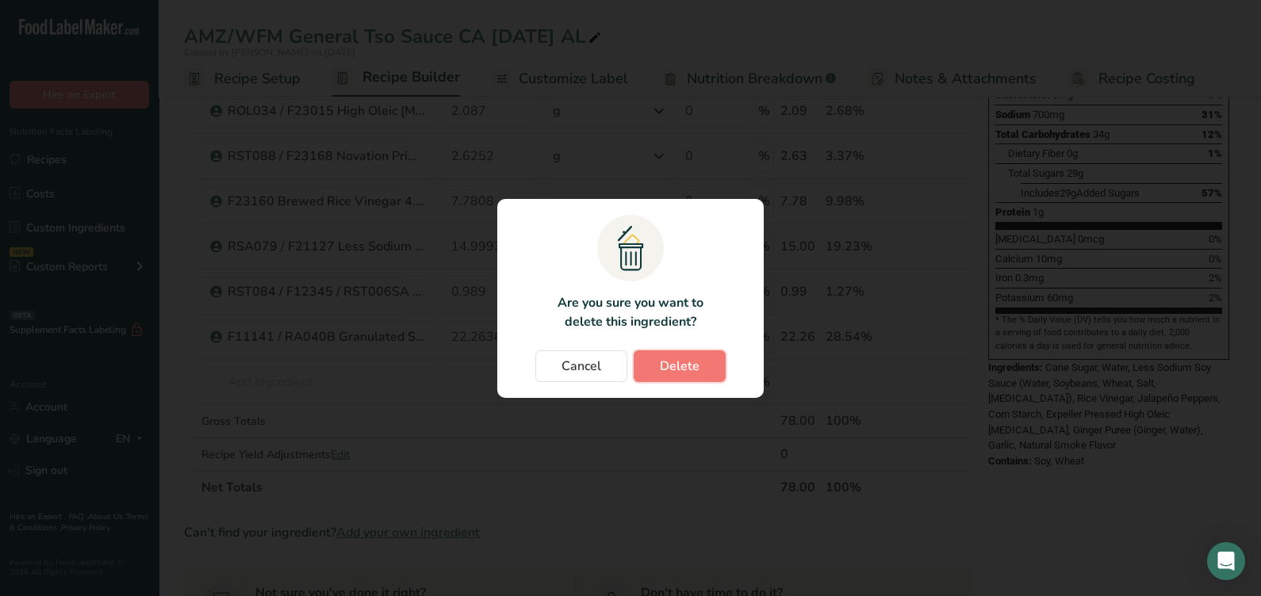
click at [672, 374] on span "Delete" at bounding box center [680, 366] width 40 height 19
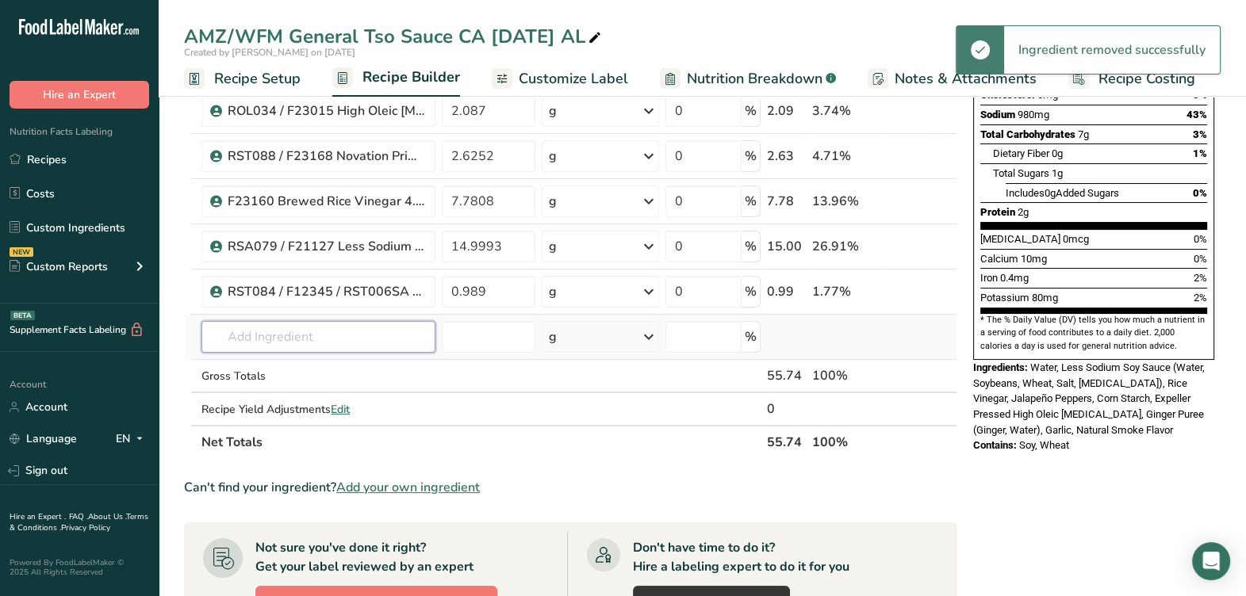
click at [282, 335] on input "text" at bounding box center [318, 337] width 234 height 32
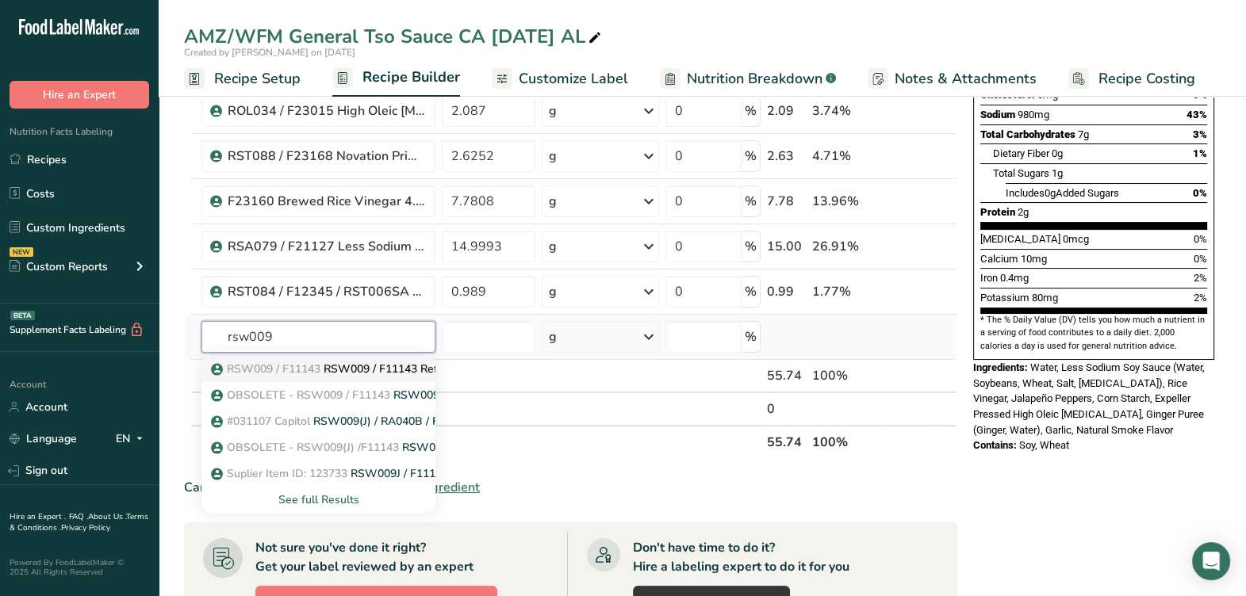
type input "rsw009"
click at [343, 370] on p "RSW009 / F11143 RSW009 / F11143 Refined Sugar, Capitol/Pantaleon 02-20-24 CC" at bounding box center [449, 369] width 470 height 17
type input "RSW009 / F11143 Refined Sugar, Capitol/[PERSON_NAME] [DATE] CC"
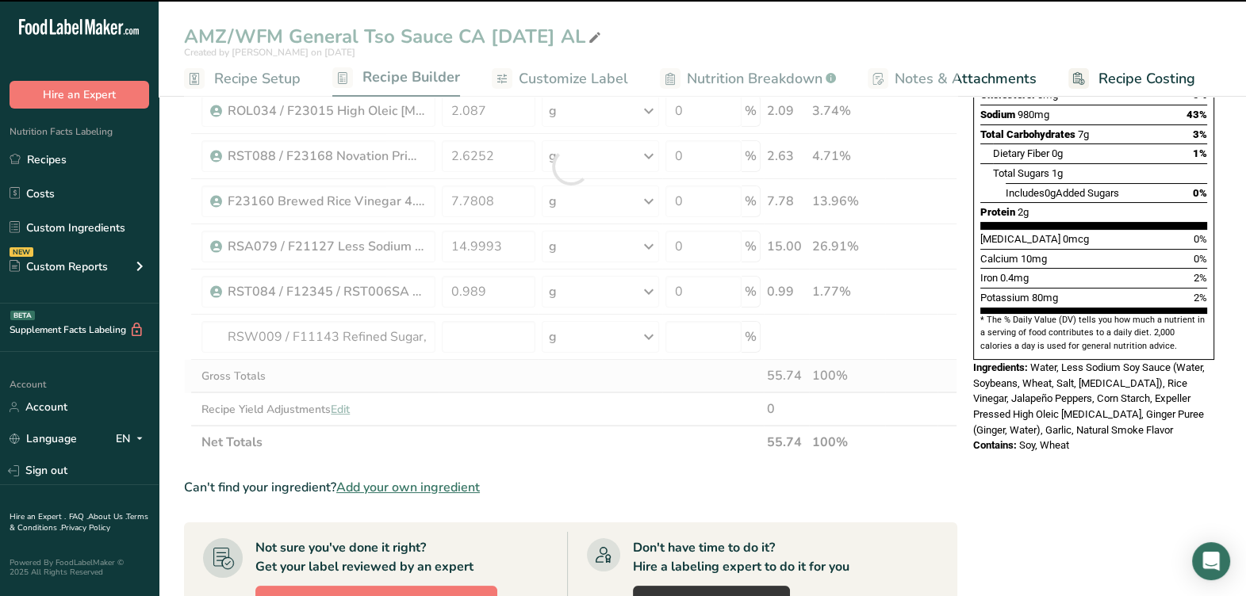
type input "0"
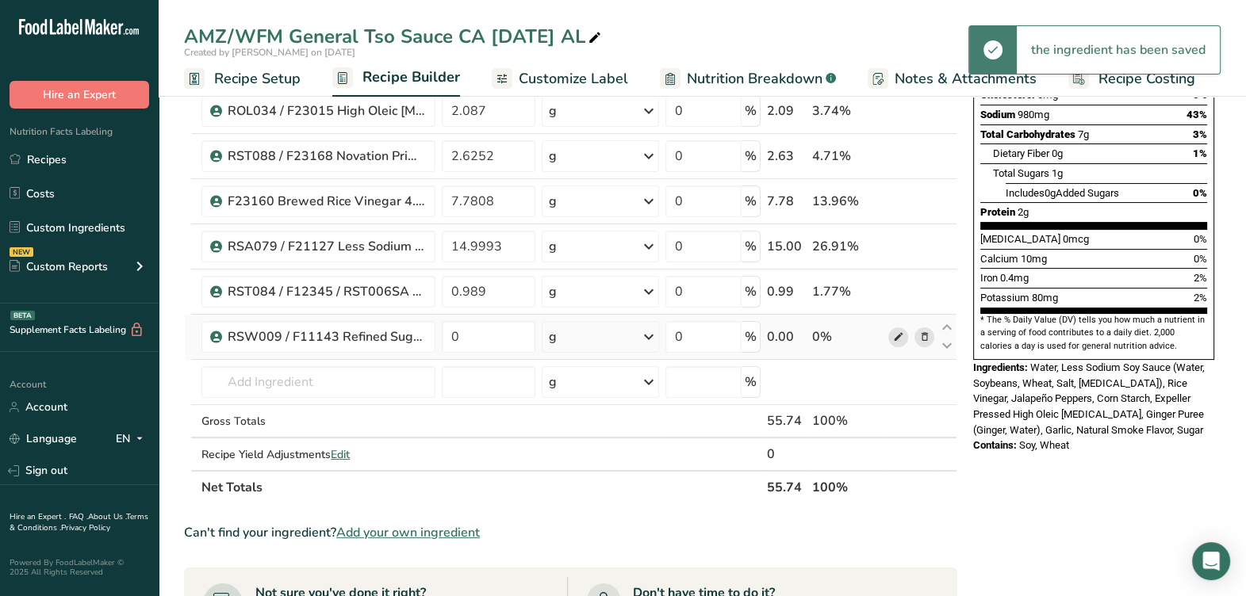
click at [895, 339] on icon at bounding box center [897, 337] width 11 height 17
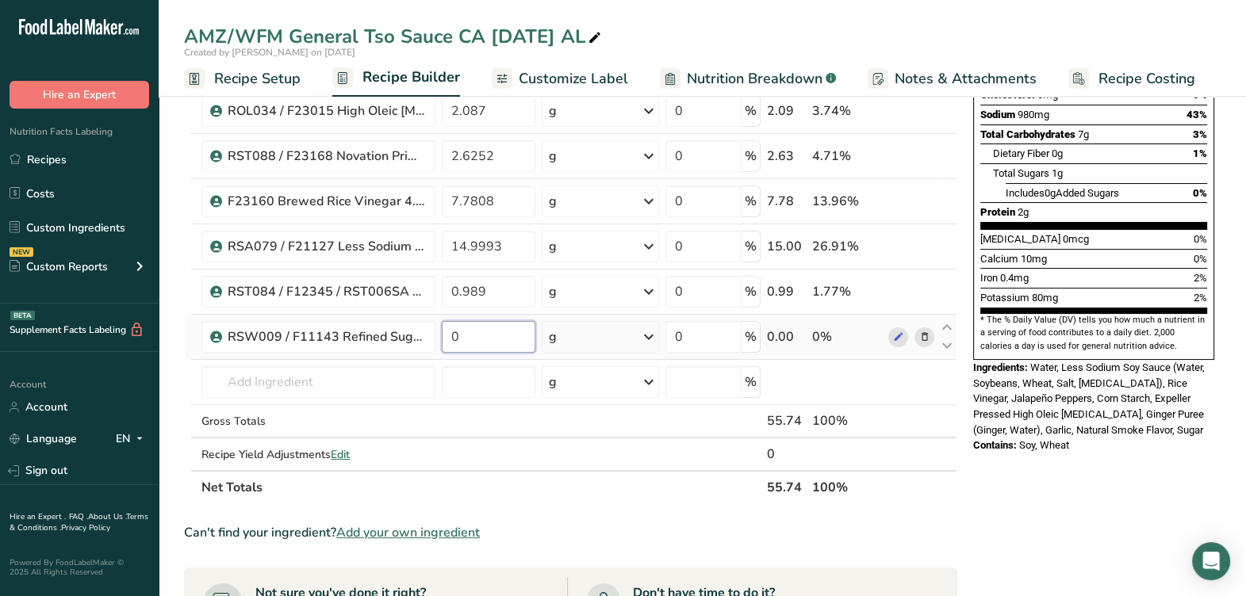
click at [491, 342] on input "0" at bounding box center [489, 337] width 94 height 32
type input "22.2636"
click at [603, 459] on div "Ingredient * Amount * Unit * Waste * .a-a{fill:#347362;}.b-a{fill:#fff;} Grams …" at bounding box center [570, 189] width 773 height 631
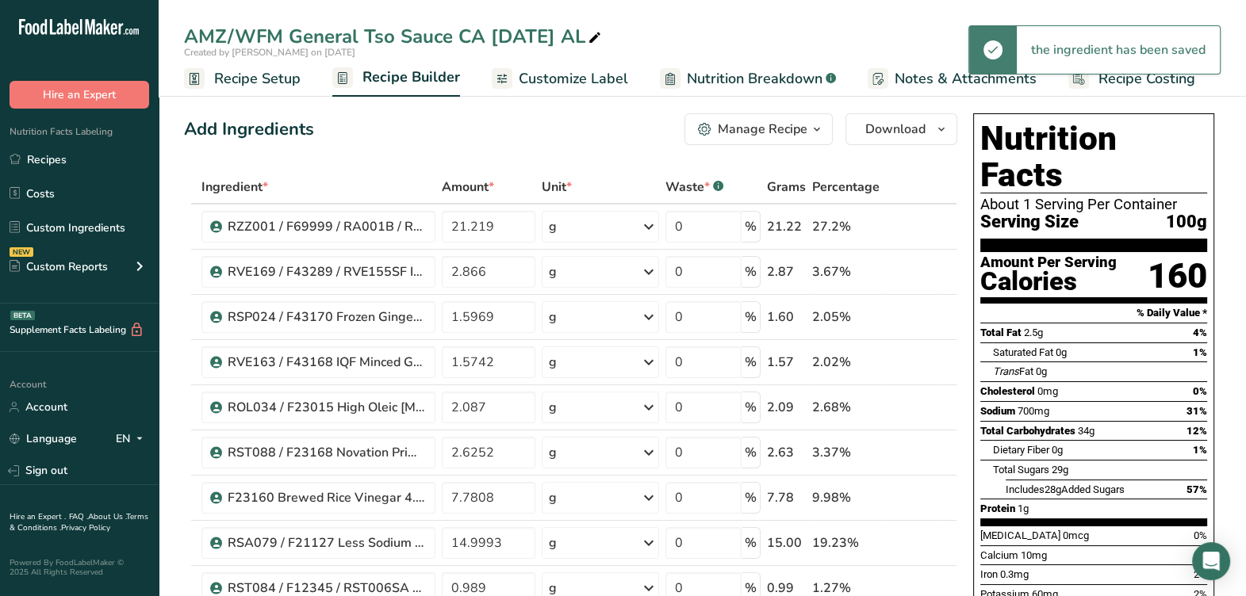
scroll to position [0, 0]
click at [789, 135] on div "Manage Recipe" at bounding box center [763, 130] width 90 height 19
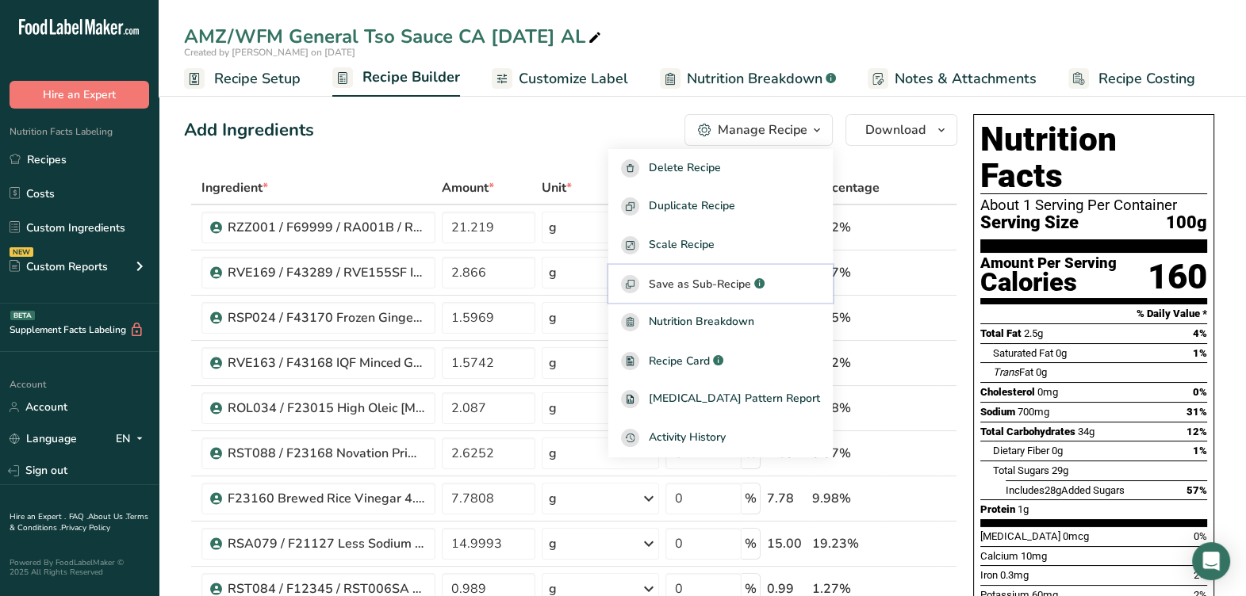
click at [738, 297] on button "Save as Sub-Recipe .a-a{fill:#347362;}.b-a{fill:#fff;}" at bounding box center [720, 284] width 224 height 39
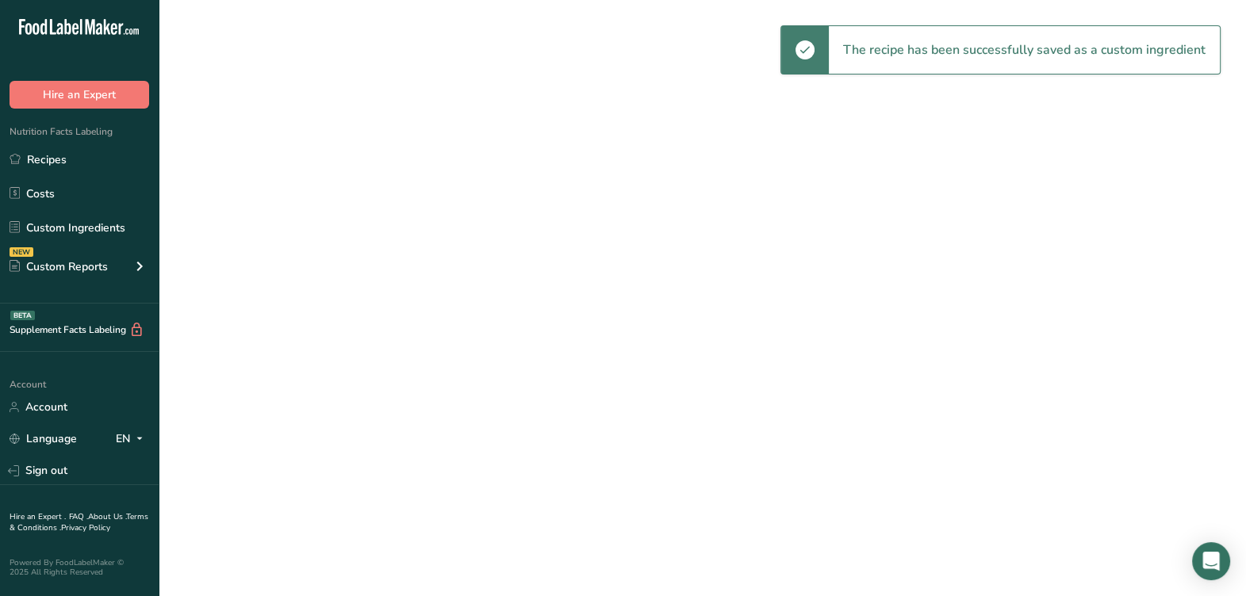
select select
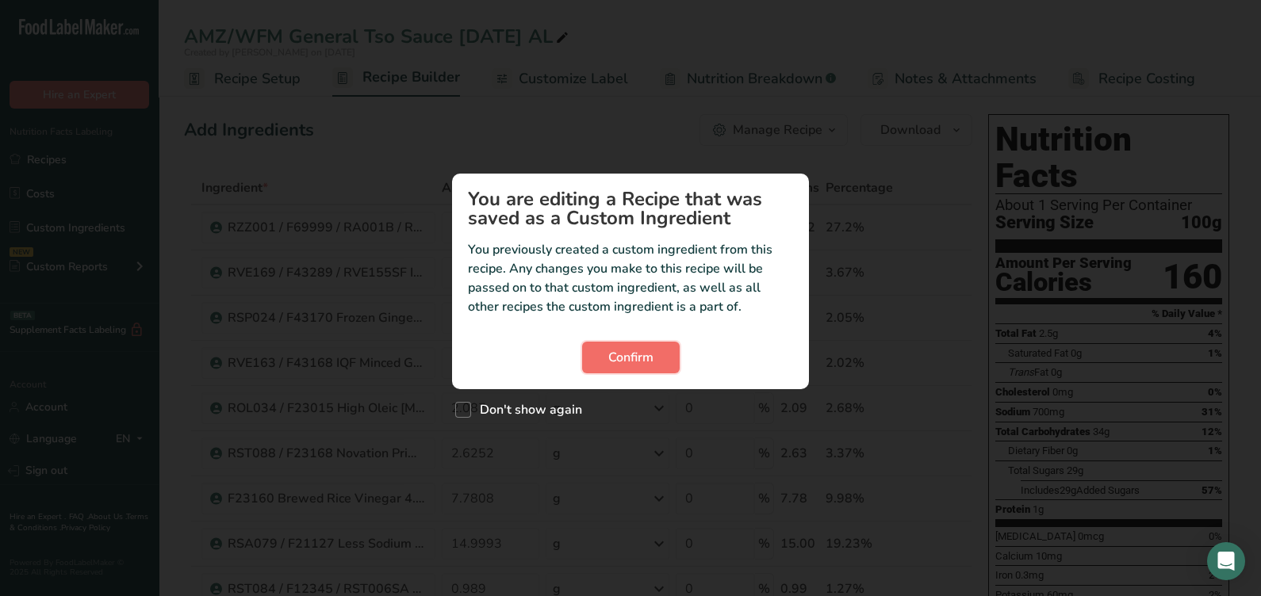
click at [639, 354] on span "Confirm" at bounding box center [630, 357] width 45 height 19
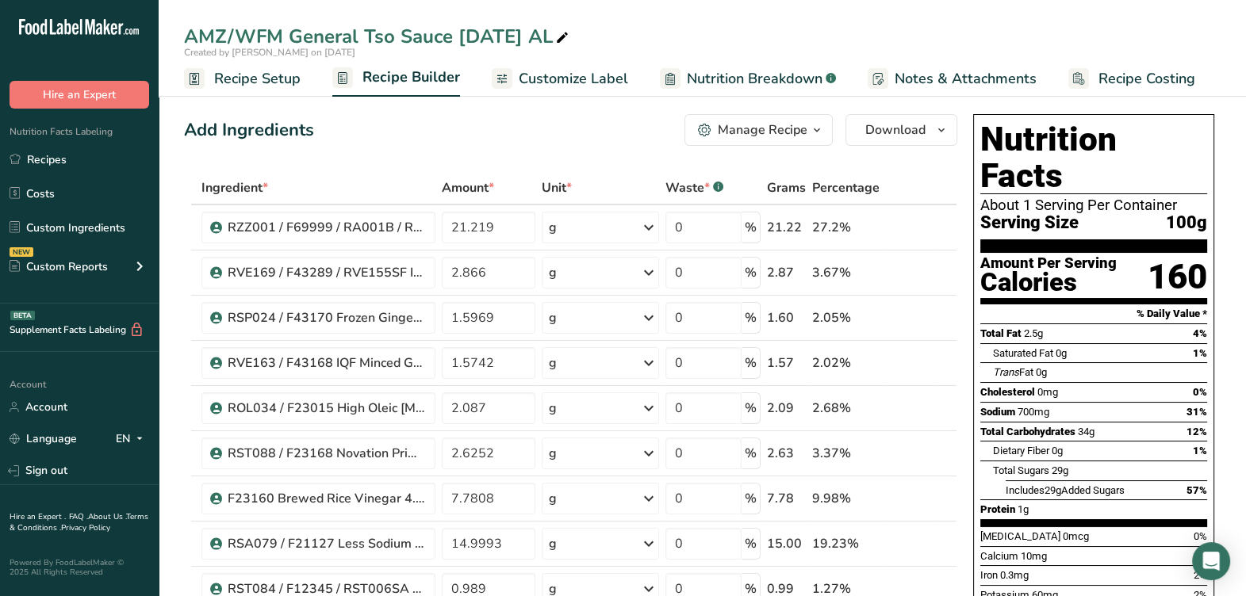
click at [563, 40] on icon at bounding box center [562, 38] width 14 height 22
click at [456, 32] on input "AMZ/WFM General Tso Sauce [DATE] AL" at bounding box center [702, 36] width 1037 height 29
type input "AMZ/WFM General Tso Sauce NC [DATE] AL"
click at [483, 131] on div "Add Ingredients Manage Recipe Delete Recipe Duplicate Recipe Scale Recipe Save …" at bounding box center [570, 130] width 773 height 32
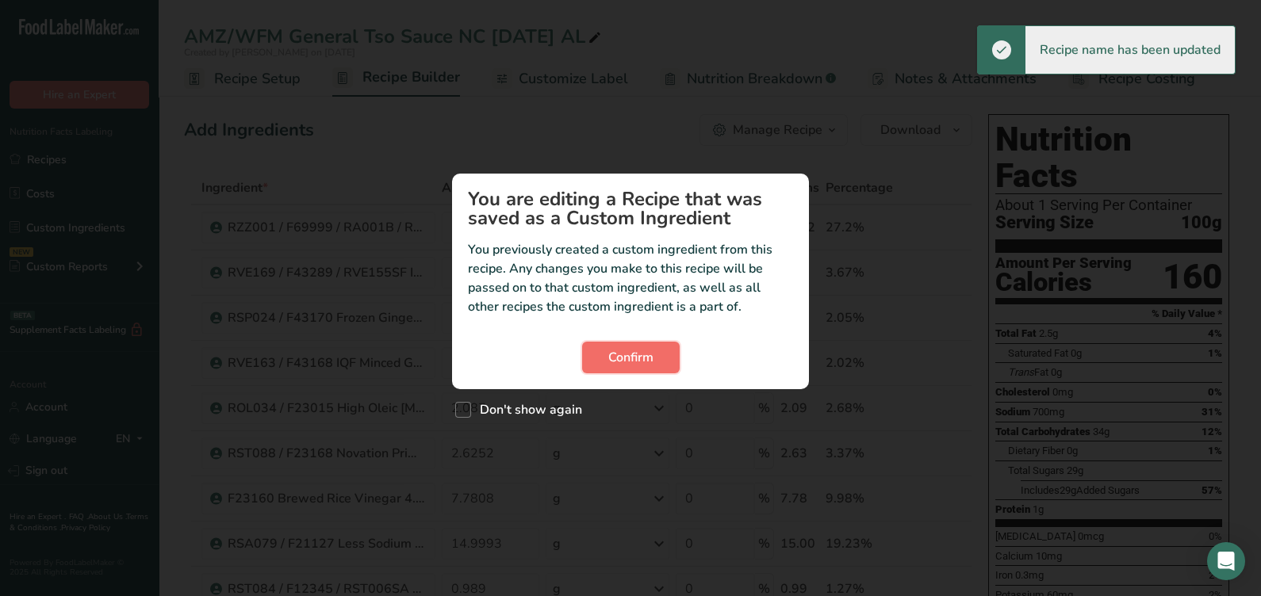
click at [635, 358] on span "Confirm" at bounding box center [630, 357] width 45 height 19
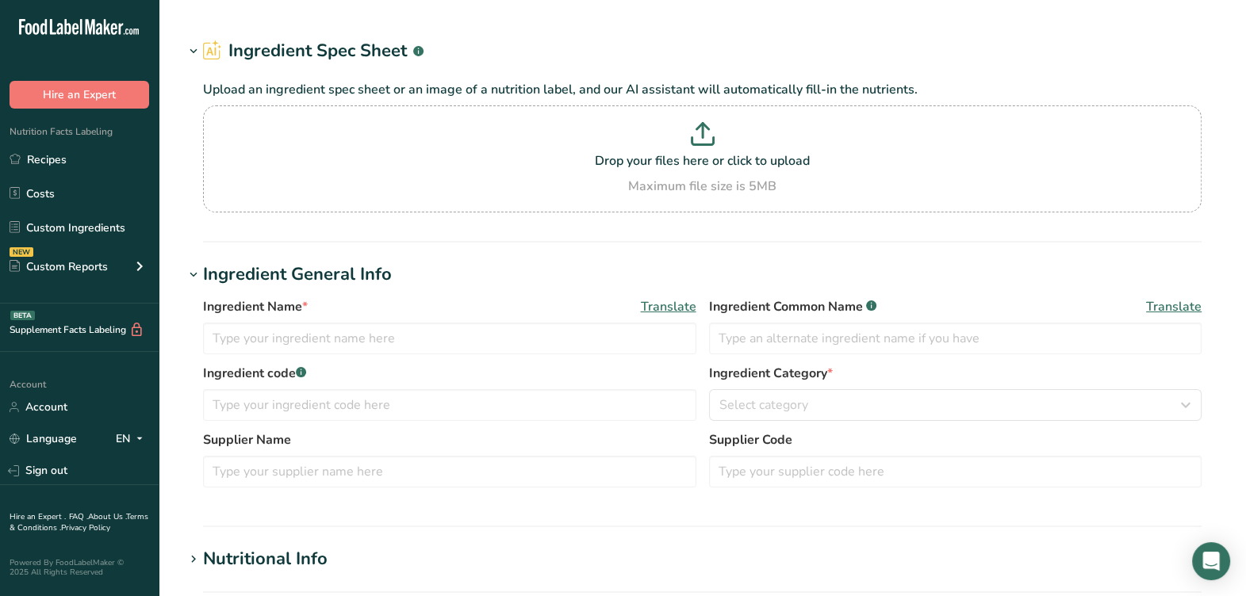
type input "RSW009 / F11143 Refined Sugar, Capitol/[PERSON_NAME] [DATE] CC"
type input "Sugar"
type input "RSW009 / F11143"
type input "Capitol Foods / [PERSON_NAME]"
type input "[PERSON_NAME] - Item Code 031151"
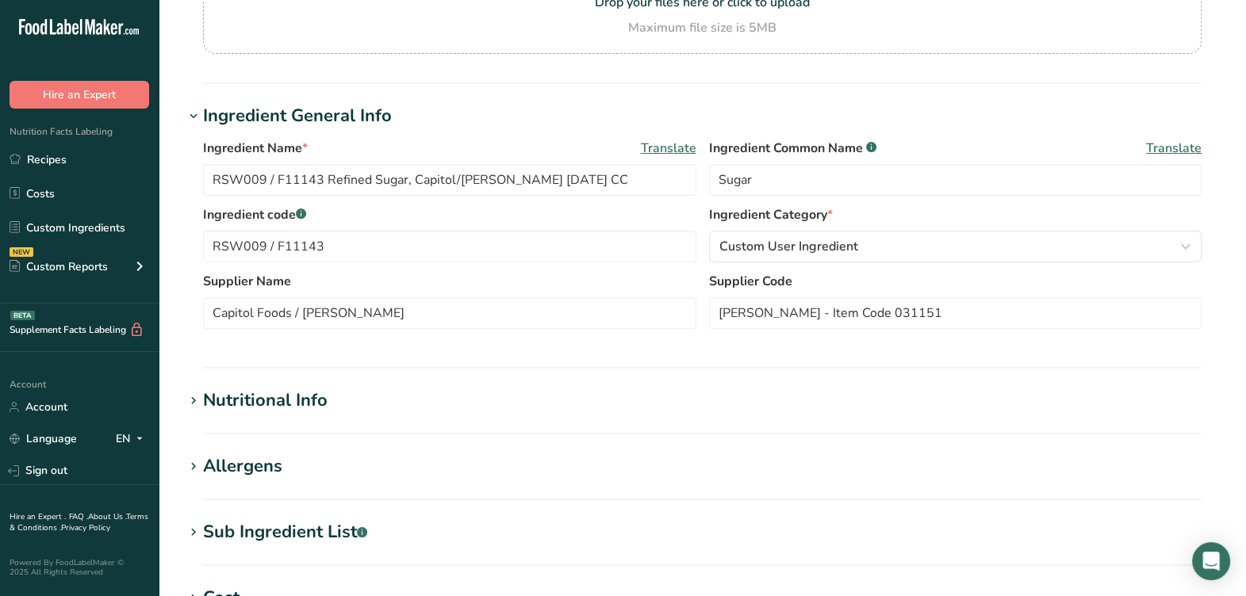
scroll to position [198, 0]
